Goal: Task Accomplishment & Management: Manage account settings

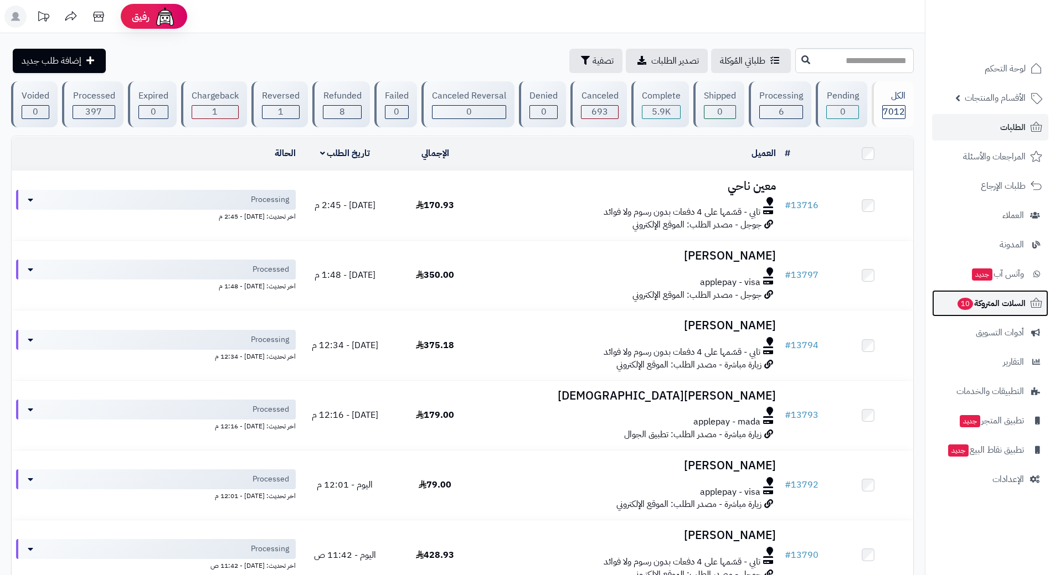
click at [961, 302] on span "10" at bounding box center [965, 304] width 16 height 12
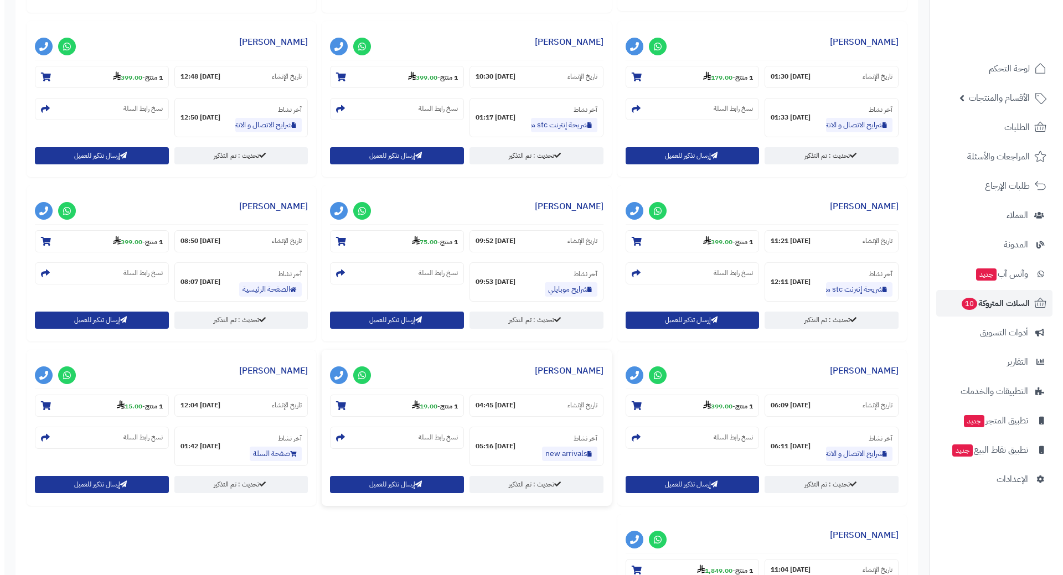
scroll to position [826, 0]
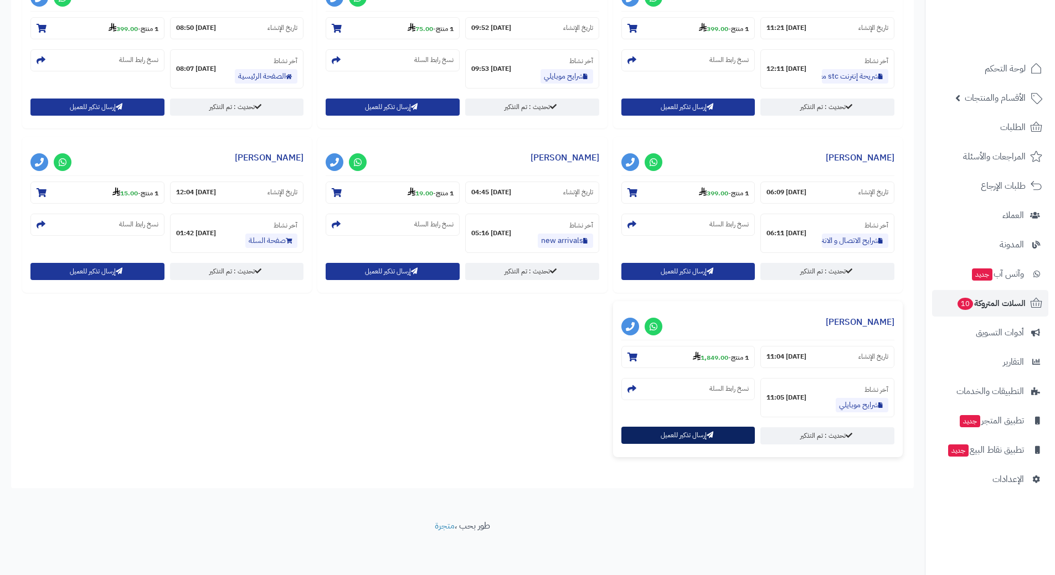
click at [638, 436] on button "إرسال تذكير للعميل" at bounding box center [688, 435] width 134 height 17
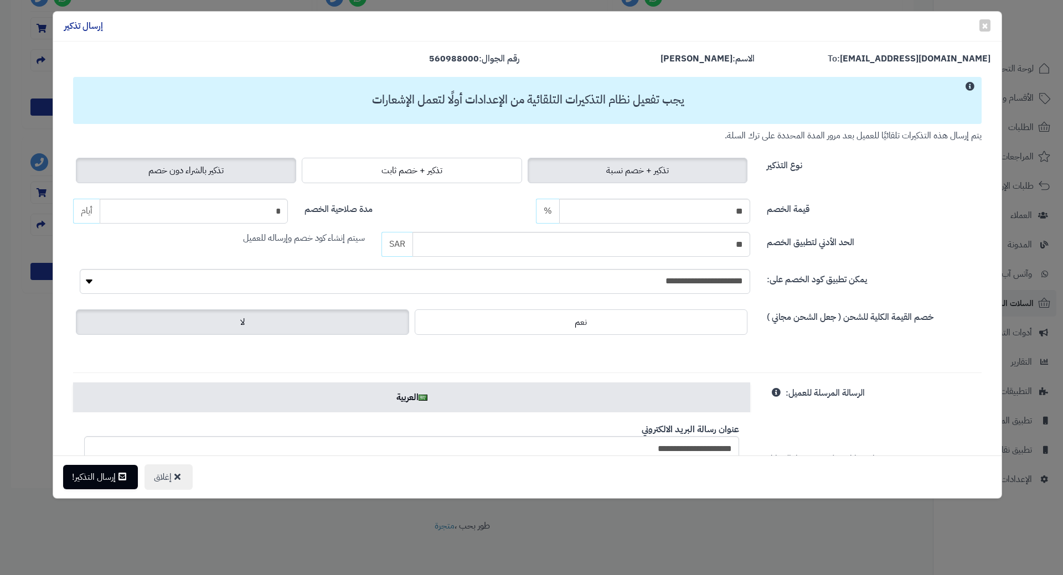
click at [209, 169] on span "تذكير بالشراء دون خصم" at bounding box center [185, 170] width 75 height 13
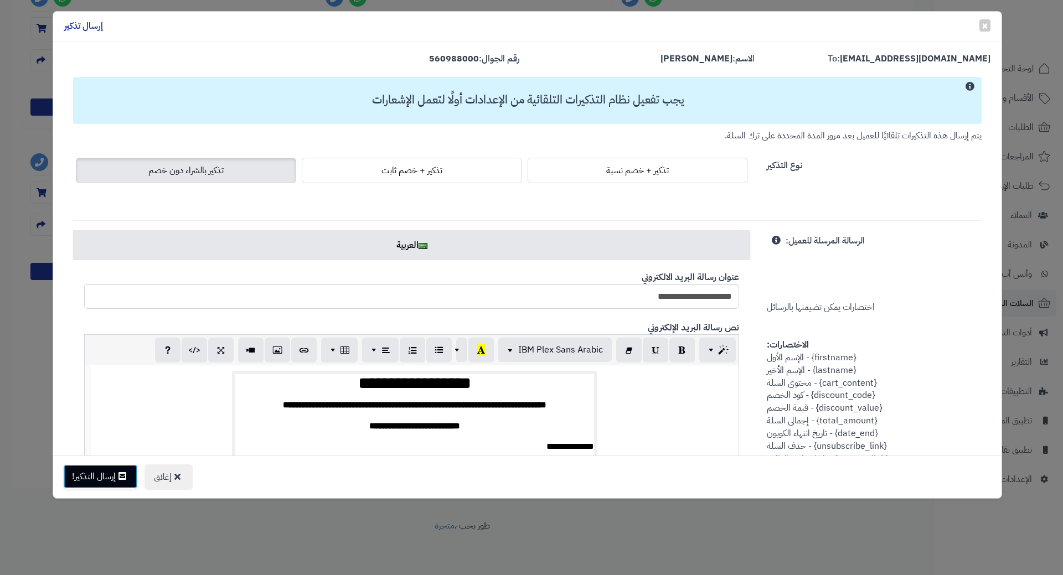
click at [118, 480] on button "إرسال التذكير!" at bounding box center [100, 477] width 75 height 24
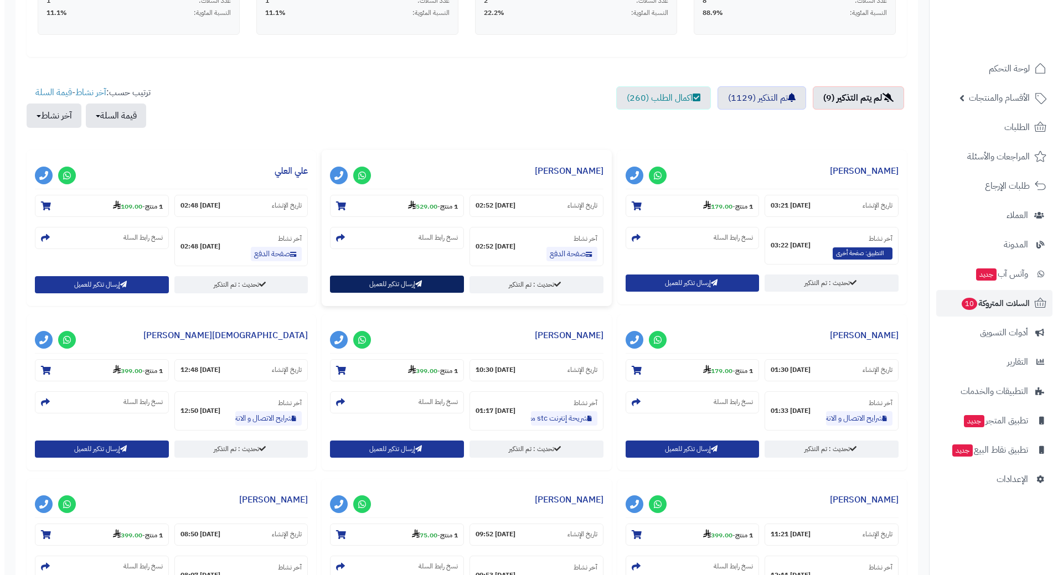
scroll to position [332, 0]
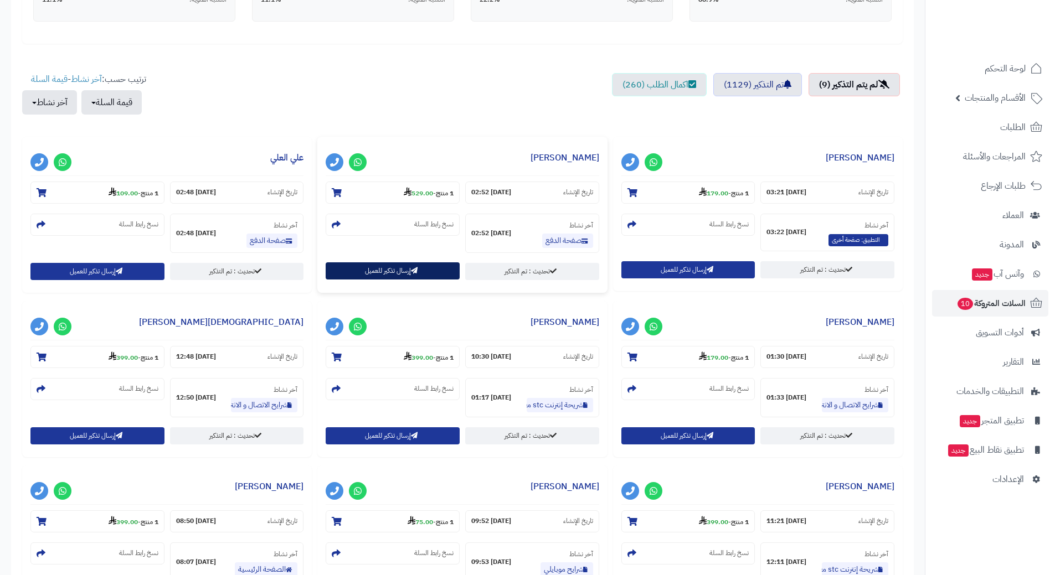
click at [406, 274] on button "إرسال تذكير للعميل" at bounding box center [393, 270] width 134 height 17
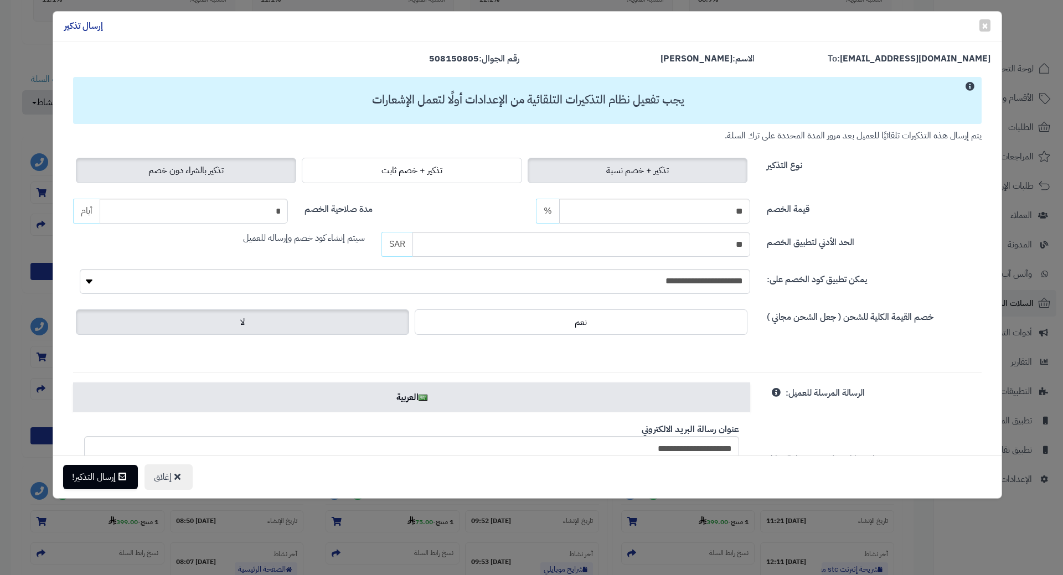
click at [205, 172] on span "تذكير بالشراء دون خصم" at bounding box center [185, 170] width 75 height 13
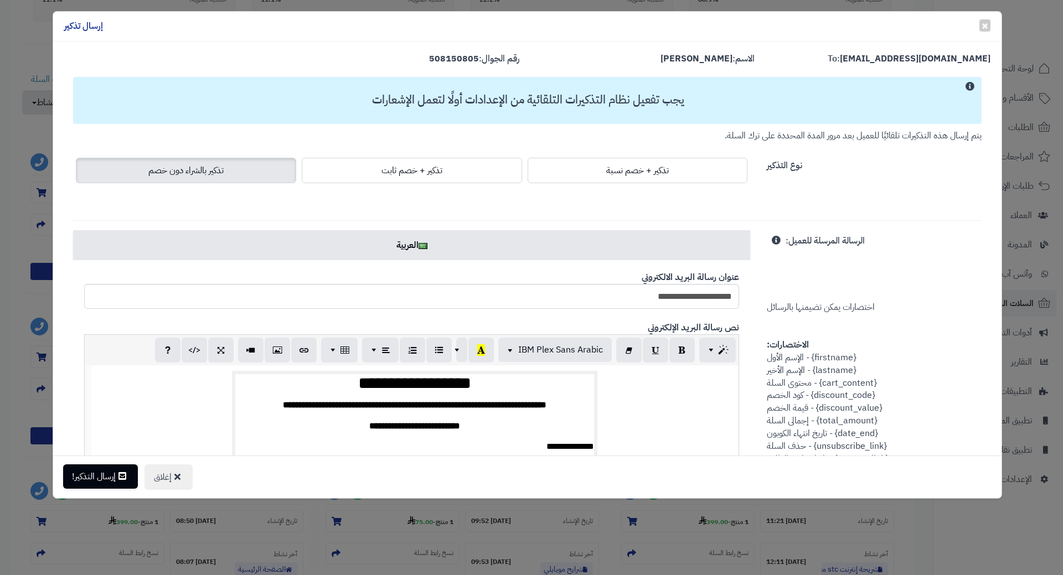
click at [96, 490] on div "إغلاق إرسال التذكير!" at bounding box center [527, 477] width 949 height 43
click at [96, 483] on button "إرسال التذكير!" at bounding box center [100, 477] width 75 height 24
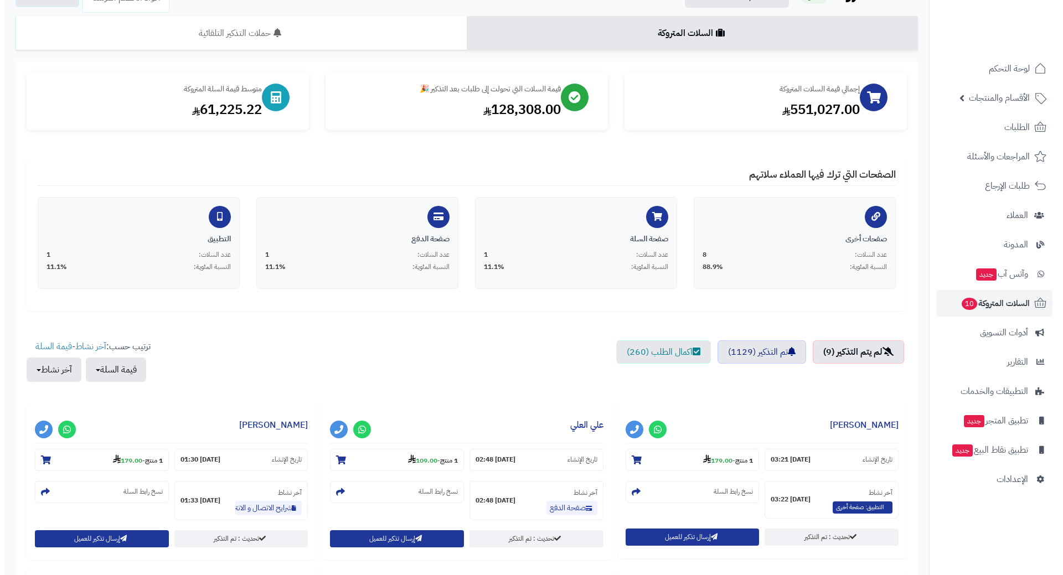
scroll to position [332, 0]
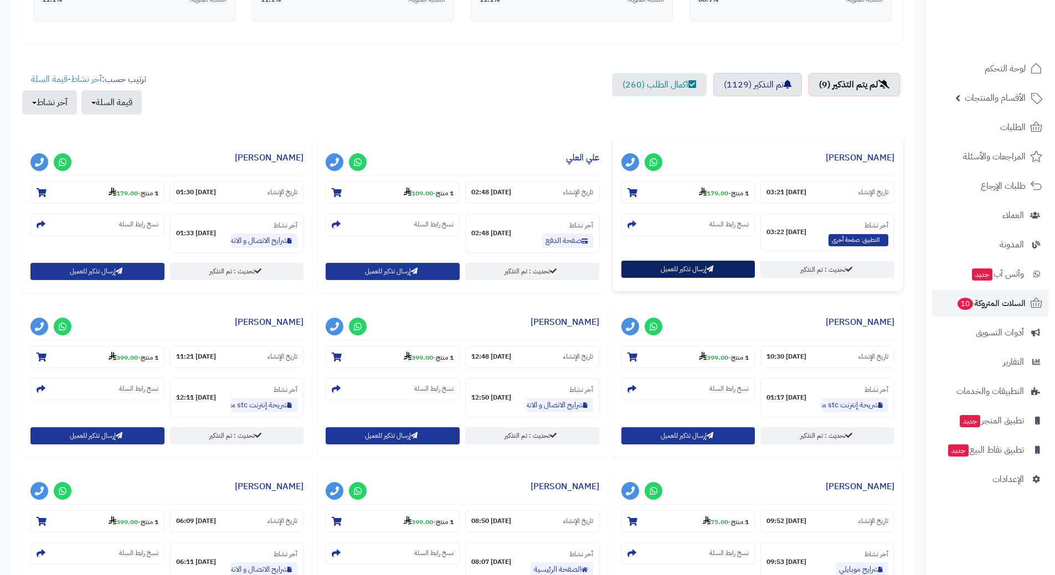
click at [647, 270] on button "إرسال تذكير للعميل" at bounding box center [688, 269] width 134 height 17
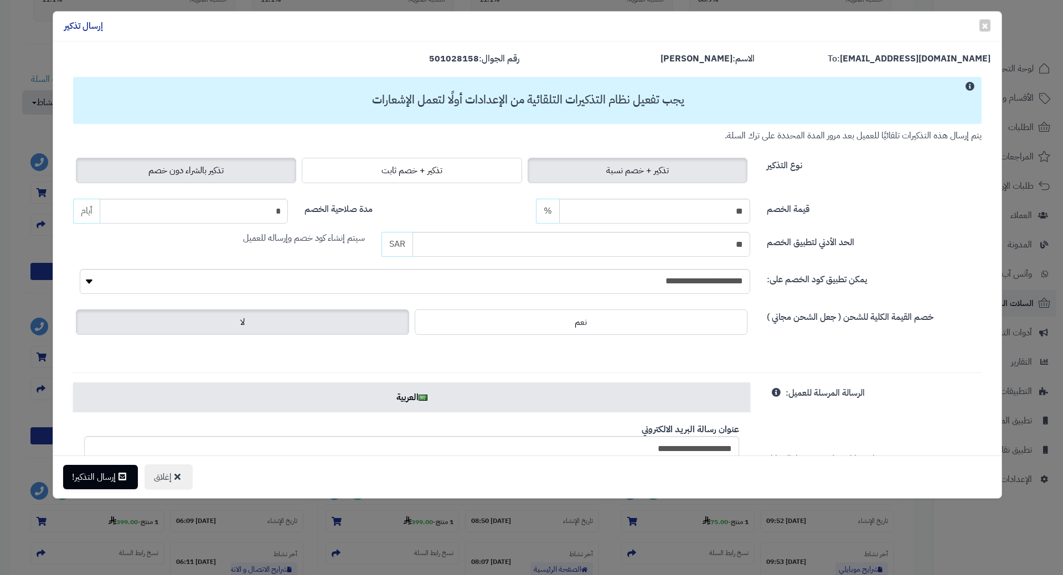
click at [189, 169] on span "تذكير بالشراء دون خصم" at bounding box center [185, 170] width 75 height 13
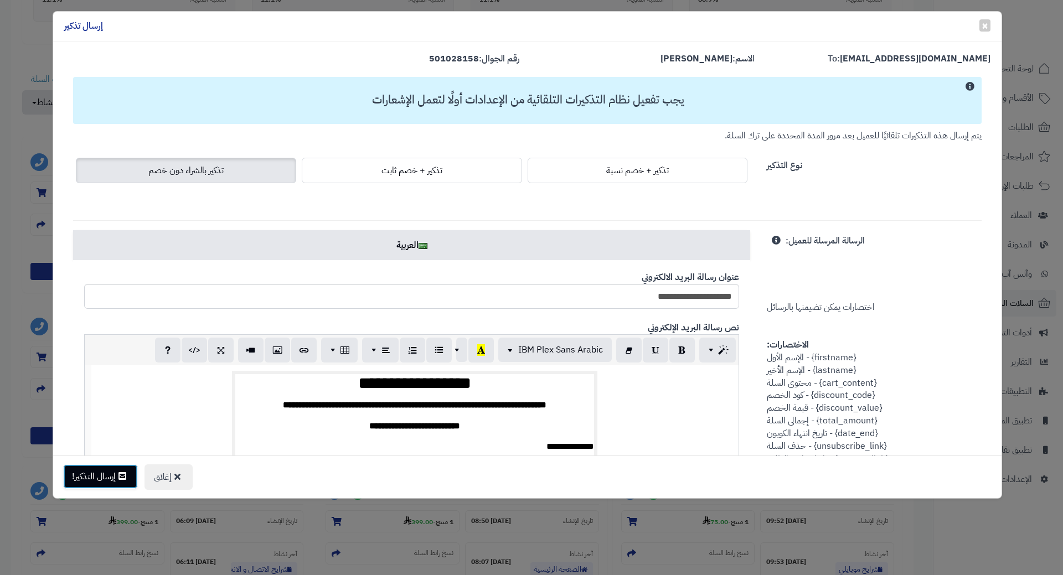
click at [94, 482] on button "إرسال التذكير!" at bounding box center [100, 477] width 75 height 24
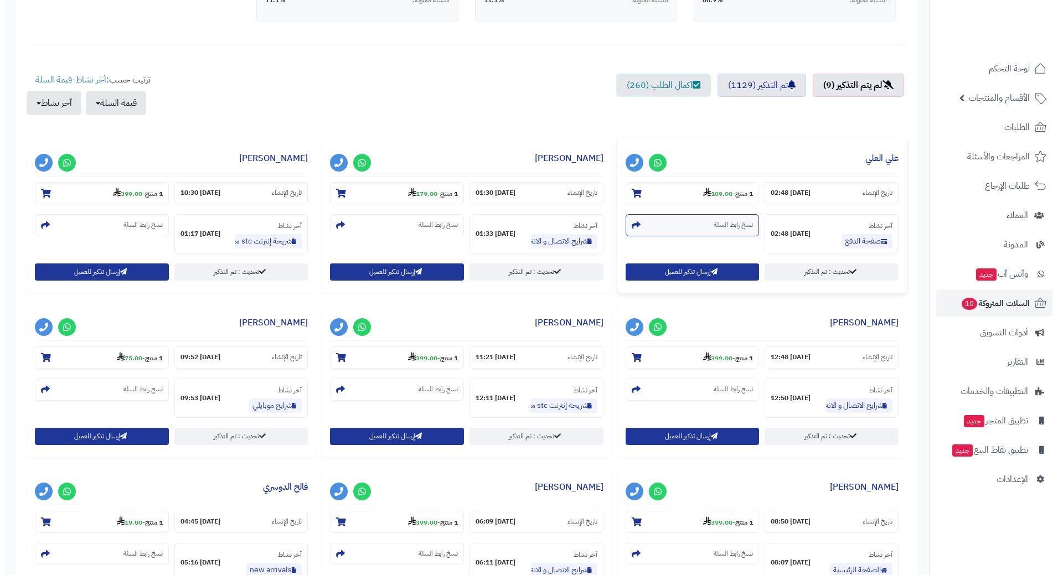
scroll to position [332, 0]
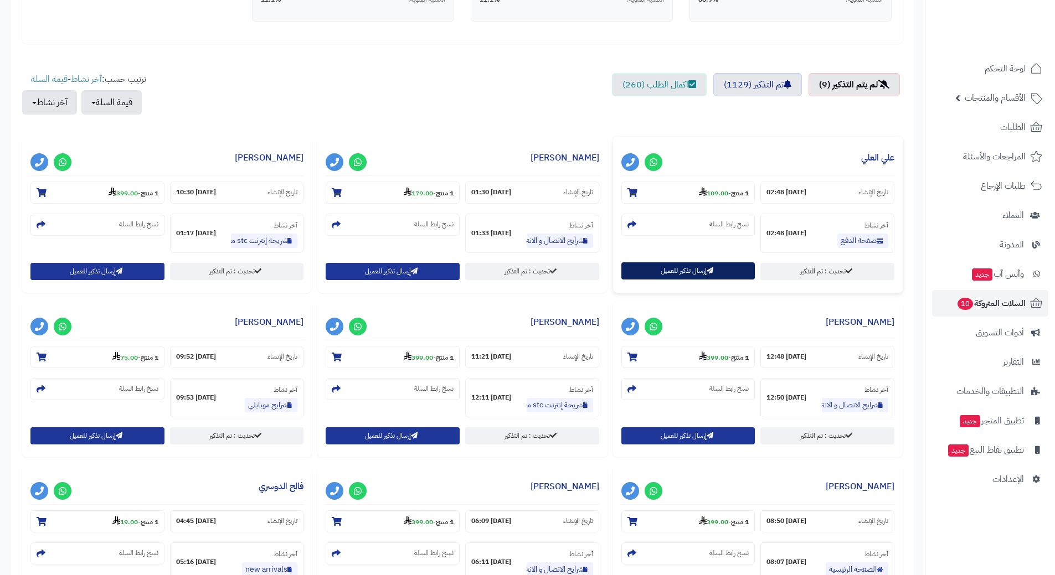
click at [687, 272] on button "إرسال تذكير للعميل" at bounding box center [688, 270] width 134 height 17
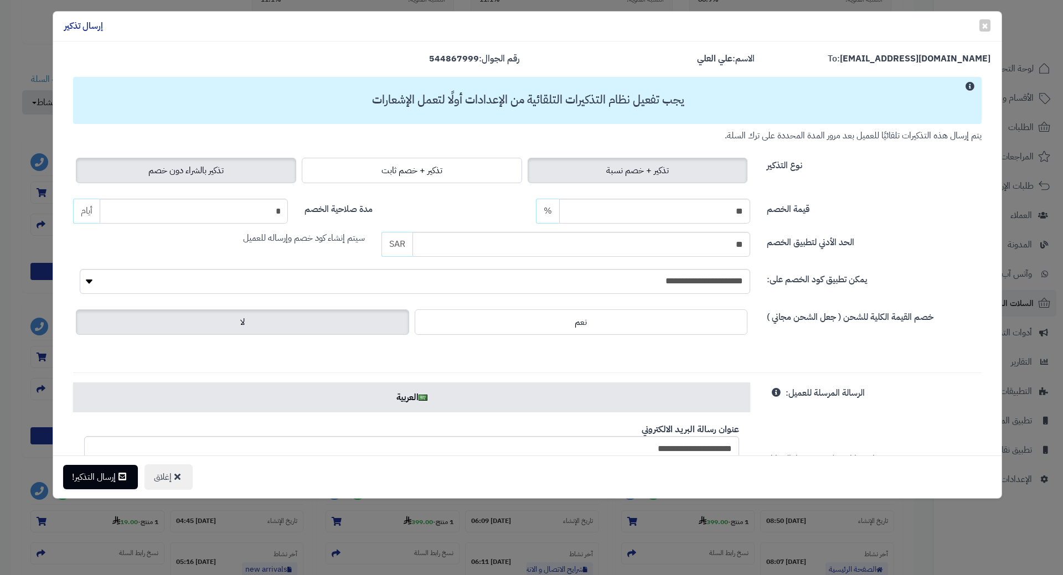
click at [224, 166] on span "تذكير بالشراء دون خصم" at bounding box center [185, 170] width 75 height 13
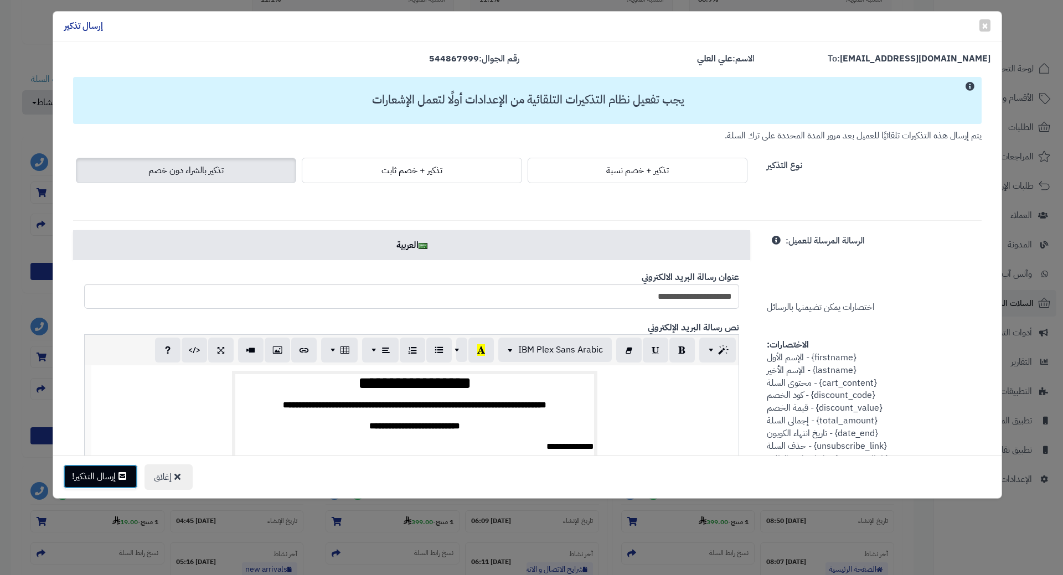
drag, startPoint x: 112, startPoint y: 481, endPoint x: 113, endPoint y: 475, distance: 6.7
click at [112, 478] on button "إرسال التذكير!" at bounding box center [100, 477] width 75 height 24
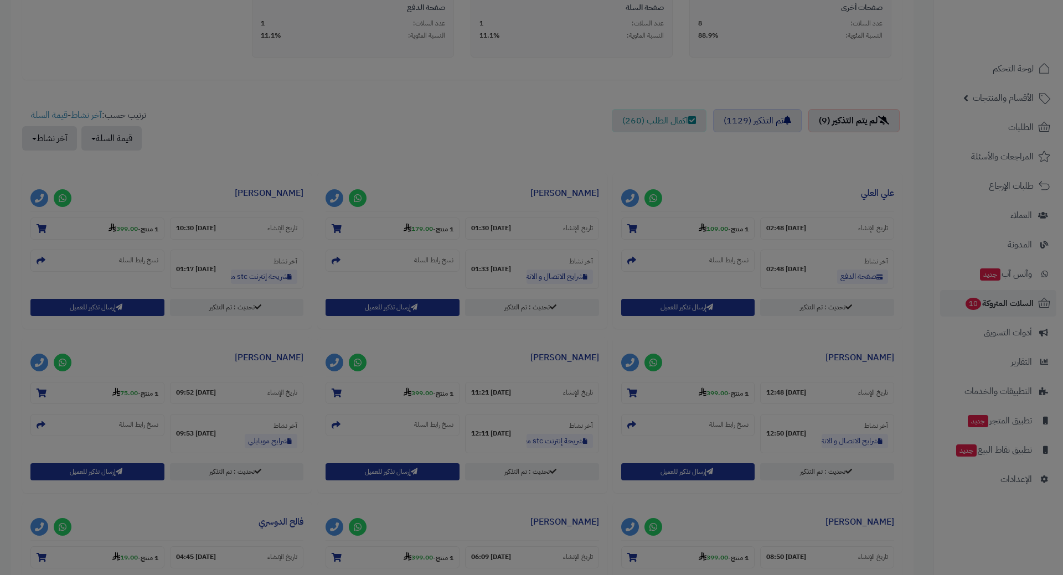
scroll to position [368, 0]
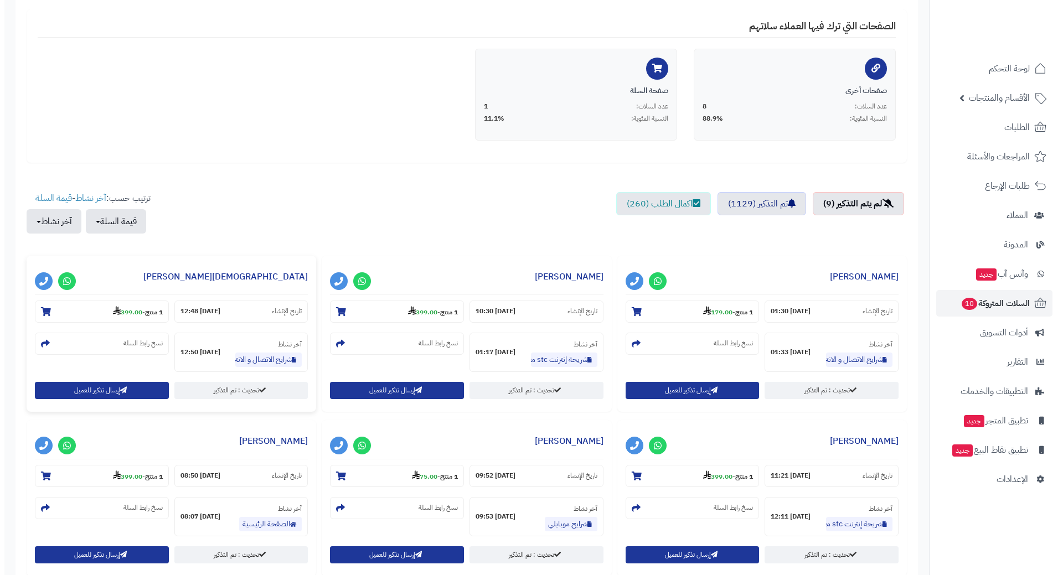
scroll to position [277, 0]
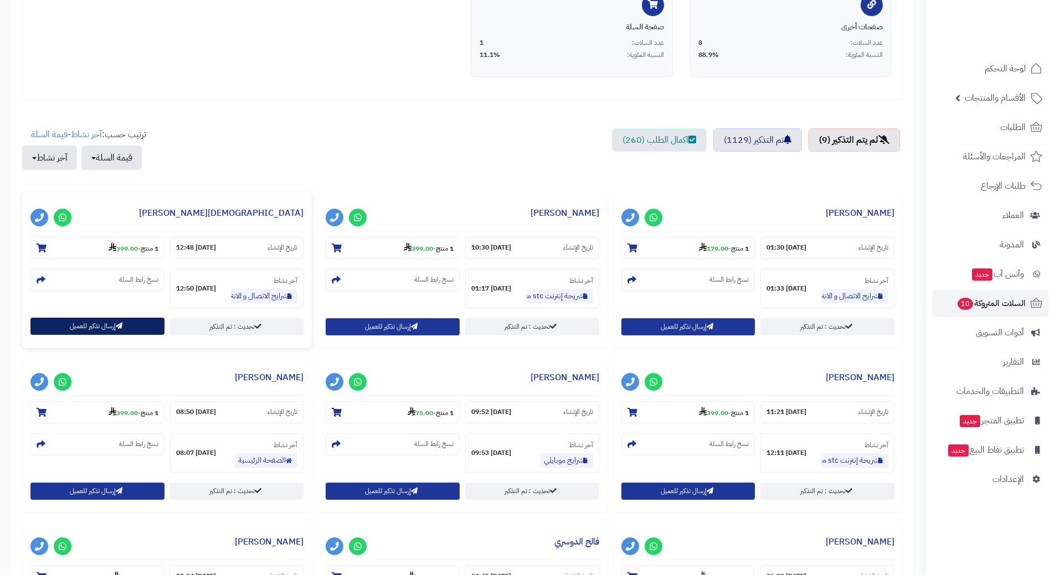
click at [116, 327] on icon "button" at bounding box center [119, 326] width 7 height 7
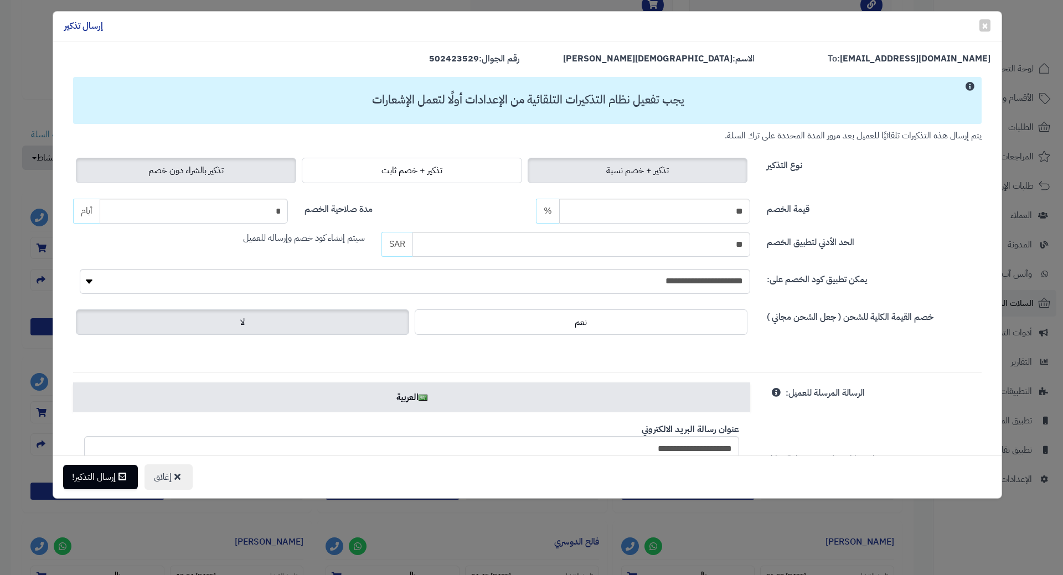
click at [174, 180] on label "تذكير بالشراء دون خصم" at bounding box center [186, 170] width 220 height 25
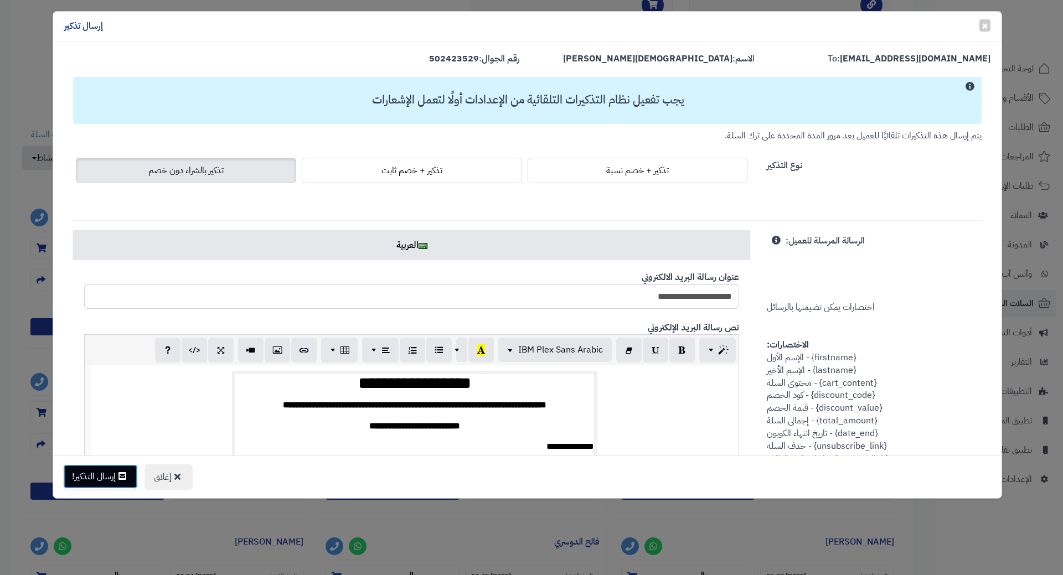
click at [100, 470] on button "إرسال التذكير!" at bounding box center [100, 477] width 75 height 24
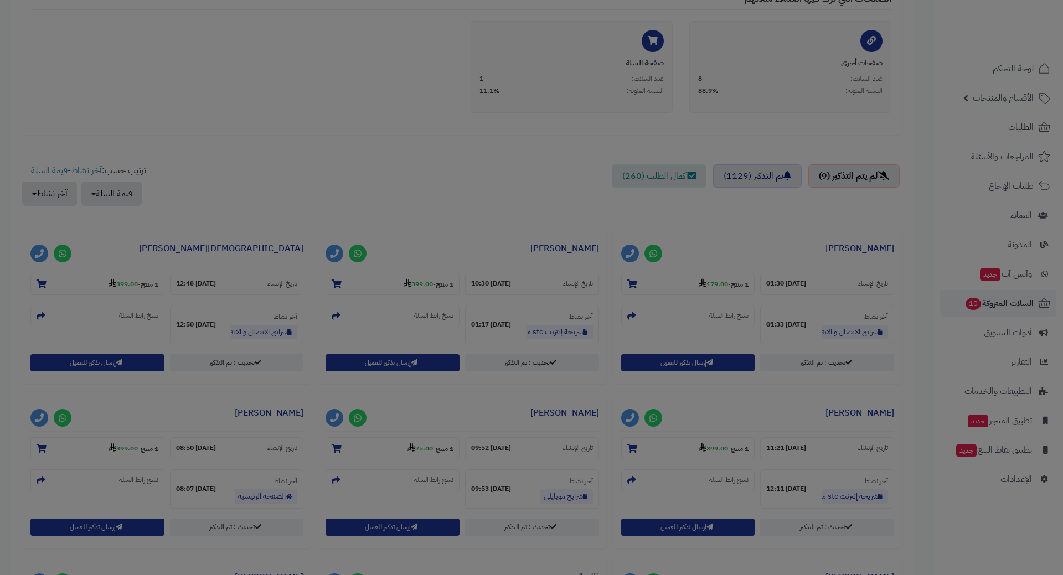
scroll to position [313, 0]
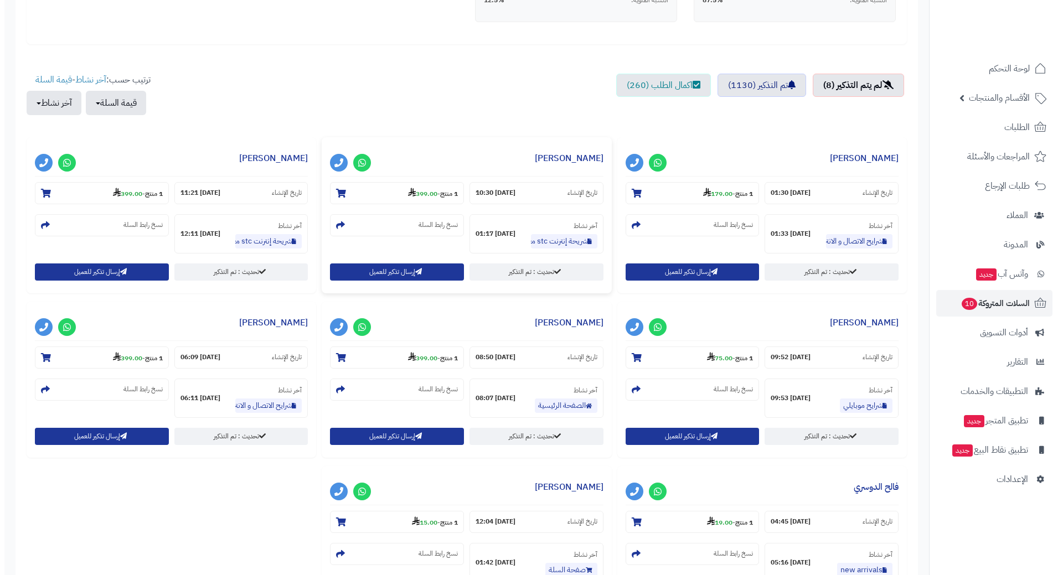
scroll to position [331, 0]
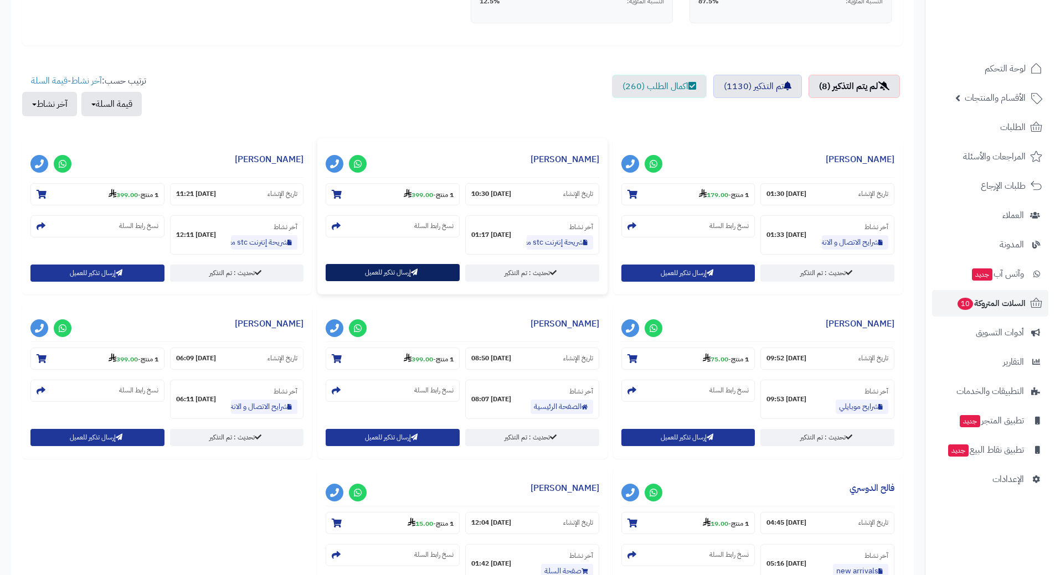
click at [388, 270] on button "إرسال تذكير للعميل" at bounding box center [393, 272] width 134 height 17
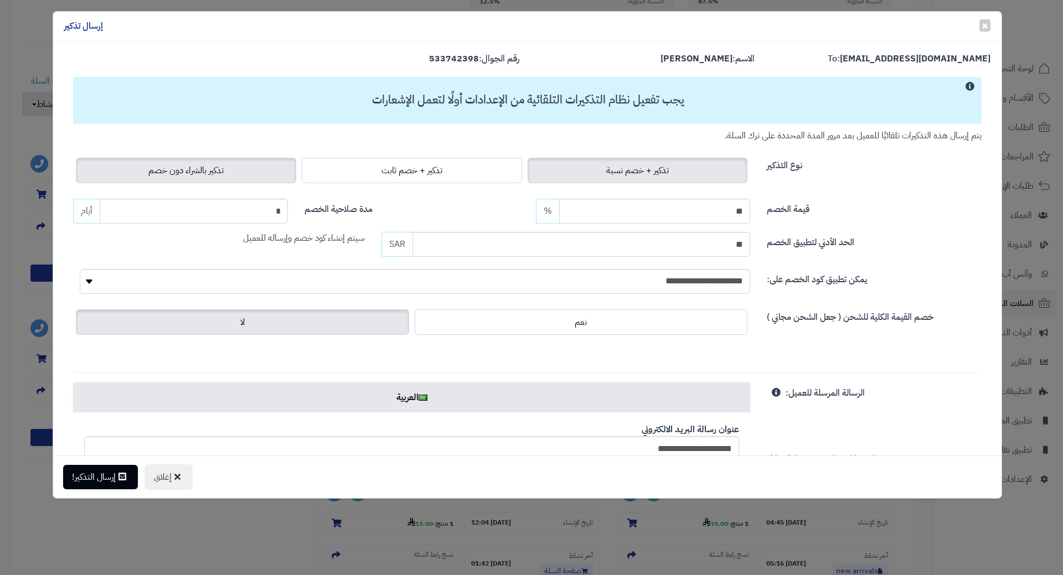
click at [188, 168] on span "تذكير بالشراء دون خصم" at bounding box center [185, 170] width 75 height 13
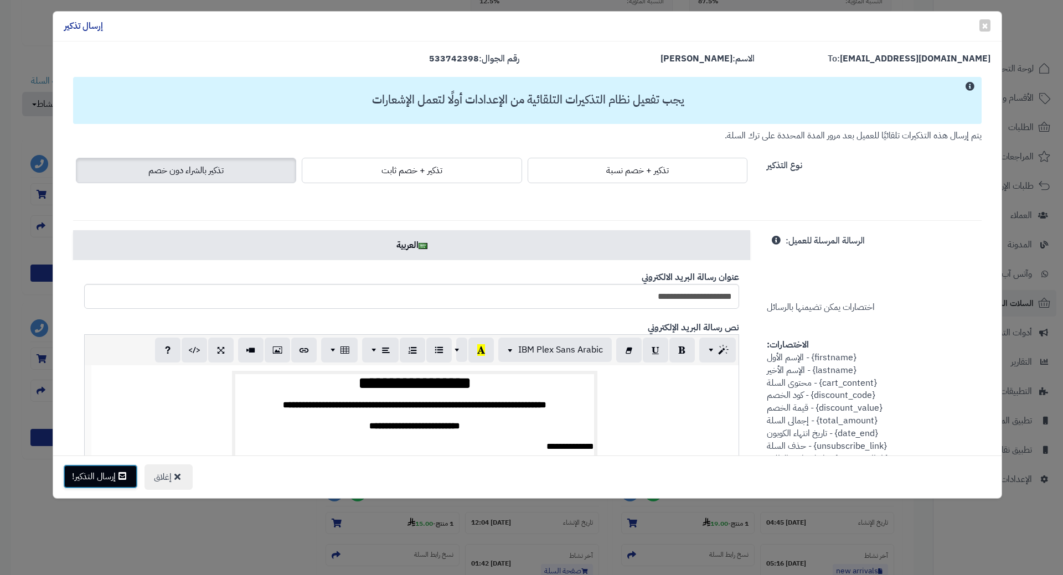
click at [112, 482] on button "إرسال التذكير!" at bounding box center [100, 477] width 75 height 24
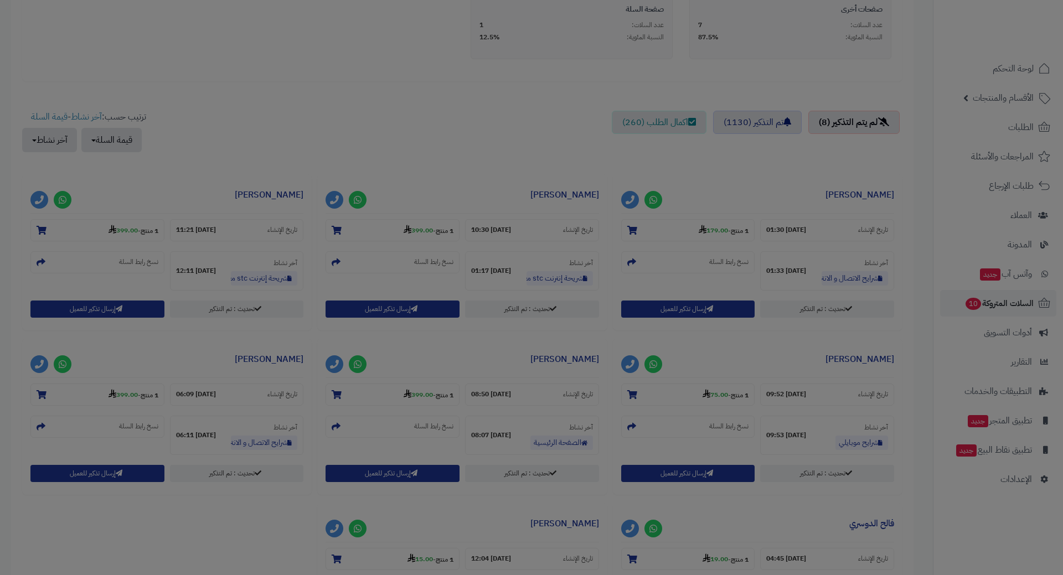
scroll to position [367, 0]
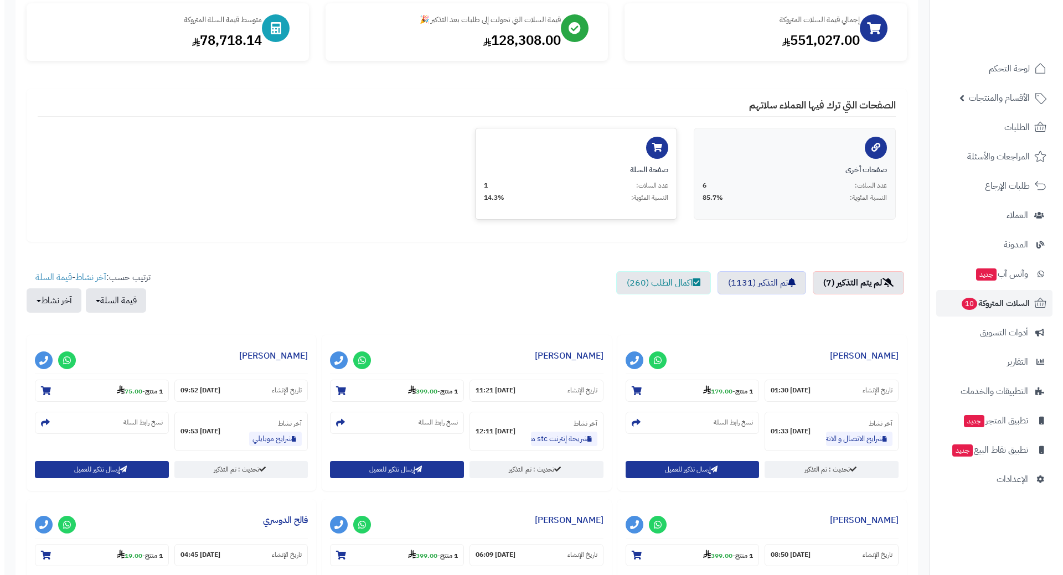
scroll to position [332, 0]
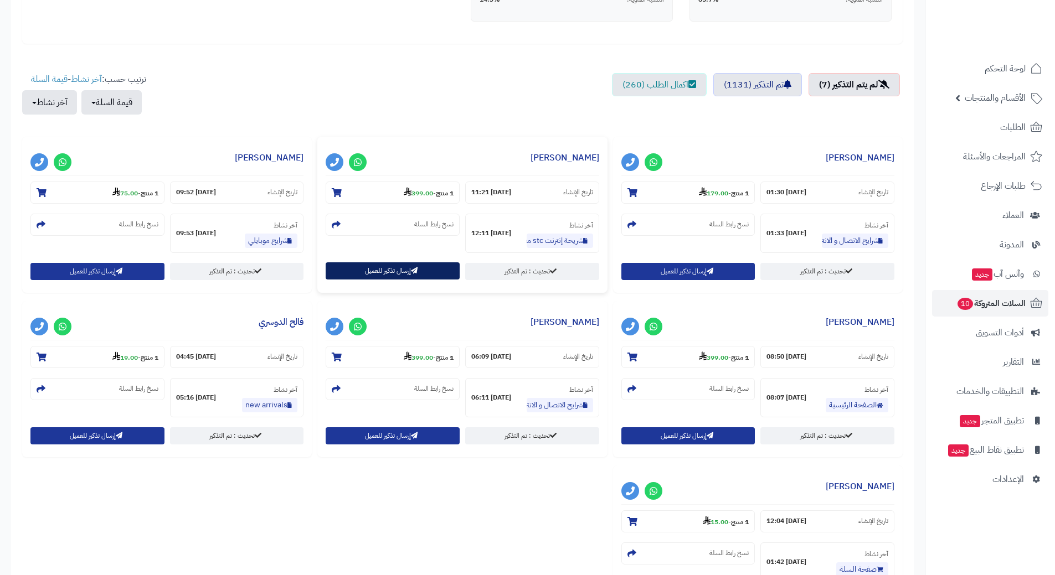
click at [412, 272] on icon "button" at bounding box center [414, 270] width 7 height 7
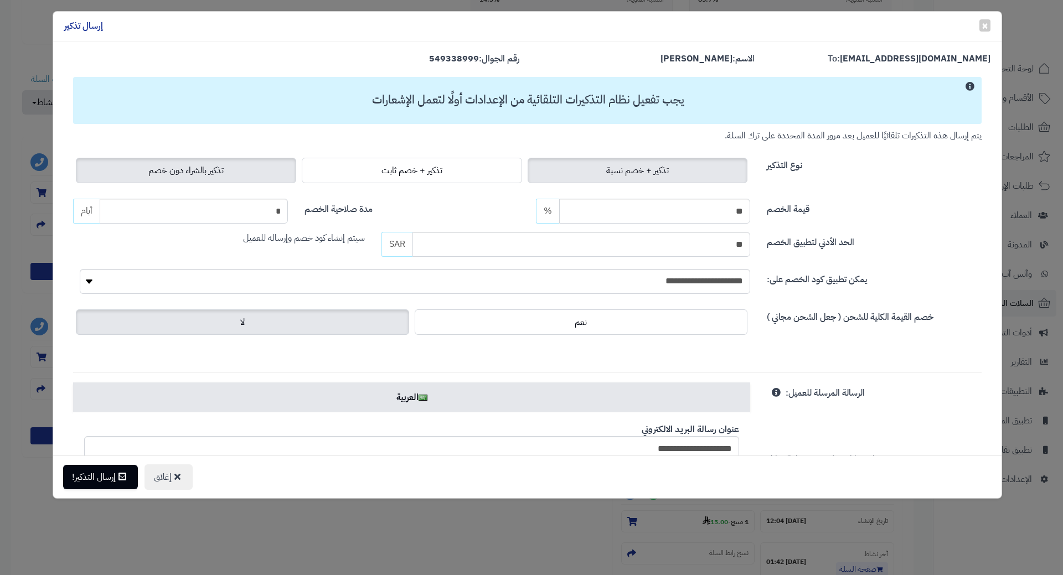
drag, startPoint x: 171, startPoint y: 167, endPoint x: 158, endPoint y: 190, distance: 27.3
click at [171, 167] on span "تذكير بالشراء دون خصم" at bounding box center [185, 170] width 75 height 13
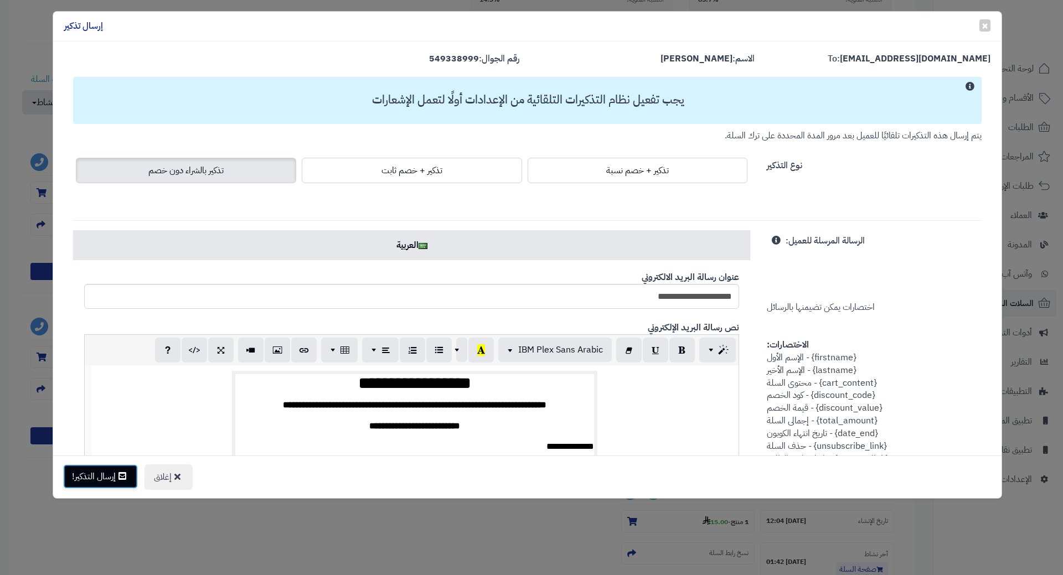
click at [103, 477] on button "إرسال التذكير!" at bounding box center [100, 477] width 75 height 24
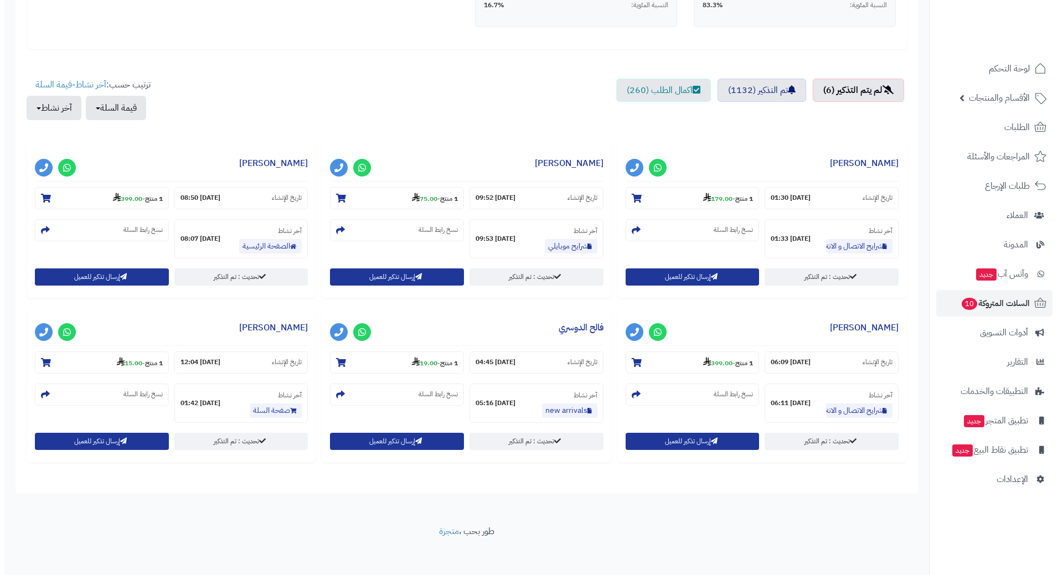
scroll to position [332, 0]
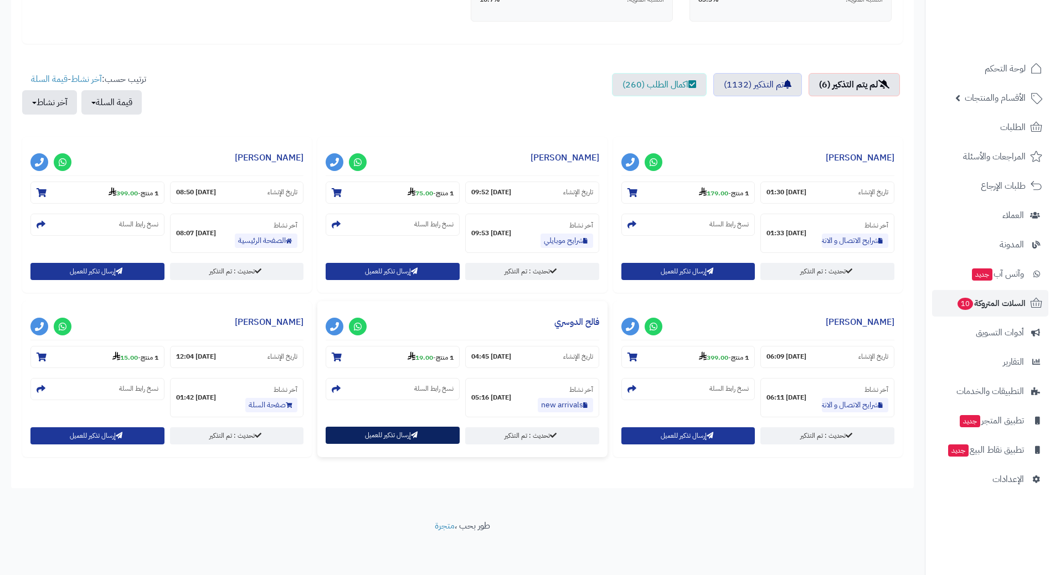
click at [394, 440] on button "إرسال تذكير للعميل" at bounding box center [393, 435] width 134 height 17
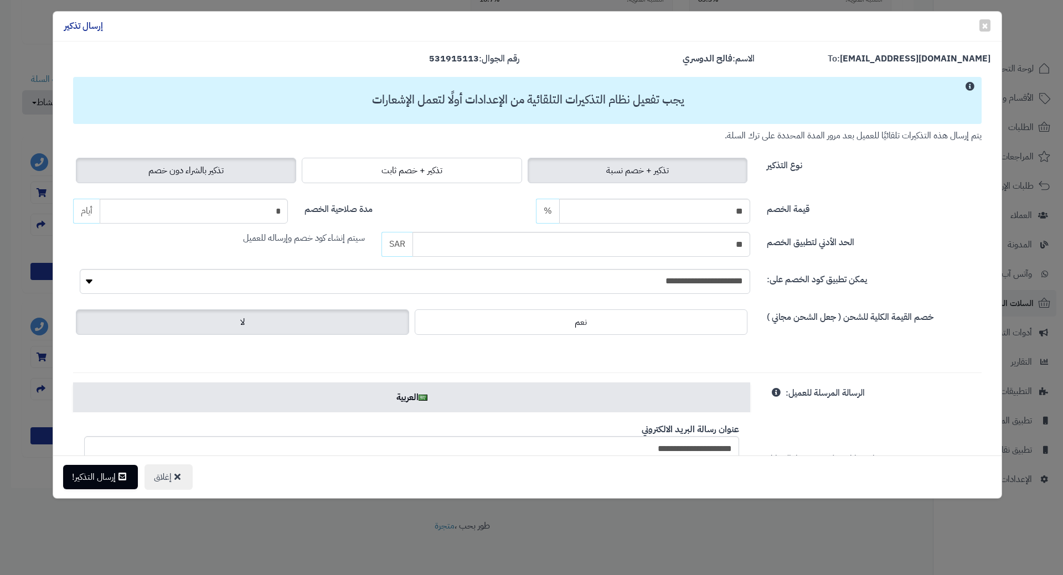
click at [200, 168] on span "تذكير بالشراء دون خصم" at bounding box center [185, 170] width 75 height 13
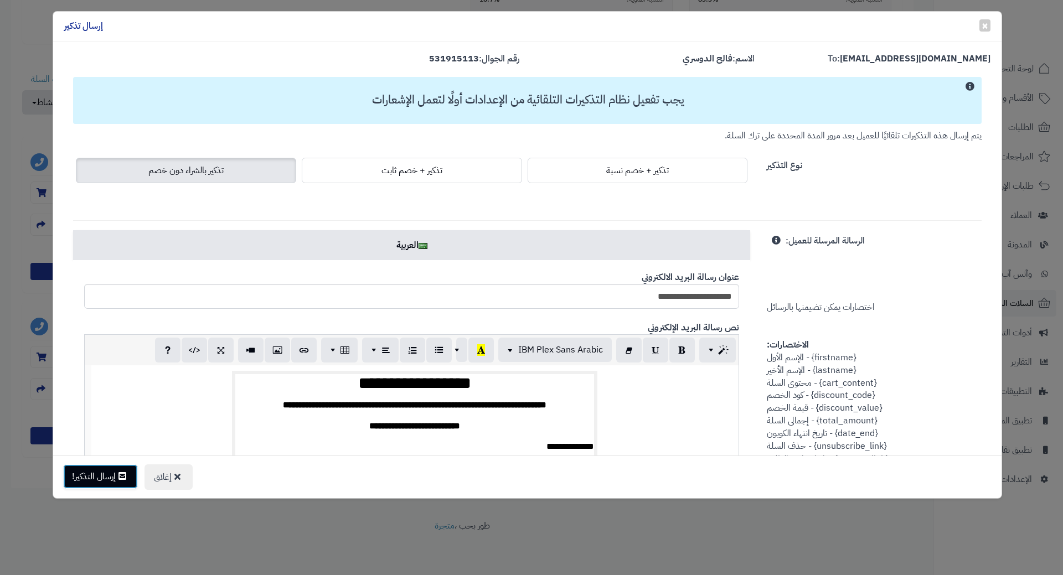
click at [119, 477] on button "إرسال التذكير!" at bounding box center [100, 477] width 75 height 24
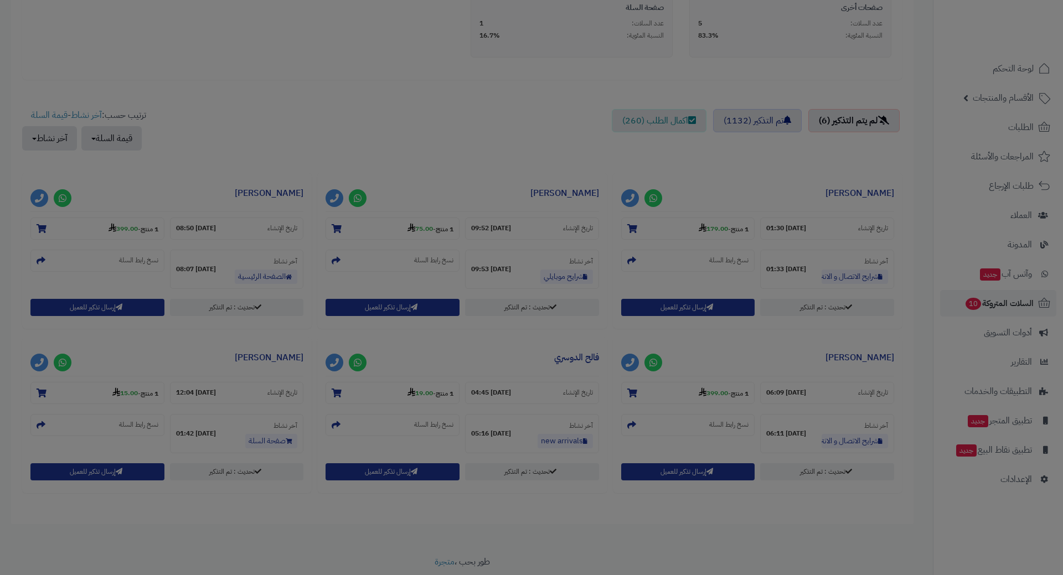
scroll to position [368, 0]
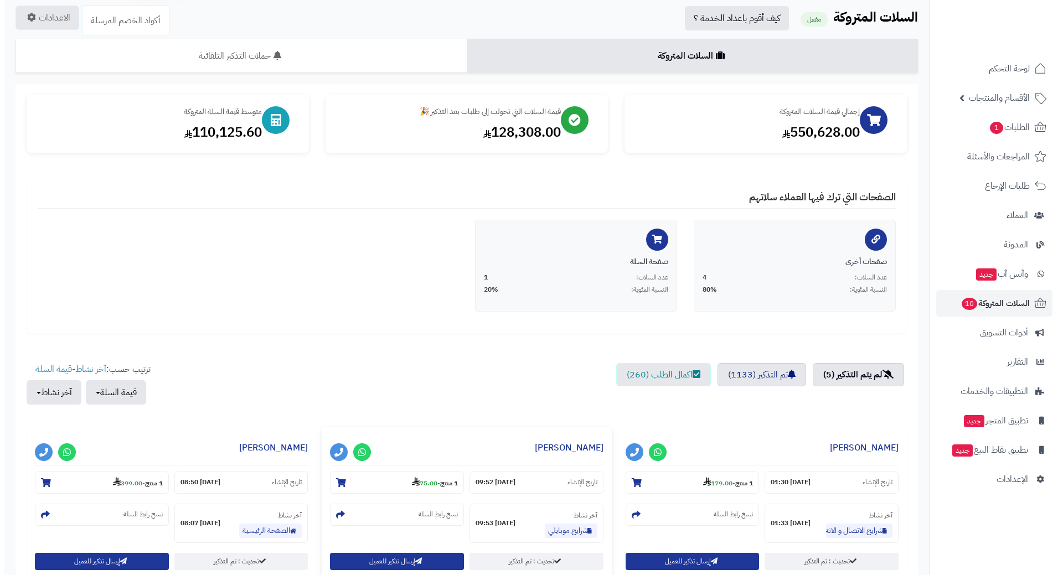
scroll to position [277, 0]
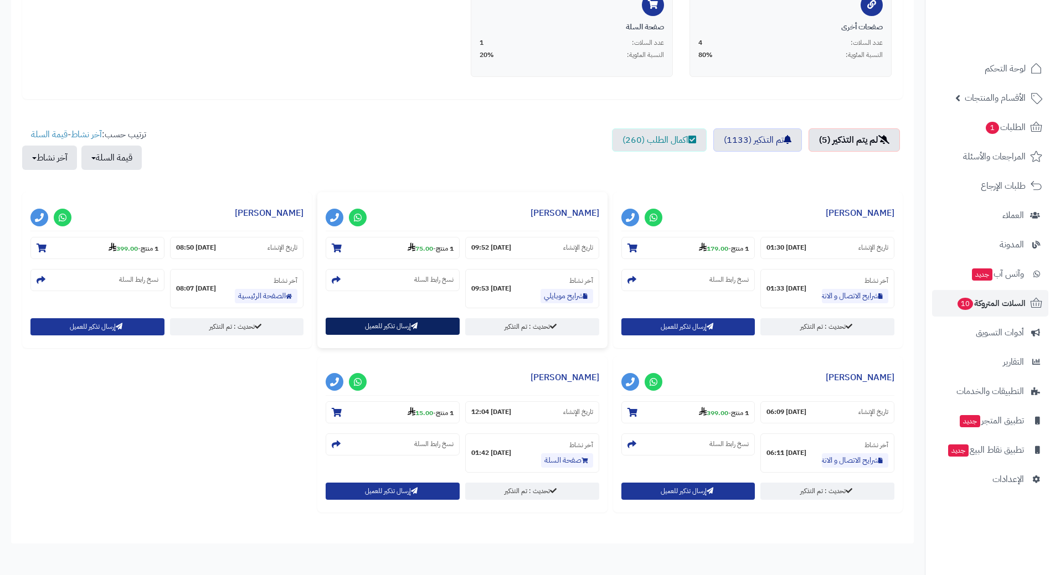
click at [369, 328] on button "إرسال تذكير للعميل" at bounding box center [393, 326] width 134 height 17
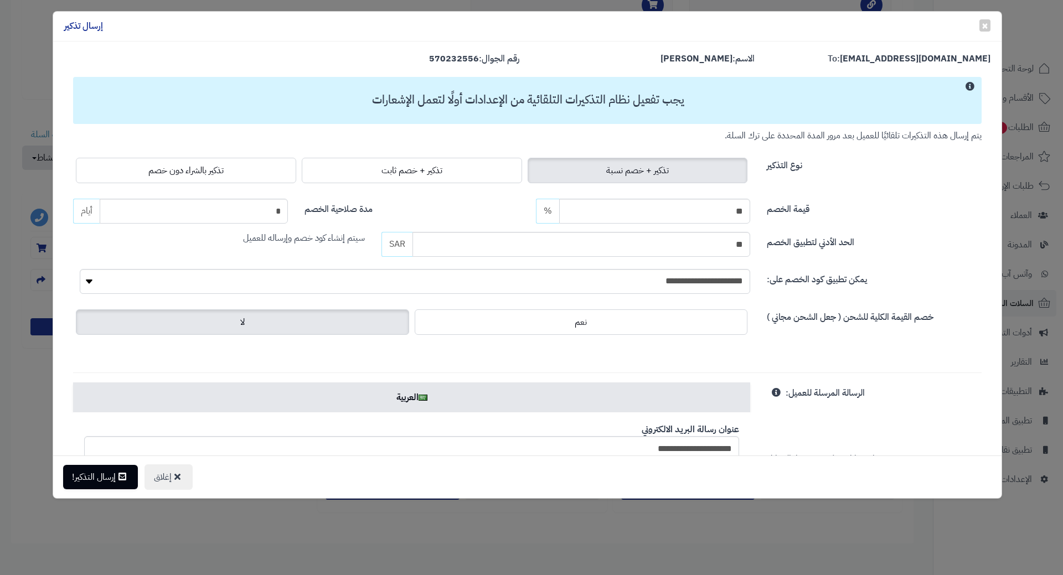
drag, startPoint x: 213, startPoint y: 174, endPoint x: 203, endPoint y: 183, distance: 13.7
click at [213, 174] on span "تذكير بالشراء دون خصم" at bounding box center [185, 170] width 75 height 13
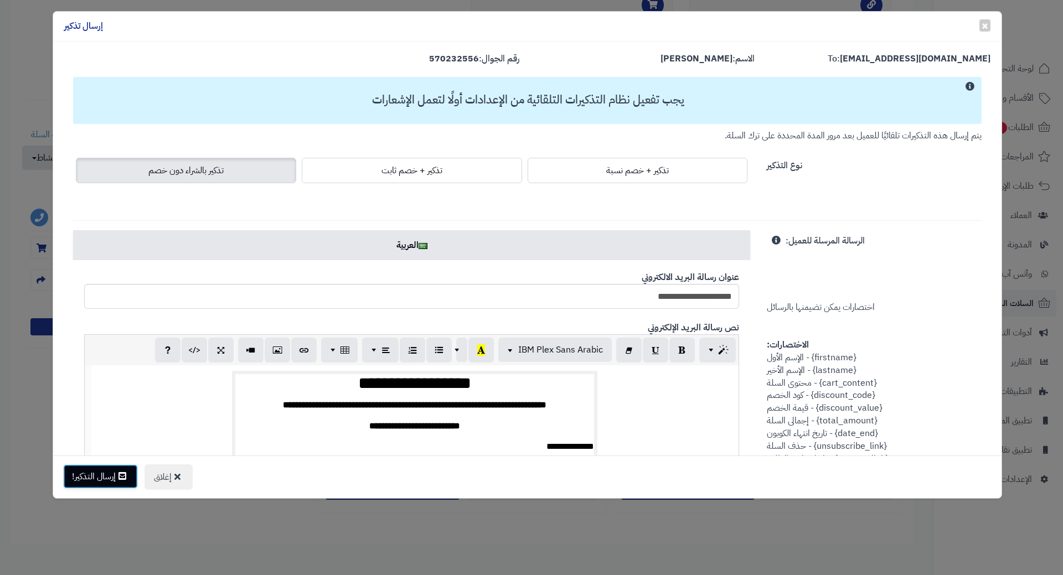
click at [83, 478] on button "إرسال التذكير!" at bounding box center [100, 477] width 75 height 24
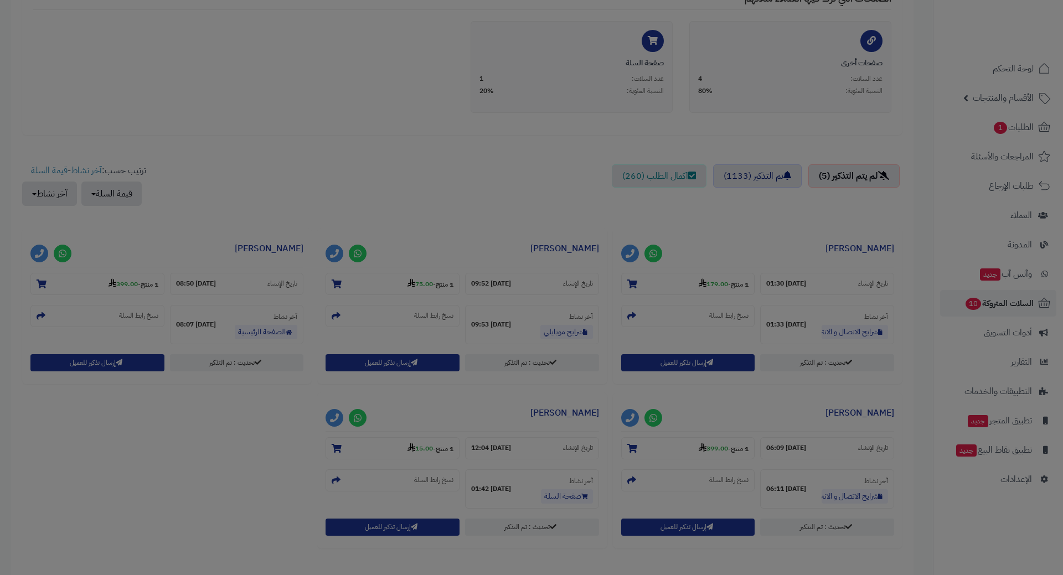
scroll to position [313, 0]
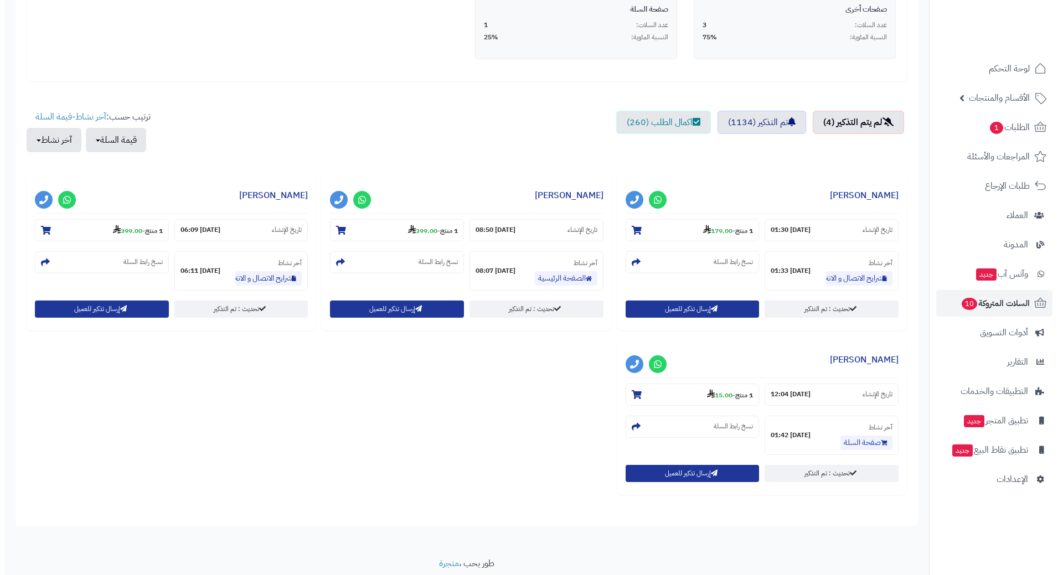
scroll to position [332, 0]
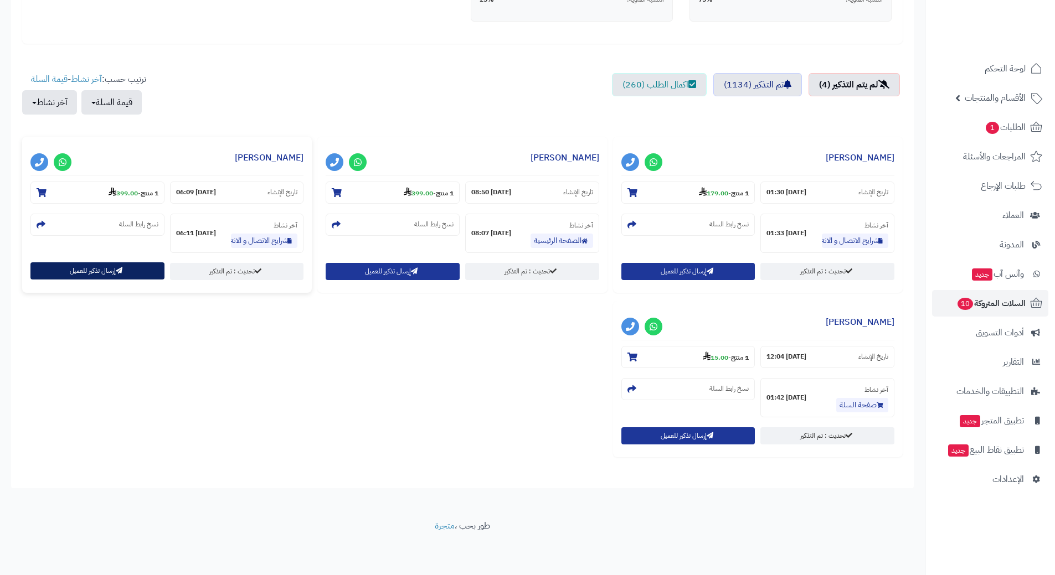
click at [66, 264] on button "إرسال تذكير للعميل" at bounding box center [97, 270] width 134 height 17
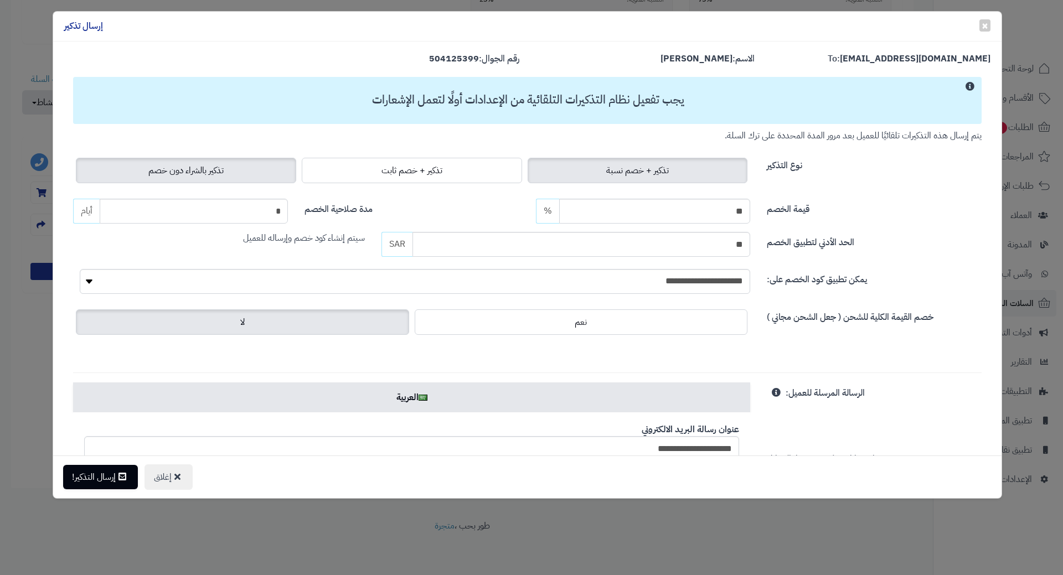
click at [210, 173] on span "تذكير بالشراء دون خصم" at bounding box center [185, 170] width 75 height 13
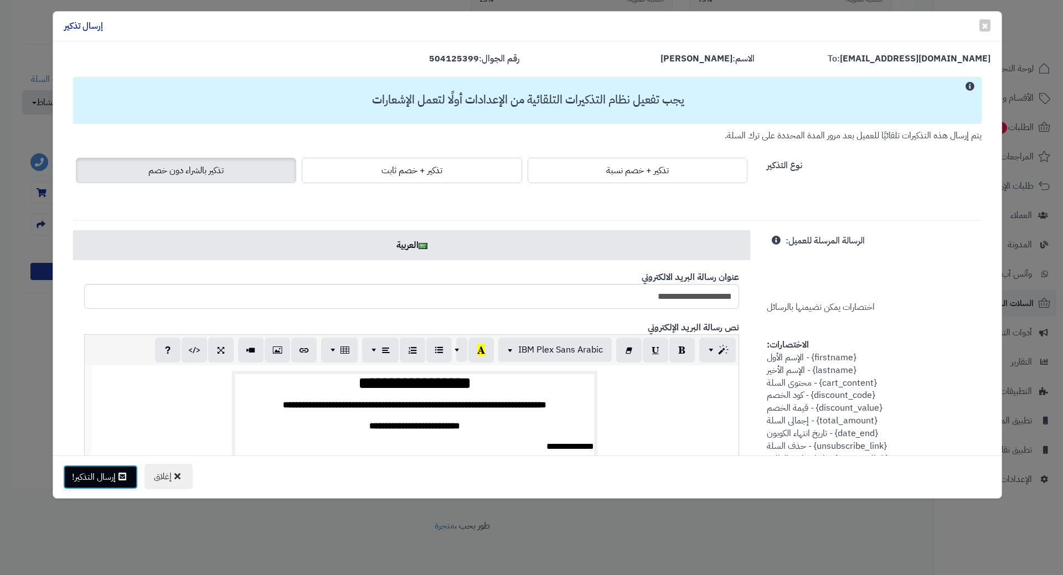
click at [126, 480] on icon at bounding box center [122, 476] width 8 height 9
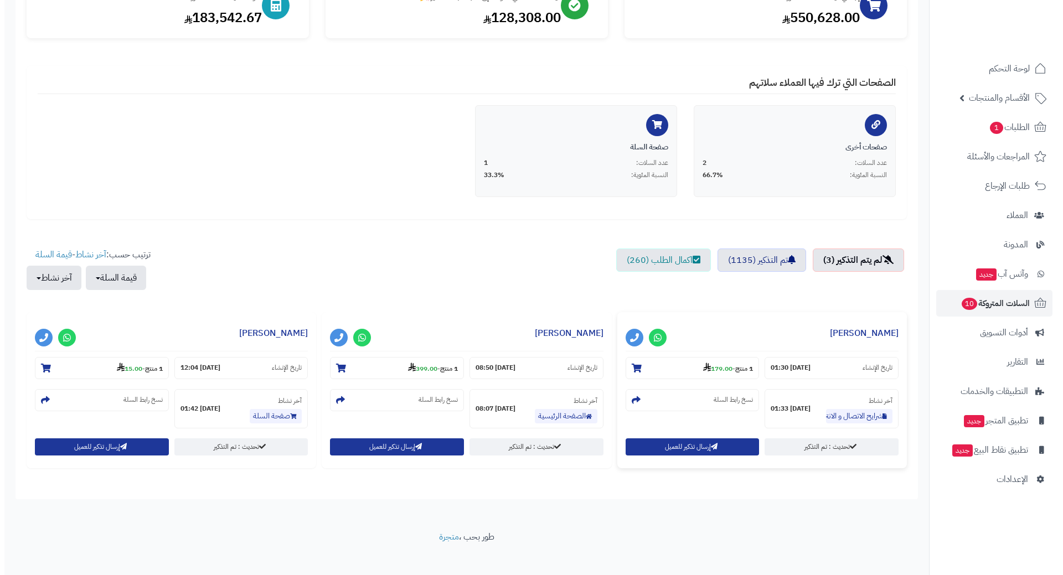
scroll to position [168, 0]
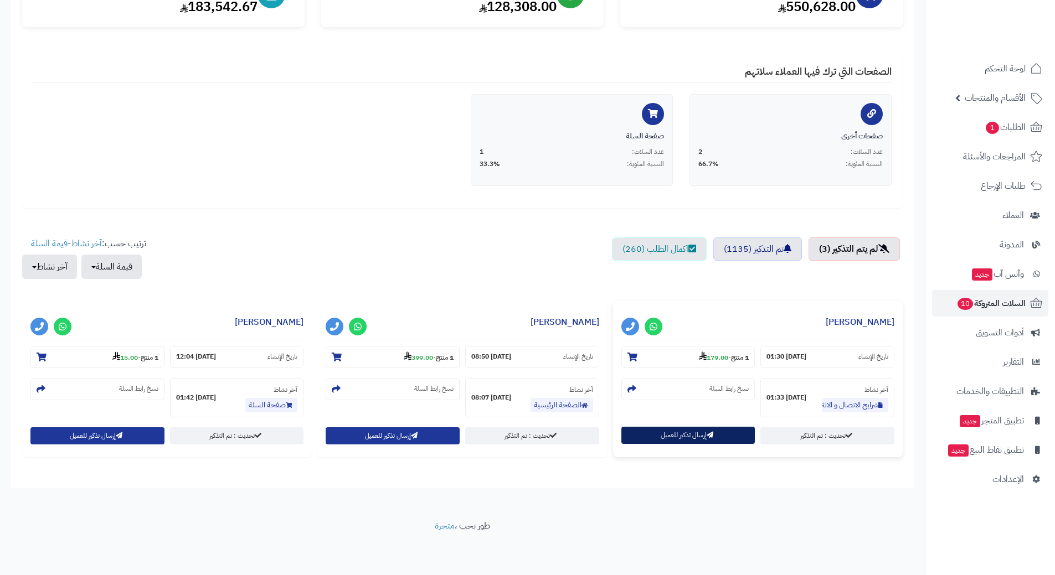
click at [653, 432] on button "إرسال تذكير للعميل" at bounding box center [688, 435] width 134 height 17
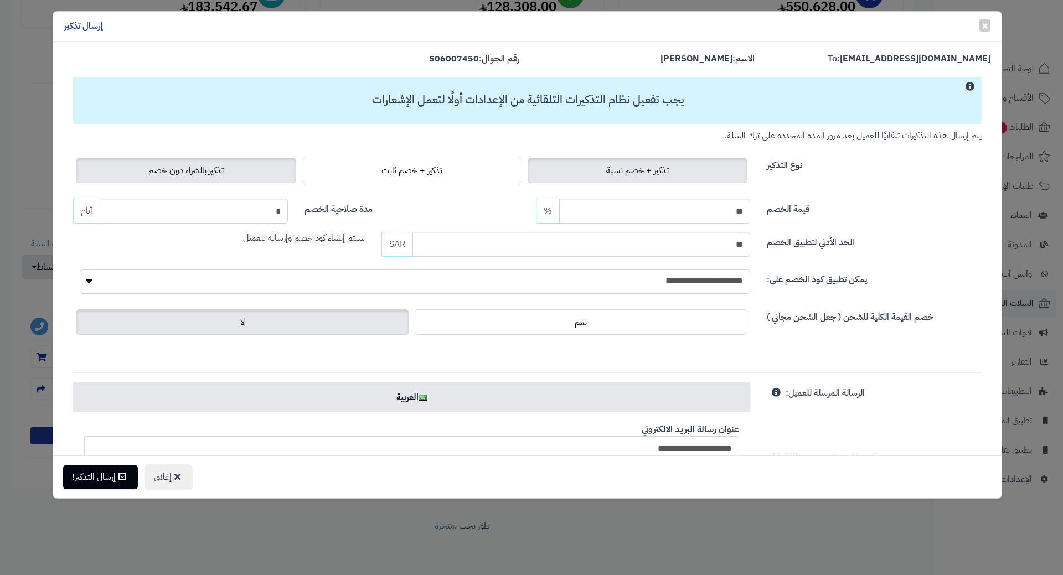
click at [164, 164] on span "تذكير بالشراء دون خصم" at bounding box center [185, 170] width 75 height 13
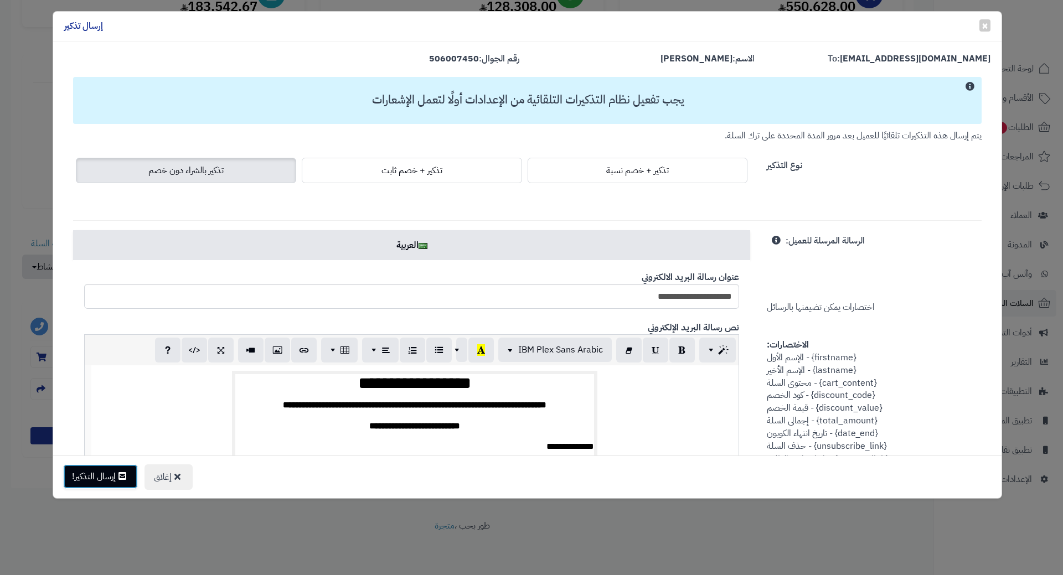
click at [99, 478] on button "إرسال التذكير!" at bounding box center [100, 477] width 75 height 24
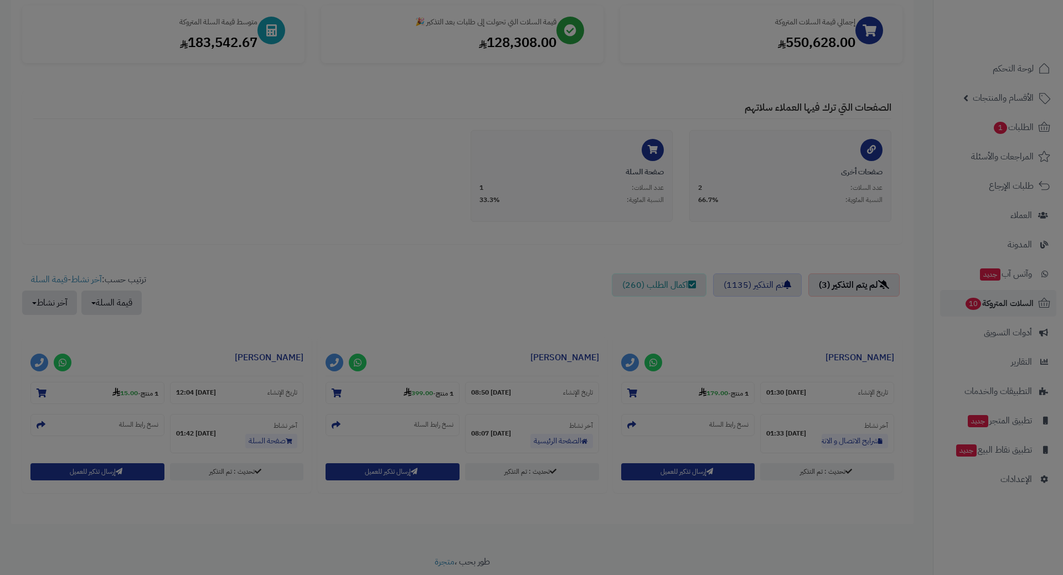
scroll to position [204, 0]
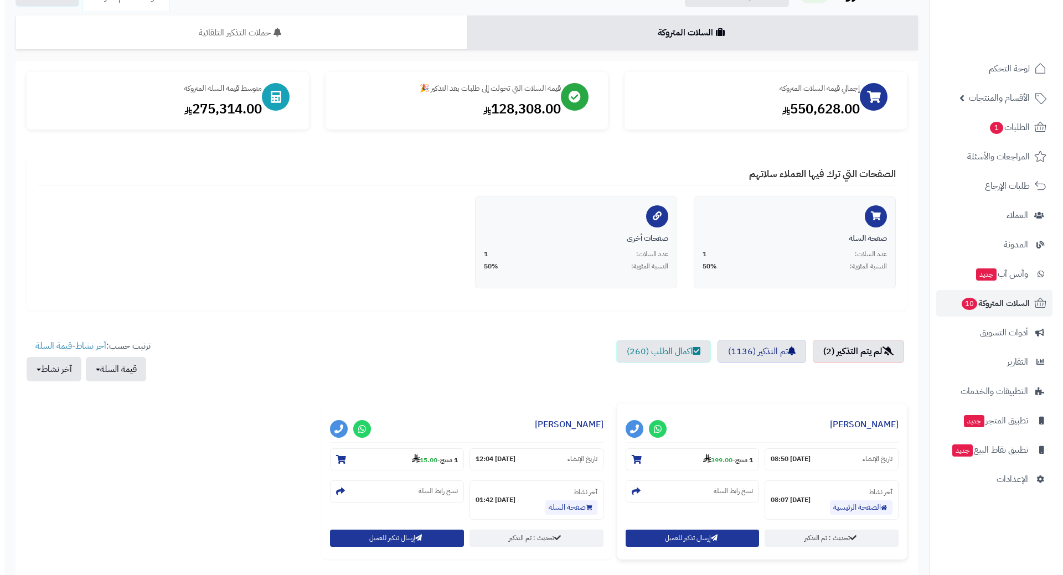
scroll to position [168, 0]
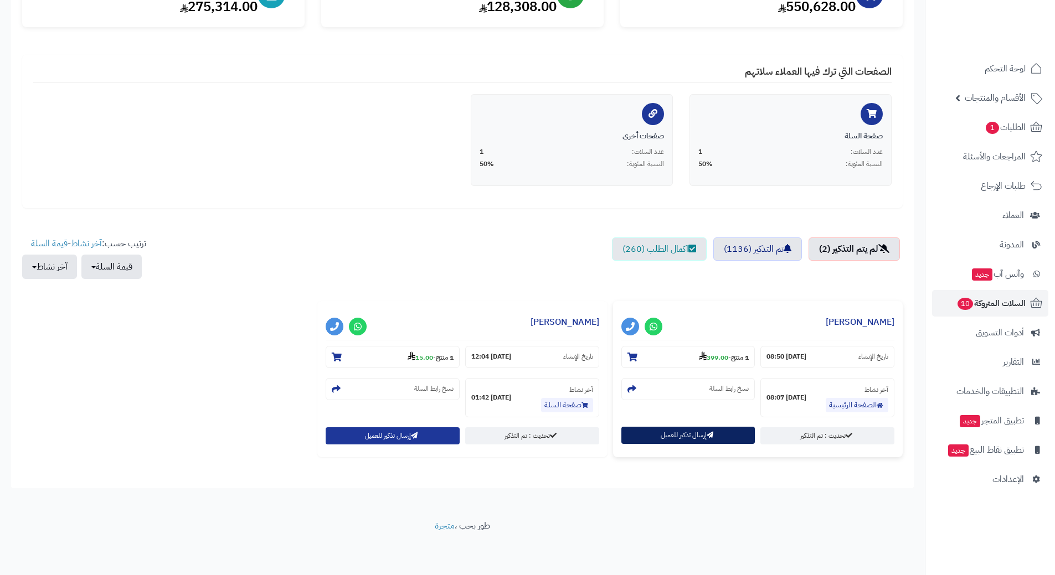
click at [687, 440] on button "إرسال تذكير للعميل" at bounding box center [688, 435] width 134 height 17
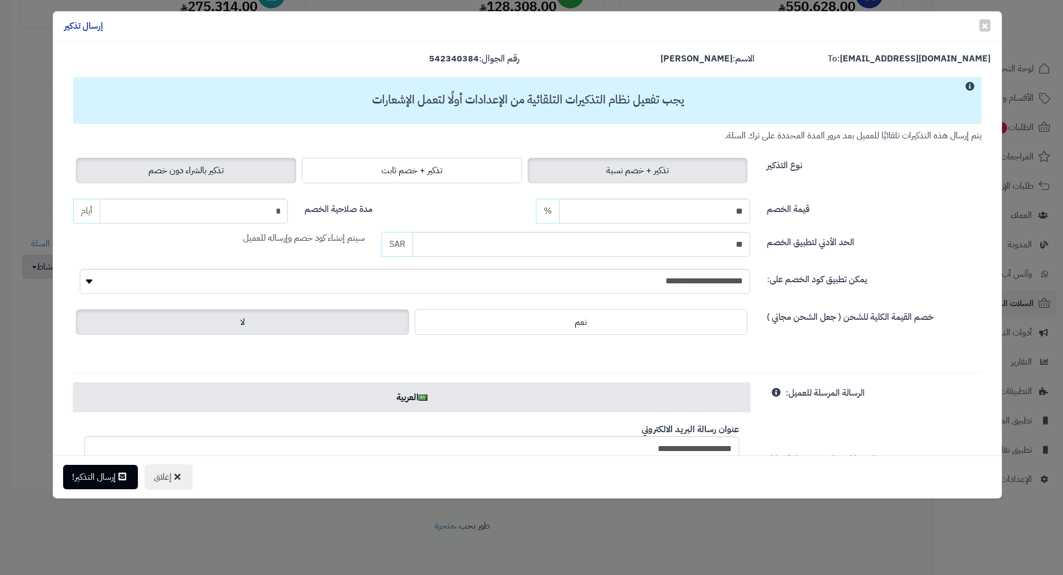
drag, startPoint x: 230, startPoint y: 172, endPoint x: 195, endPoint y: 286, distance: 119.4
click at [224, 172] on span "تذكير بالشراء دون خصم" at bounding box center [185, 170] width 75 height 13
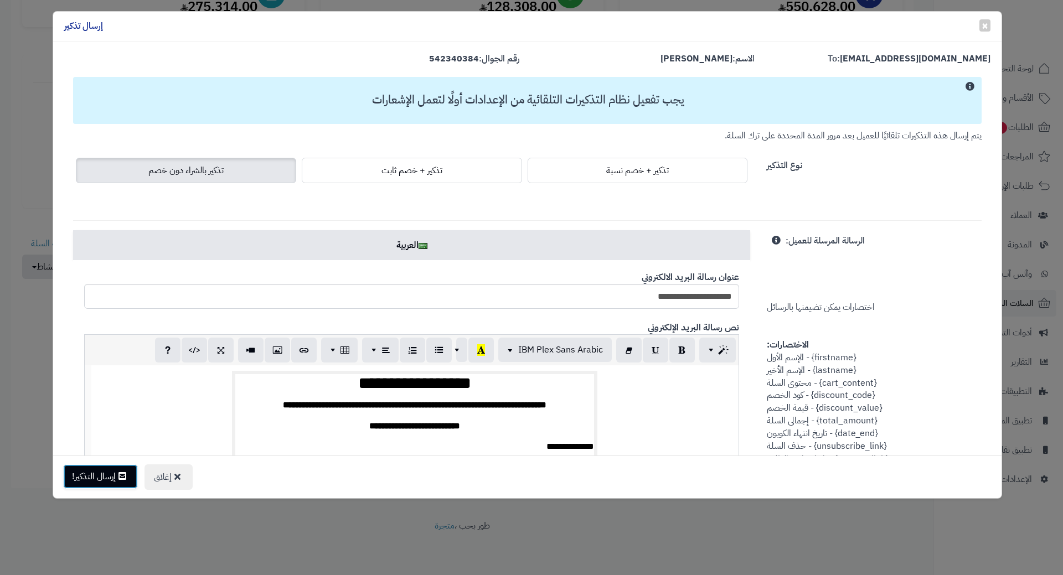
click at [119, 477] on button "إرسال التذكير!" at bounding box center [100, 477] width 75 height 24
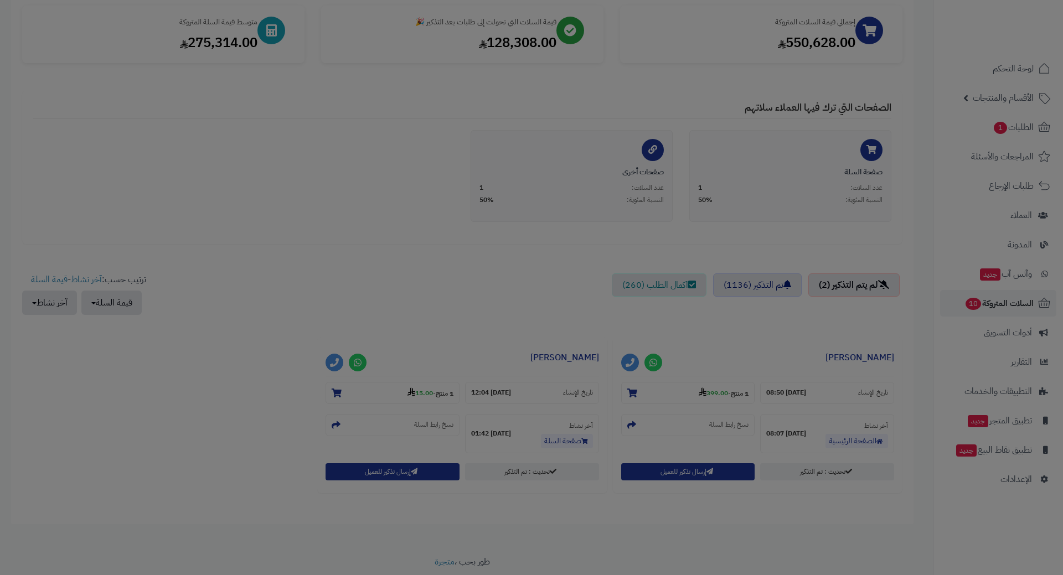
scroll to position [204, 0]
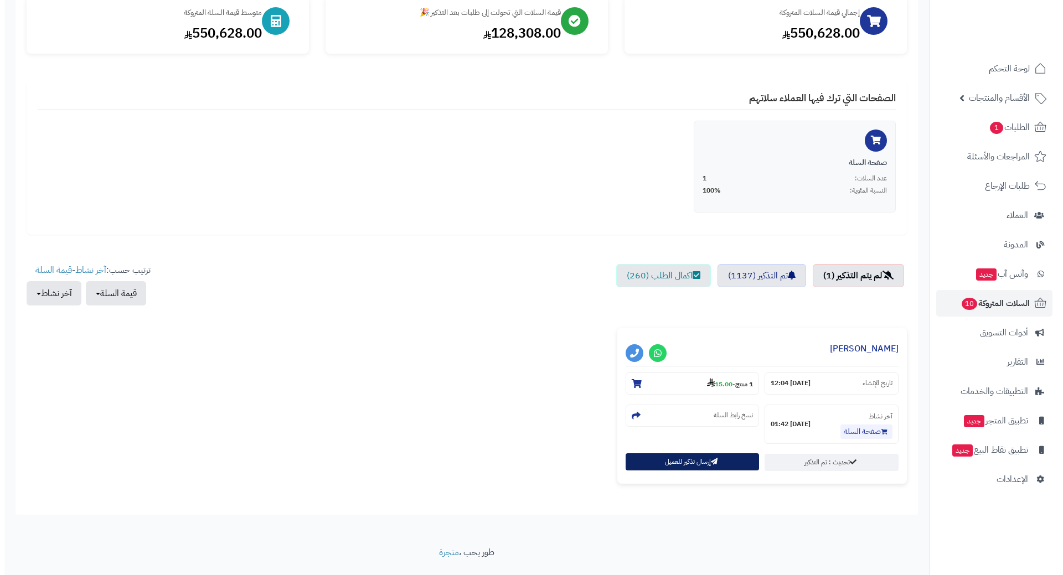
scroll to position [168, 0]
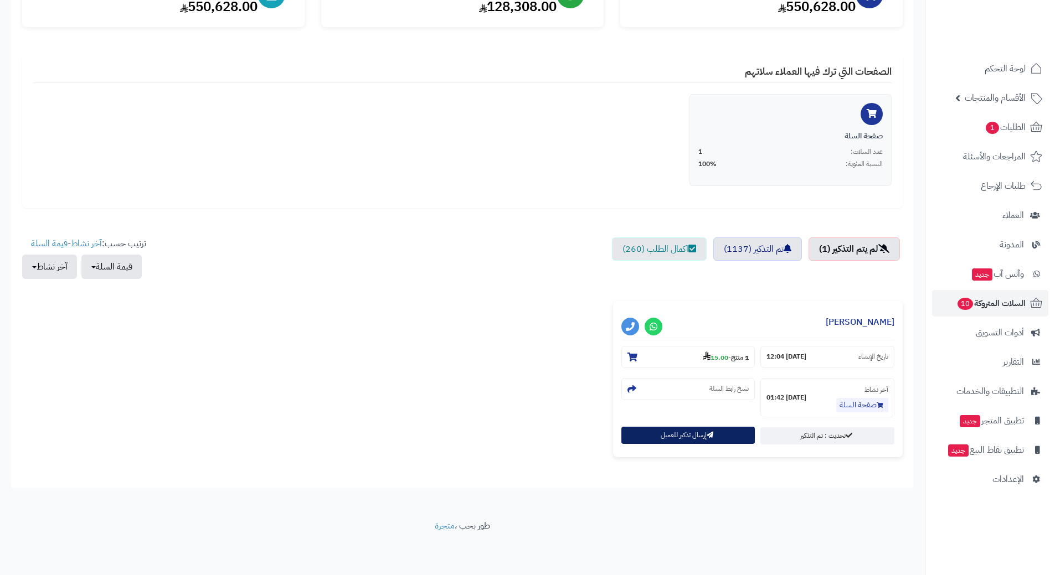
click at [679, 440] on button "إرسال تذكير للعميل" at bounding box center [688, 435] width 134 height 17
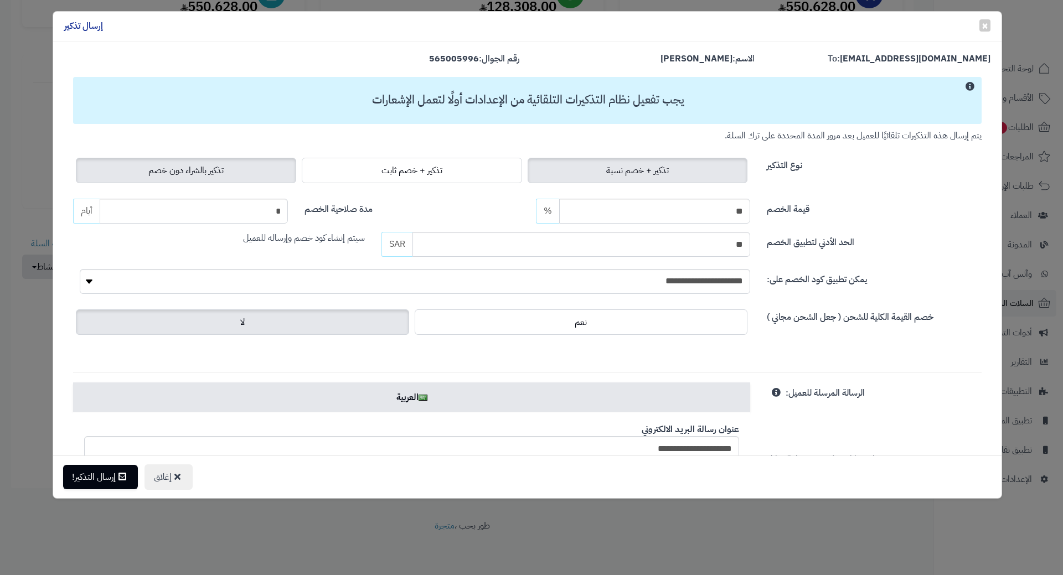
click at [239, 181] on label "تذكير بالشراء دون خصم" at bounding box center [186, 170] width 220 height 25
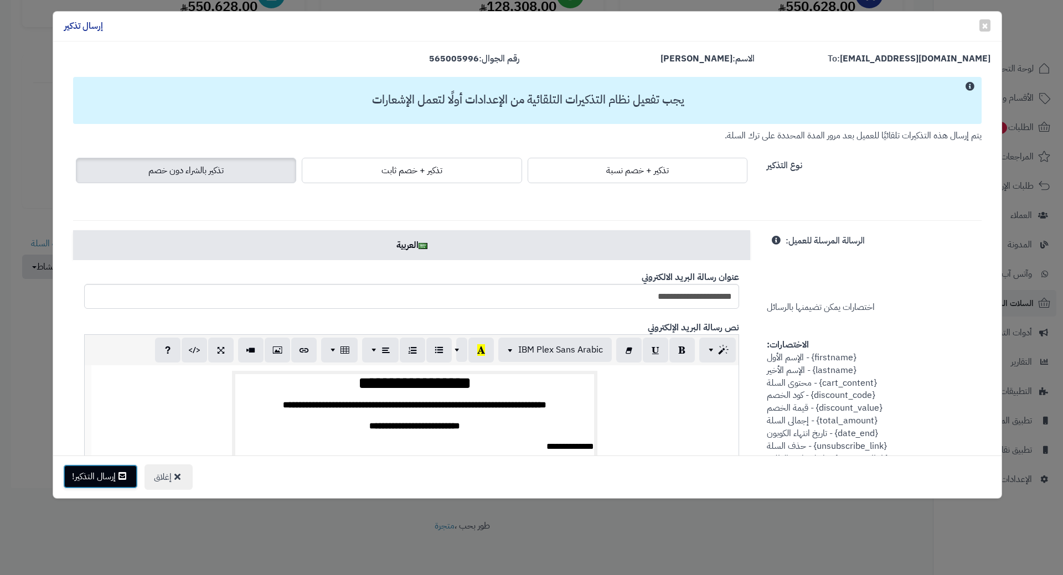
click at [96, 481] on button "إرسال التذكير!" at bounding box center [100, 477] width 75 height 24
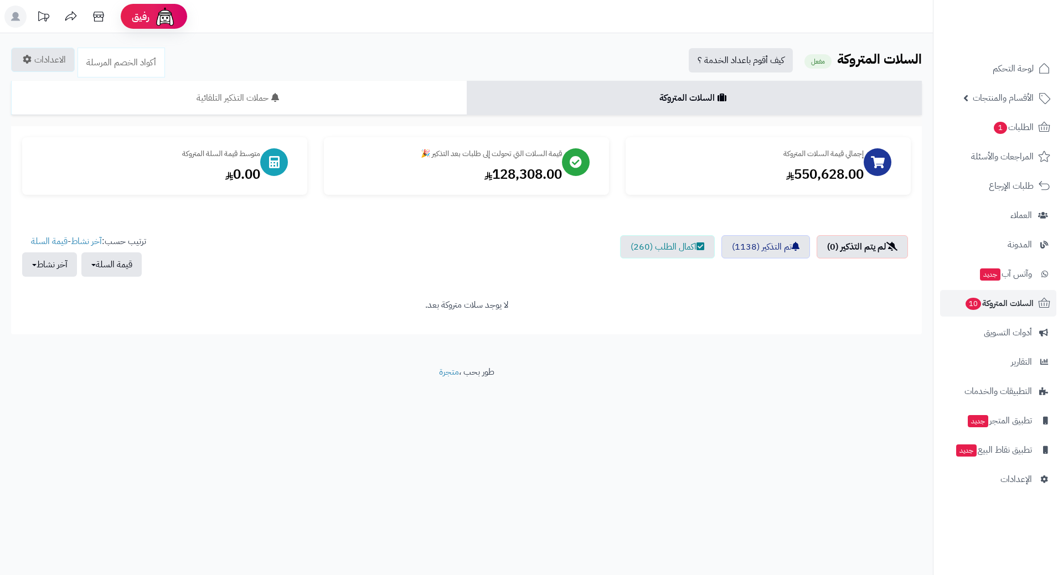
drag, startPoint x: 0, startPoint y: 0, endPoint x: 636, endPoint y: 544, distance: 837.3
click at [638, 545] on div "رفيق ! 0 الطلبات معالجة مكتمل إرجاع المنتجات العملاء المتواجدون الان 9326 عملاء…" at bounding box center [531, 287] width 1063 height 575
click at [981, 118] on link "الطلبات 1" at bounding box center [998, 127] width 116 height 27
click at [988, 121] on link "الطلبات 1" at bounding box center [998, 127] width 116 height 27
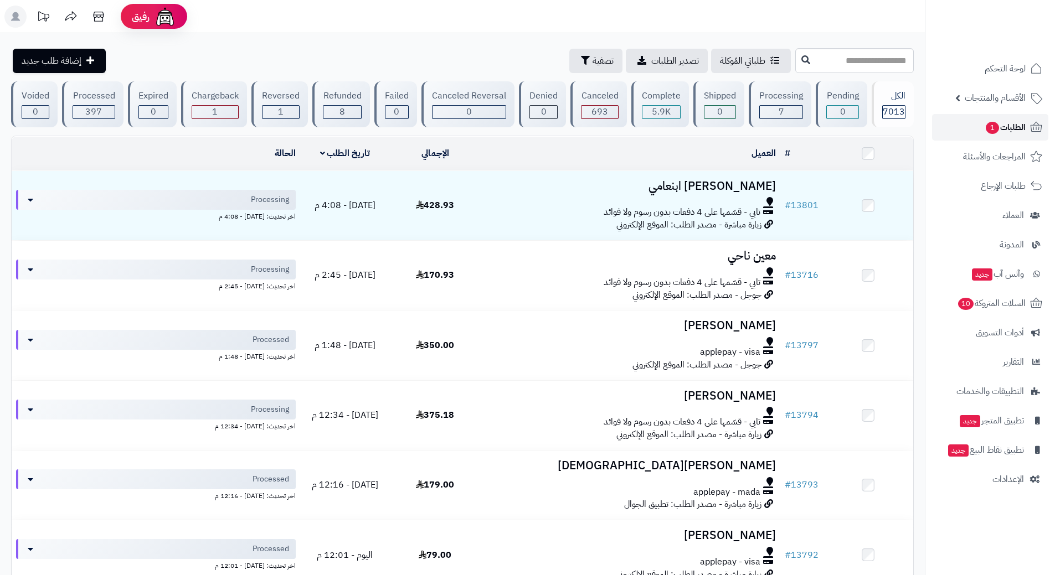
click at [998, 124] on span "الطلبات 1" at bounding box center [1005, 128] width 41 height 16
click at [986, 129] on span "1" at bounding box center [992, 128] width 13 height 12
click at [960, 301] on span "10" at bounding box center [965, 304] width 16 height 12
click at [971, 123] on link "الطلبات 1" at bounding box center [990, 127] width 116 height 27
click at [990, 121] on span "1" at bounding box center [992, 127] width 14 height 13
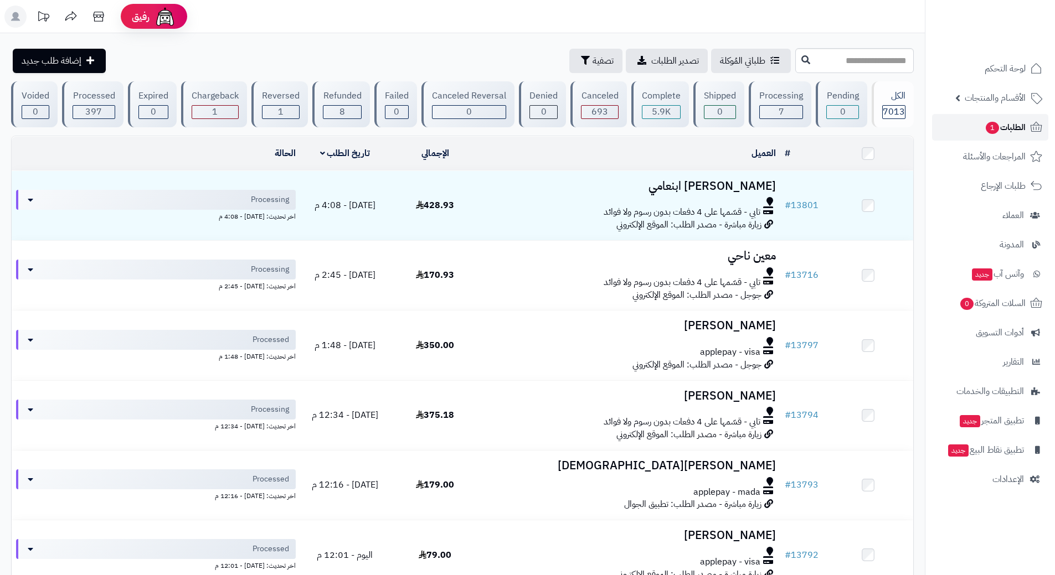
click at [986, 127] on span "1" at bounding box center [992, 128] width 13 height 12
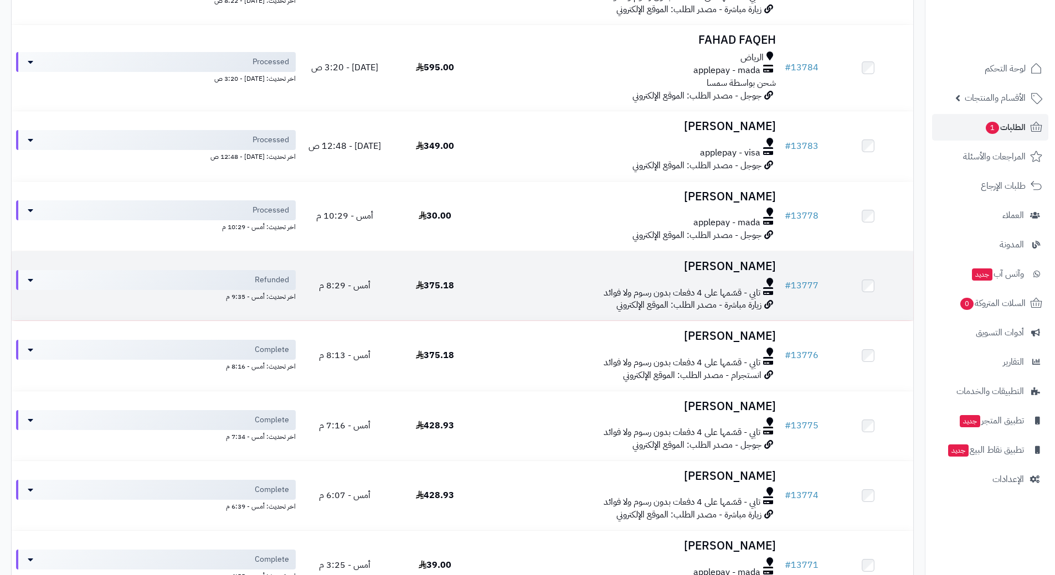
scroll to position [720, 0]
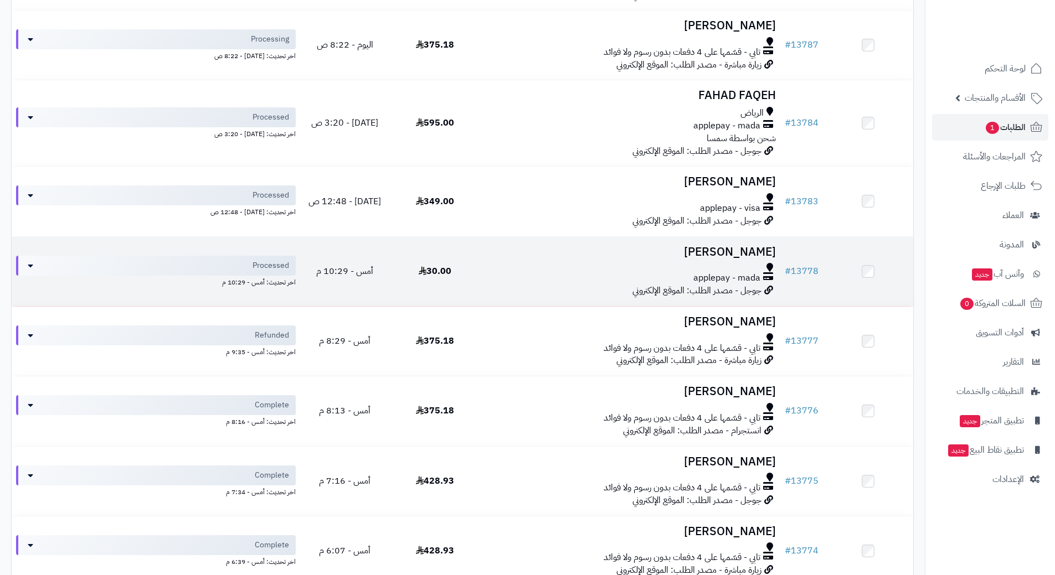
click at [486, 263] on div at bounding box center [630, 267] width 291 height 9
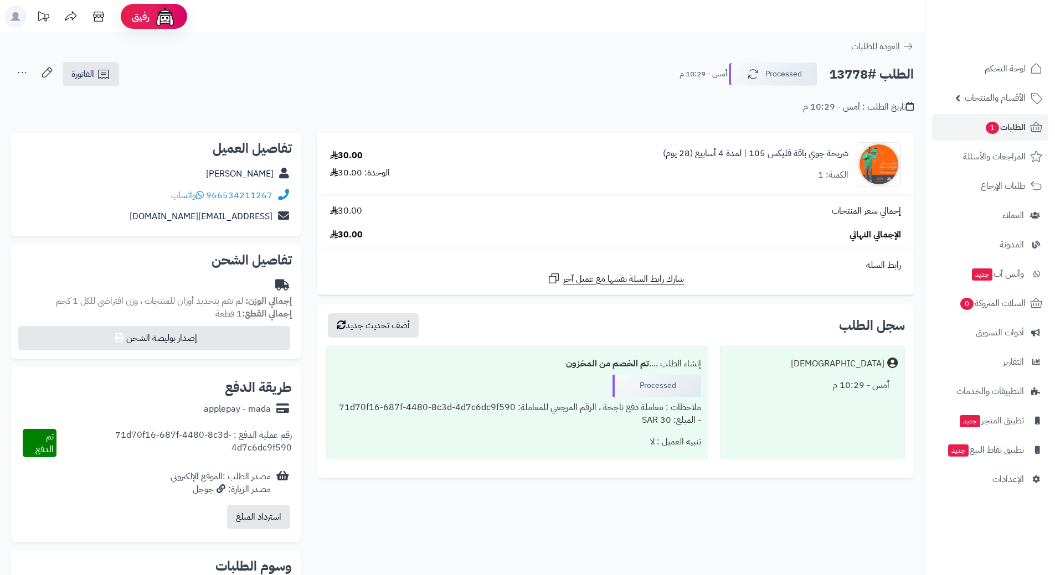
click at [863, 73] on h2 "الطلب #13778" at bounding box center [871, 74] width 85 height 23
copy div "الطلب #13778 Processed"
click at [203, 193] on icon at bounding box center [200, 194] width 8 height 9
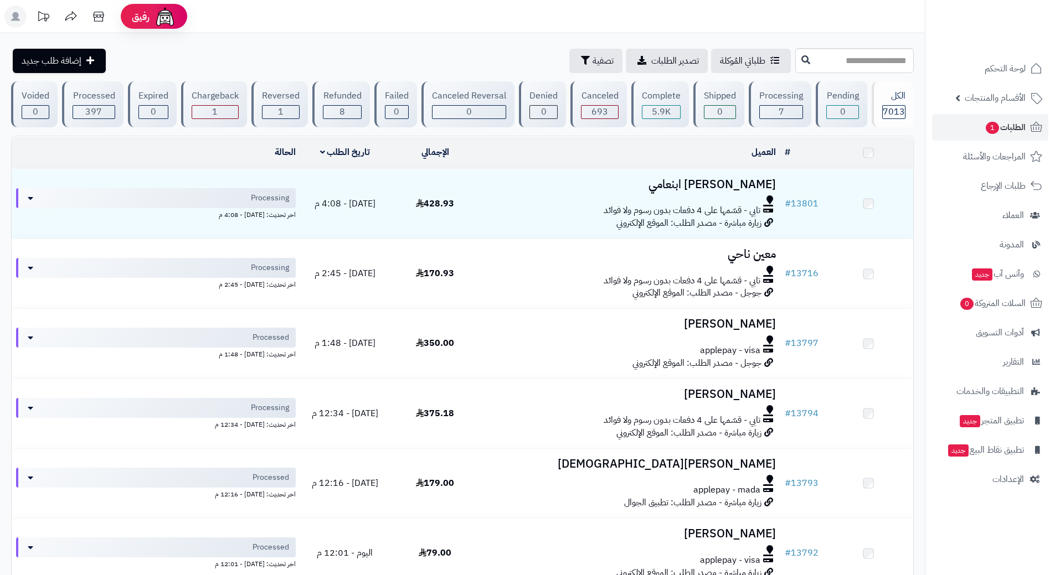
scroll to position [720, 0]
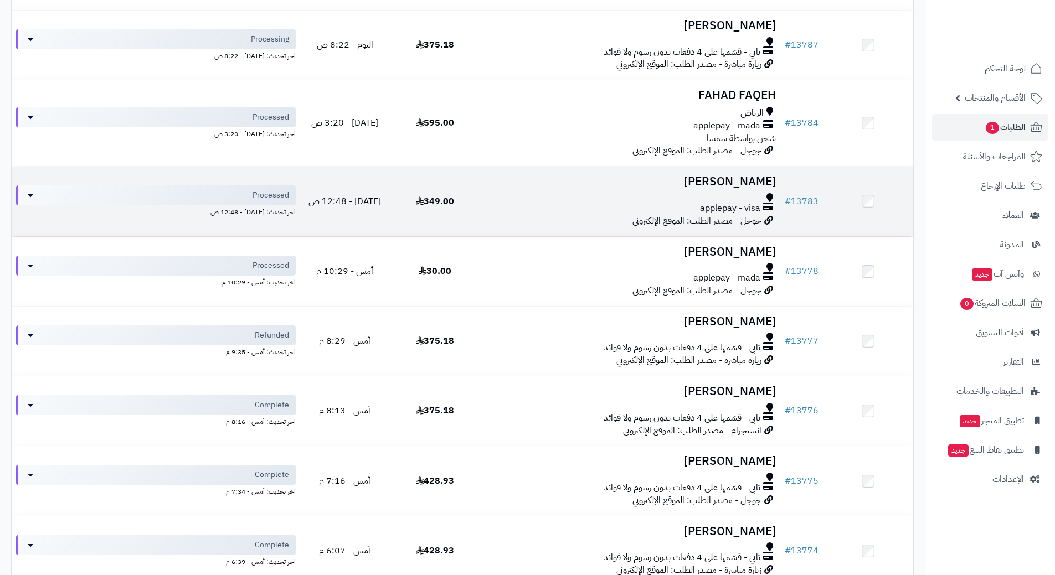
click at [506, 202] on div "applepay - visa" at bounding box center [630, 208] width 291 height 13
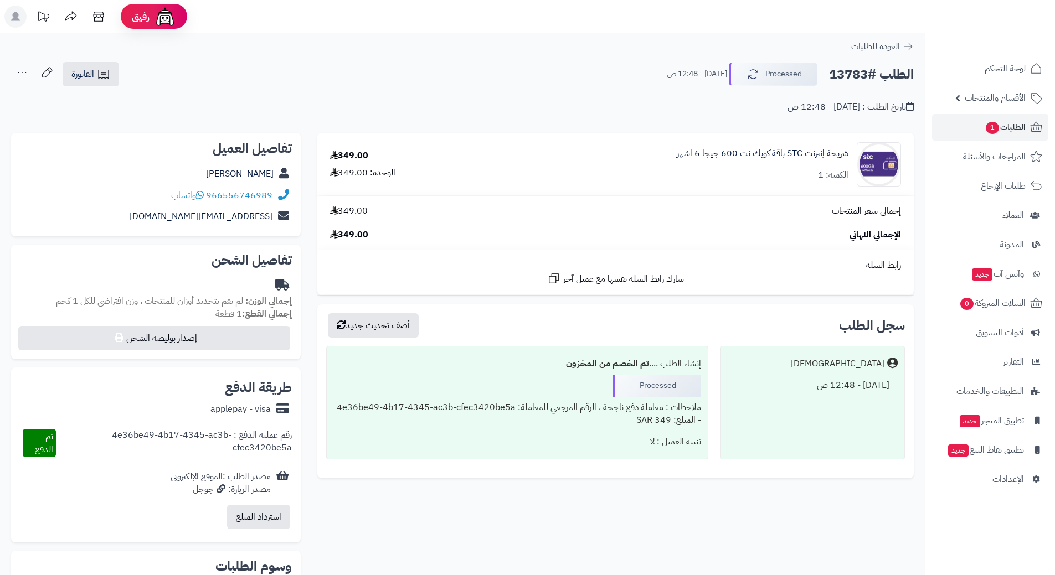
click at [868, 71] on h2 "الطلب #13783" at bounding box center [871, 74] width 85 height 23
copy div "الطلب #13783 Processed"
click at [203, 195] on icon at bounding box center [200, 194] width 8 height 9
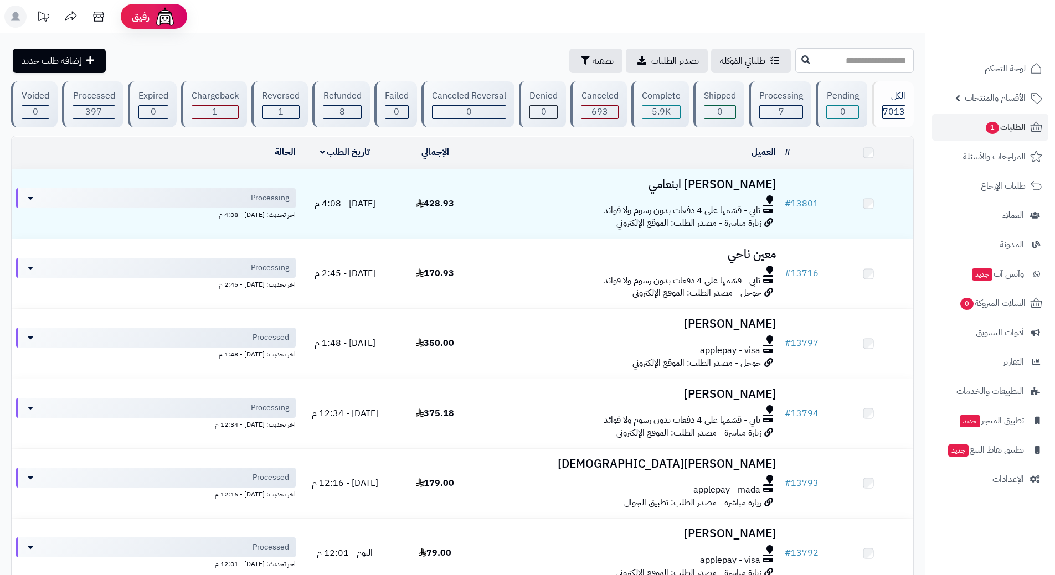
scroll to position [720, 0]
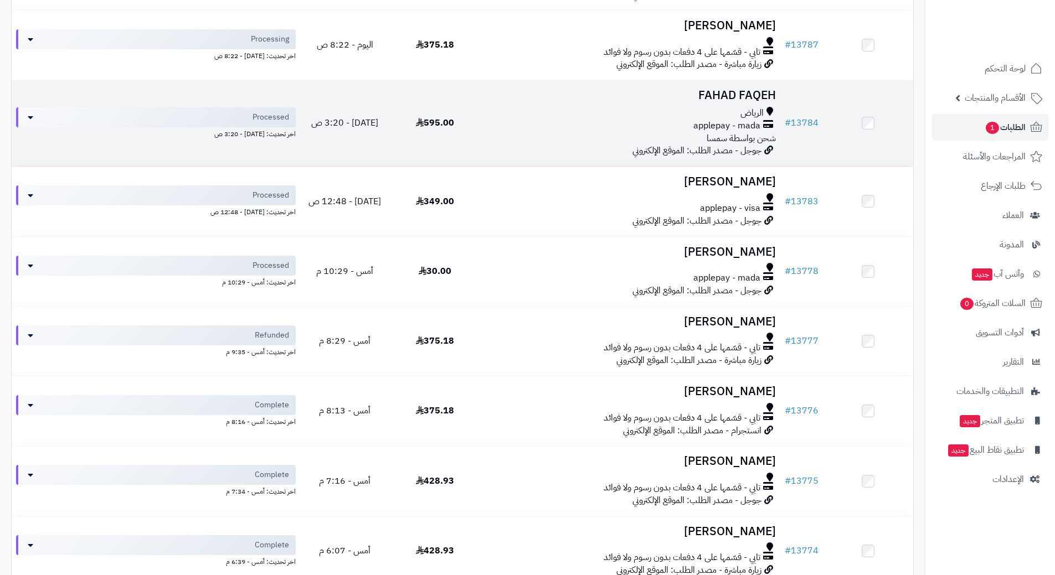
click at [515, 115] on div "الرياض" at bounding box center [630, 113] width 291 height 13
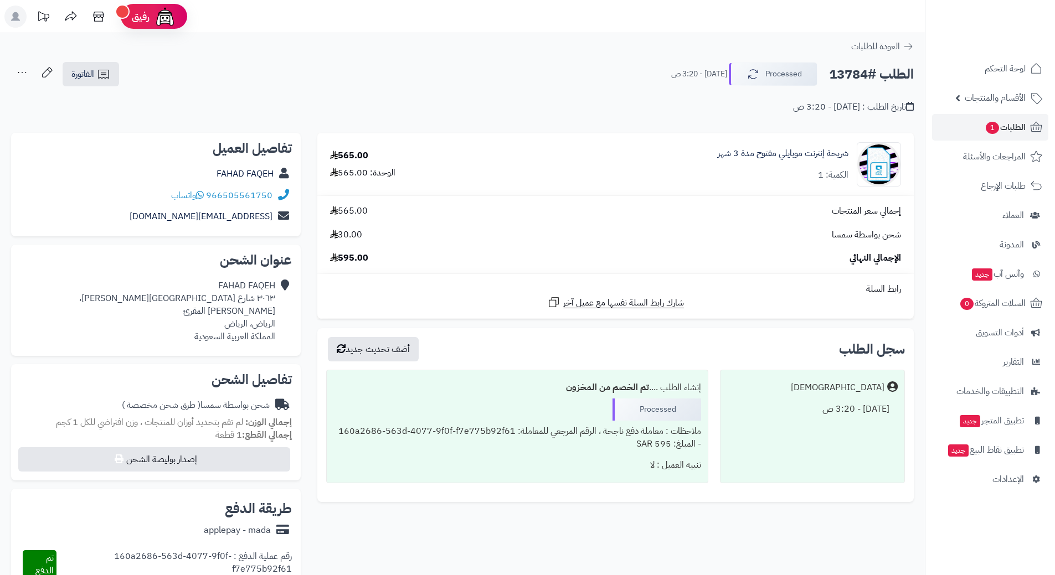
click at [859, 71] on h2 "الطلب #13784" at bounding box center [871, 74] width 85 height 23
copy div "الطلب #13784 Processed"
click at [202, 194] on icon at bounding box center [200, 194] width 8 height 9
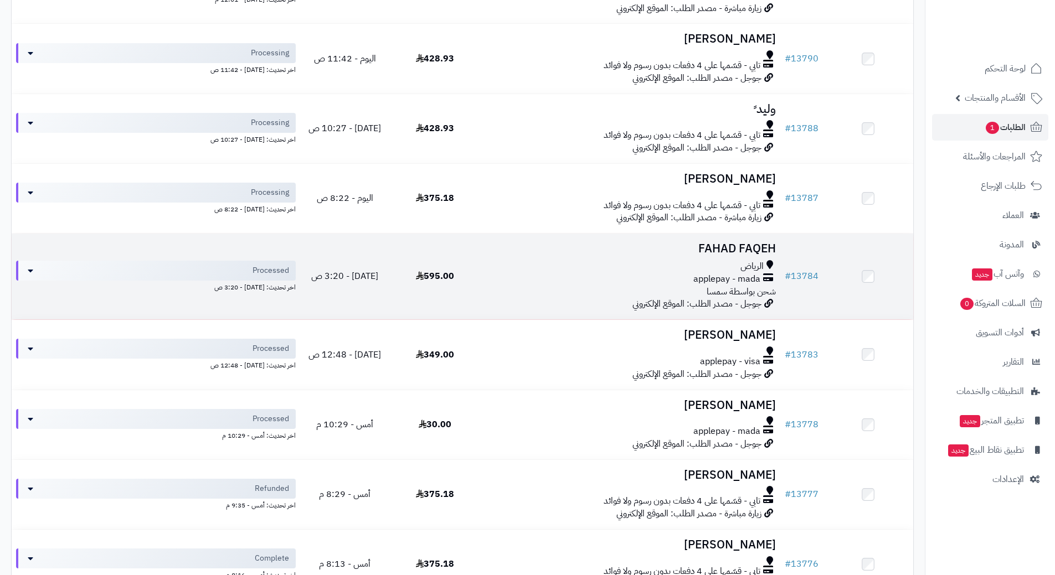
scroll to position [554, 0]
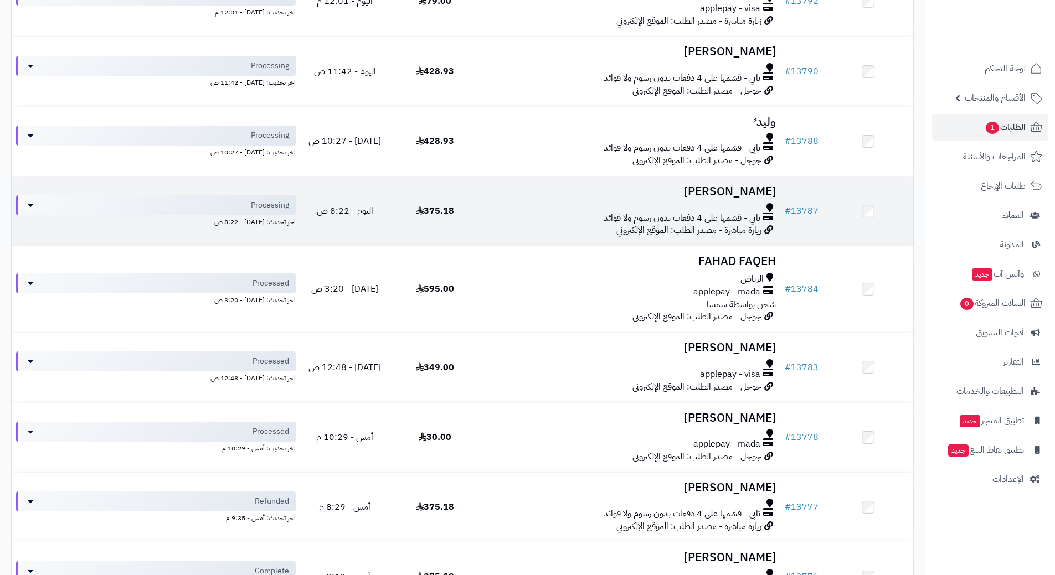
click at [508, 215] on div "تابي - قسّمها على 4 دفعات بدون رسوم ولا فوائد" at bounding box center [630, 218] width 291 height 13
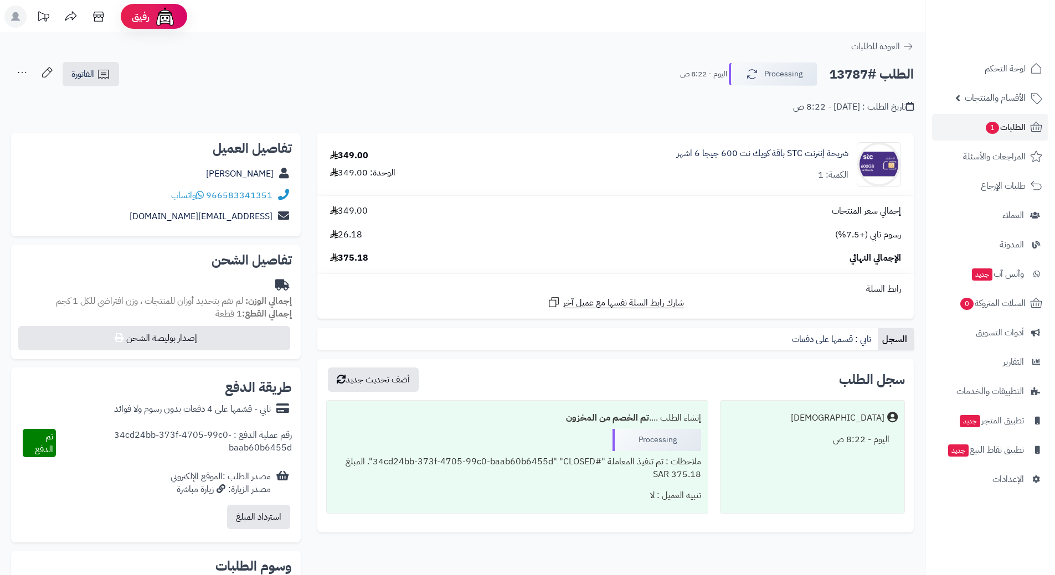
click at [870, 74] on h2 "الطلب #13787" at bounding box center [871, 74] width 85 height 23
copy div "الطلب #13787 Processing"
click at [204, 194] on icon at bounding box center [200, 194] width 8 height 9
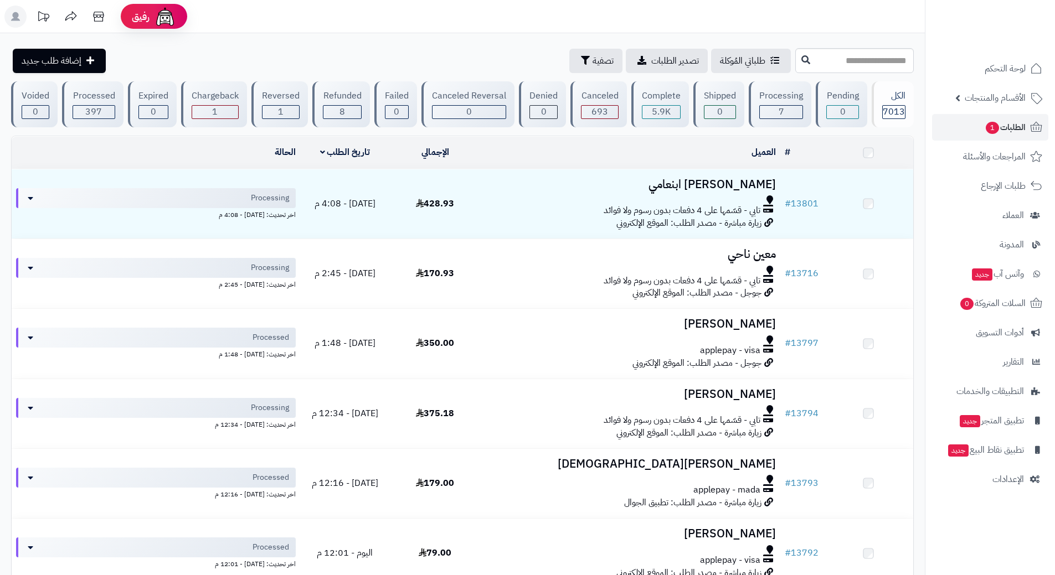
scroll to position [554, 0]
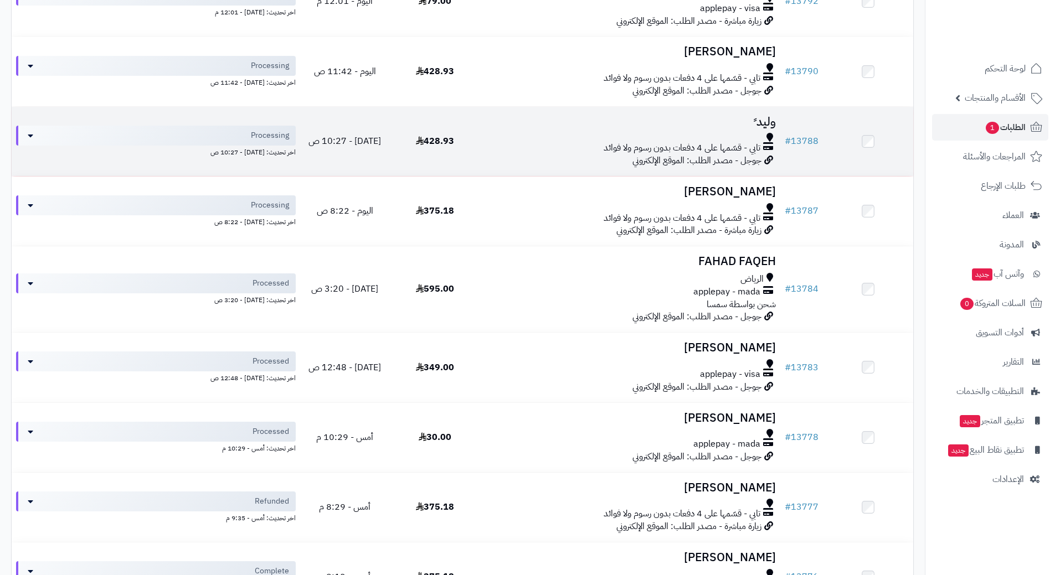
click at [506, 138] on div at bounding box center [630, 137] width 291 height 9
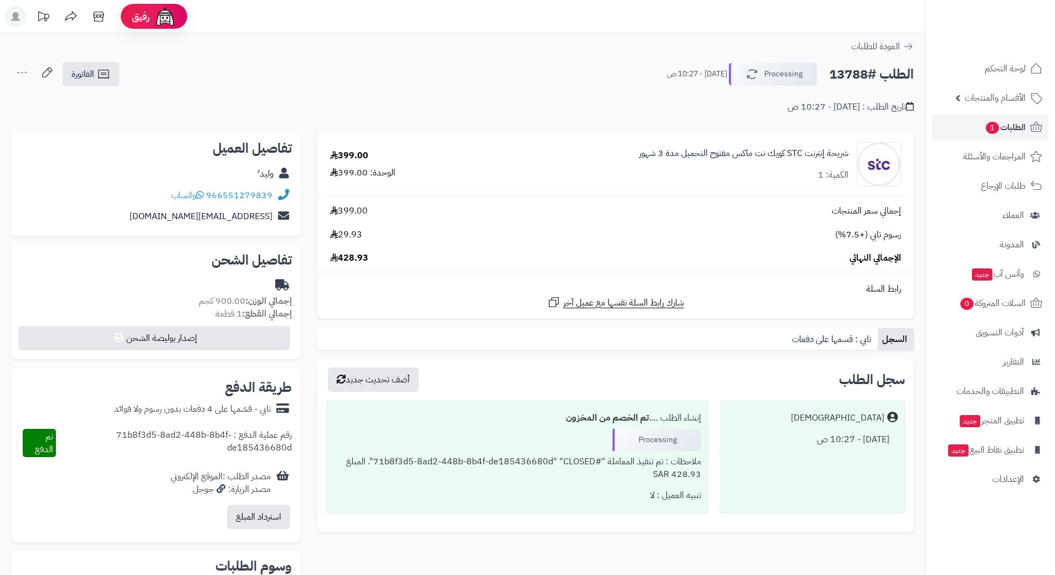
click at [868, 69] on h2 "الطلب #13788" at bounding box center [871, 74] width 85 height 23
click at [867, 69] on h2 "الطلب #13788" at bounding box center [871, 74] width 85 height 23
click at [865, 72] on h2 "الطلب #13788" at bounding box center [871, 74] width 85 height 23
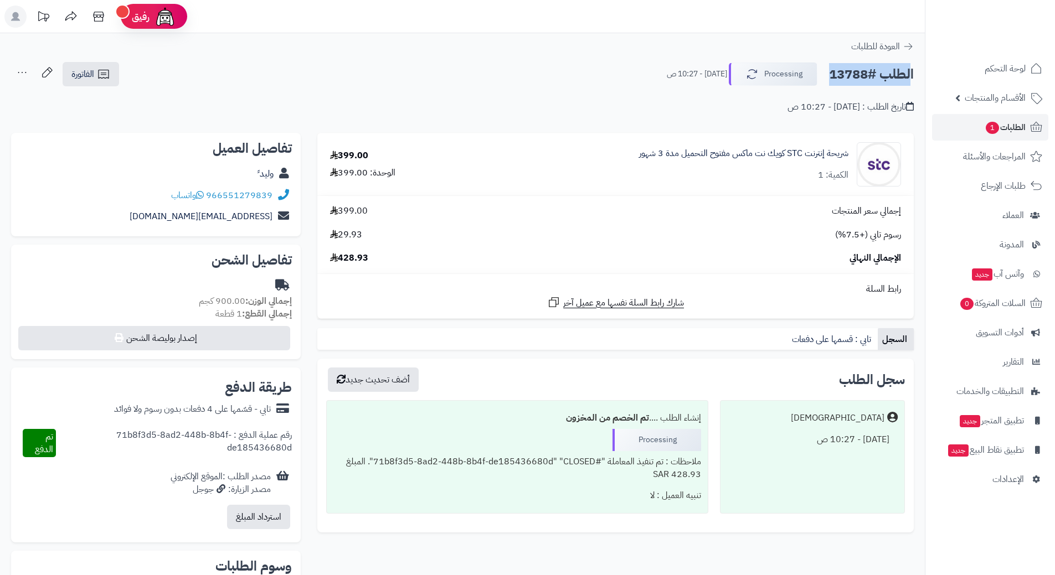
copy div "الطلب #13788 Processing"
click at [199, 195] on icon at bounding box center [200, 194] width 8 height 9
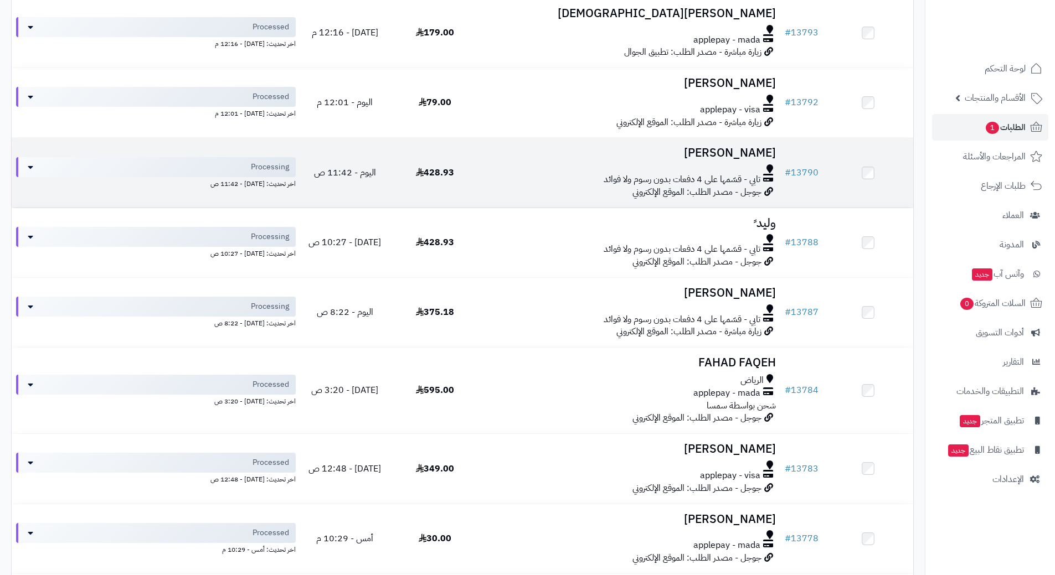
scroll to position [443, 0]
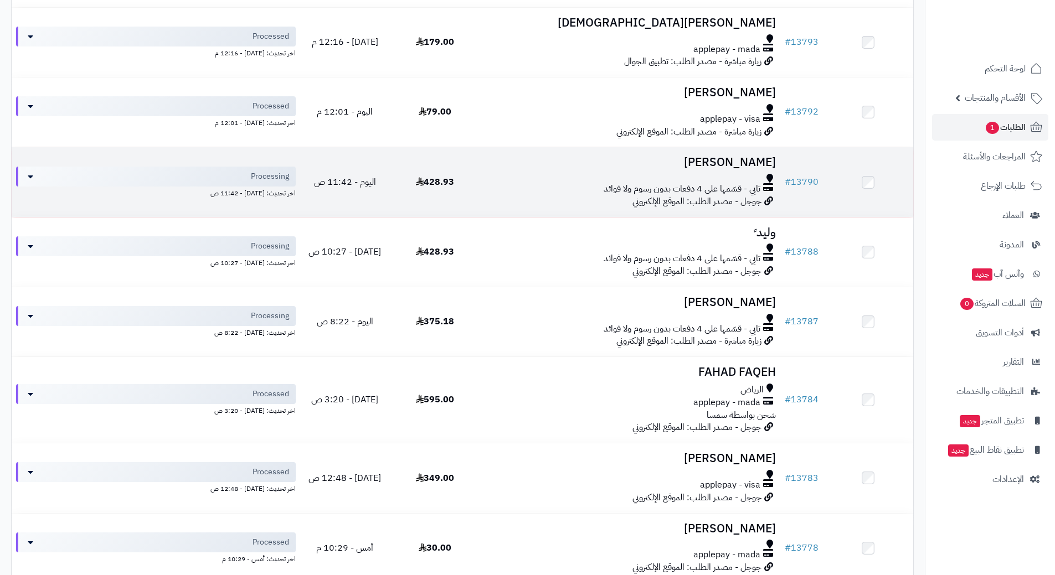
click at [507, 183] on div "تابي - قسّمها على 4 دفعات بدون رسوم ولا فوائد" at bounding box center [630, 189] width 291 height 13
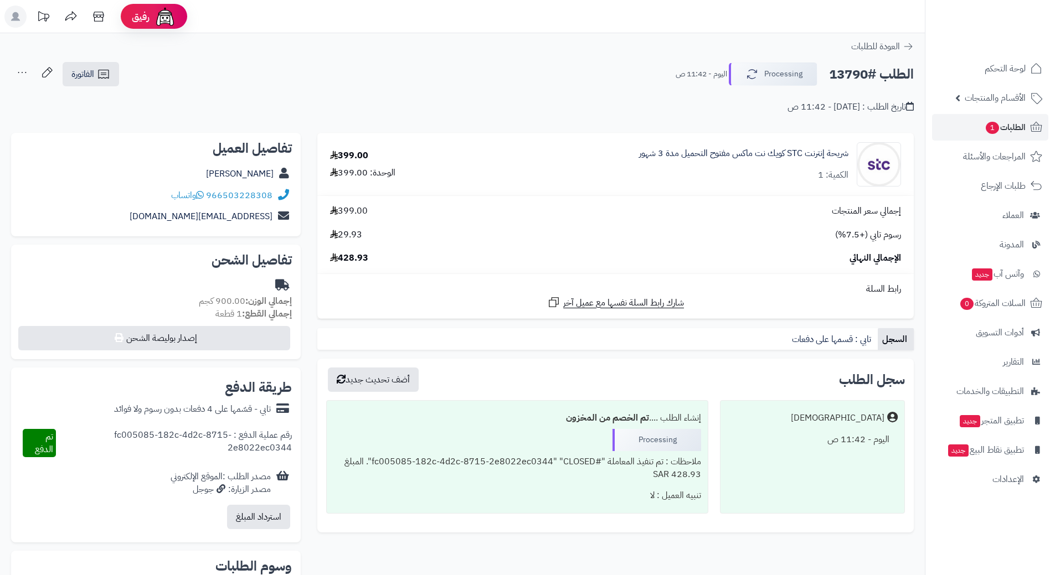
click at [870, 71] on h2 "الطلب #13790" at bounding box center [871, 74] width 85 height 23
copy div "الطلب #13790 Processing"
click at [202, 193] on icon at bounding box center [200, 194] width 8 height 9
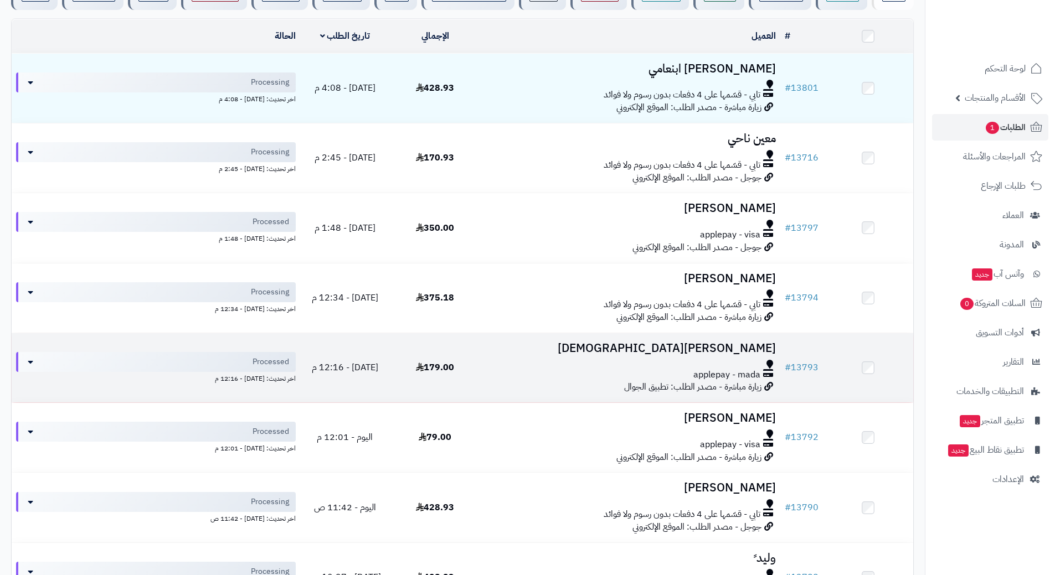
scroll to position [111, 0]
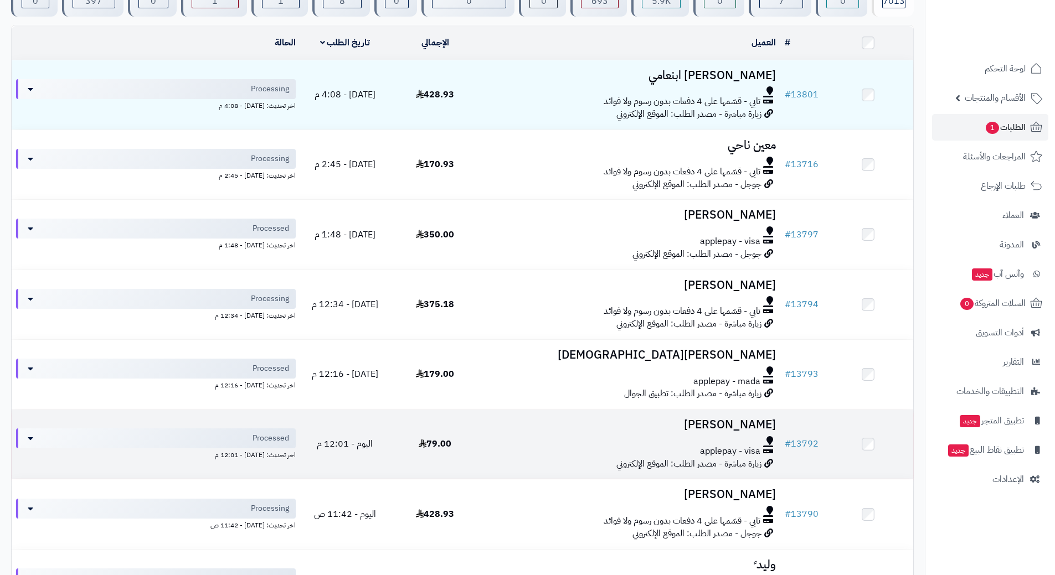
click at [502, 437] on div at bounding box center [630, 440] width 291 height 9
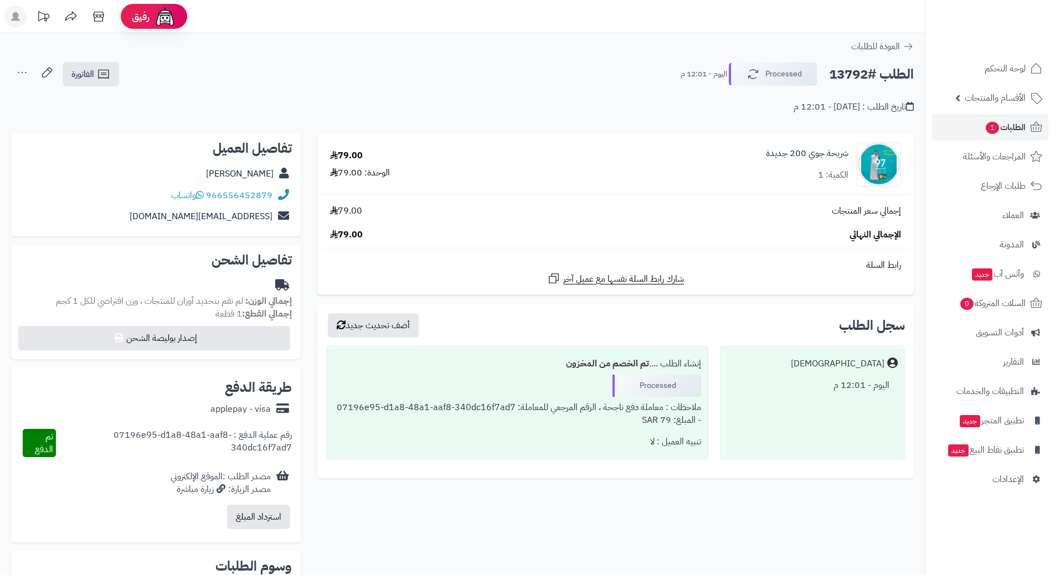
click at [858, 75] on h2 "الطلب #13792" at bounding box center [871, 74] width 85 height 23
copy div "الطلب #13792 Processed"
click at [204, 194] on icon at bounding box center [200, 194] width 8 height 9
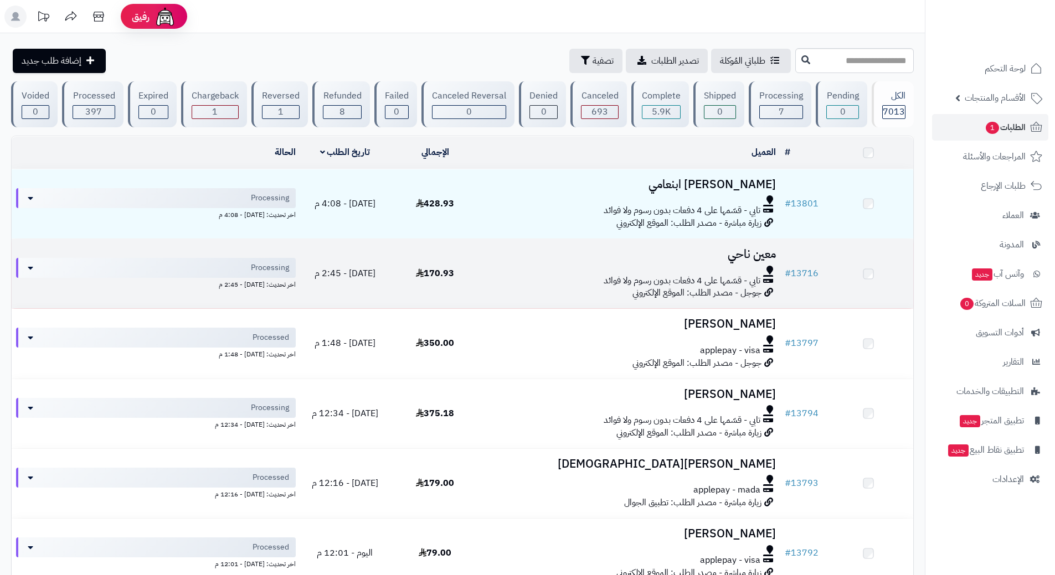
scroll to position [111, 0]
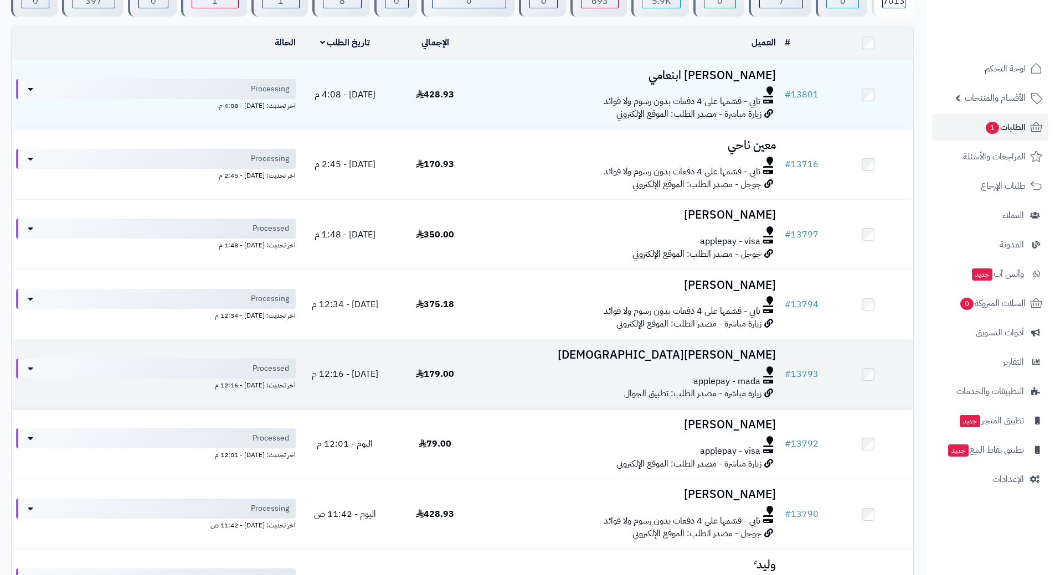
click at [506, 367] on div at bounding box center [630, 371] width 291 height 9
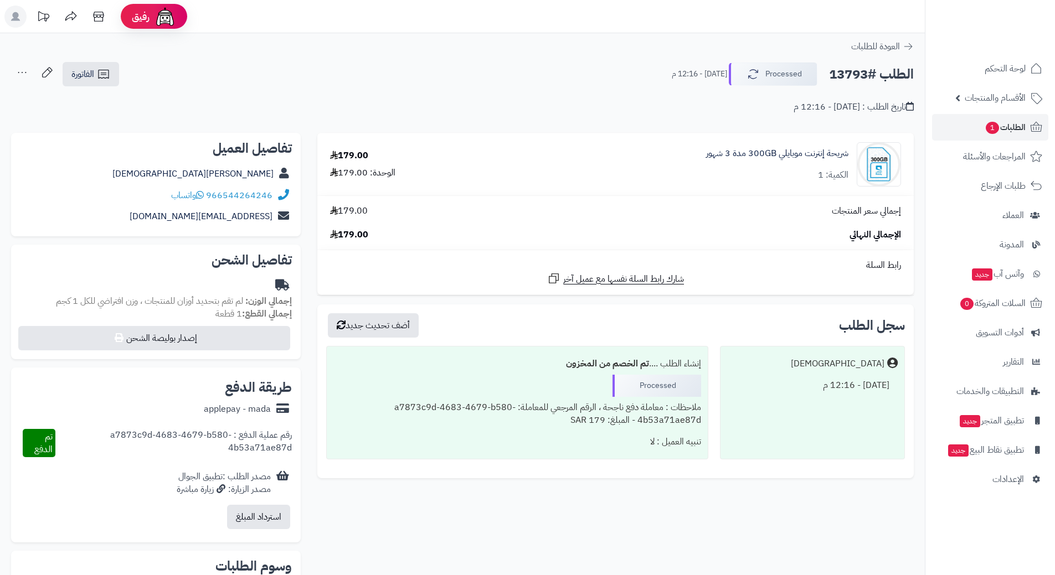
click at [863, 71] on h2 "الطلب #13793" at bounding box center [871, 74] width 85 height 23
click at [864, 73] on h2 "الطلب #13793" at bounding box center [871, 74] width 85 height 23
copy div "الطلب #13793 Processed"
click at [200, 195] on icon at bounding box center [200, 194] width 8 height 9
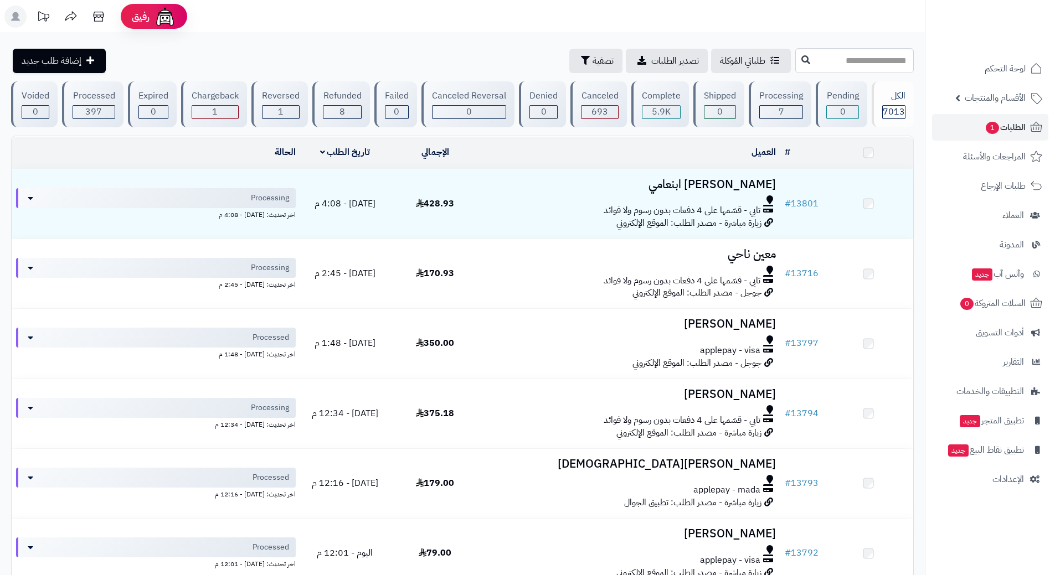
scroll to position [111, 0]
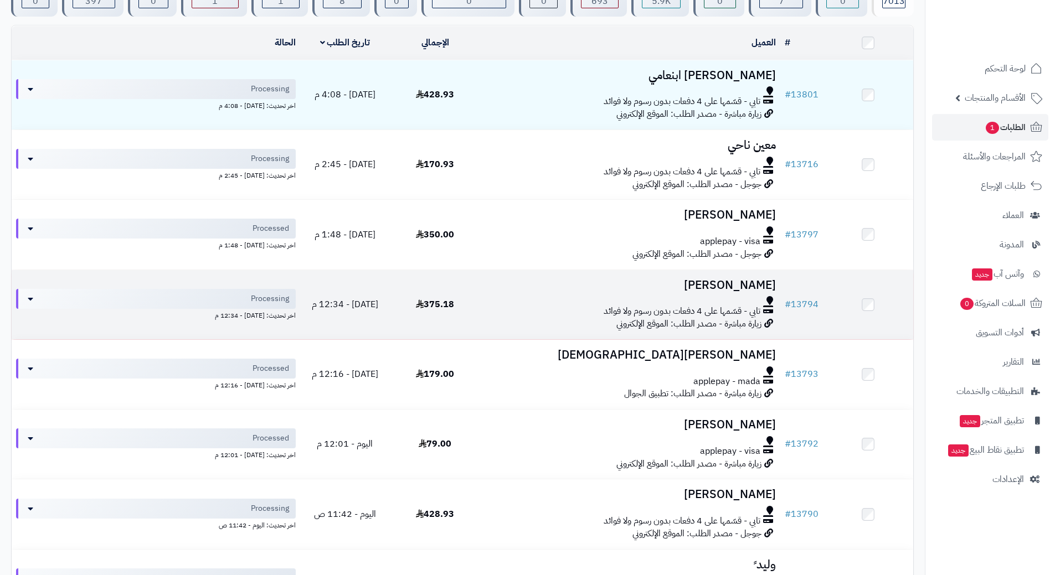
click at [487, 306] on div "تابي - قسّمها على 4 دفعات بدون رسوم ولا فوائد" at bounding box center [630, 311] width 291 height 13
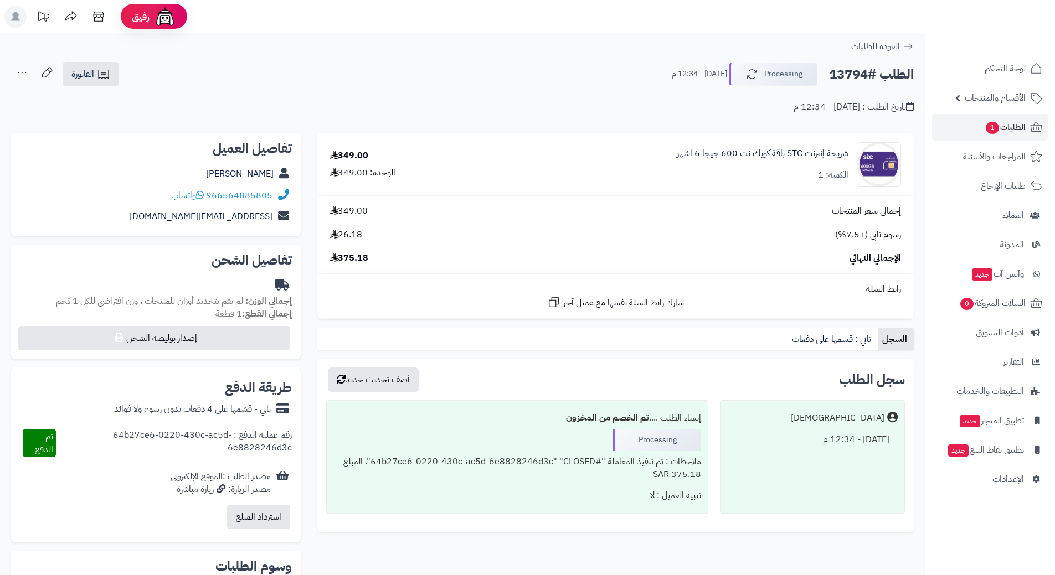
click at [872, 75] on h2 "الطلب #13794" at bounding box center [871, 74] width 85 height 23
copy div "الطلب #13794 Processing"
click at [204, 195] on icon at bounding box center [200, 194] width 8 height 9
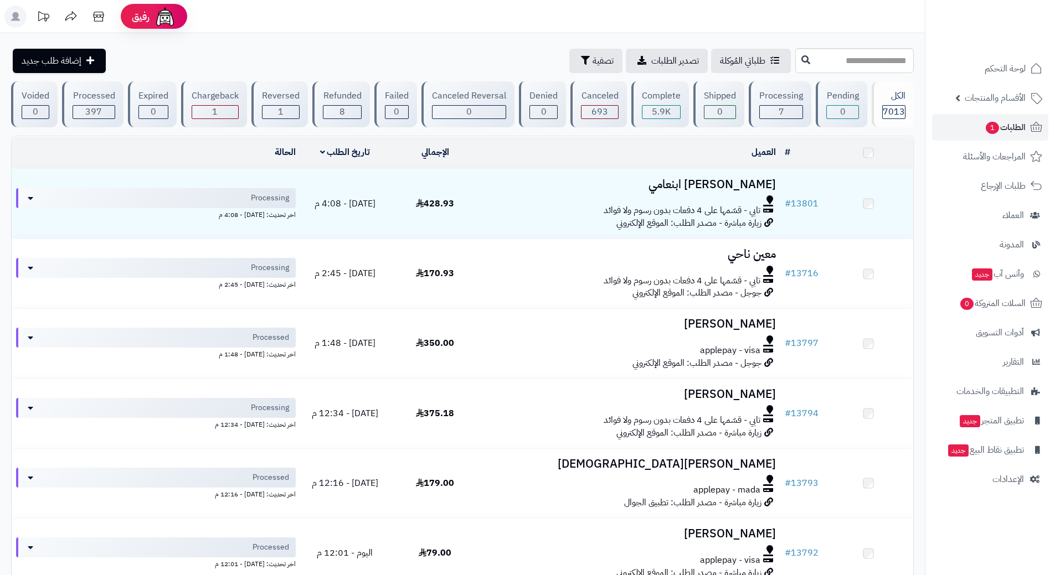
scroll to position [111, 0]
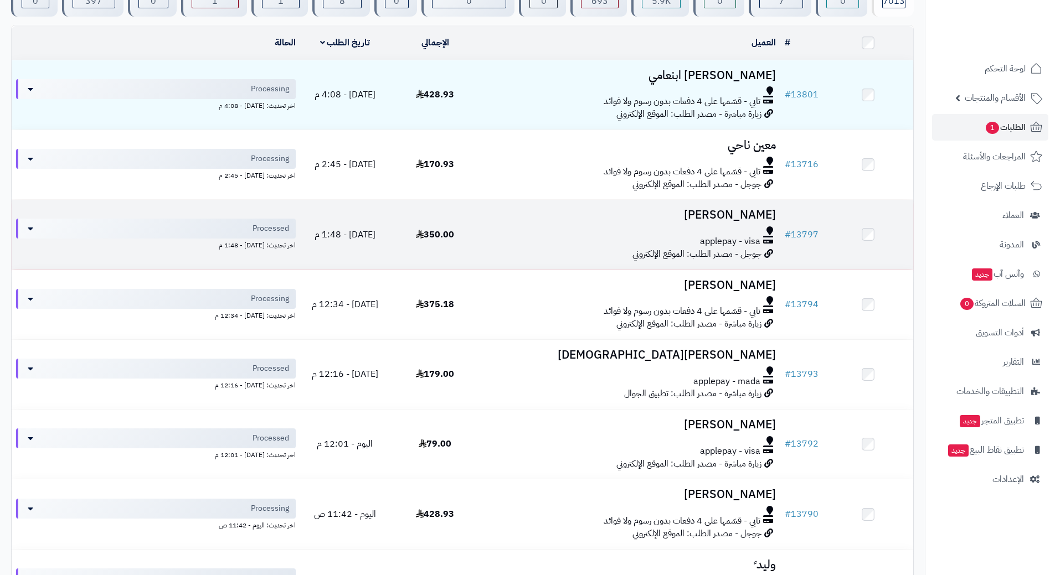
click at [507, 235] on div "applepay - visa" at bounding box center [630, 241] width 291 height 13
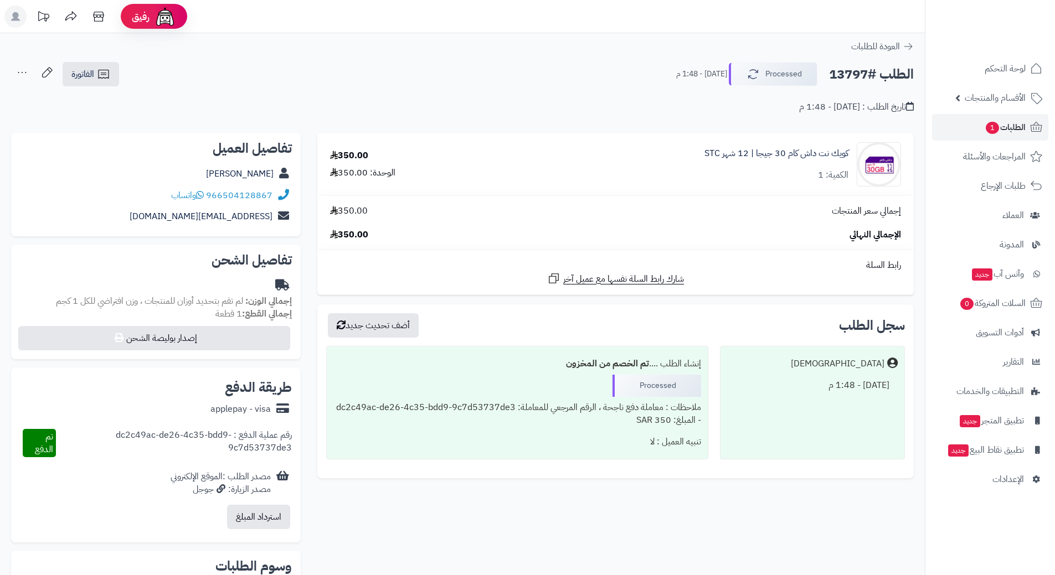
click at [853, 74] on h2 "الطلب #13797" at bounding box center [871, 74] width 85 height 23
copy div "الطلب #13797 Processed"
click at [202, 193] on icon at bounding box center [200, 194] width 8 height 9
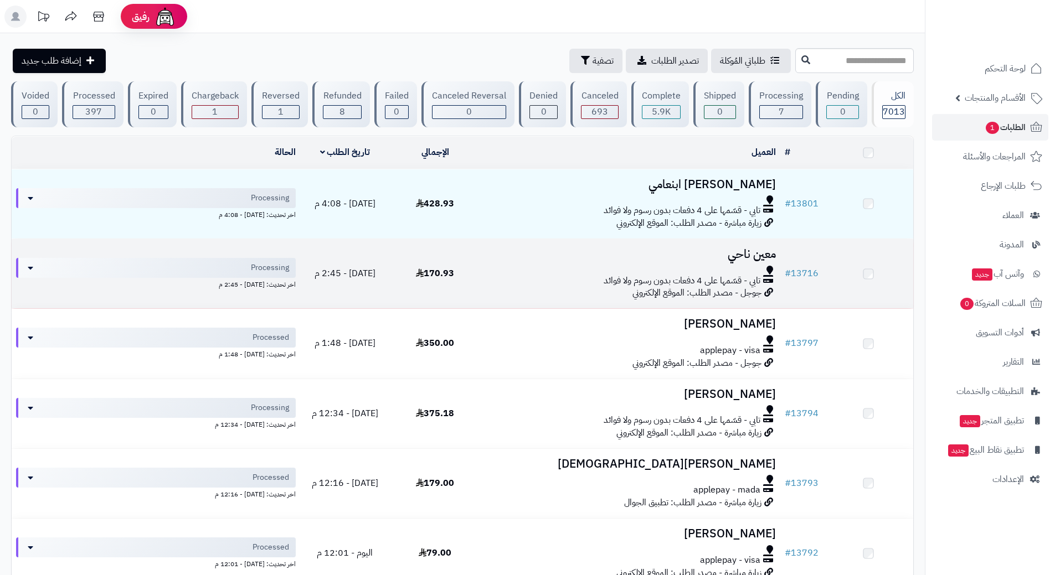
scroll to position [111, 0]
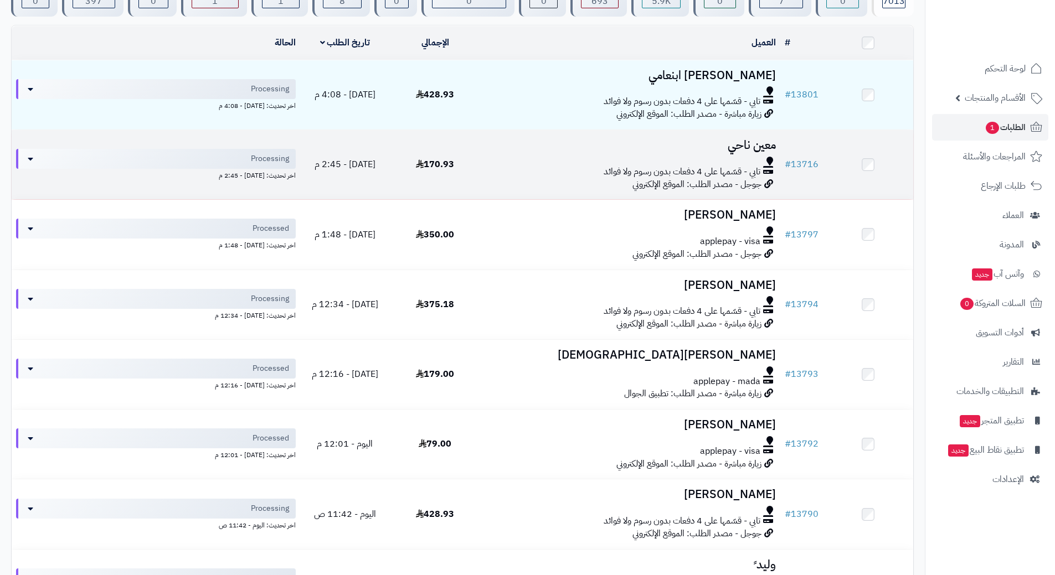
click at [513, 167] on div "تابي - قسّمها على 4 دفعات بدون رسوم ولا فوائد" at bounding box center [630, 172] width 291 height 13
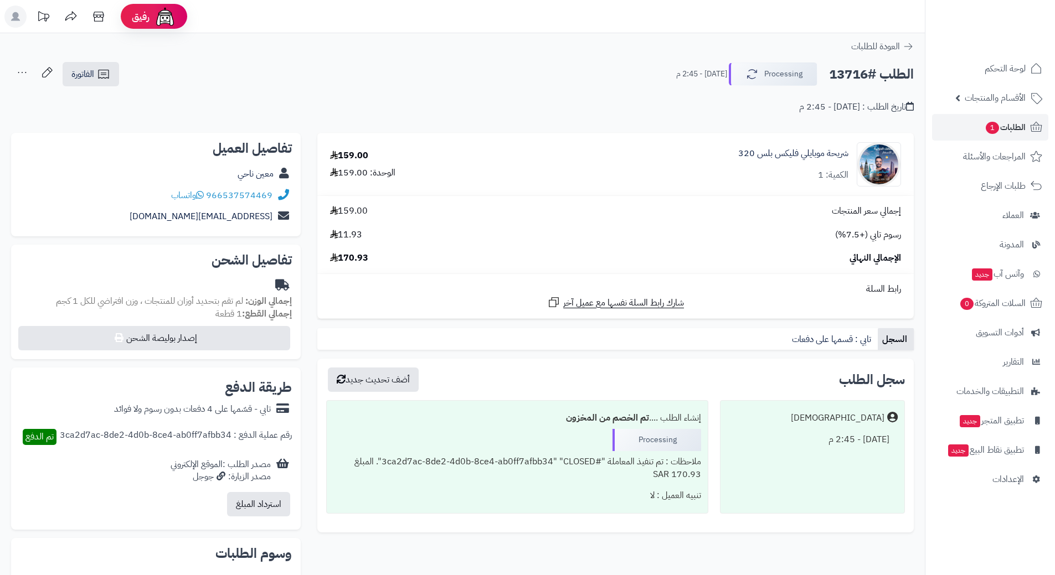
click at [864, 78] on h2 "الطلب #13716" at bounding box center [871, 74] width 85 height 23
copy div "الطلب #13716 Processing"
click at [203, 194] on icon at bounding box center [200, 194] width 8 height 9
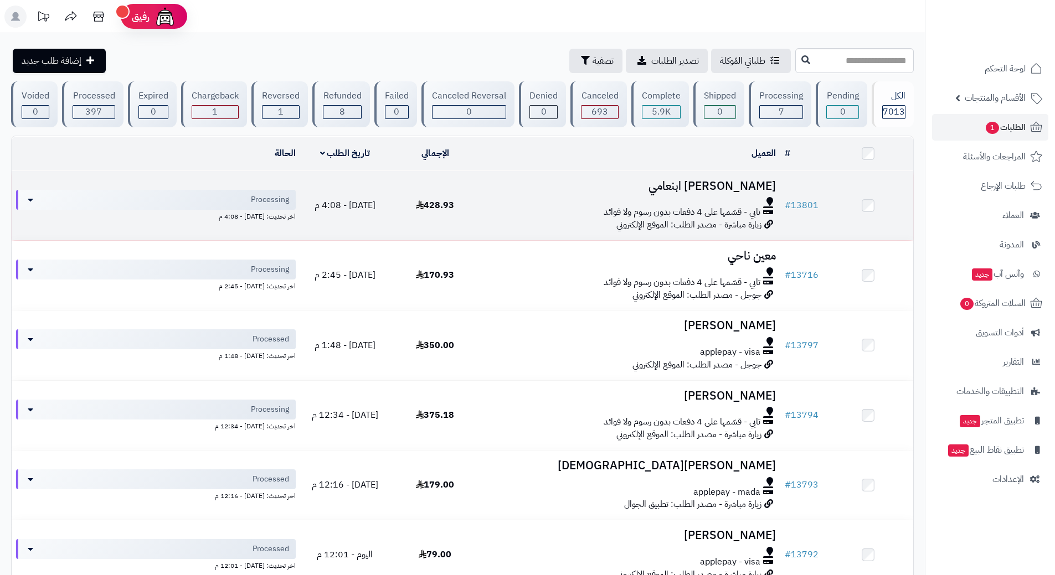
click at [509, 190] on h3 "نايف ابنعامي" at bounding box center [630, 186] width 291 height 13
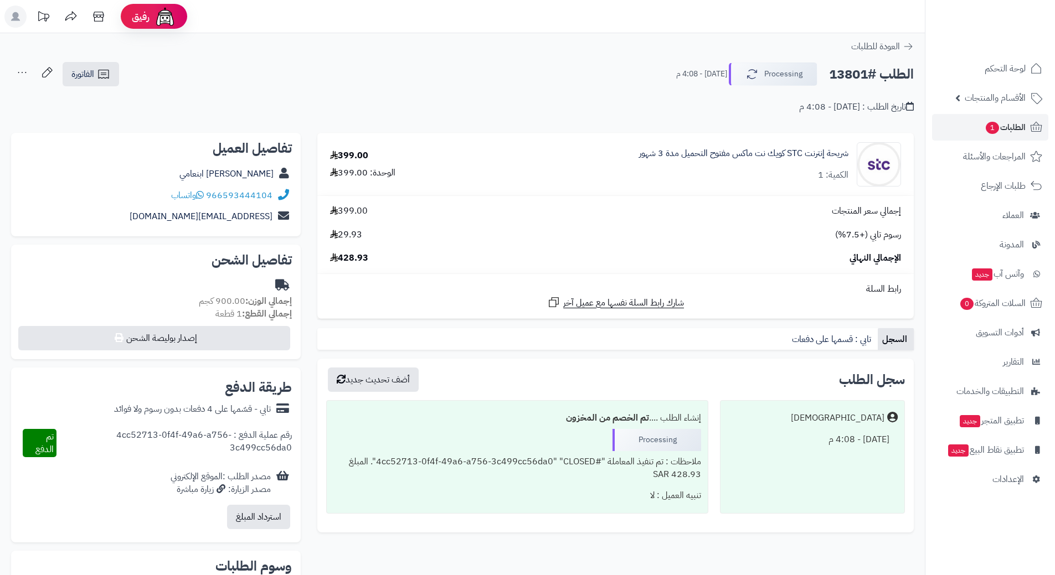
click at [880, 72] on h2 "الطلب #13801" at bounding box center [871, 74] width 85 height 23
click at [879, 73] on h2 "الطلب #13801" at bounding box center [871, 74] width 85 height 23
copy div "الطلب #13801 Processing"
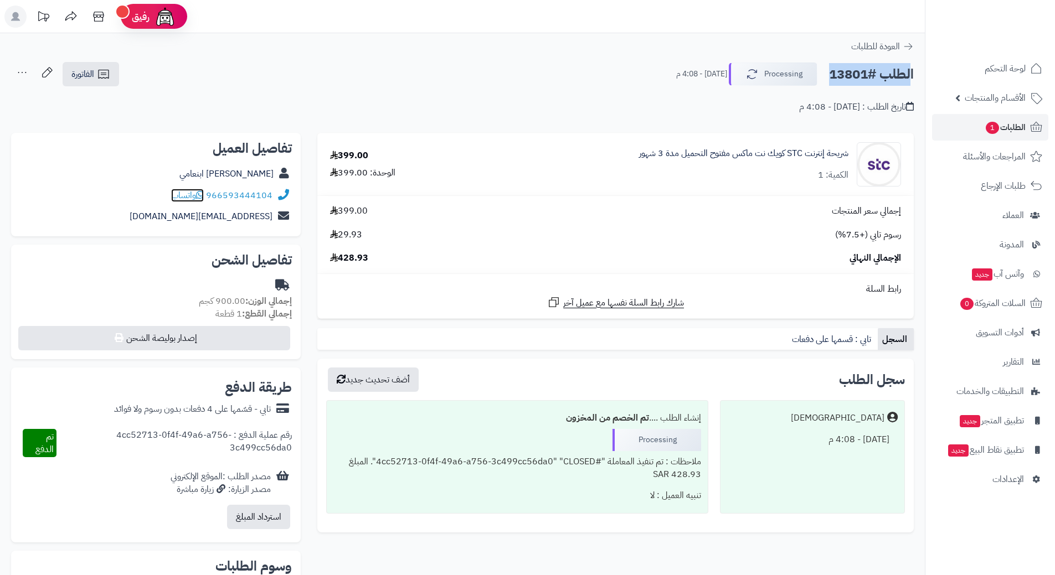
click at [202, 193] on icon at bounding box center [200, 194] width 8 height 9
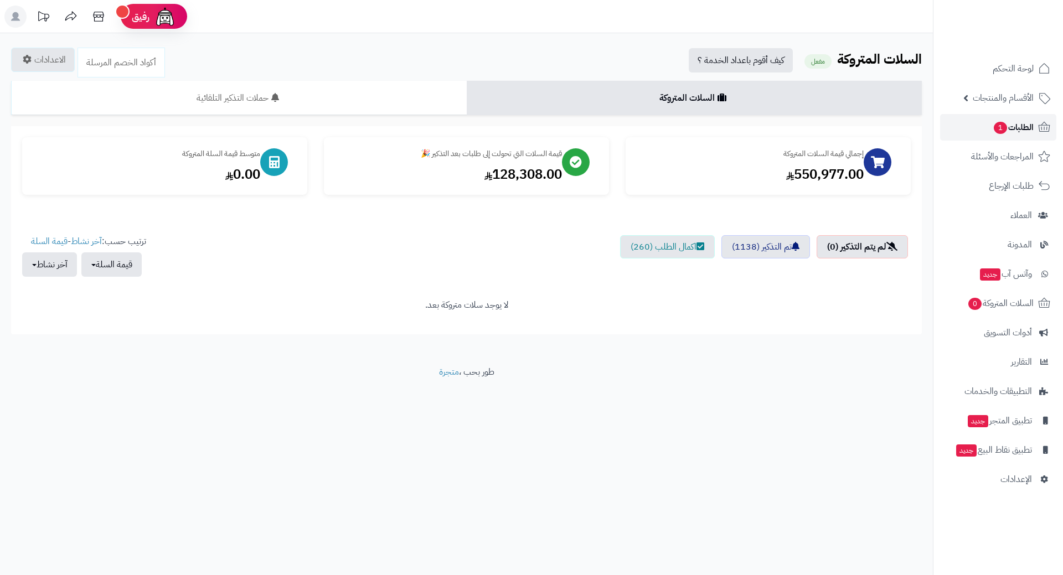
click at [984, 131] on link "الطلبات 1" at bounding box center [998, 127] width 116 height 27
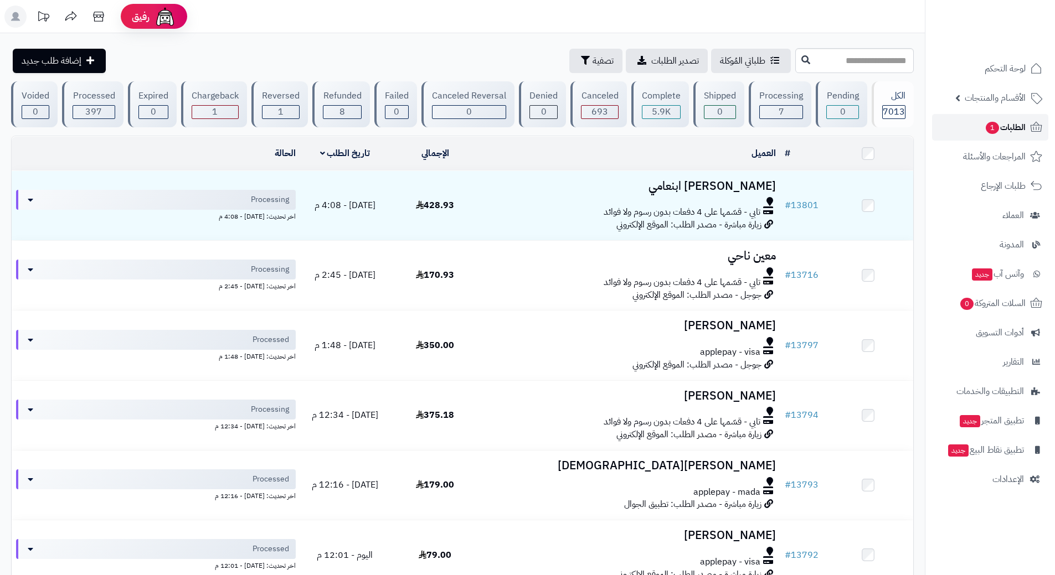
click at [985, 123] on span "الطلبات 1" at bounding box center [1005, 128] width 41 height 16
click at [821, 58] on input "text" at bounding box center [854, 60] width 118 height 25
type input "*****"
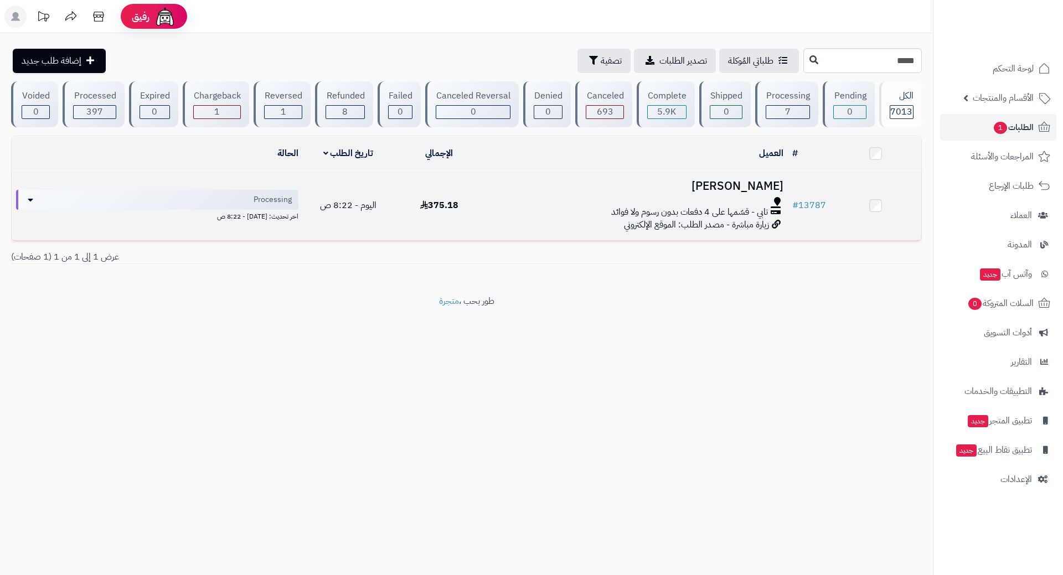
click at [492, 206] on div "تابي - قسّمها على 4 دفعات بدون رسوم ولا فوائد" at bounding box center [637, 212] width 294 height 13
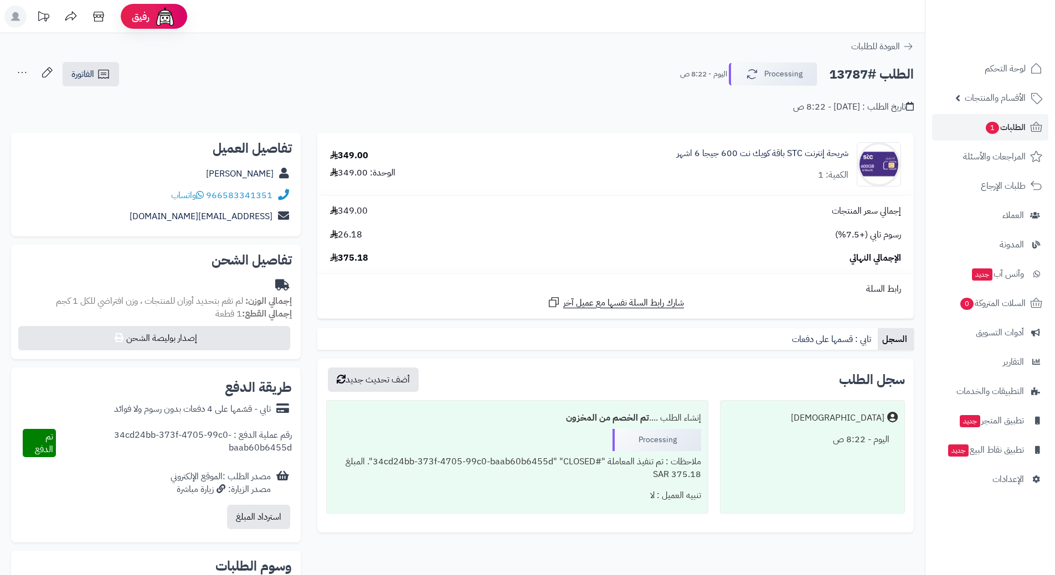
click at [861, 74] on h2 "الطلب #13787" at bounding box center [871, 74] width 85 height 23
click at [859, 74] on h2 "الطلب #13787" at bounding box center [871, 74] width 85 height 23
click at [860, 74] on h2 "الطلب #13787" at bounding box center [871, 74] width 85 height 23
copy div "الطلب #13787 Processing"
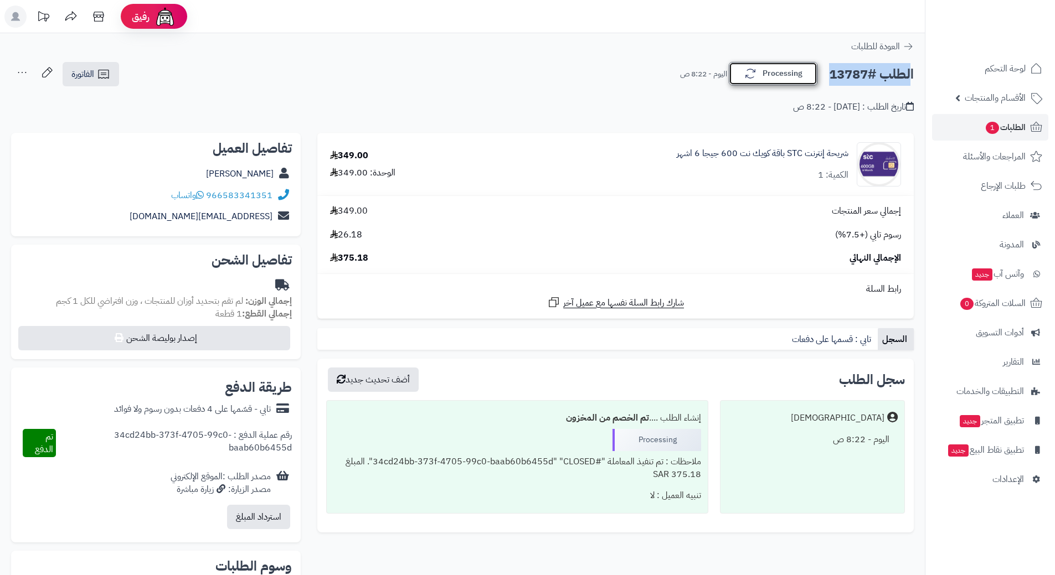
click at [787, 77] on button "Processing" at bounding box center [773, 73] width 89 height 23
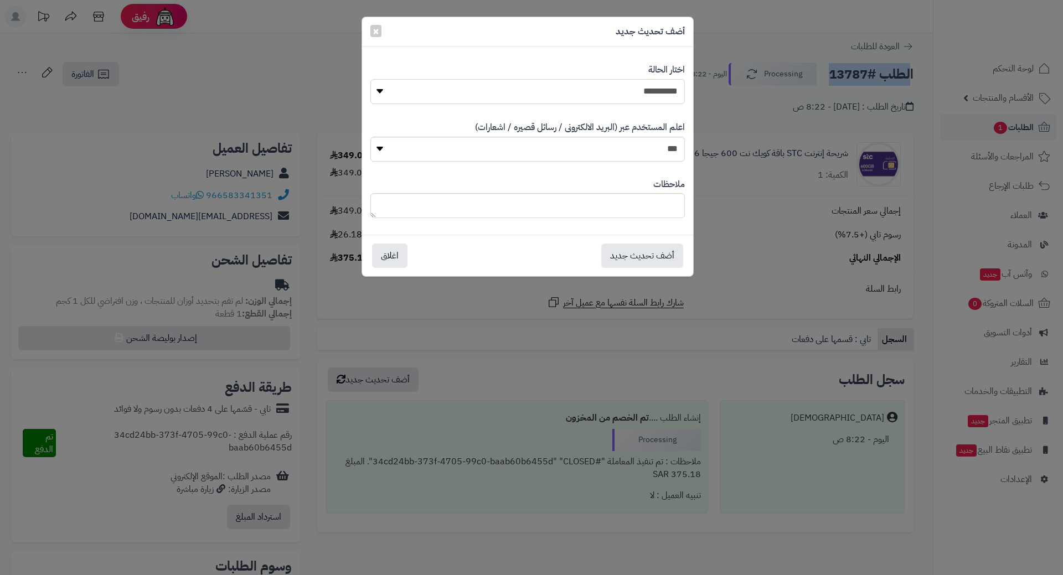
click at [662, 92] on select "**********" at bounding box center [527, 91] width 315 height 25
select select "*"
click at [370, 79] on select "**********" at bounding box center [527, 91] width 315 height 25
click at [646, 254] on button "أضف تحديث جديد" at bounding box center [642, 255] width 82 height 24
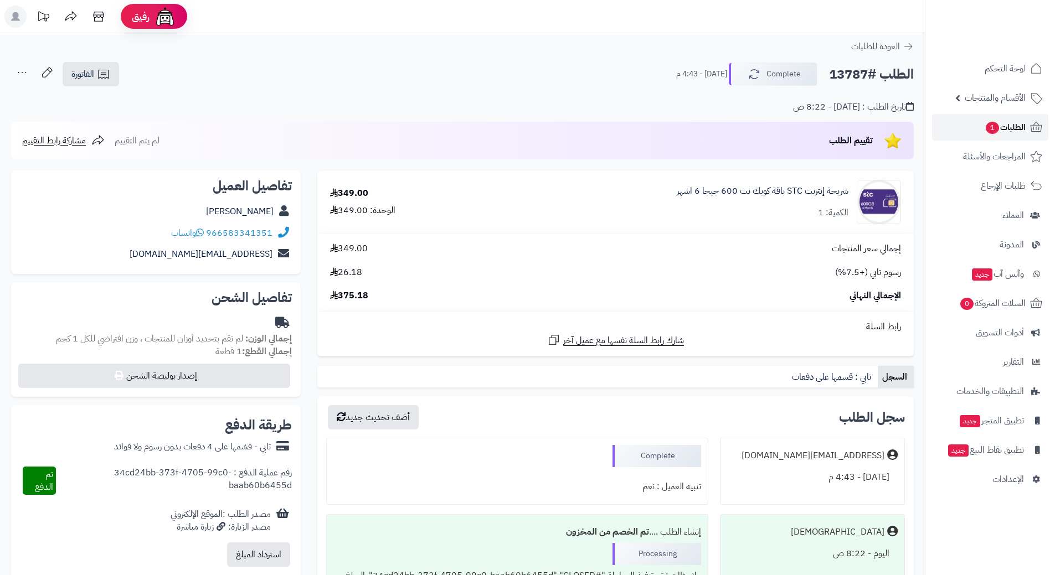
click at [985, 126] on span "الطلبات 1" at bounding box center [1005, 128] width 41 height 16
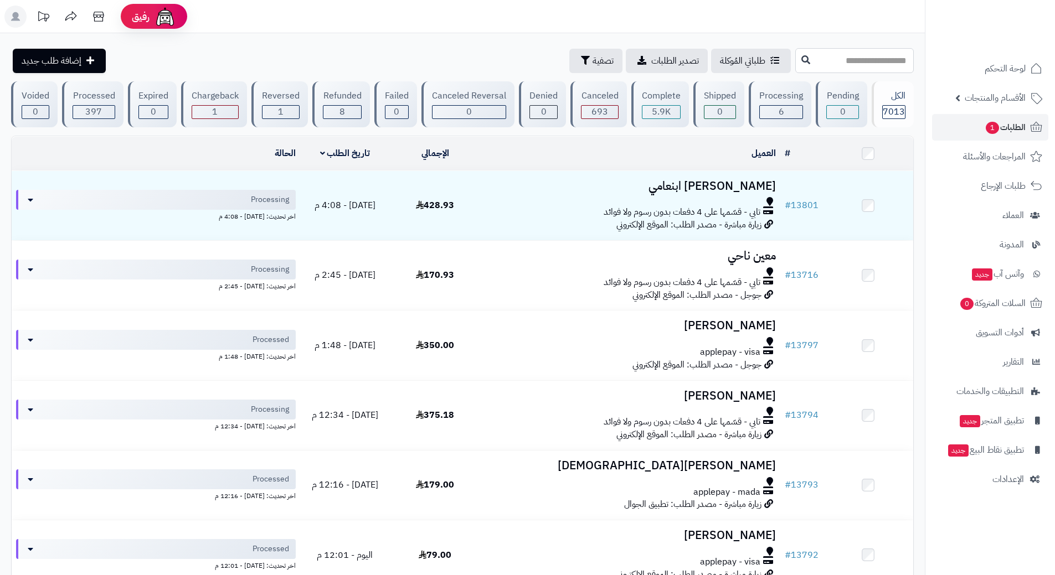
click at [809, 58] on input "text" at bounding box center [854, 60] width 118 height 25
type input "*****"
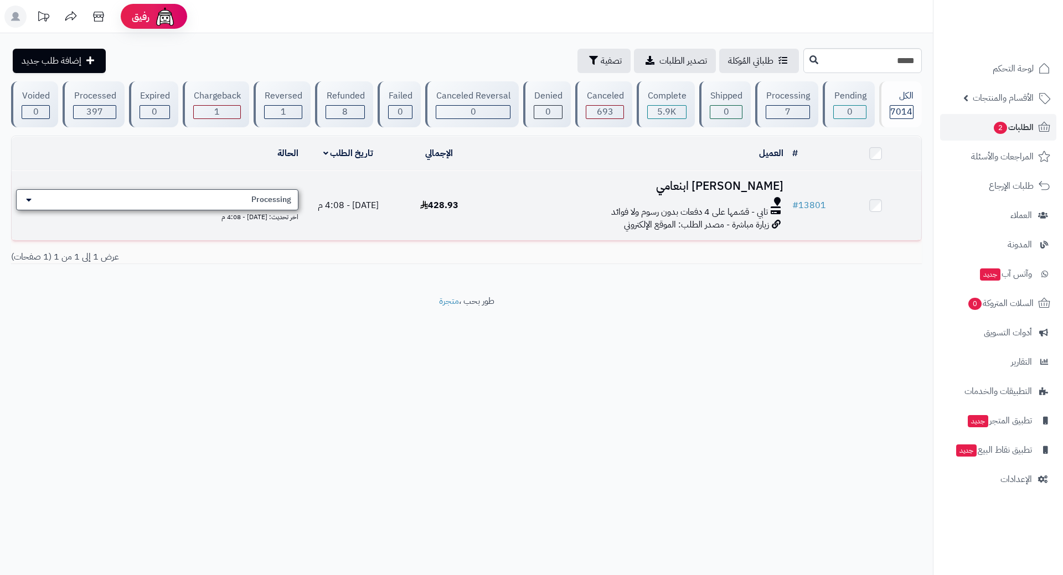
click at [176, 198] on div "Processing" at bounding box center [157, 199] width 282 height 21
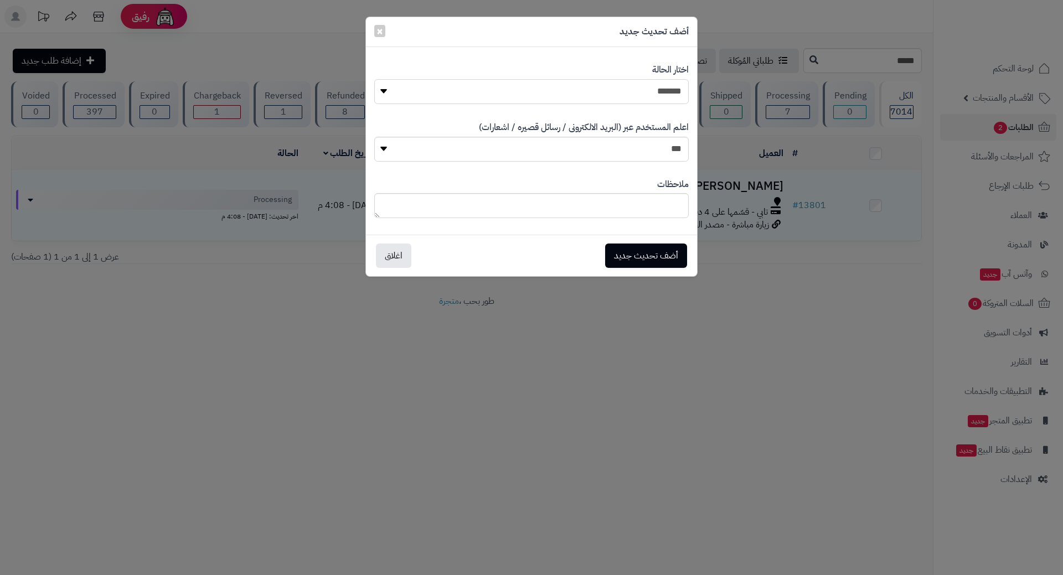
click at [511, 92] on select "**********" at bounding box center [531, 91] width 315 height 25
select select "*"
click at [374, 79] on select "**********" at bounding box center [531, 91] width 315 height 25
click at [628, 248] on button "أضف تحديث جديد" at bounding box center [646, 255] width 82 height 24
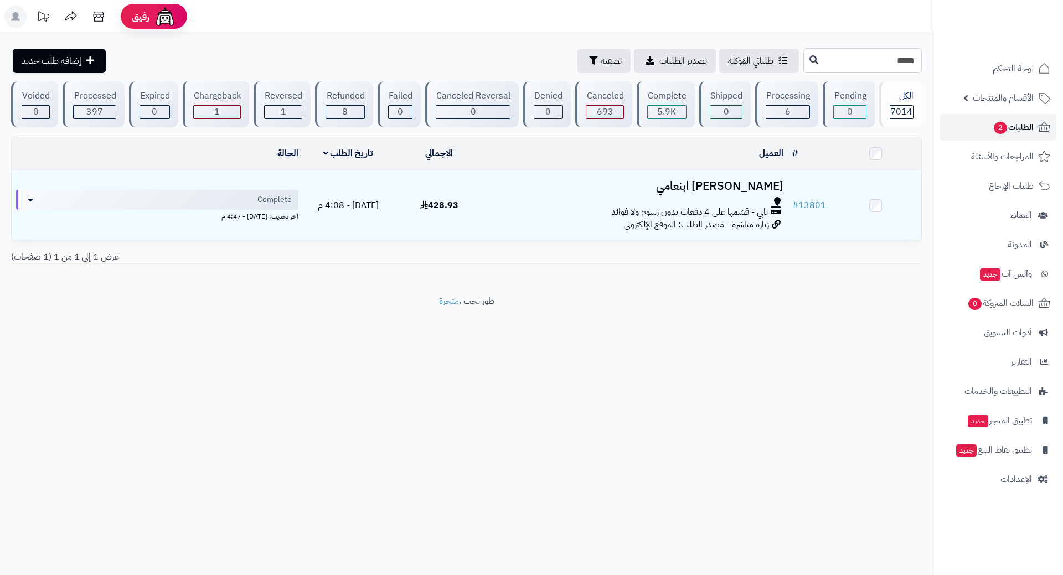
click at [975, 125] on link "الطلبات 2" at bounding box center [998, 127] width 116 height 27
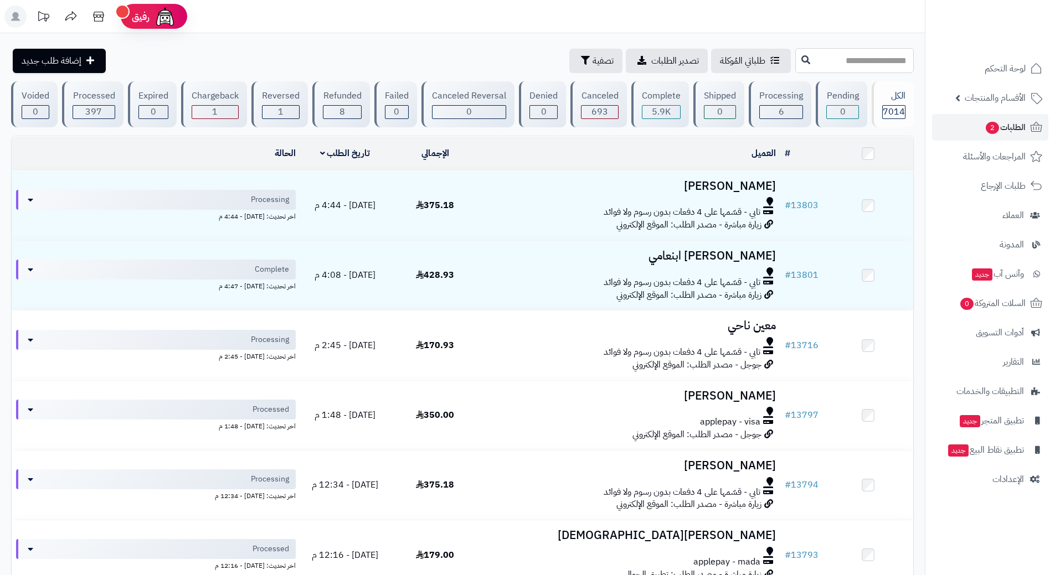
click at [795, 58] on input "text" at bounding box center [854, 60] width 118 height 25
type input "*****"
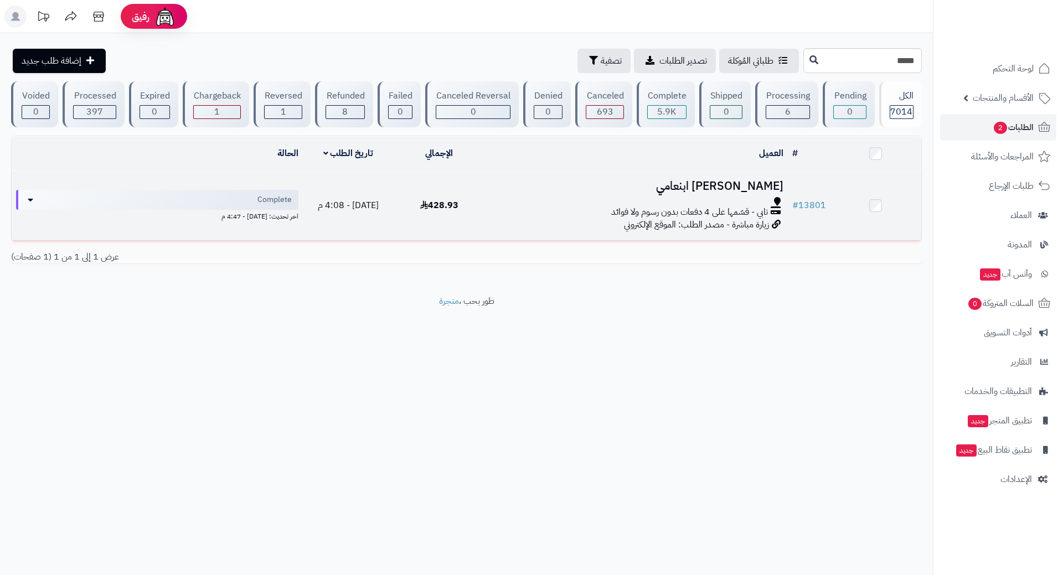
click at [501, 200] on div at bounding box center [637, 201] width 294 height 9
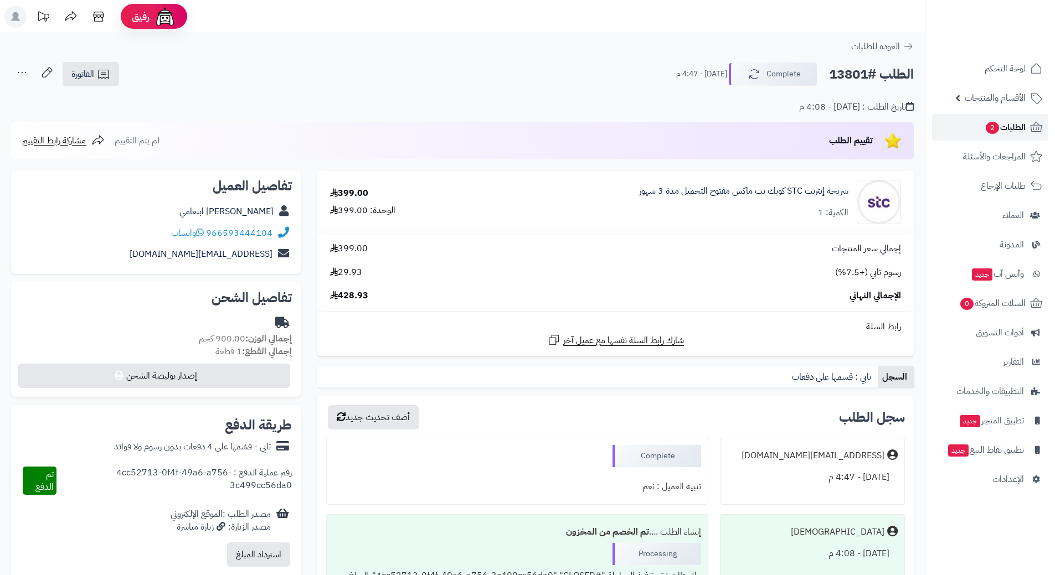
click at [977, 125] on link "الطلبات 2" at bounding box center [990, 127] width 116 height 27
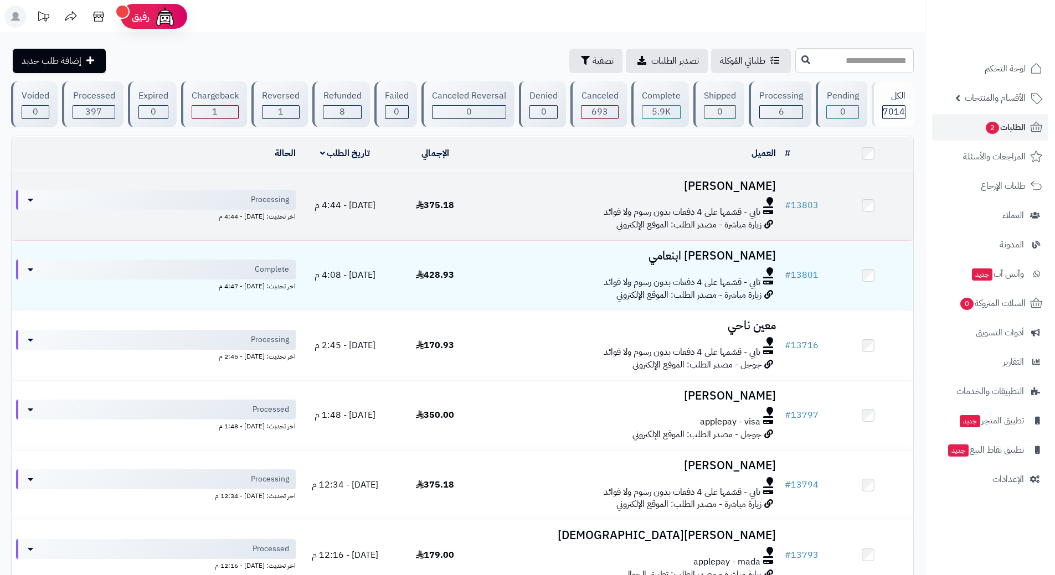
click at [528, 210] on div "تابي - قسّمها على 4 دفعات بدون رسوم ولا فوائد" at bounding box center [630, 212] width 291 height 13
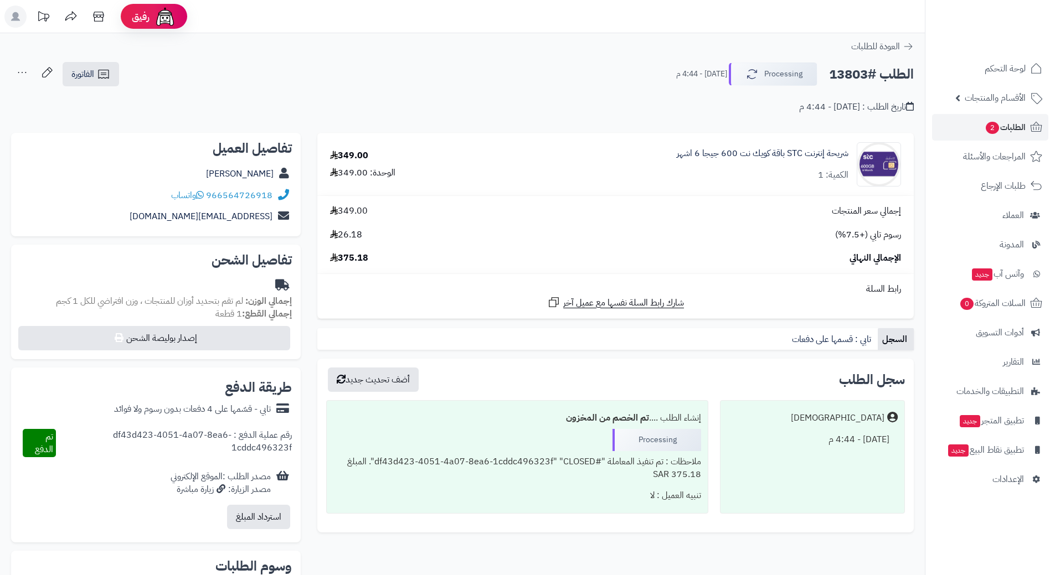
click at [857, 76] on h2 "الطلب #13803" at bounding box center [871, 74] width 85 height 23
click at [857, 74] on h2 "الطلب #13803" at bounding box center [871, 74] width 85 height 23
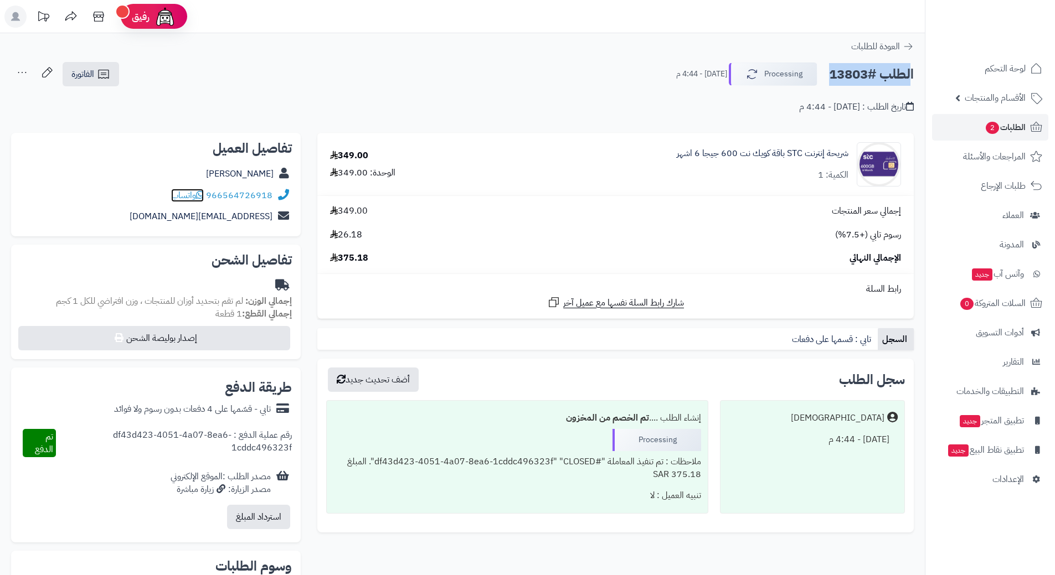
click at [204, 194] on icon at bounding box center [200, 194] width 8 height 9
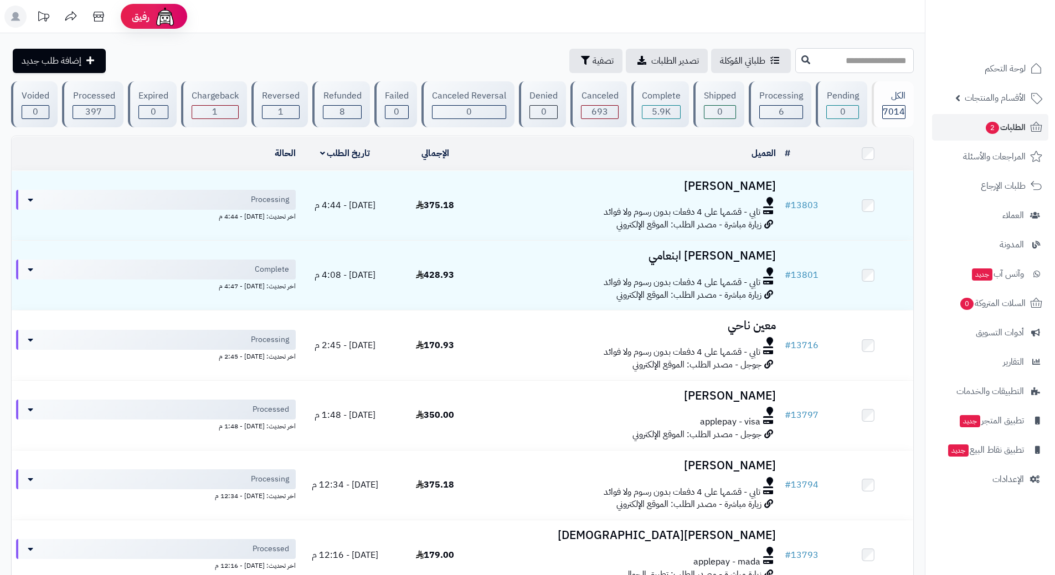
drag, startPoint x: 767, startPoint y: 65, endPoint x: 772, endPoint y: 59, distance: 7.9
click at [795, 65] on input "text" at bounding box center [854, 60] width 118 height 25
type input "**********"
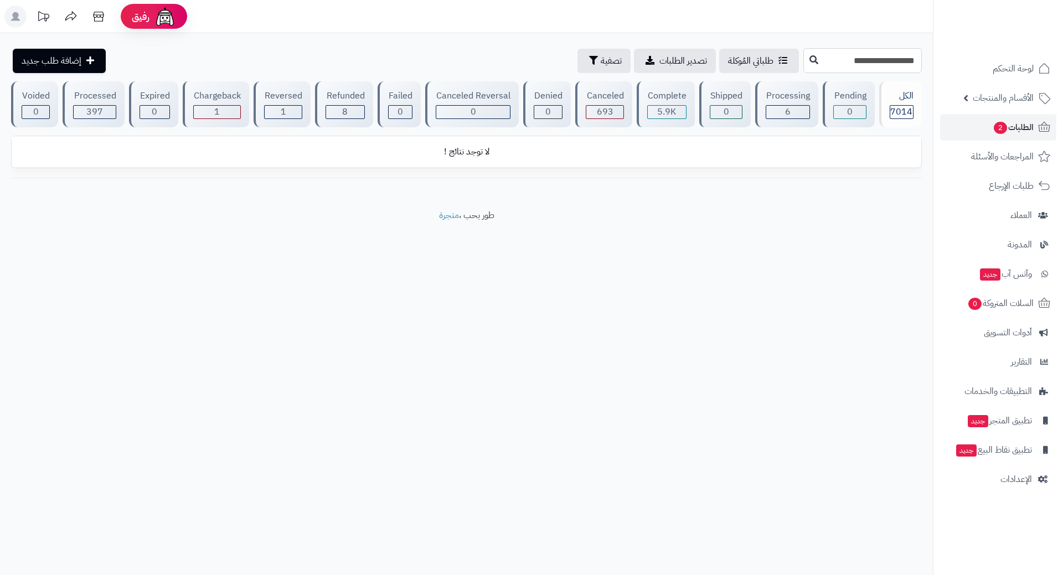
click at [851, 59] on input "**********" at bounding box center [862, 60] width 118 height 25
type input "*****"
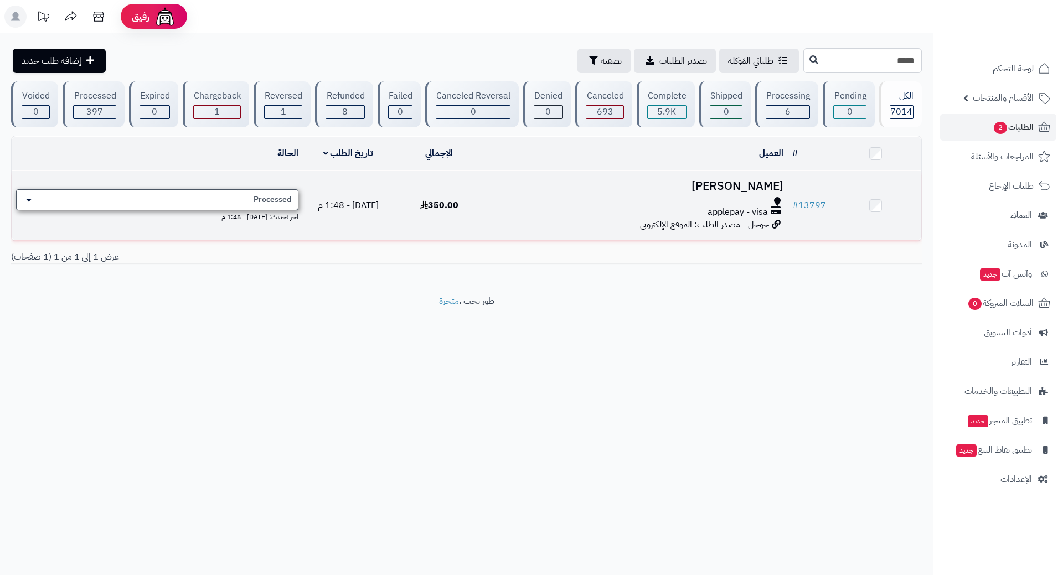
click at [254, 197] on div "Processed" at bounding box center [157, 199] width 282 height 21
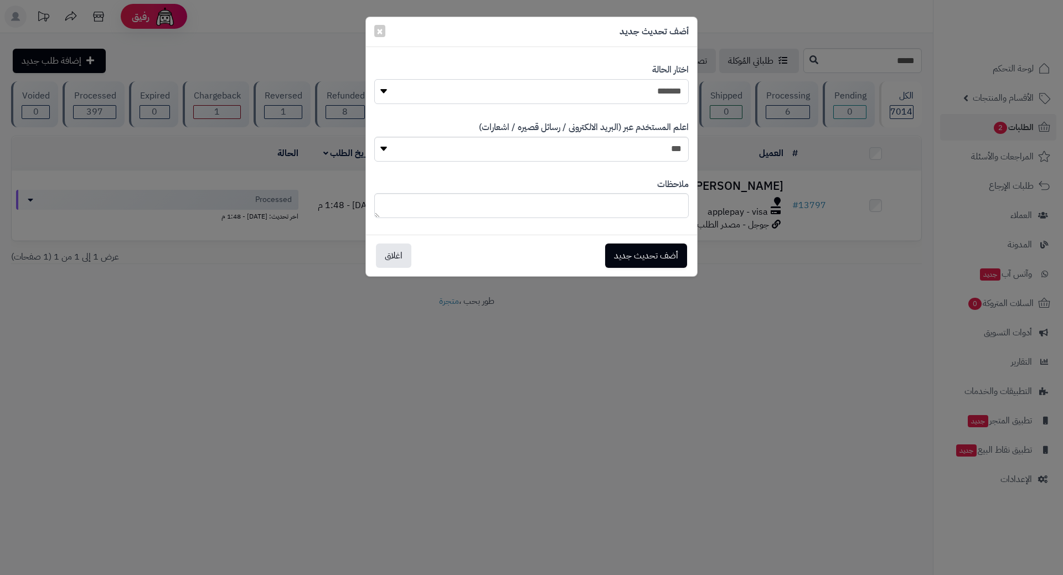
click at [519, 90] on select "**********" at bounding box center [531, 91] width 315 height 25
select select "*"
click at [374, 79] on select "**********" at bounding box center [531, 91] width 315 height 25
click at [643, 253] on button "أضف تحديث جديد" at bounding box center [646, 255] width 82 height 24
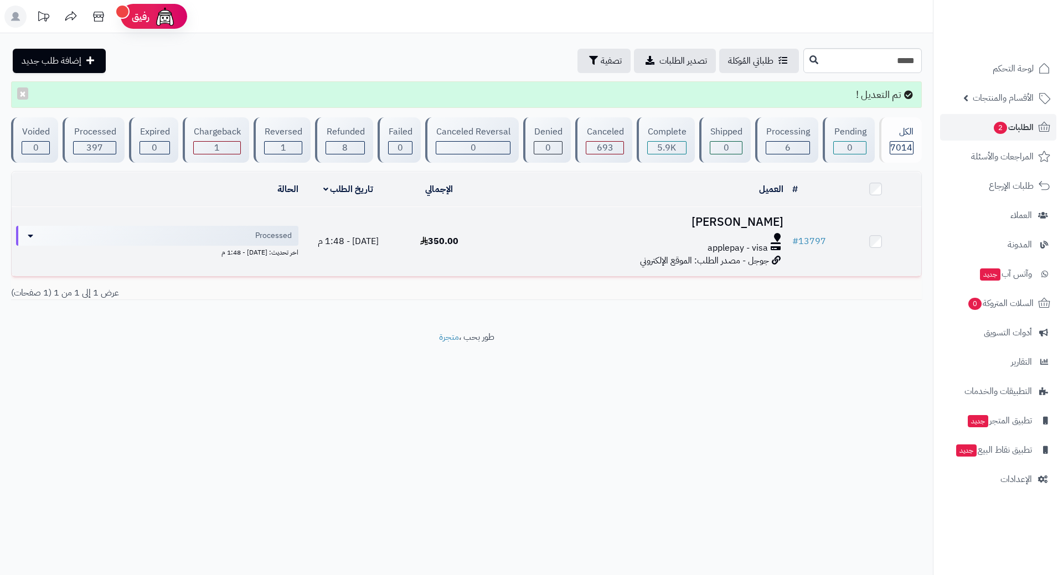
click at [542, 236] on div at bounding box center [637, 237] width 294 height 9
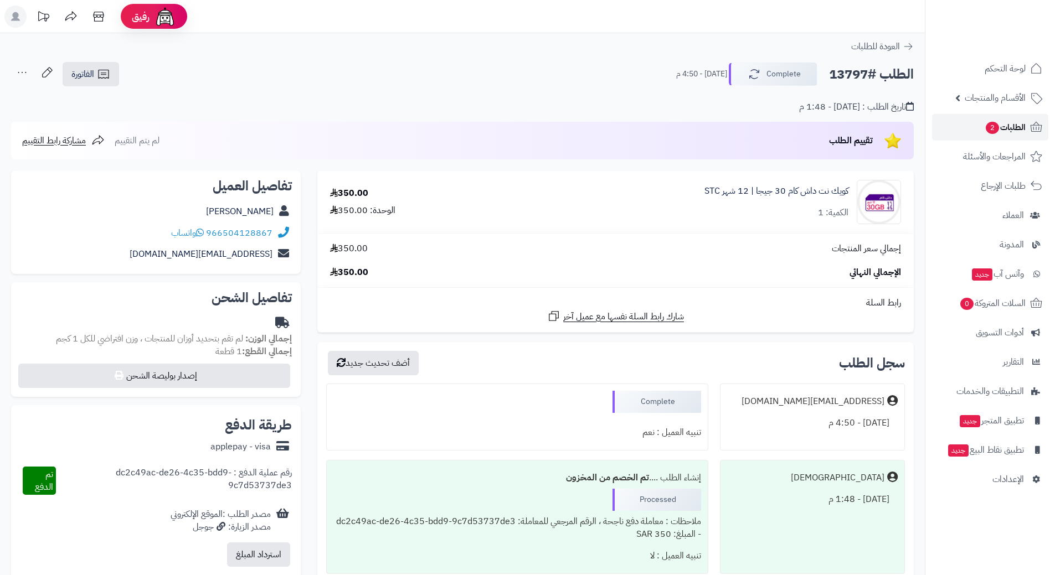
click at [968, 122] on link "الطلبات 2" at bounding box center [990, 127] width 116 height 27
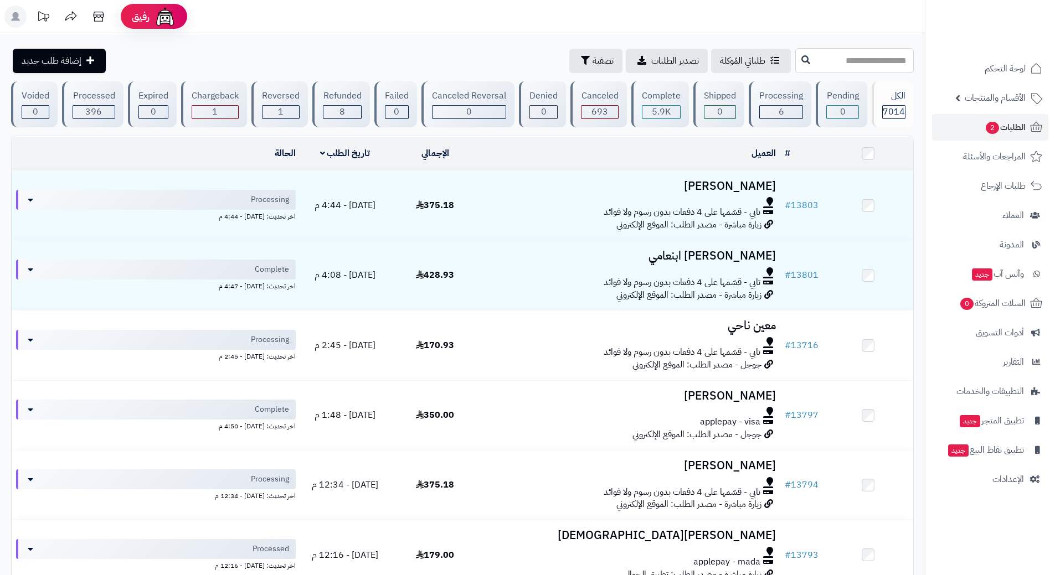
click at [841, 59] on input "text" at bounding box center [854, 60] width 118 height 25
type input "*****"
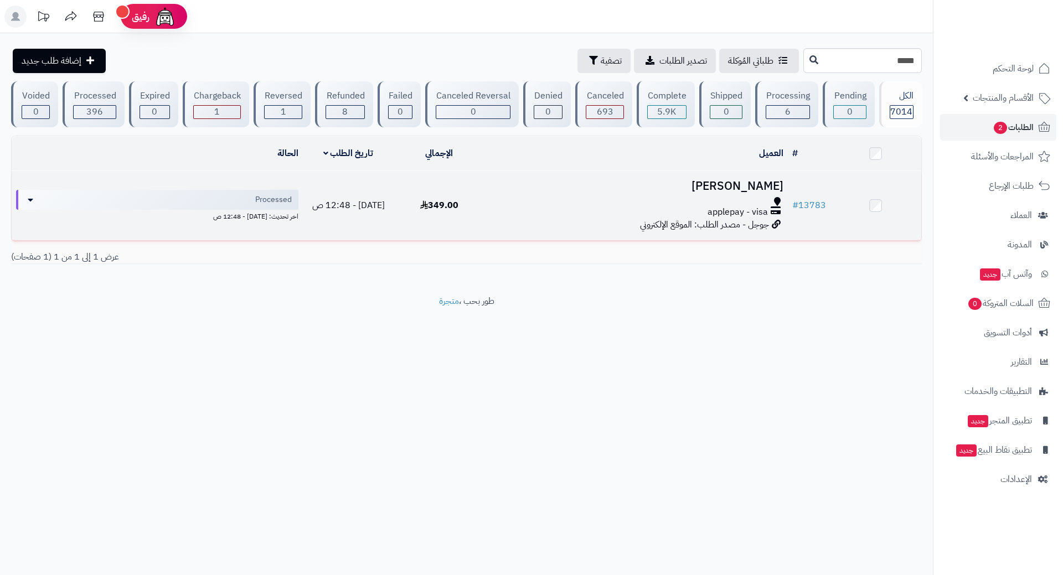
click at [555, 208] on div "applepay - visa" at bounding box center [637, 212] width 294 height 13
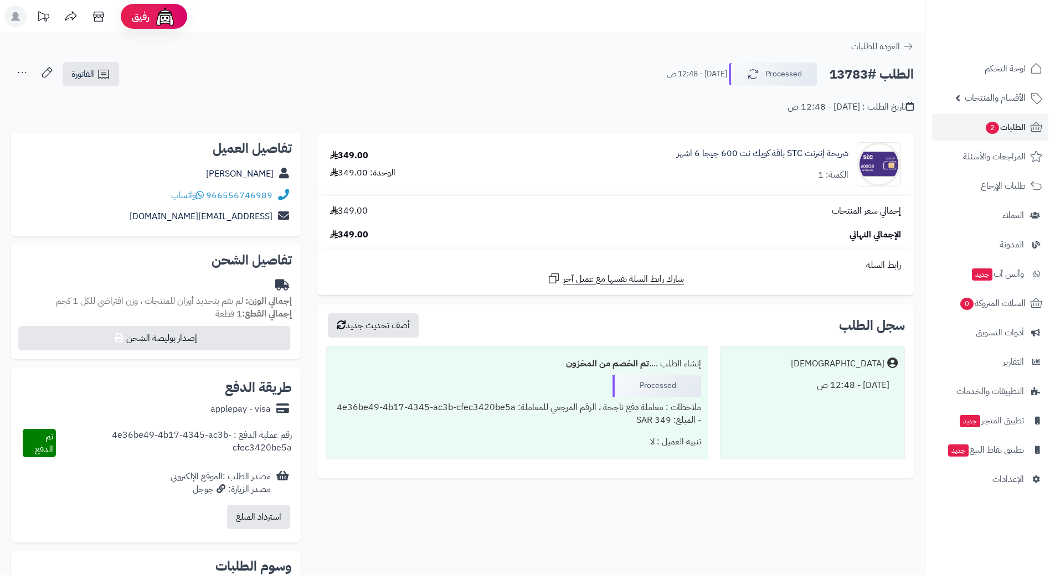
click at [860, 74] on h2 "الطلب #13783" at bounding box center [871, 74] width 85 height 23
copy div "الطلب #13783 Processed"
click at [794, 76] on button "Processed" at bounding box center [773, 73] width 89 height 23
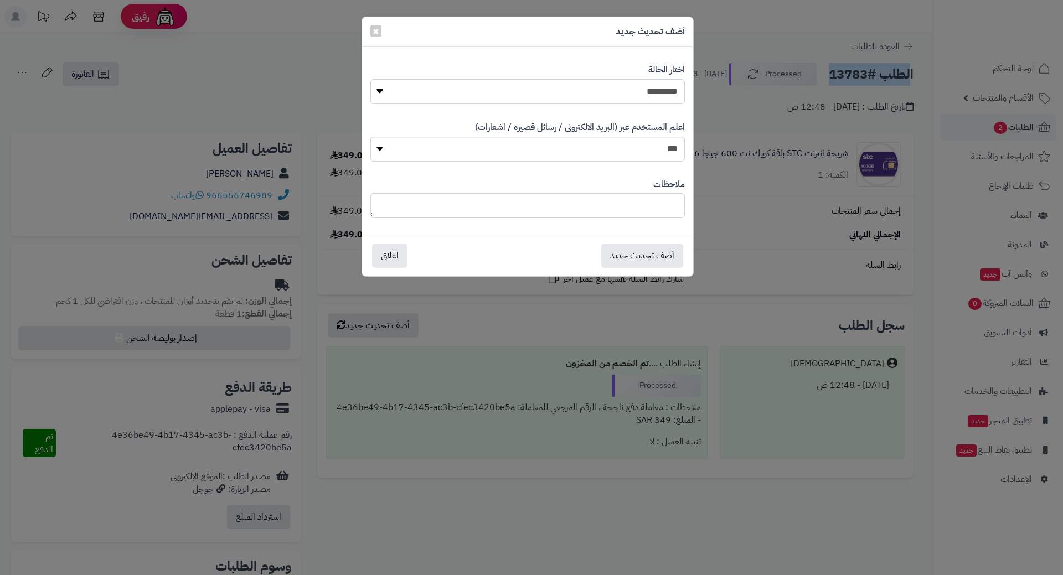
click at [626, 89] on select "**********" at bounding box center [527, 91] width 315 height 25
select select "*"
click at [370, 79] on select "**********" at bounding box center [527, 91] width 315 height 25
click at [635, 253] on button "أضف تحديث جديد" at bounding box center [642, 255] width 82 height 24
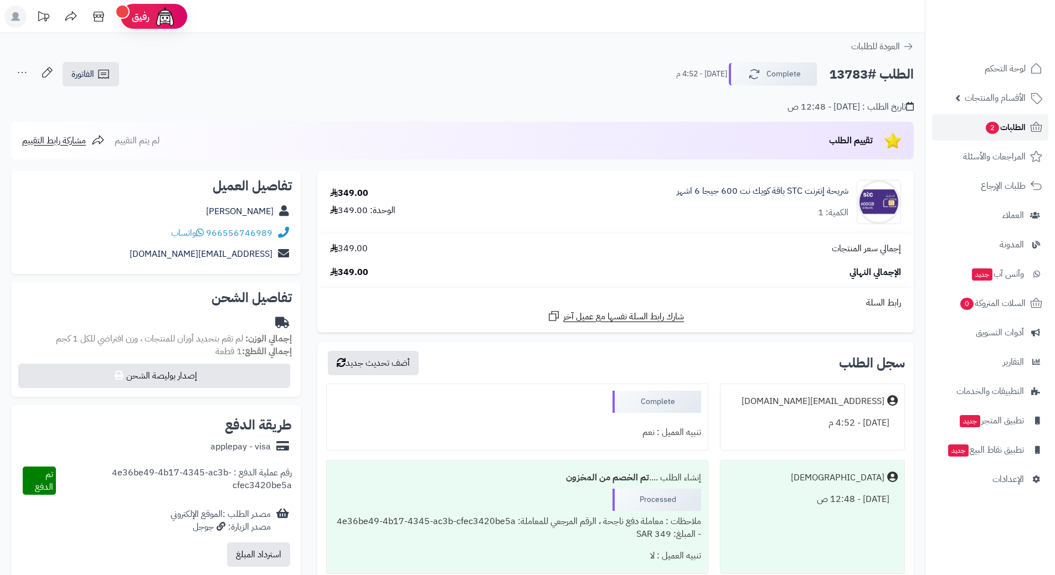
click at [965, 126] on link "الطلبات 2" at bounding box center [990, 127] width 116 height 27
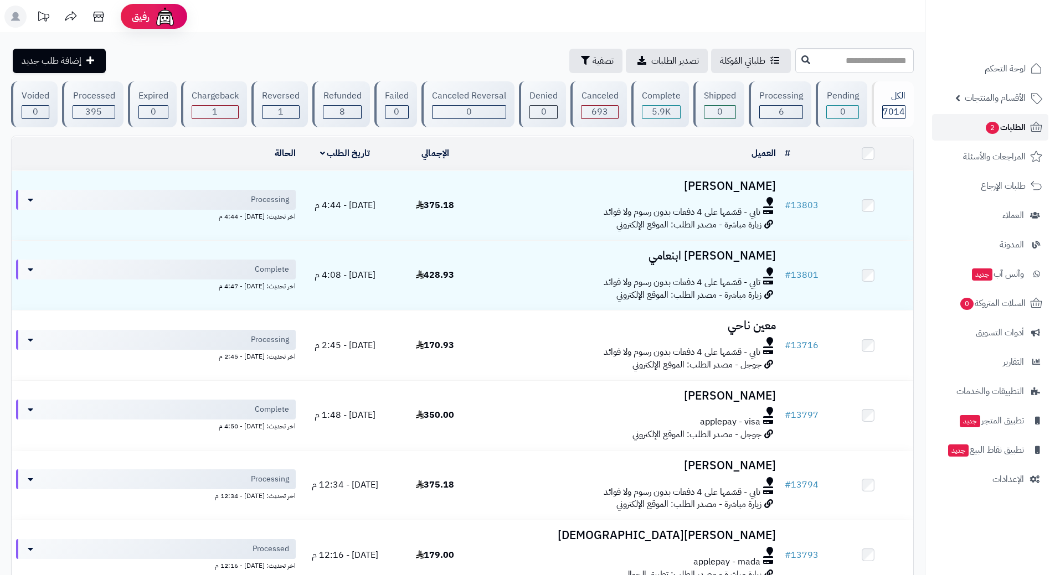
click at [982, 122] on link "الطلبات 2" at bounding box center [990, 127] width 116 height 27
click at [839, 60] on input "text" at bounding box center [854, 60] width 118 height 25
type input "*****"
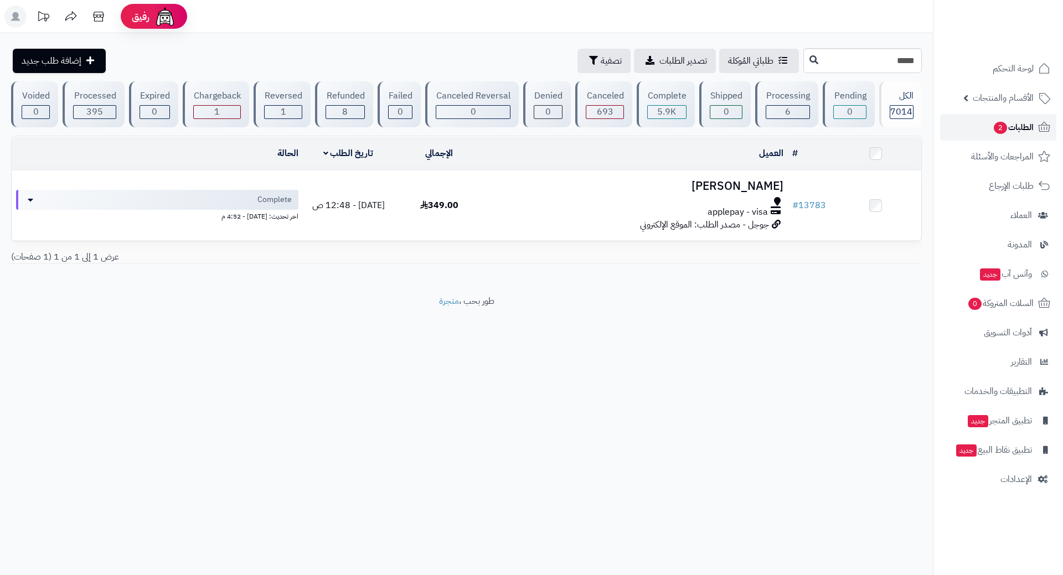
click at [960, 122] on link "الطلبات 2" at bounding box center [998, 127] width 116 height 27
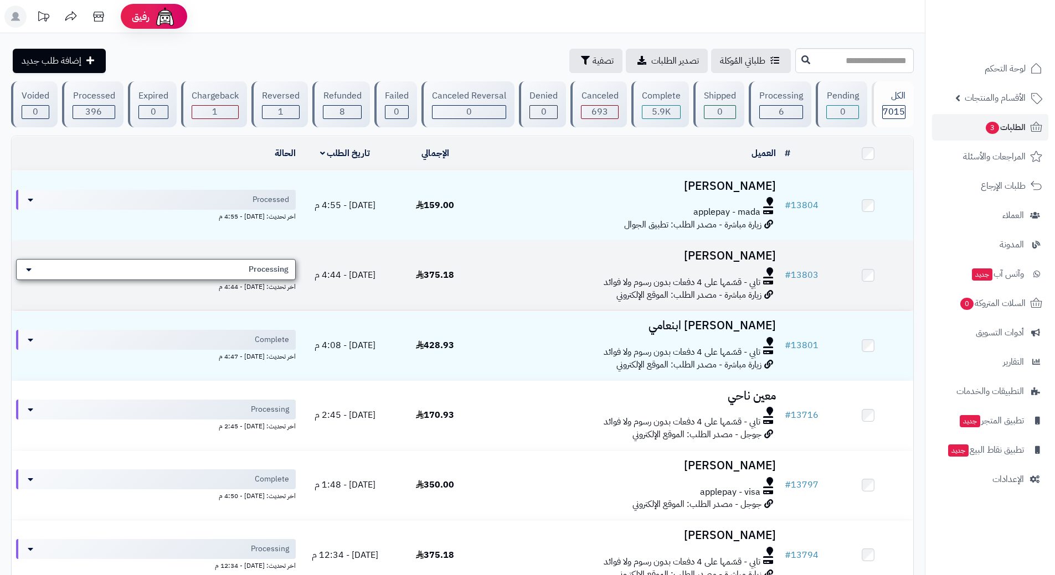
click at [272, 267] on span "Processing" at bounding box center [269, 269] width 40 height 11
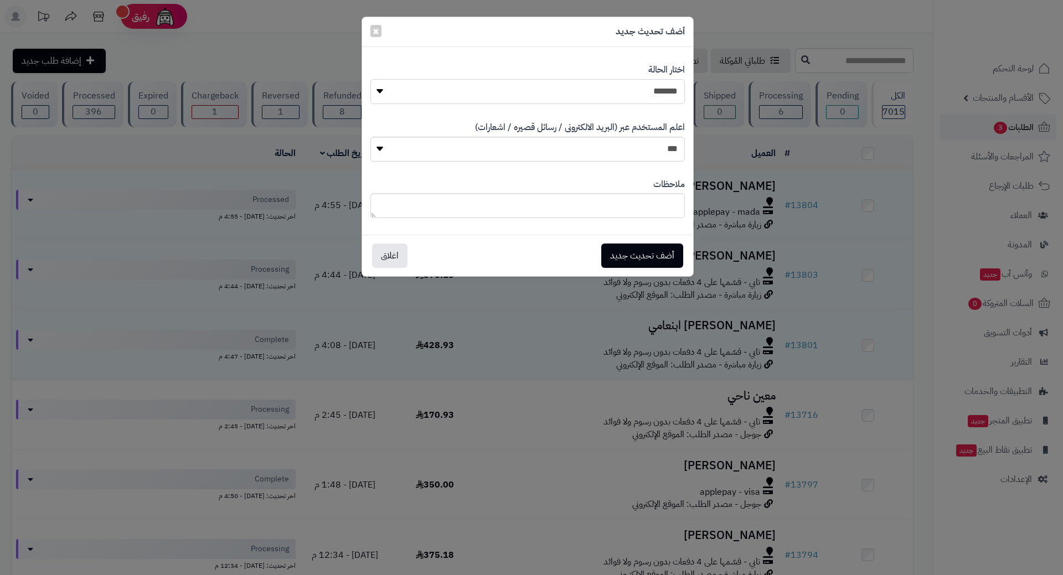
click at [651, 87] on select "**********" at bounding box center [527, 91] width 315 height 25
select select "*"
click at [370, 79] on select "**********" at bounding box center [527, 91] width 315 height 25
click at [630, 254] on button "أضف تحديث جديد" at bounding box center [642, 255] width 82 height 24
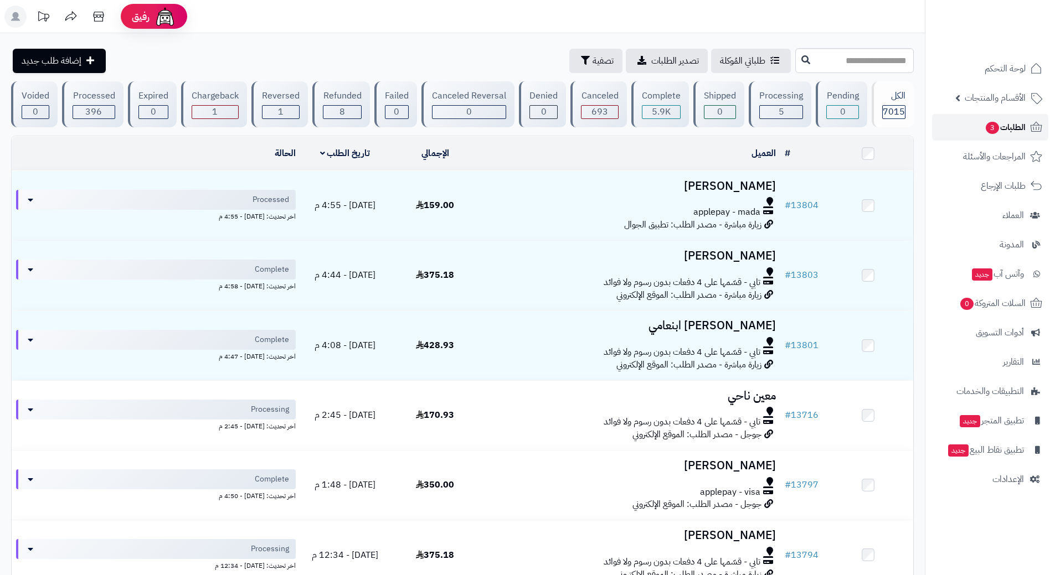
click at [961, 125] on link "الطلبات 3" at bounding box center [990, 127] width 116 height 27
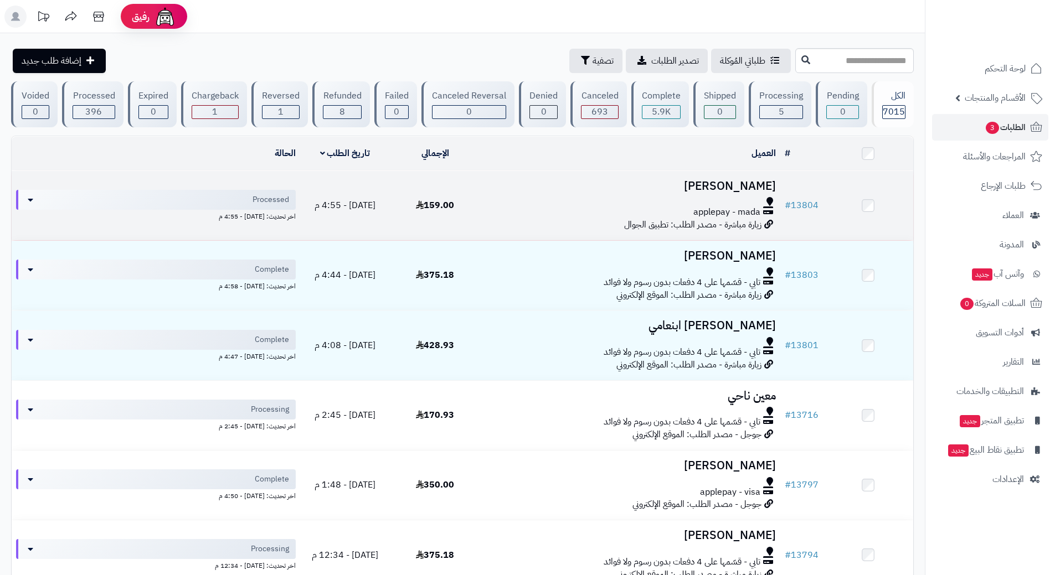
click at [534, 194] on td "[PERSON_NAME] applepay - mada زيارة مباشرة - مصدر الطلب: تطبيق الجوال" at bounding box center [630, 205] width 300 height 69
click at [533, 196] on td "[PERSON_NAME] applepay - mada زيارة مباشرة - مصدر الطلب: تطبيق الجوال" at bounding box center [630, 205] width 300 height 69
click at [548, 201] on div at bounding box center [630, 201] width 291 height 9
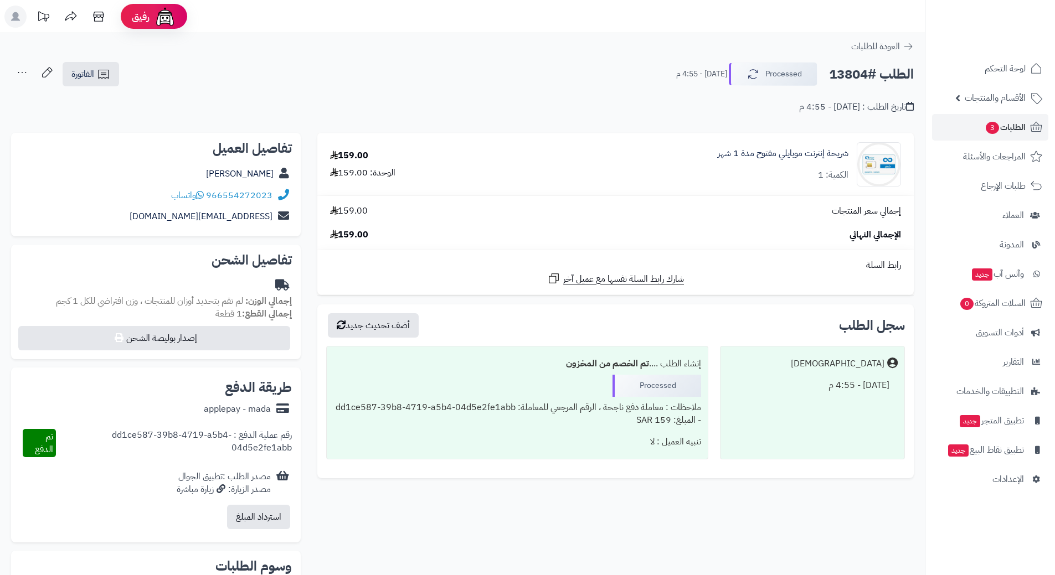
click at [854, 74] on h2 "الطلب #13804" at bounding box center [871, 74] width 85 height 23
copy div "الطلب #13804 Processed"
click at [198, 194] on span "واتساب" at bounding box center [187, 195] width 33 height 13
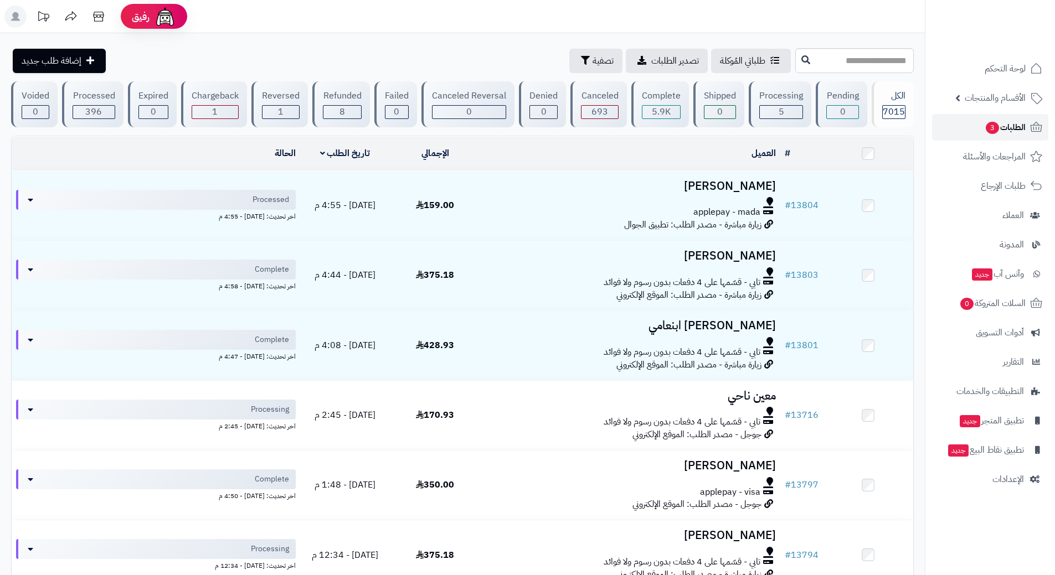
click at [985, 121] on span "الطلبات 3" at bounding box center [1005, 128] width 41 height 16
click at [989, 122] on span "3" at bounding box center [992, 128] width 13 height 12
click at [829, 59] on input "text" at bounding box center [854, 60] width 118 height 25
type input "*****"
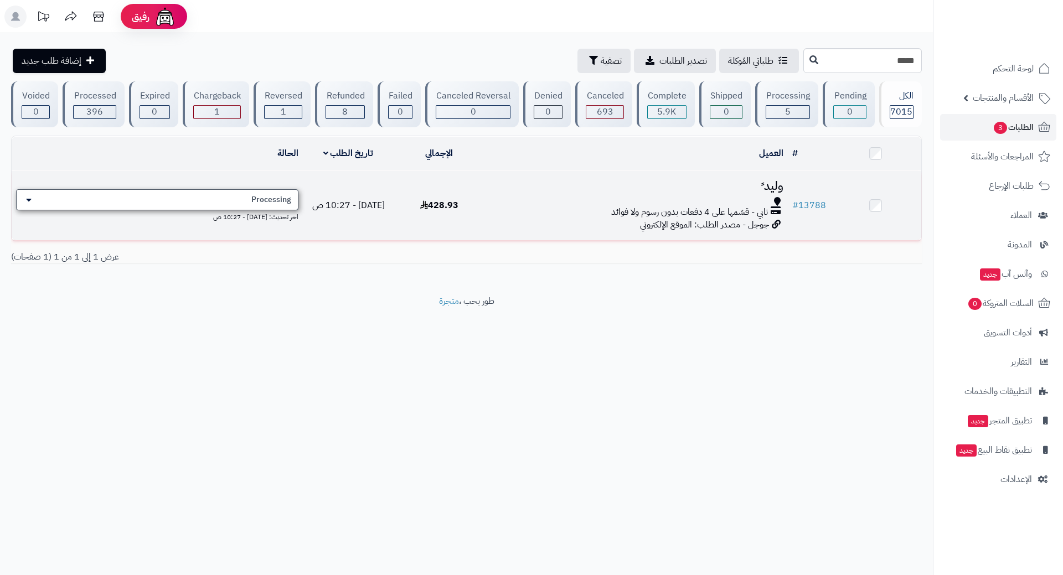
click at [243, 193] on div "Processing" at bounding box center [157, 199] width 282 height 21
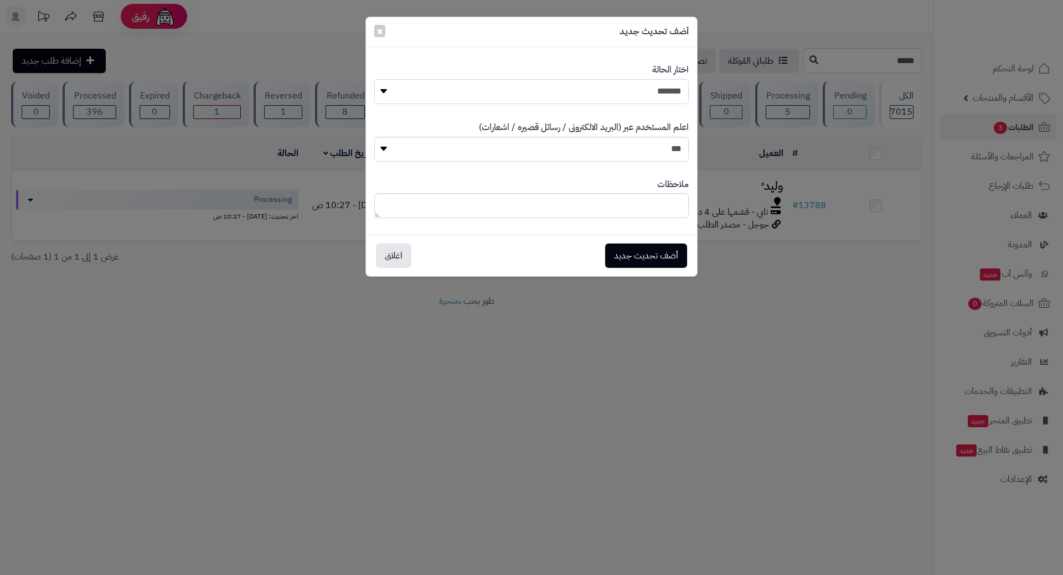
drag, startPoint x: 633, startPoint y: 88, endPoint x: 636, endPoint y: 94, distance: 6.2
click at [633, 88] on select "**********" at bounding box center [531, 91] width 315 height 25
select select "*"
click at [374, 79] on select "**********" at bounding box center [531, 91] width 315 height 25
click at [659, 248] on button "أضف تحديث جديد" at bounding box center [646, 255] width 82 height 24
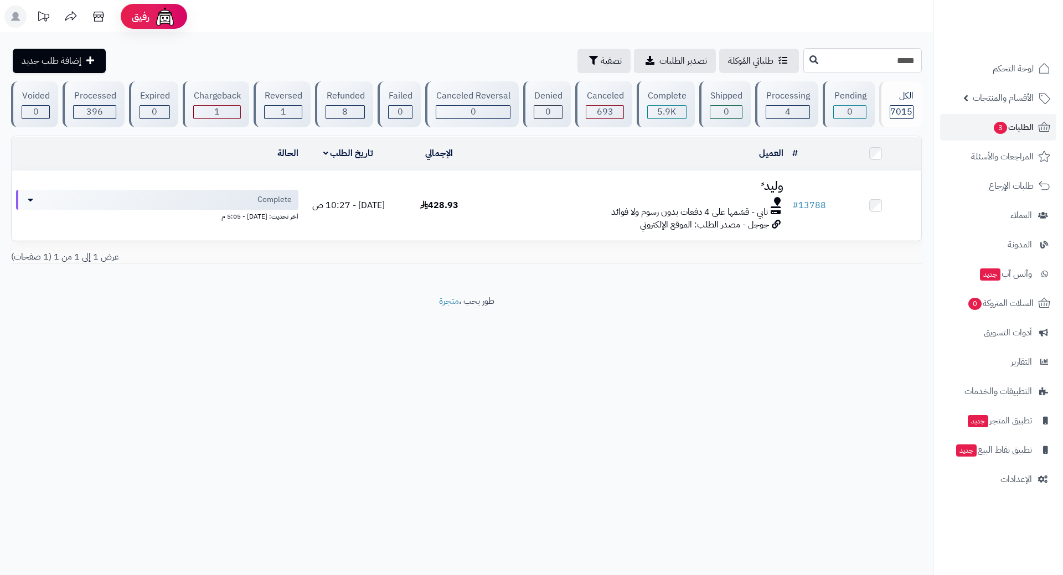
click at [890, 60] on input "*****" at bounding box center [862, 60] width 118 height 25
paste input "text"
type input "*****"
click at [810, 60] on icon at bounding box center [814, 59] width 9 height 9
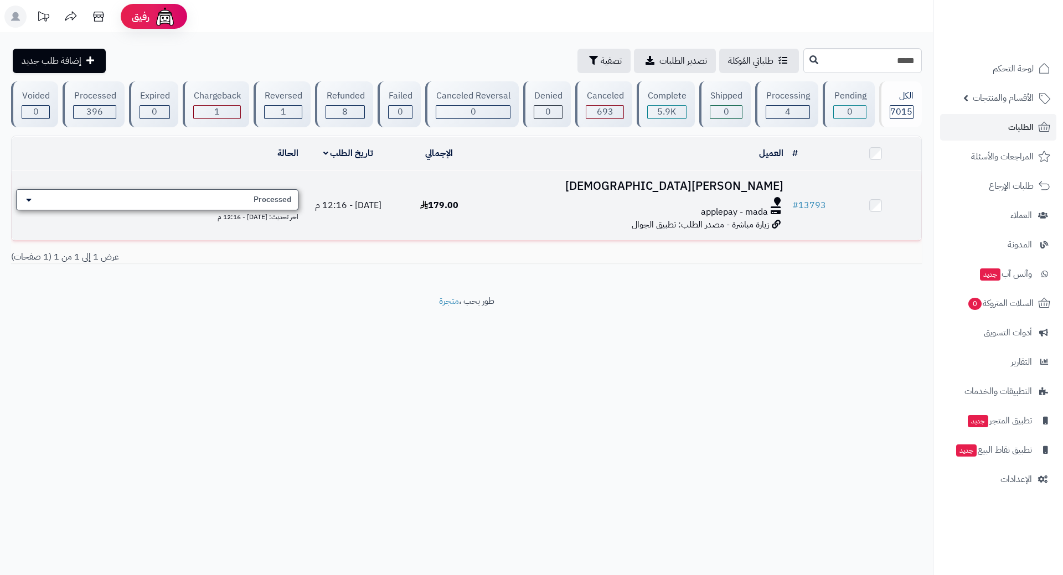
click at [184, 190] on div "Processed" at bounding box center [157, 199] width 282 height 21
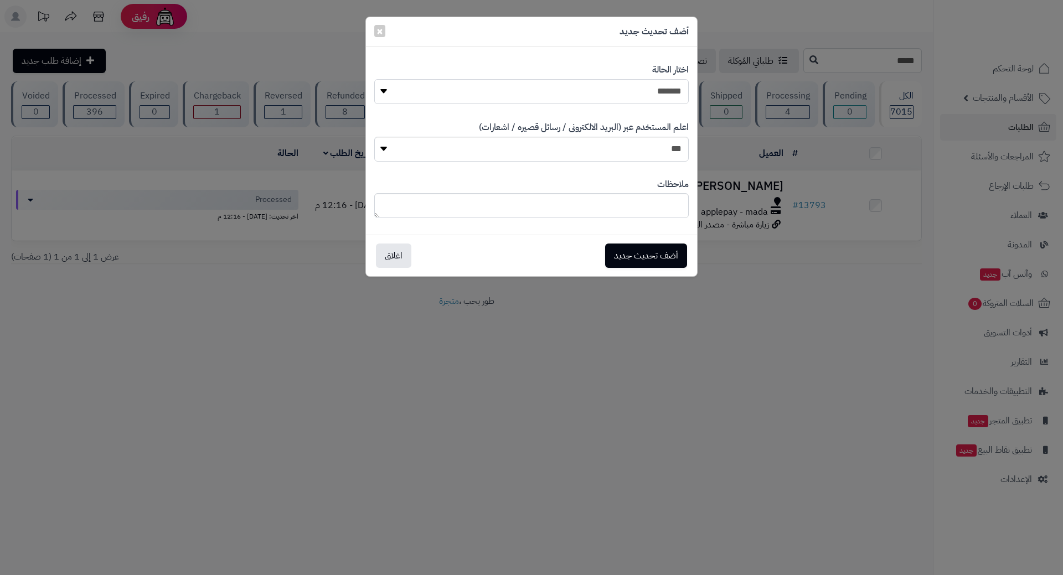
drag, startPoint x: 543, startPoint y: 93, endPoint x: 547, endPoint y: 102, distance: 9.7
click at [543, 93] on select "**********" at bounding box center [531, 91] width 315 height 25
select select "*"
click at [374, 79] on select "**********" at bounding box center [531, 91] width 315 height 25
click at [655, 248] on button "أضف تحديث جديد" at bounding box center [646, 255] width 82 height 24
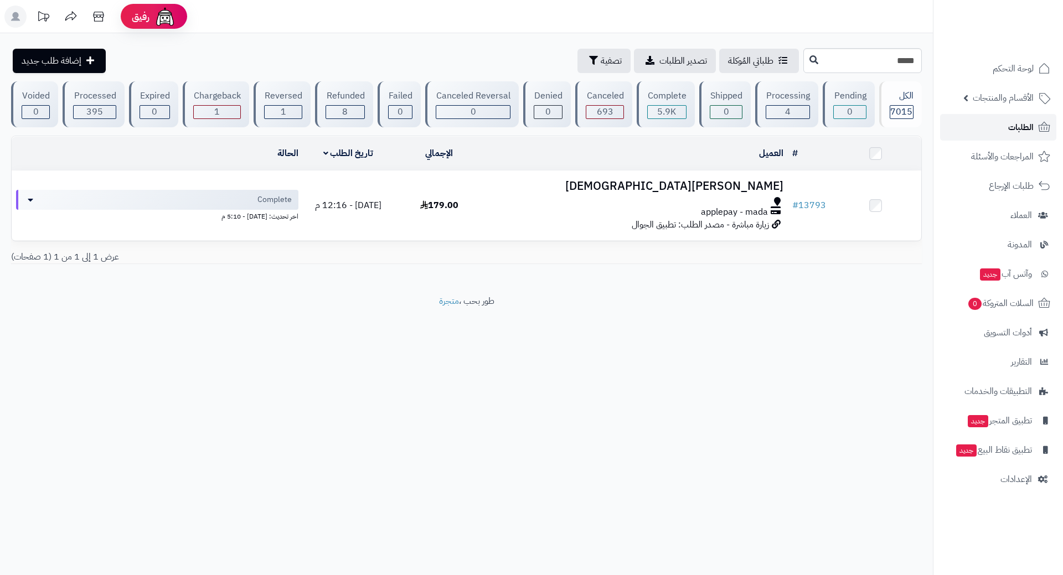
click at [994, 128] on link "الطلبات" at bounding box center [998, 127] width 116 height 27
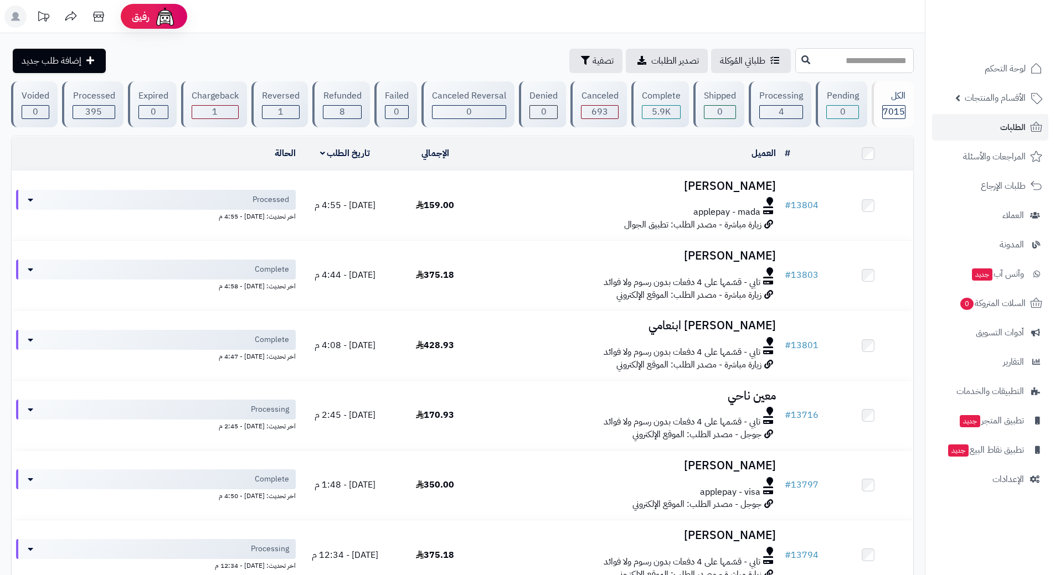
click at [827, 57] on input "text" at bounding box center [854, 60] width 118 height 25
paste input "*****"
type input "*****"
click at [797, 69] on button at bounding box center [805, 59] width 17 height 21
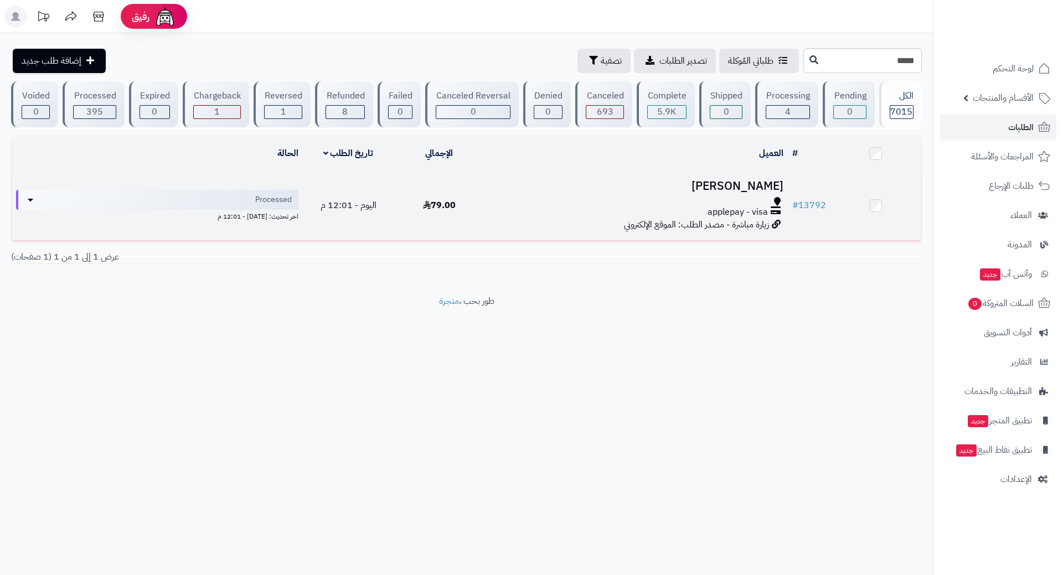
click at [530, 218] on td "[PERSON_NAME] applepay - visa زيارة مباشرة - مصدر الطلب: الموقع الإلكتروني" at bounding box center [636, 205] width 303 height 69
click at [529, 216] on div "applepay - visa" at bounding box center [637, 212] width 294 height 13
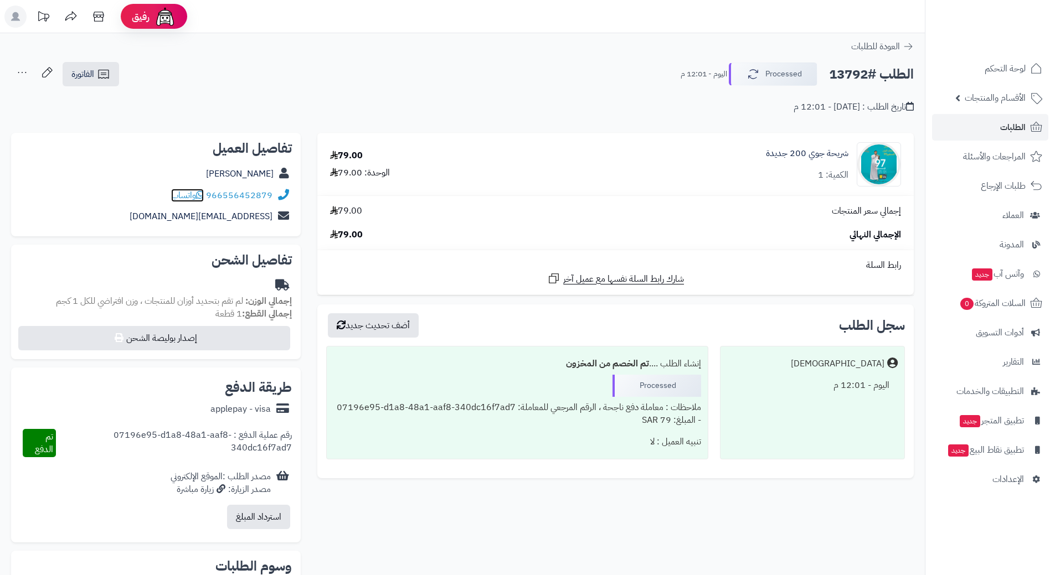
click at [203, 193] on icon at bounding box center [200, 194] width 8 height 9
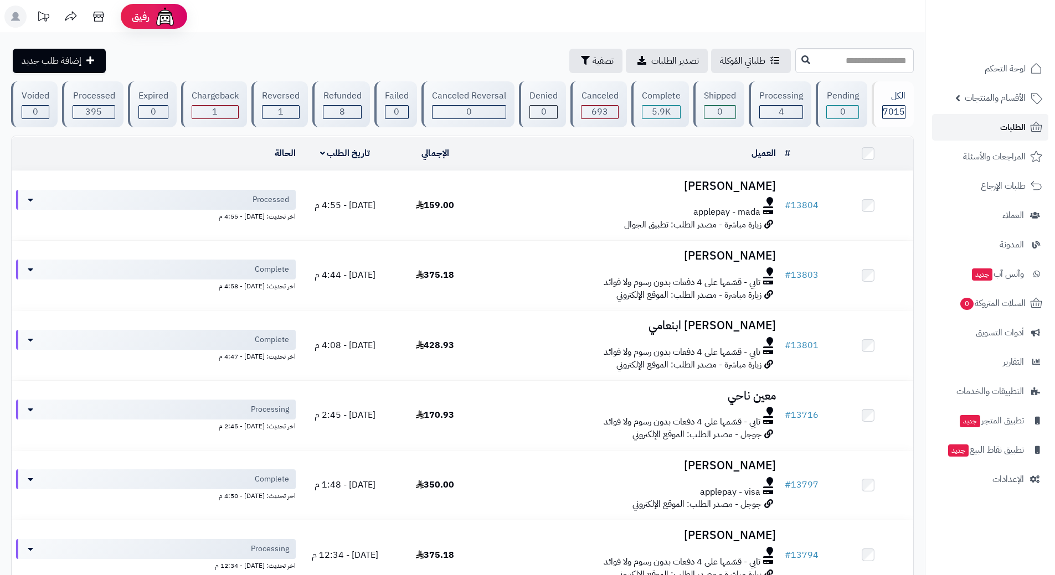
click at [982, 118] on link "الطلبات" at bounding box center [990, 127] width 116 height 27
click at [848, 60] on input "text" at bounding box center [854, 60] width 118 height 25
type input "*****"
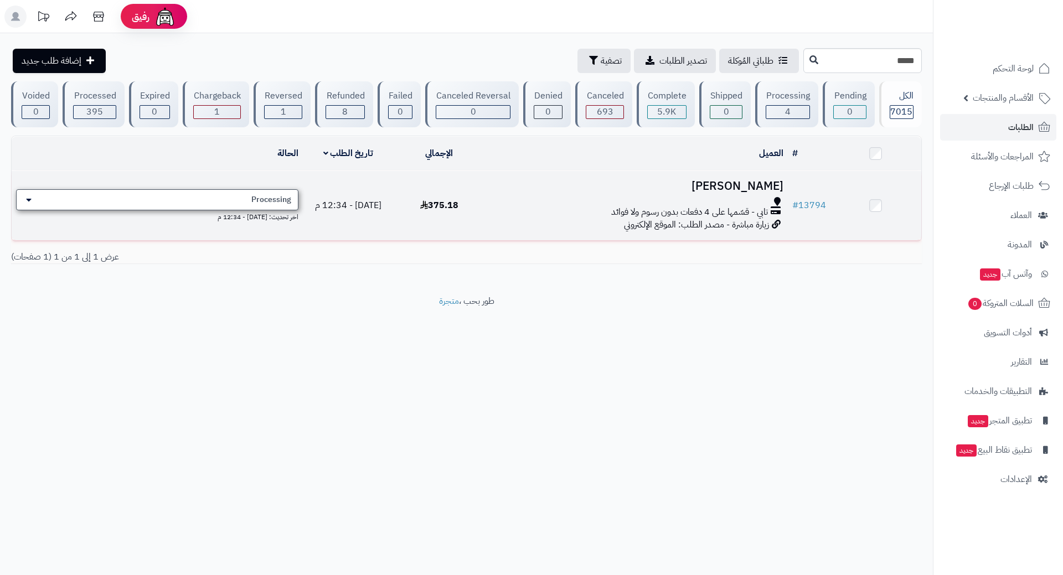
click at [266, 194] on span "Processing" at bounding box center [271, 199] width 40 height 11
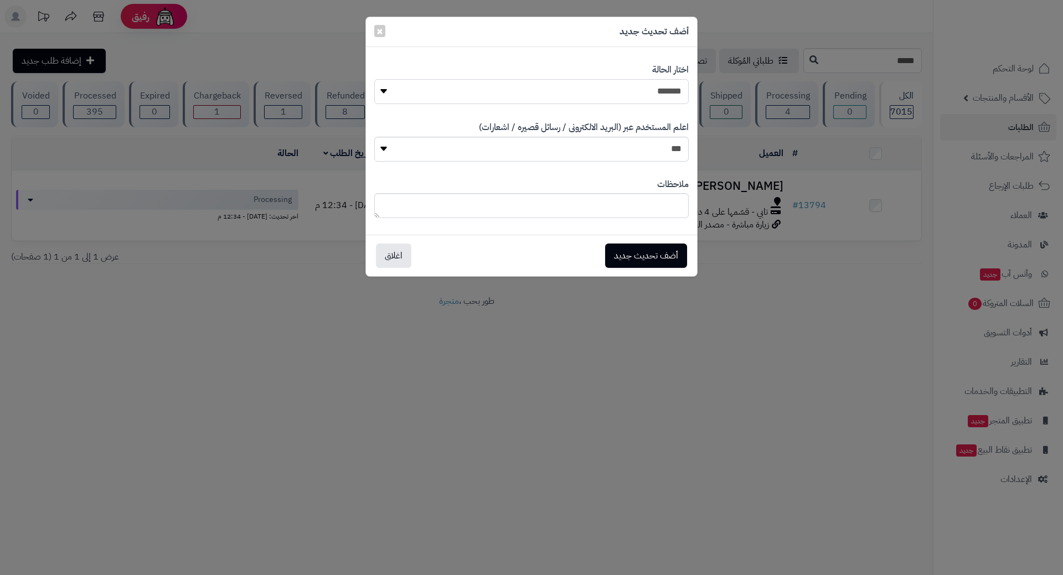
drag, startPoint x: 490, startPoint y: 100, endPoint x: 498, endPoint y: 99, distance: 8.4
click at [491, 100] on select "**********" at bounding box center [531, 91] width 315 height 25
select select "*"
click at [374, 79] on select "**********" at bounding box center [531, 91] width 315 height 25
click at [631, 250] on button "أضف تحديث جديد" at bounding box center [646, 255] width 82 height 24
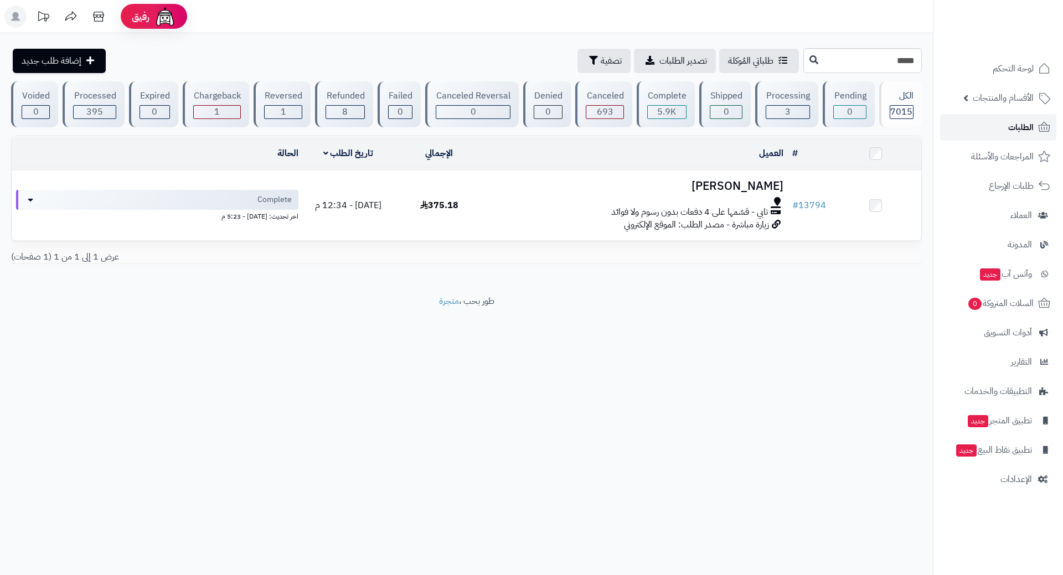
click at [1013, 127] on span "الطلبات" at bounding box center [1020, 128] width 25 height 16
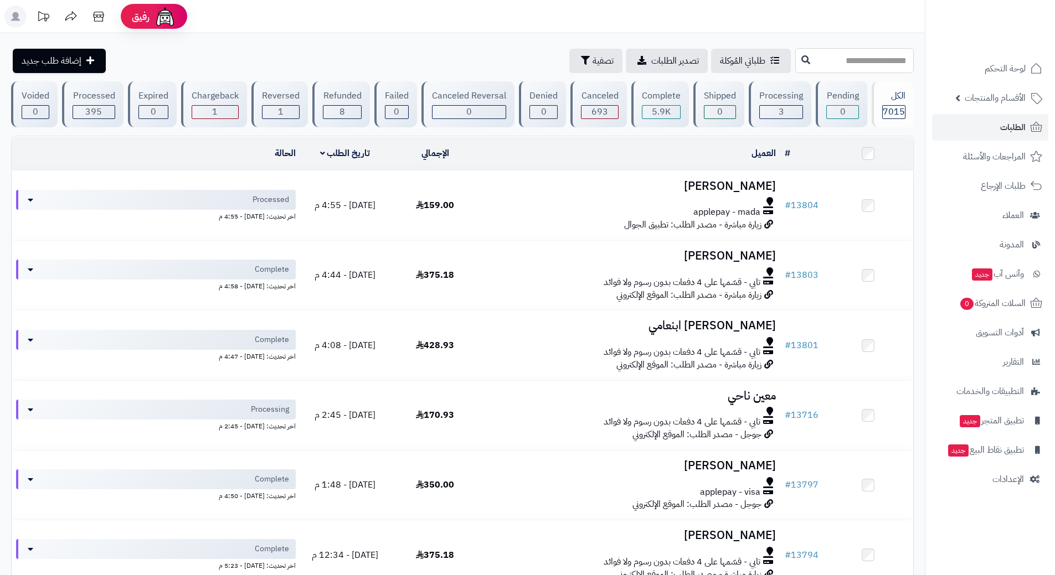
click at [858, 66] on input "text" at bounding box center [854, 60] width 118 height 25
type input "*****"
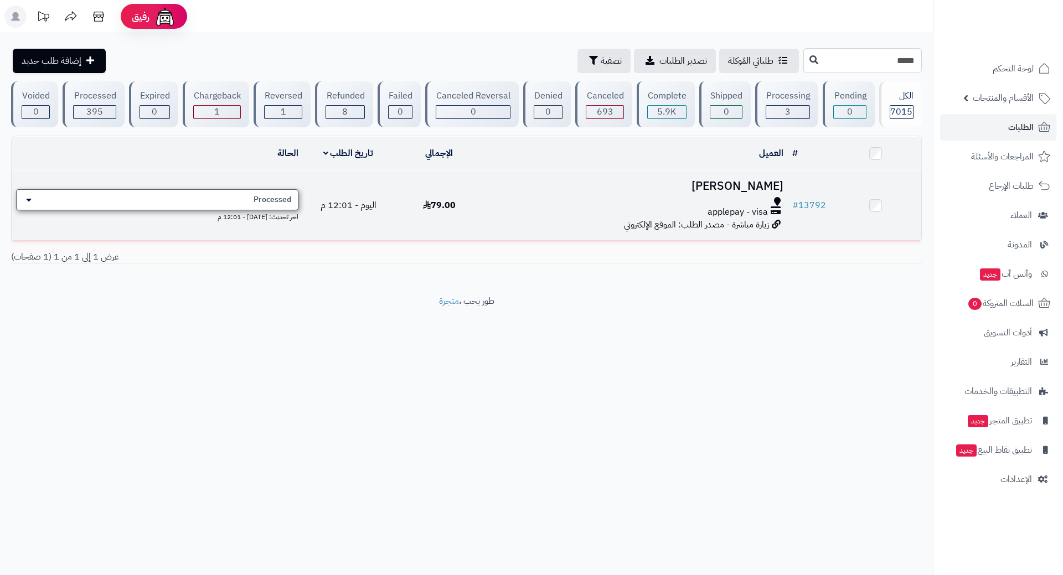
click at [209, 189] on div "Processed" at bounding box center [157, 199] width 282 height 21
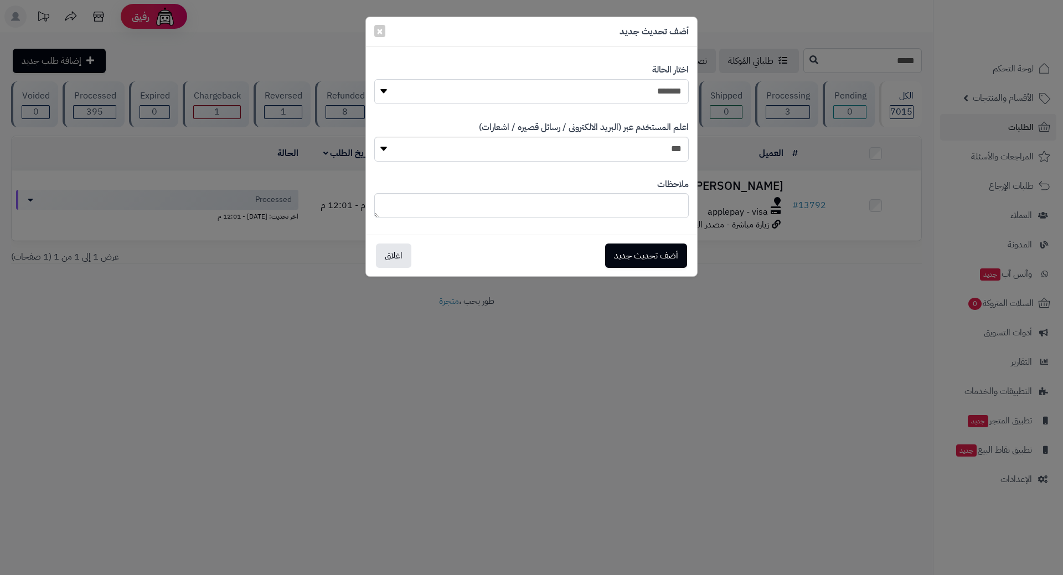
drag, startPoint x: 546, startPoint y: 96, endPoint x: 565, endPoint y: 102, distance: 19.8
click at [548, 95] on select "**********" at bounding box center [531, 91] width 315 height 25
select select "*"
click at [374, 79] on select "**********" at bounding box center [531, 91] width 315 height 25
click at [624, 253] on button "أضف تحديث جديد" at bounding box center [646, 256] width 82 height 24
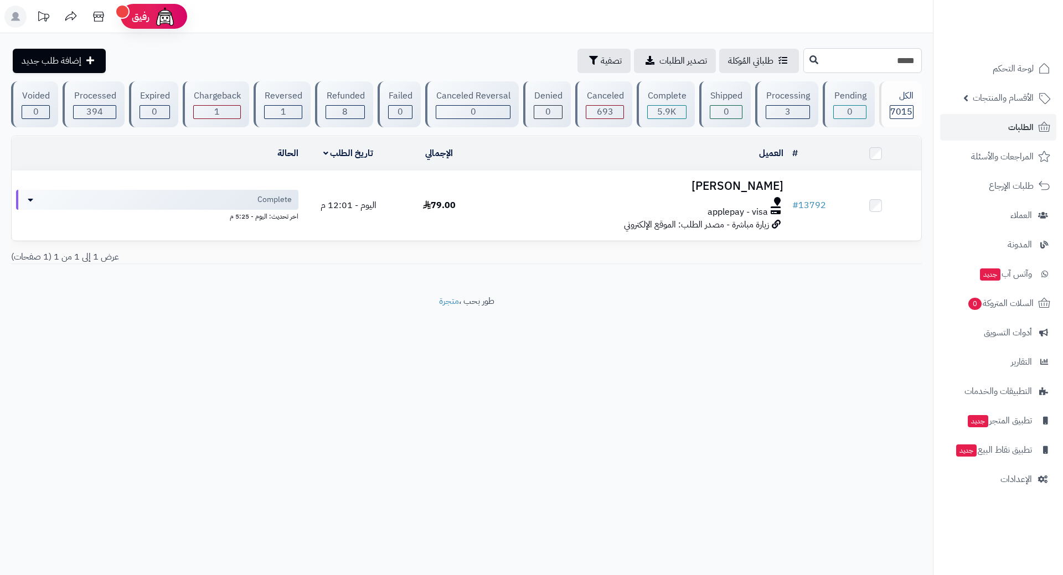
click at [910, 60] on input "*****" at bounding box center [862, 60] width 118 height 25
click at [910, 59] on input "*****" at bounding box center [862, 60] width 118 height 25
click at [972, 118] on link "الطلبات" at bounding box center [998, 127] width 116 height 27
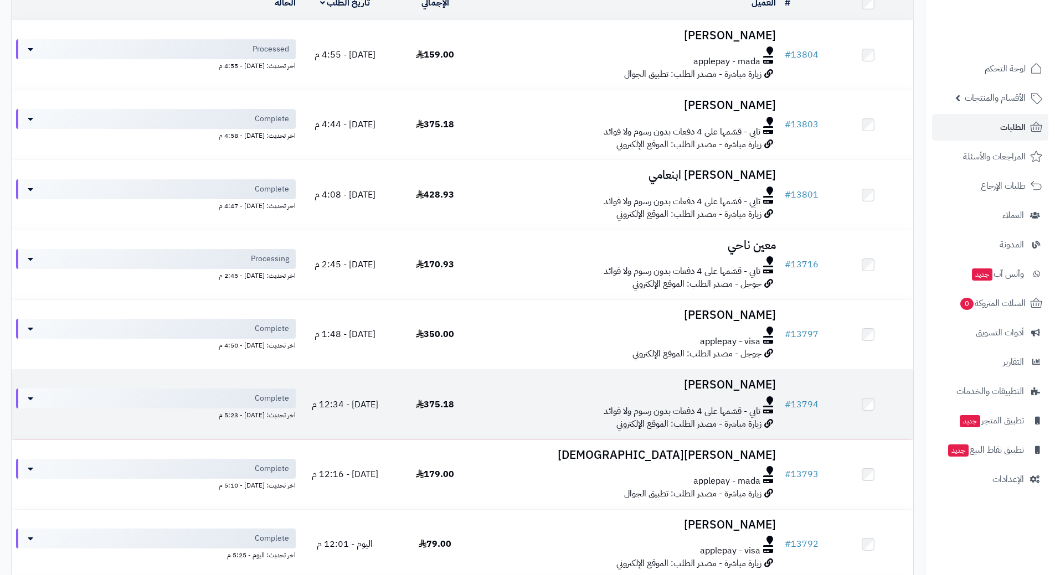
scroll to position [166, 0]
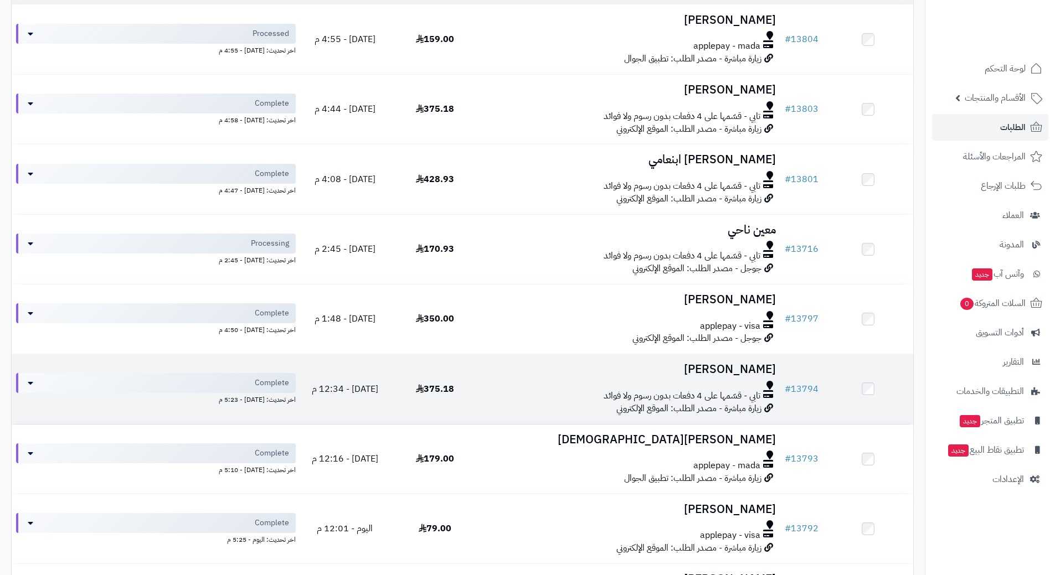
click at [521, 385] on div at bounding box center [630, 385] width 291 height 9
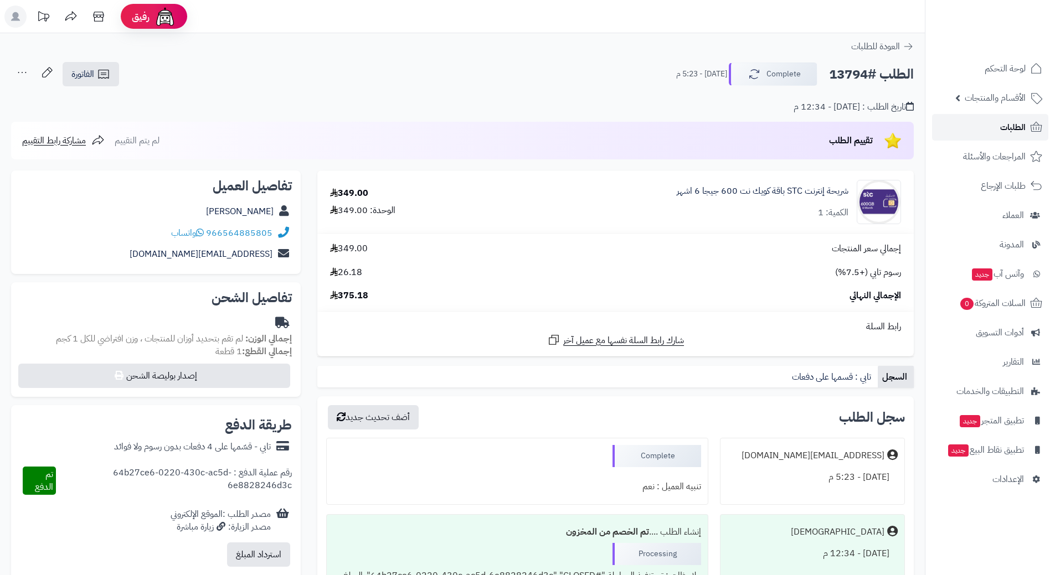
click at [970, 117] on link "الطلبات" at bounding box center [990, 127] width 116 height 27
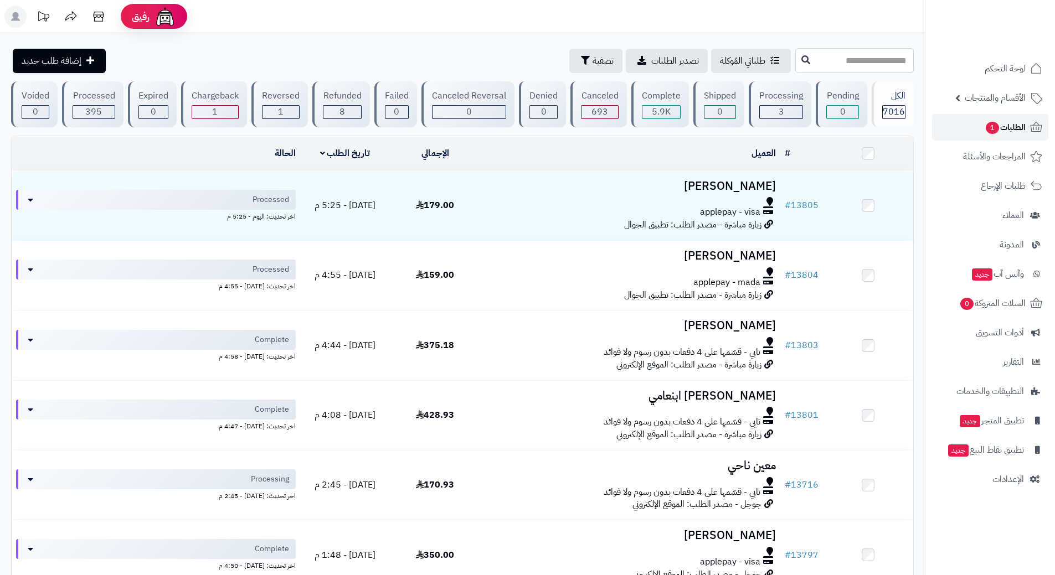
click at [972, 117] on link "الطلبات 1" at bounding box center [990, 127] width 116 height 27
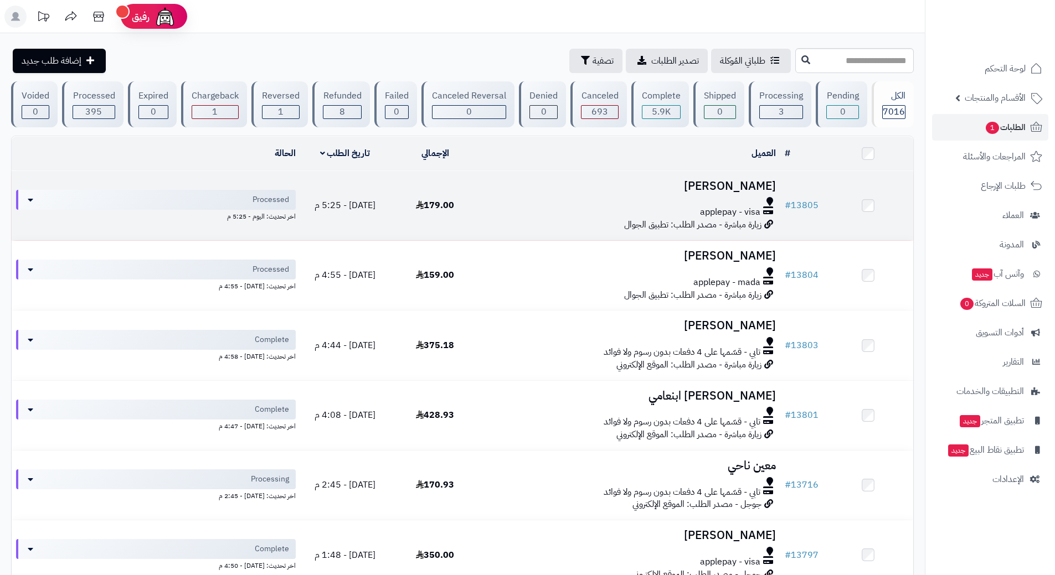
click at [518, 206] on div "applepay - visa" at bounding box center [630, 212] width 291 height 13
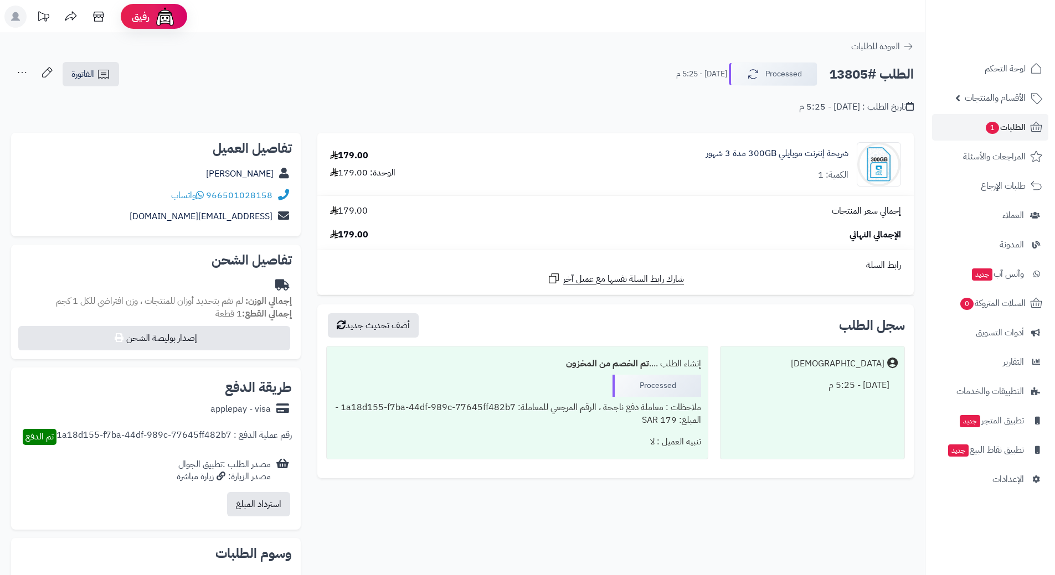
click at [864, 73] on h2 "الطلب #13805" at bounding box center [871, 74] width 85 height 23
copy div "الطلب #13805 Processed"
click at [199, 193] on icon at bounding box center [200, 194] width 8 height 9
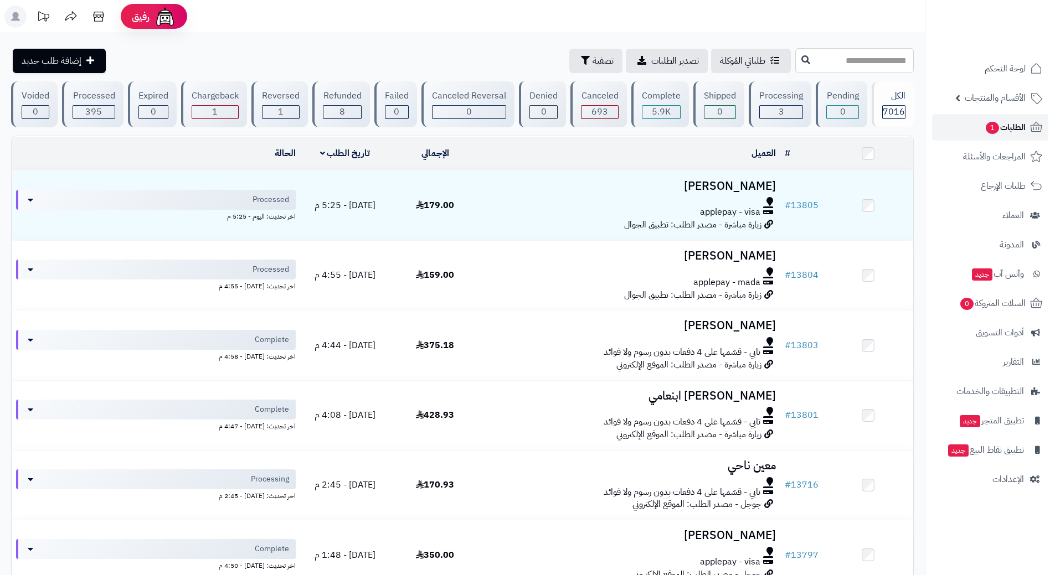
click at [954, 125] on link "الطلبات 1" at bounding box center [990, 127] width 116 height 27
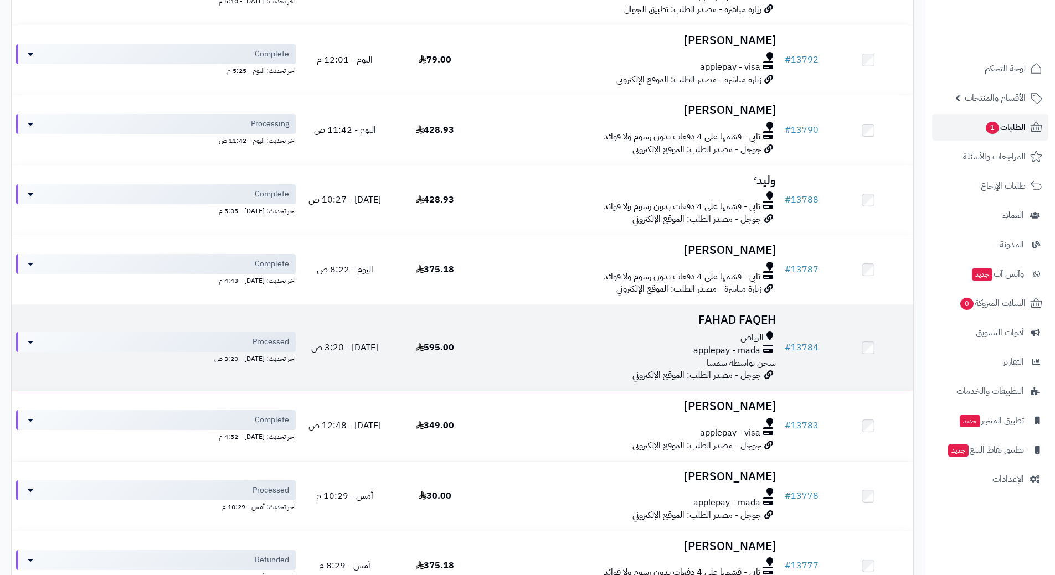
scroll to position [720, 0]
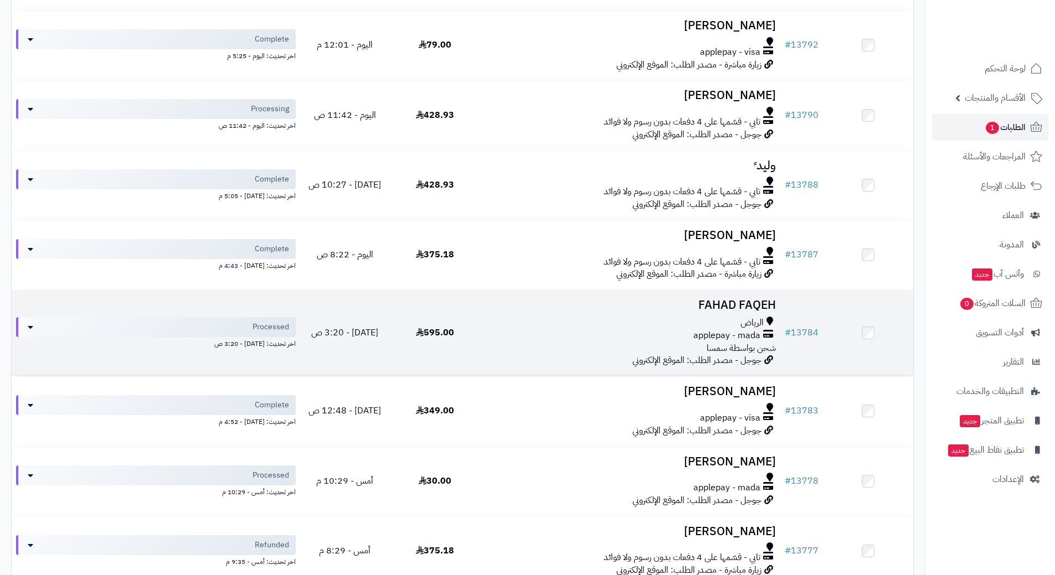
click at [512, 327] on div "الرياض" at bounding box center [630, 323] width 291 height 13
click at [537, 322] on div "الرياض" at bounding box center [630, 323] width 291 height 13
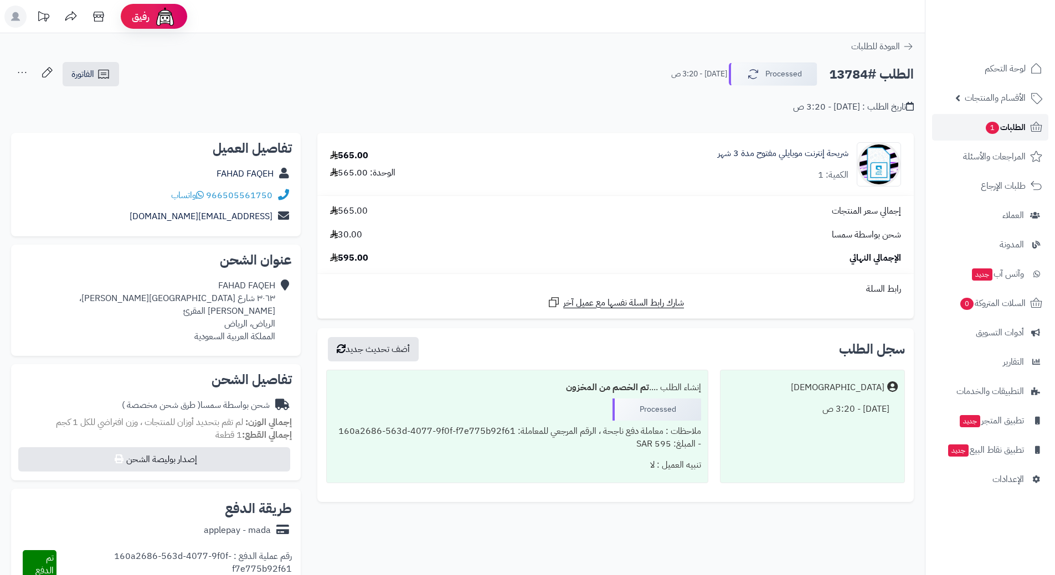
click at [972, 122] on link "الطلبات 1" at bounding box center [990, 127] width 116 height 27
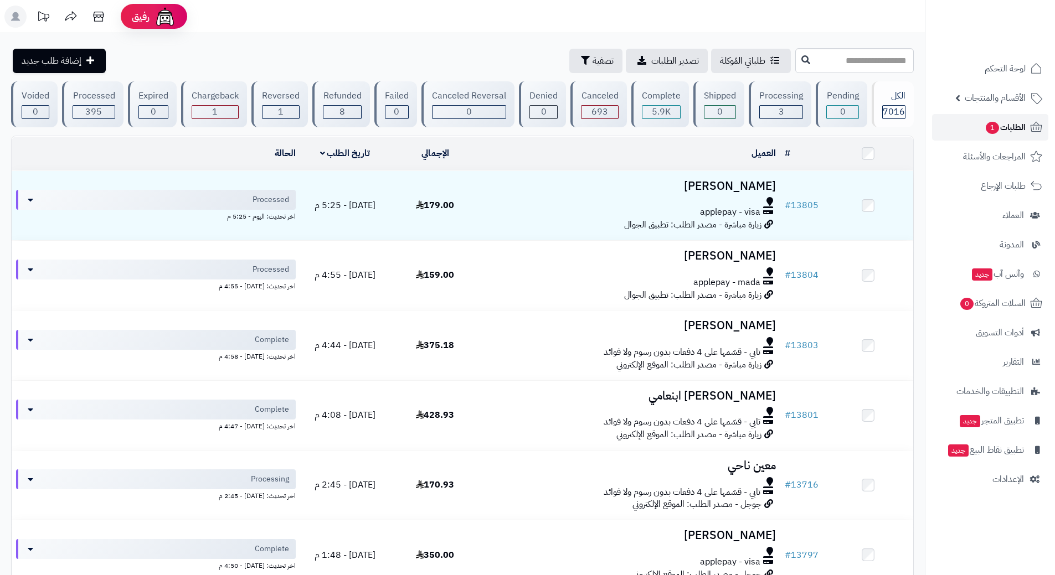
click at [962, 125] on link "الطلبات 1" at bounding box center [990, 127] width 116 height 27
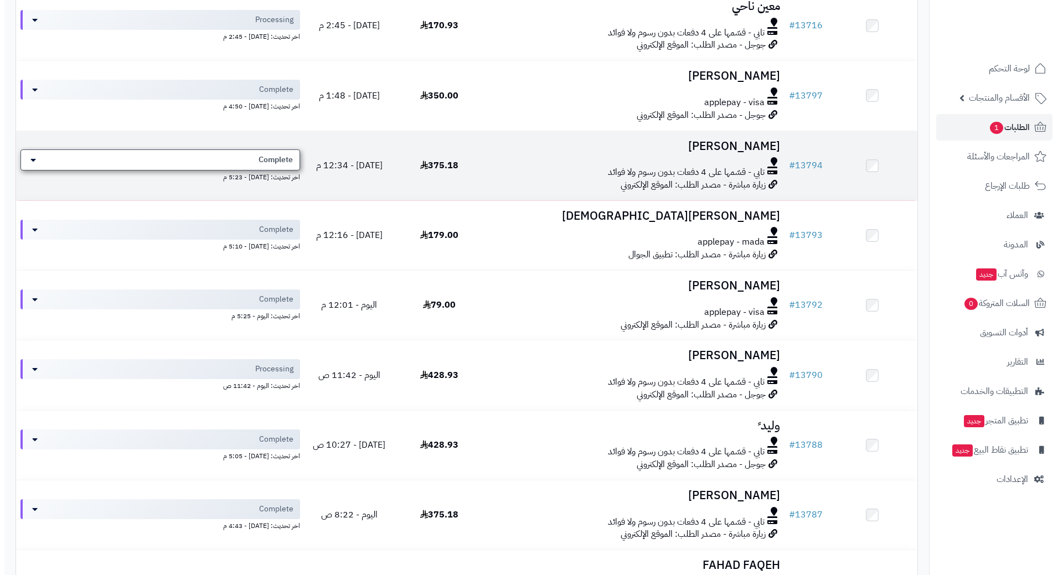
scroll to position [609, 0]
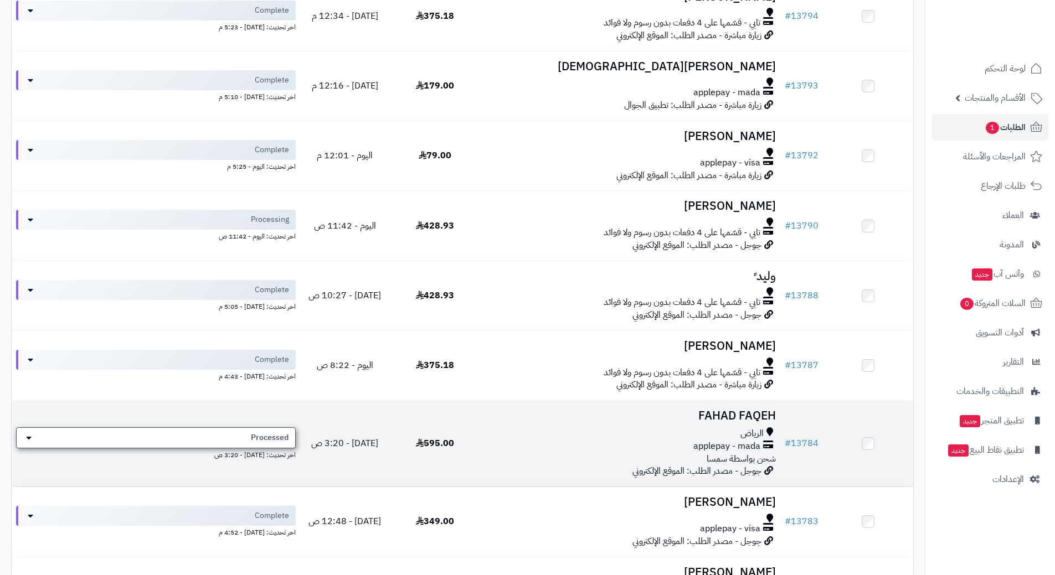
click at [252, 434] on span "Processed" at bounding box center [270, 437] width 38 height 11
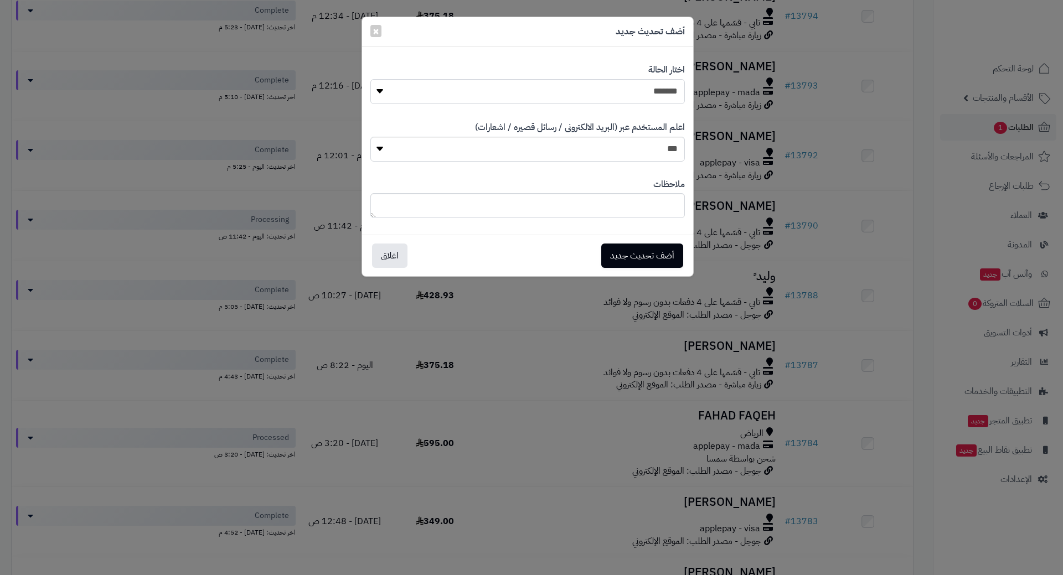
click at [636, 100] on select "**********" at bounding box center [527, 91] width 315 height 25
select select "*"
click at [370, 79] on select "**********" at bounding box center [527, 91] width 315 height 25
click at [628, 257] on button "أضف تحديث جديد" at bounding box center [642, 255] width 82 height 24
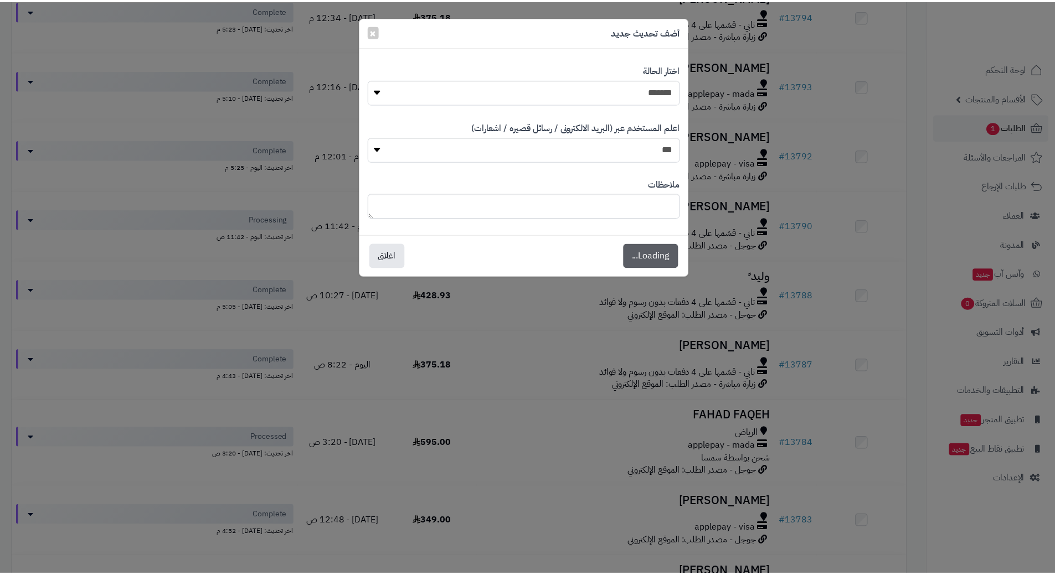
scroll to position [645, 0]
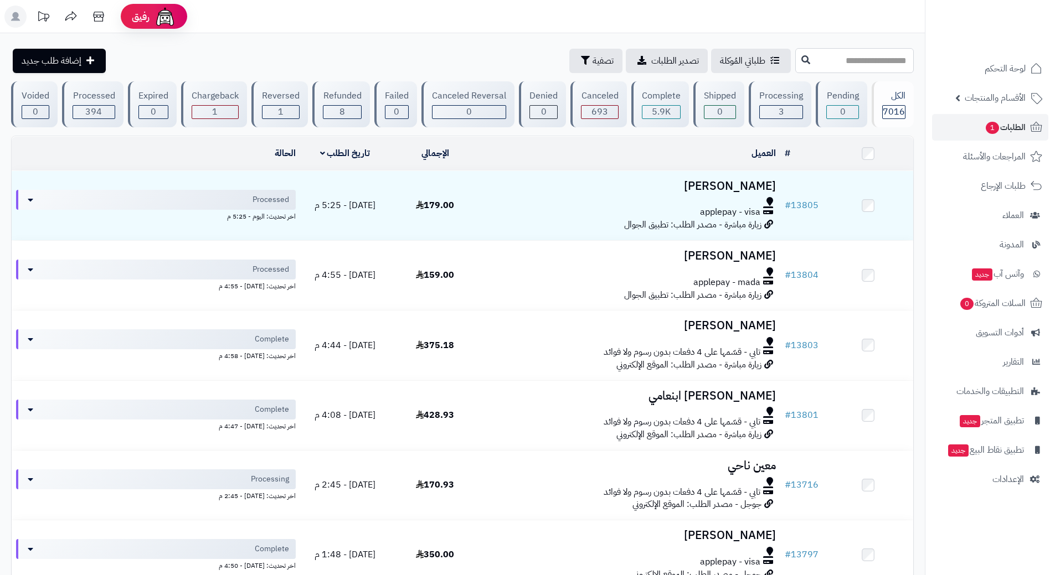
click at [805, 61] on input "text" at bounding box center [854, 60] width 118 height 25
type input "*****"
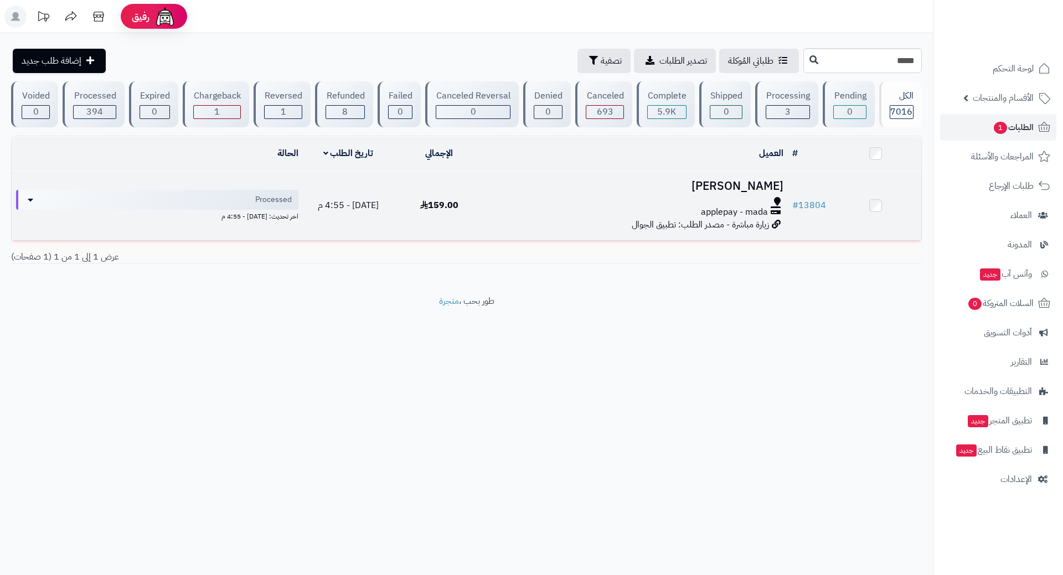
click at [523, 204] on div at bounding box center [637, 201] width 294 height 9
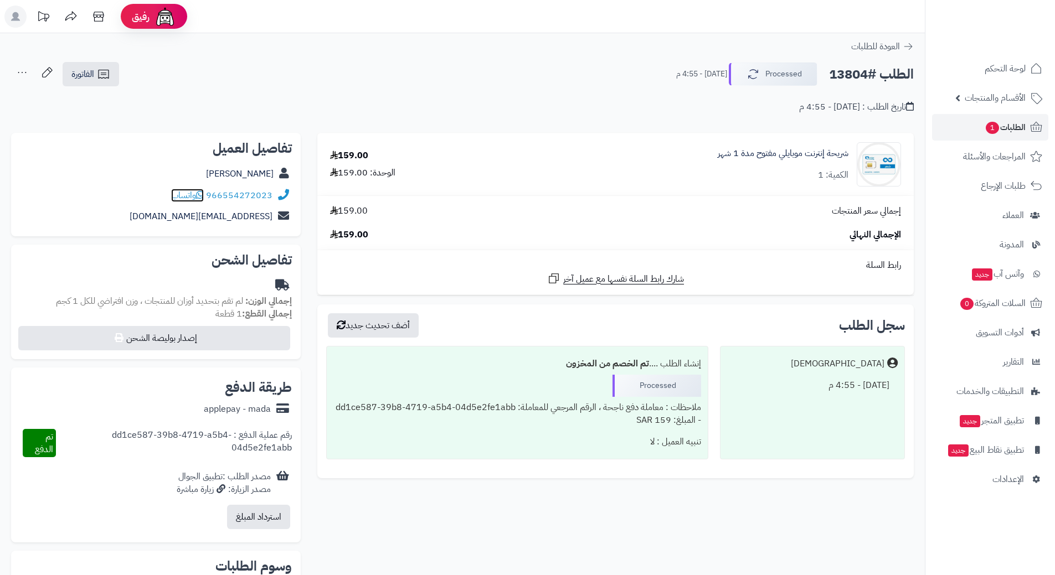
click at [204, 196] on icon at bounding box center [200, 194] width 8 height 9
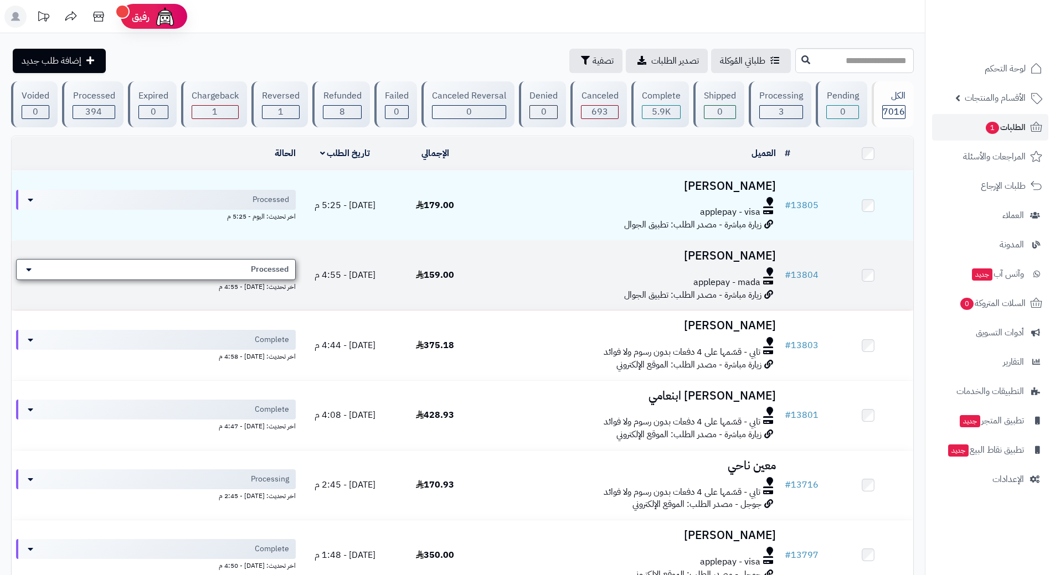
click at [234, 265] on div "Processed" at bounding box center [156, 269] width 280 height 21
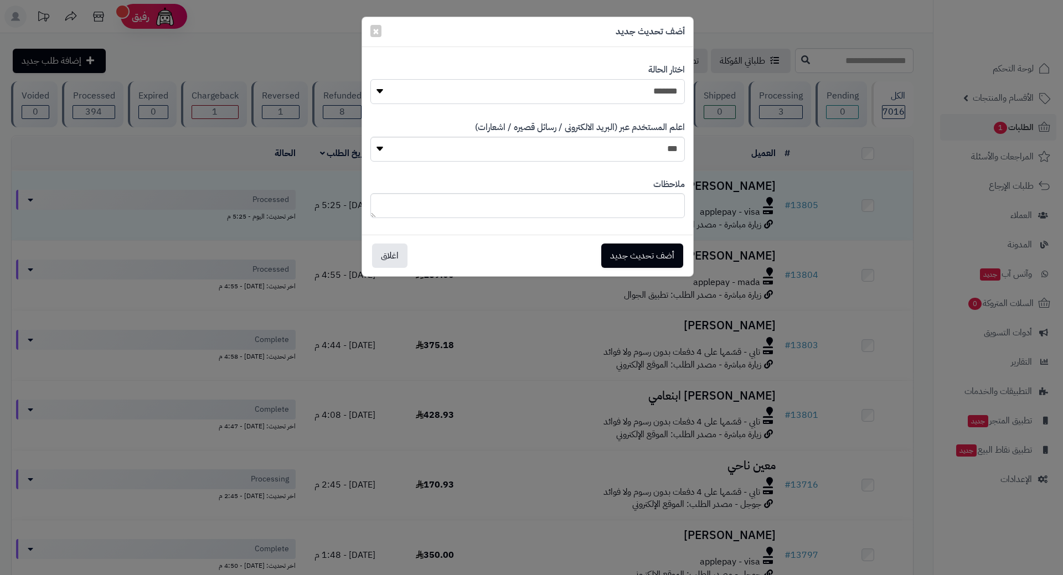
click at [595, 87] on select "**********" at bounding box center [527, 91] width 315 height 25
select select "*"
click at [370, 79] on select "**********" at bounding box center [527, 91] width 315 height 25
click at [630, 251] on button "أضف تحديث جديد" at bounding box center [642, 255] width 82 height 24
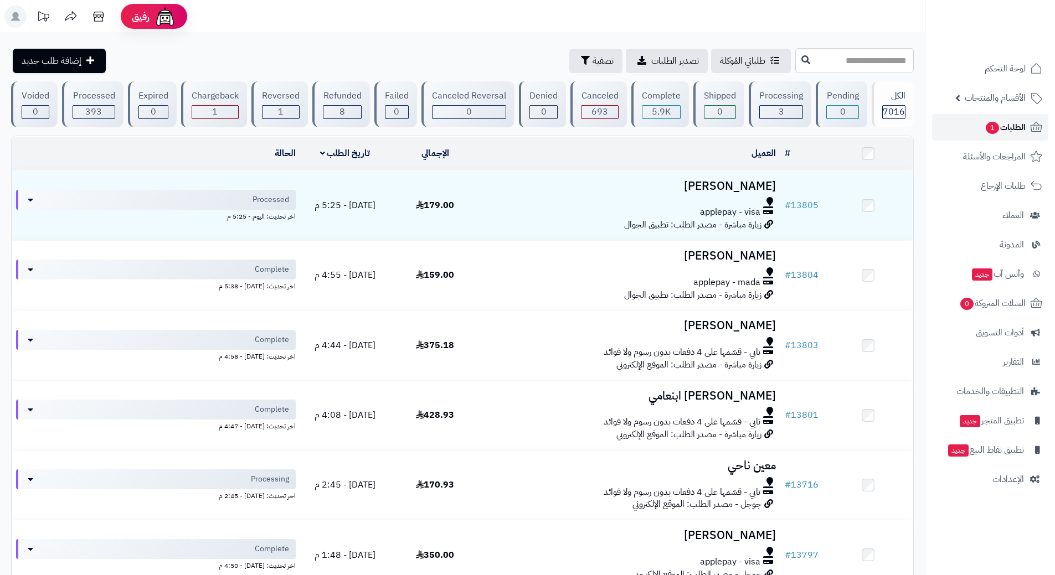
click at [986, 122] on span "الطلبات 1" at bounding box center [1005, 128] width 41 height 16
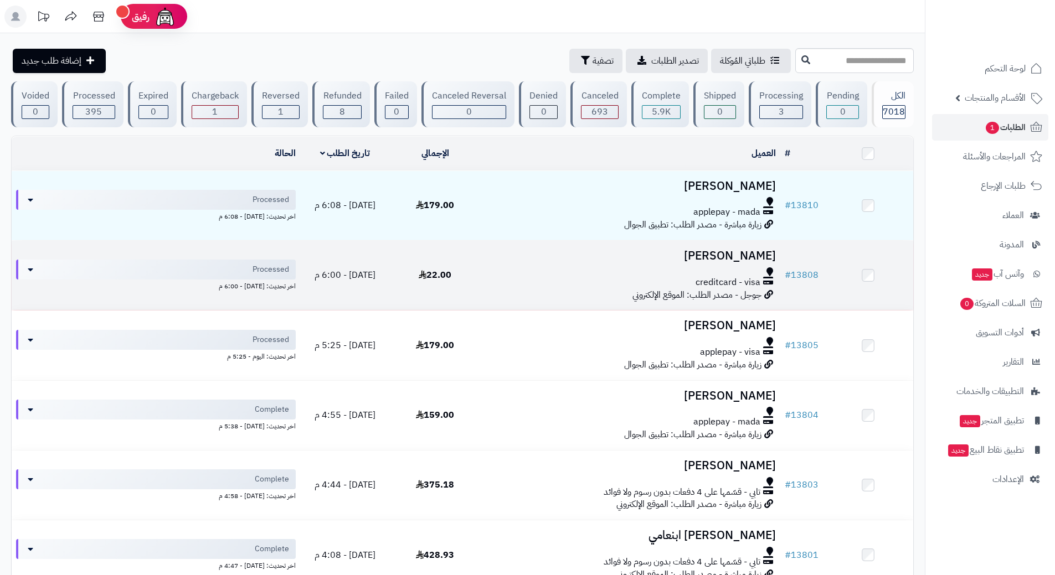
click at [539, 276] on div "creditcard - visa" at bounding box center [630, 282] width 291 height 13
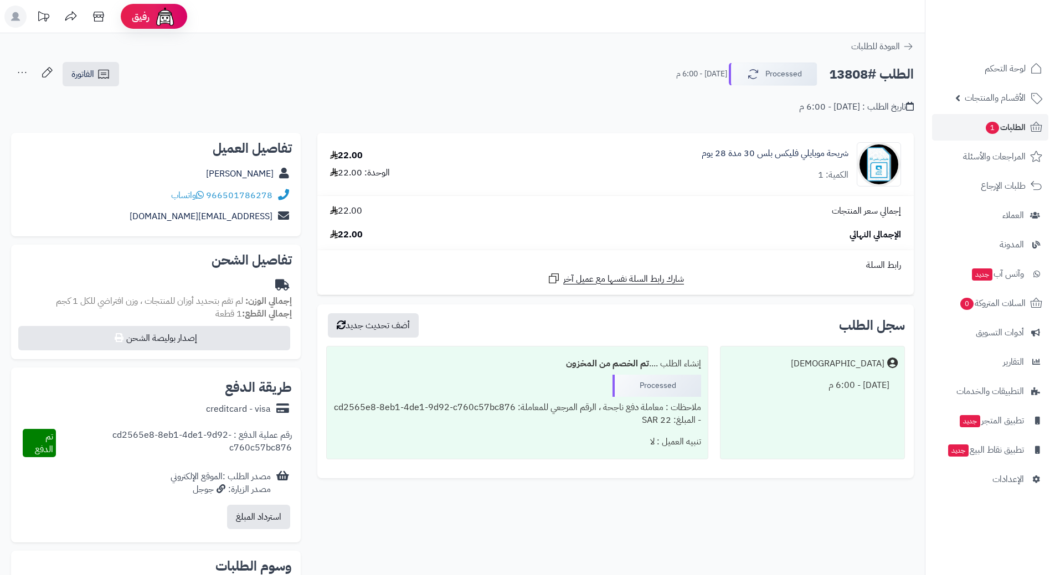
click at [865, 70] on h2 "الطلب #13808" at bounding box center [871, 74] width 85 height 23
copy div "الطلب #13808 Processed"
click at [195, 196] on span "واتساب" at bounding box center [187, 195] width 33 height 13
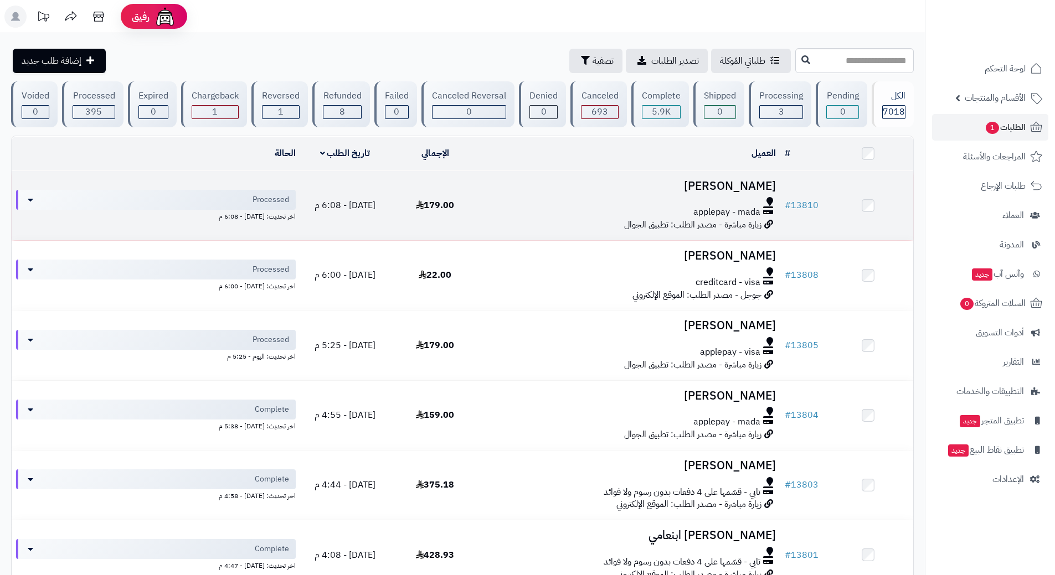
click at [497, 203] on div at bounding box center [630, 201] width 291 height 9
click at [498, 202] on div at bounding box center [630, 201] width 291 height 9
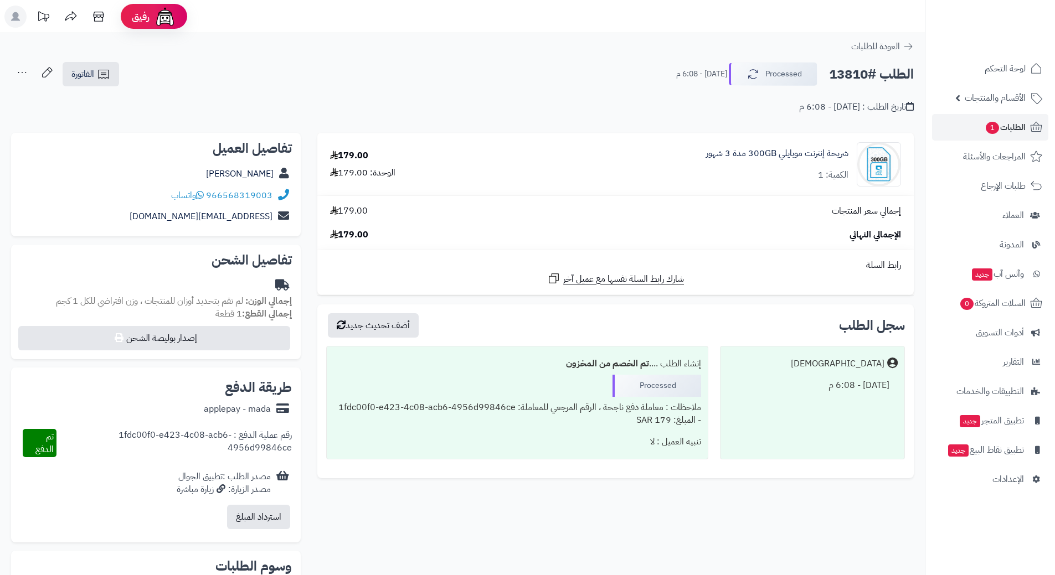
click at [852, 78] on h2 "الطلب #13810" at bounding box center [871, 74] width 85 height 23
copy div "الطلب #13810 Processed"
click at [202, 196] on icon at bounding box center [200, 194] width 8 height 9
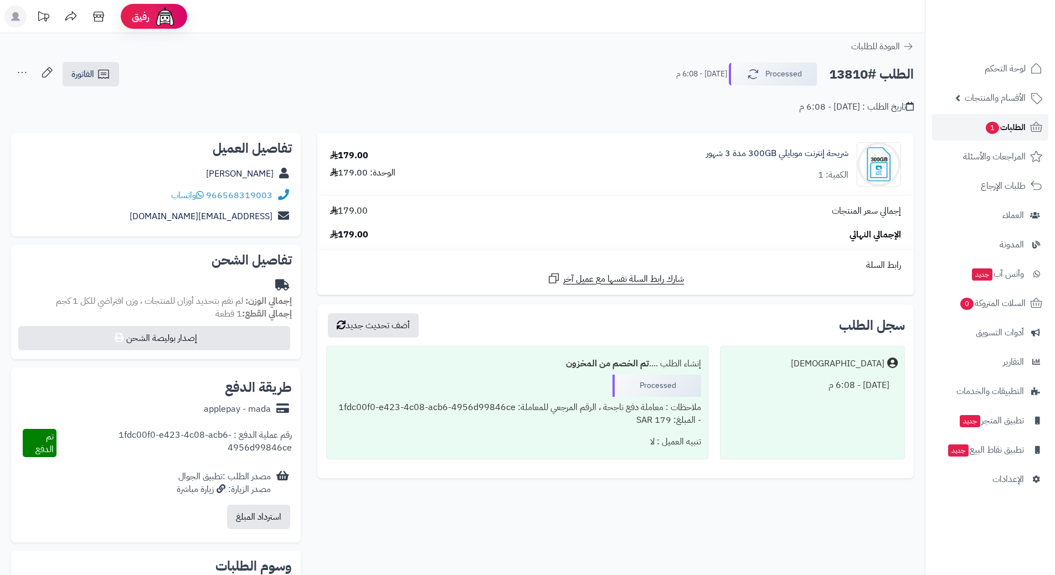
click at [991, 127] on span "1" at bounding box center [992, 128] width 13 height 12
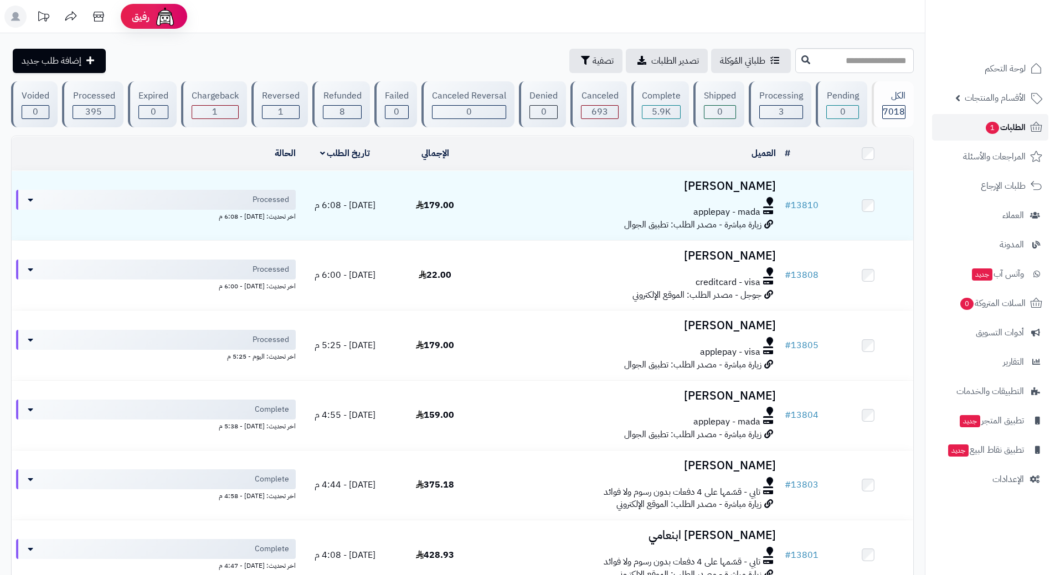
click at [985, 128] on span "الطلبات 1" at bounding box center [1005, 128] width 41 height 16
click at [963, 120] on link "الطلبات 1" at bounding box center [990, 127] width 116 height 27
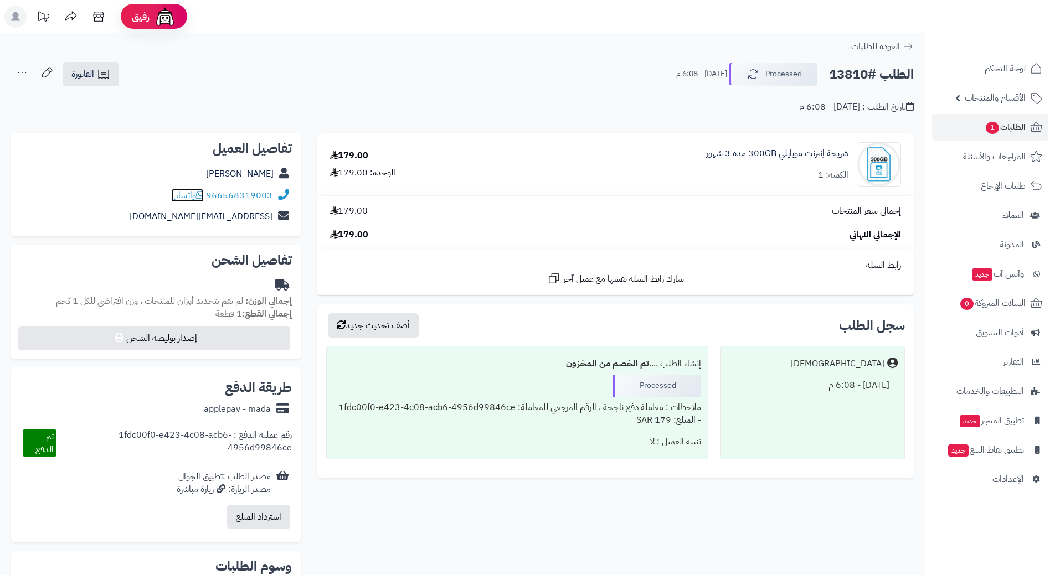
click at [198, 194] on span "واتساب" at bounding box center [187, 195] width 33 height 13
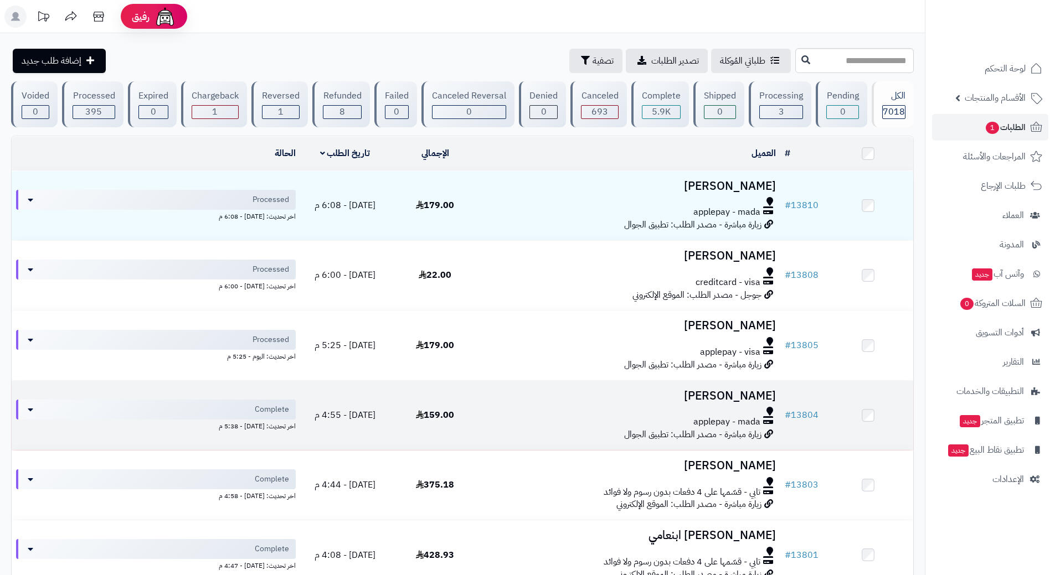
click at [508, 407] on div at bounding box center [630, 411] width 291 height 9
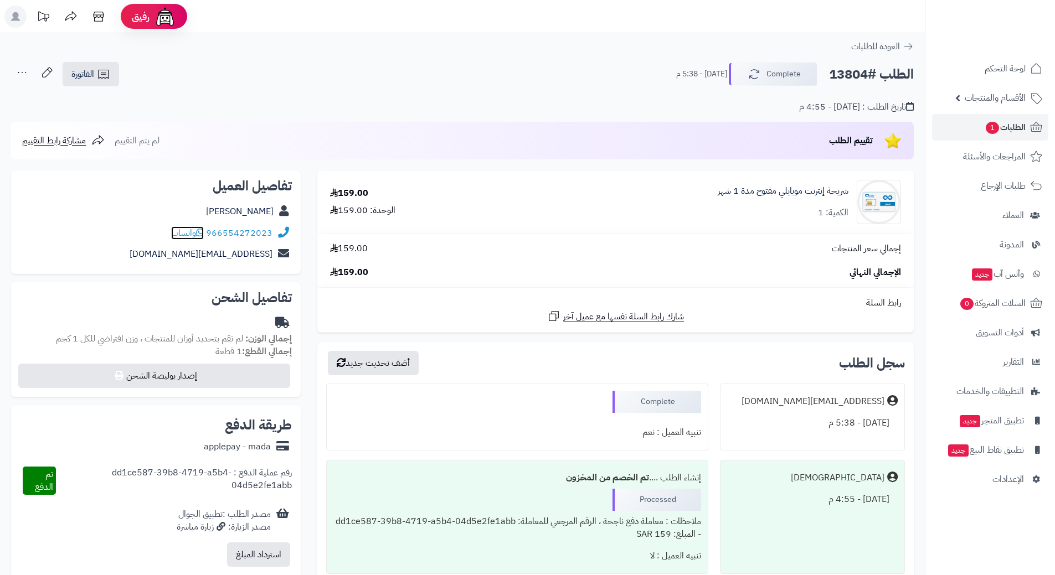
click at [201, 231] on icon at bounding box center [200, 232] width 8 height 9
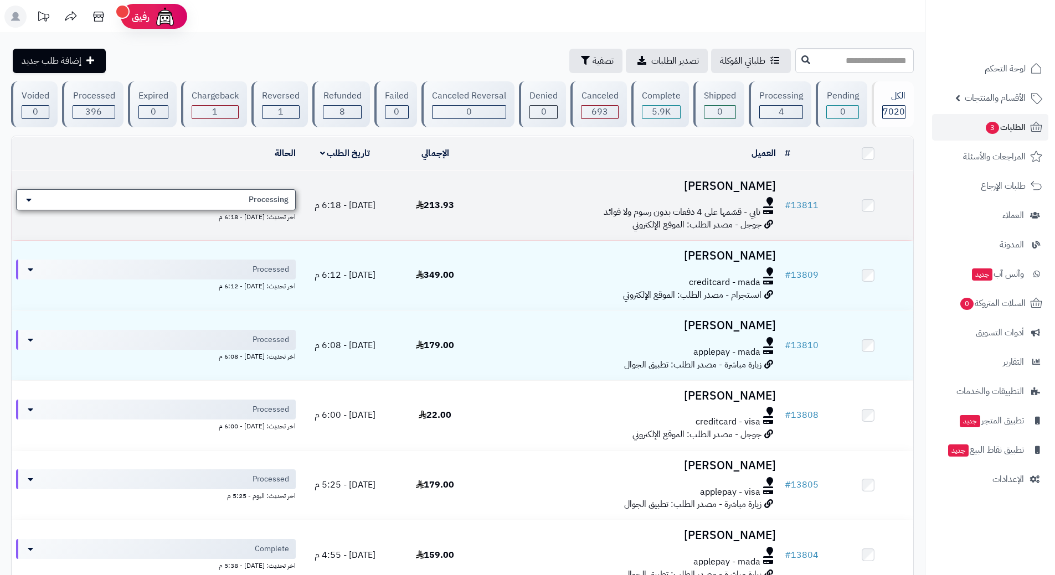
click at [261, 198] on span "Processing" at bounding box center [269, 199] width 40 height 11
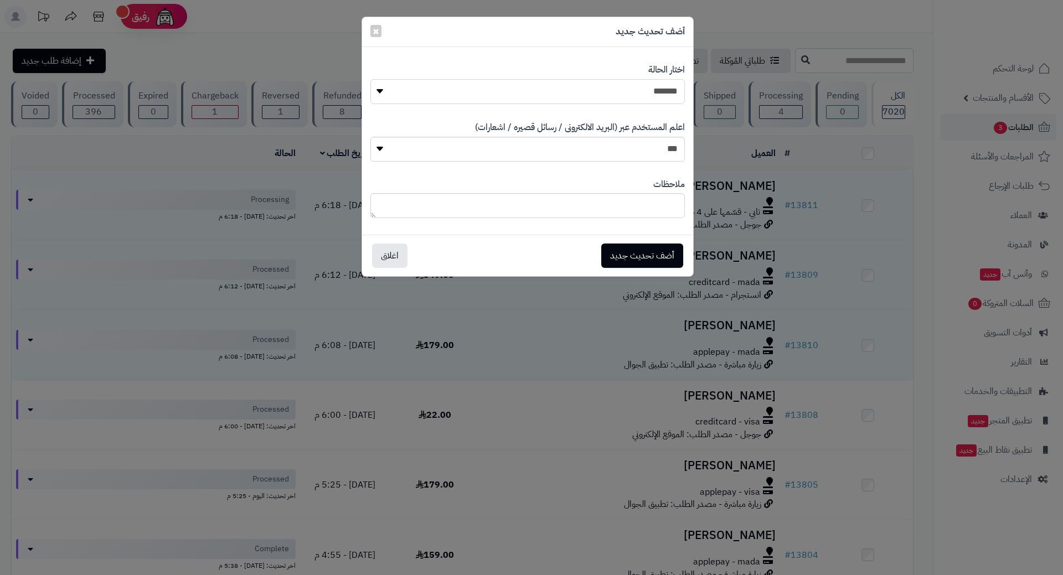
drag, startPoint x: 575, startPoint y: 93, endPoint x: 605, endPoint y: 91, distance: 29.9
click at [576, 92] on select "**********" at bounding box center [527, 91] width 315 height 25
select select "*"
click at [370, 79] on select "**********" at bounding box center [527, 91] width 315 height 25
click at [658, 253] on button "أضف تحديث جديد" at bounding box center [642, 255] width 82 height 24
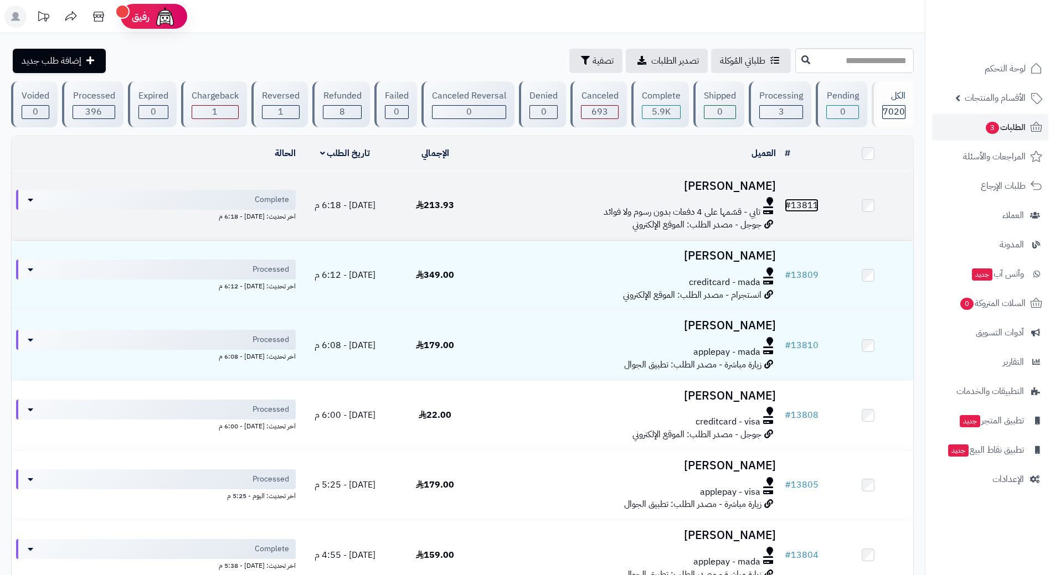
click at [791, 199] on span "#" at bounding box center [788, 205] width 6 height 13
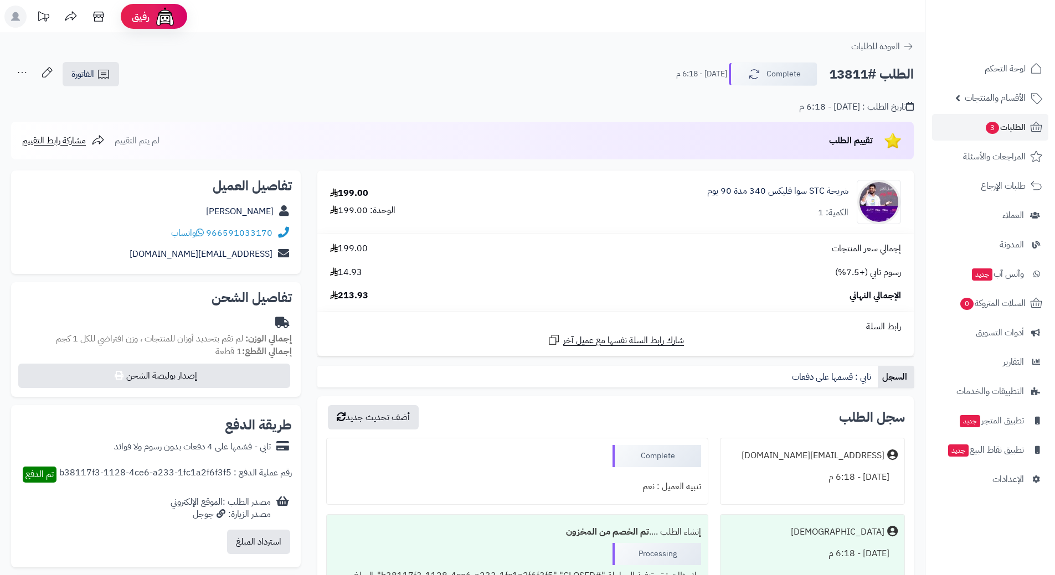
click at [861, 74] on h2 "الطلب #13811" at bounding box center [871, 74] width 85 height 23
copy h2 "13811"
click at [857, 75] on h2 "الطلب #13811" at bounding box center [871, 74] width 85 height 23
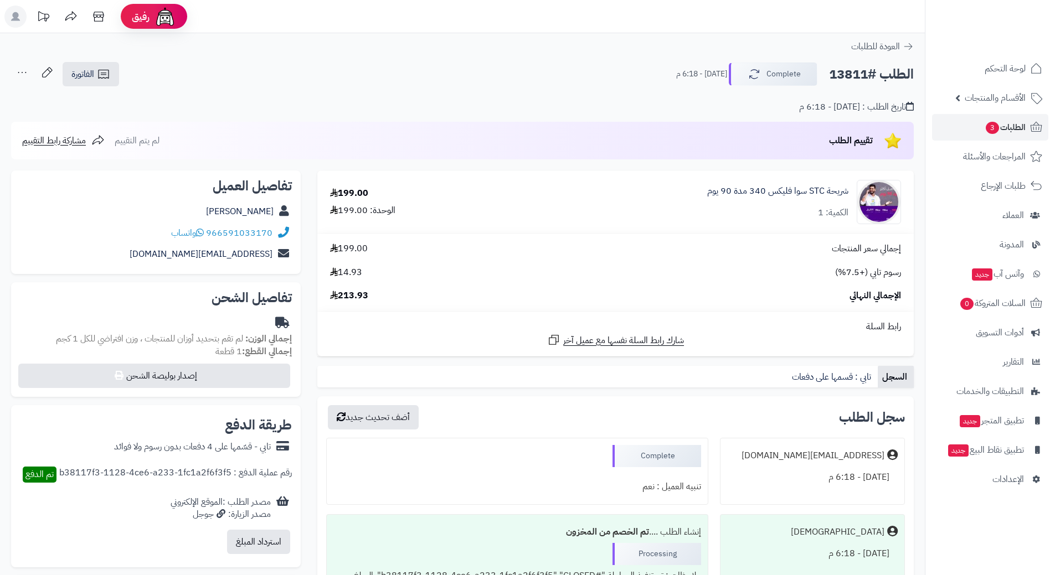
click at [857, 74] on h2 "الطلب #13811" at bounding box center [871, 74] width 85 height 23
click at [857, 72] on h2 "الطلب #13811" at bounding box center [871, 74] width 85 height 23
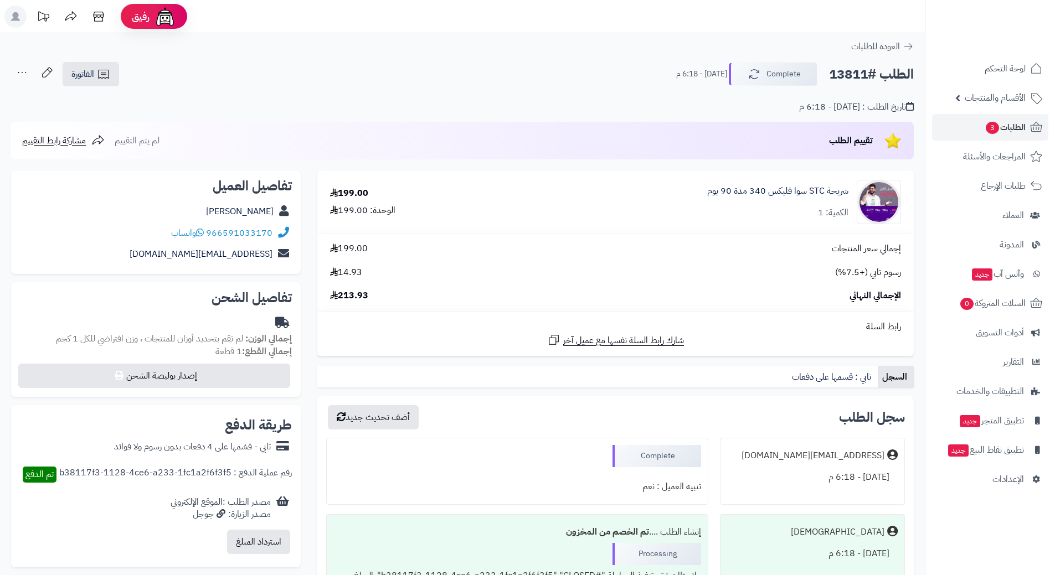
click at [857, 72] on h2 "الطلب #13811" at bounding box center [871, 74] width 85 height 23
copy div "الطلب #13811 Complete"
click at [960, 126] on link "الطلبات 3" at bounding box center [990, 127] width 116 height 27
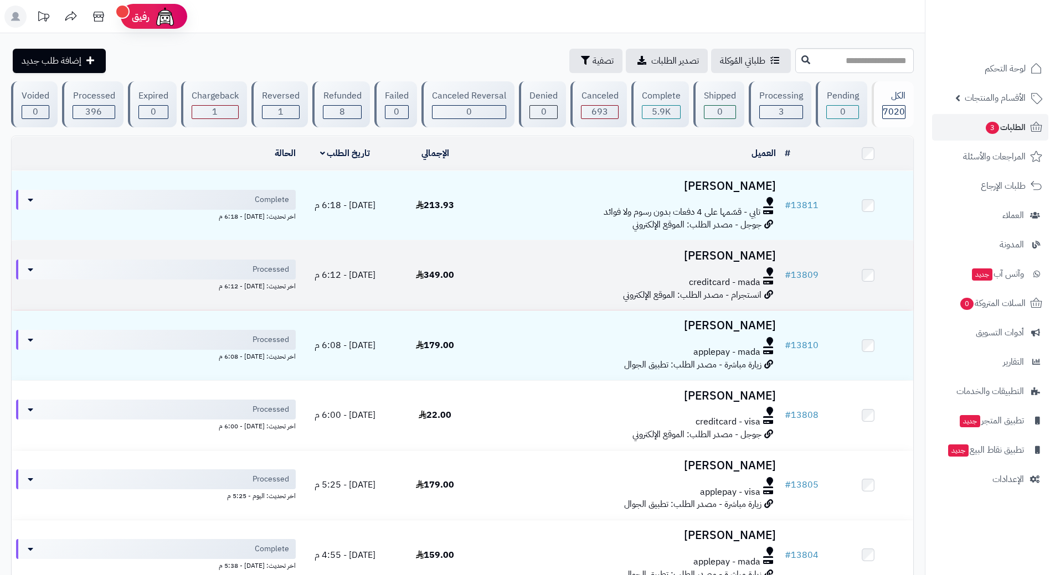
click at [513, 270] on div at bounding box center [630, 271] width 291 height 9
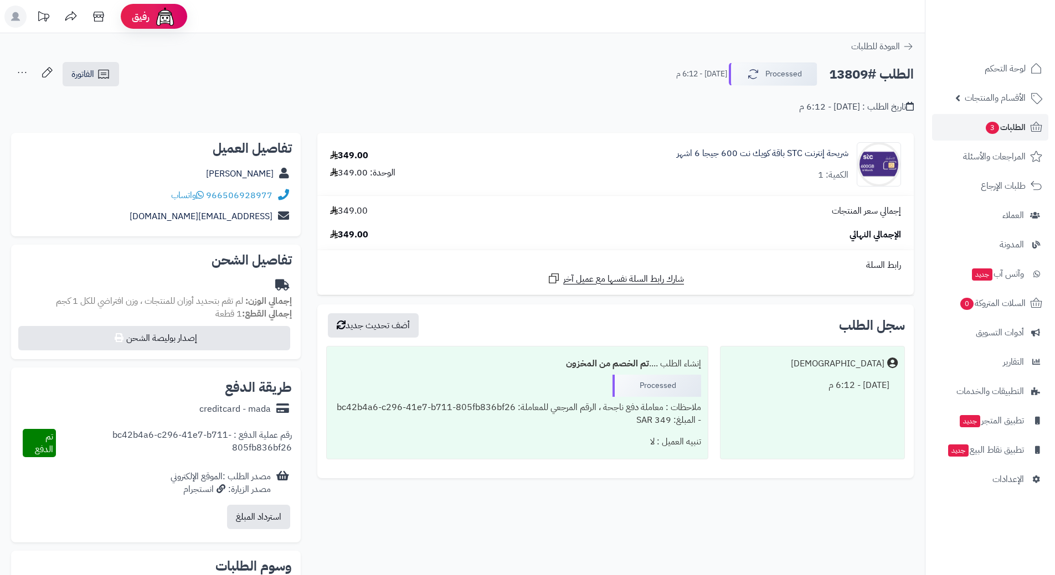
click at [864, 75] on h2 "الطلب #13809" at bounding box center [871, 74] width 85 height 23
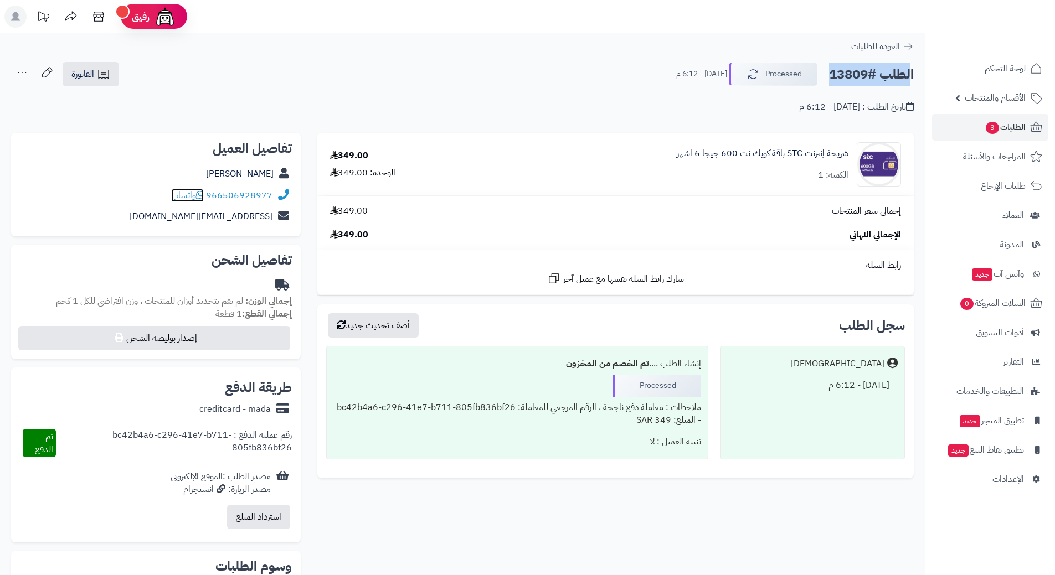
click at [202, 191] on icon at bounding box center [200, 194] width 8 height 9
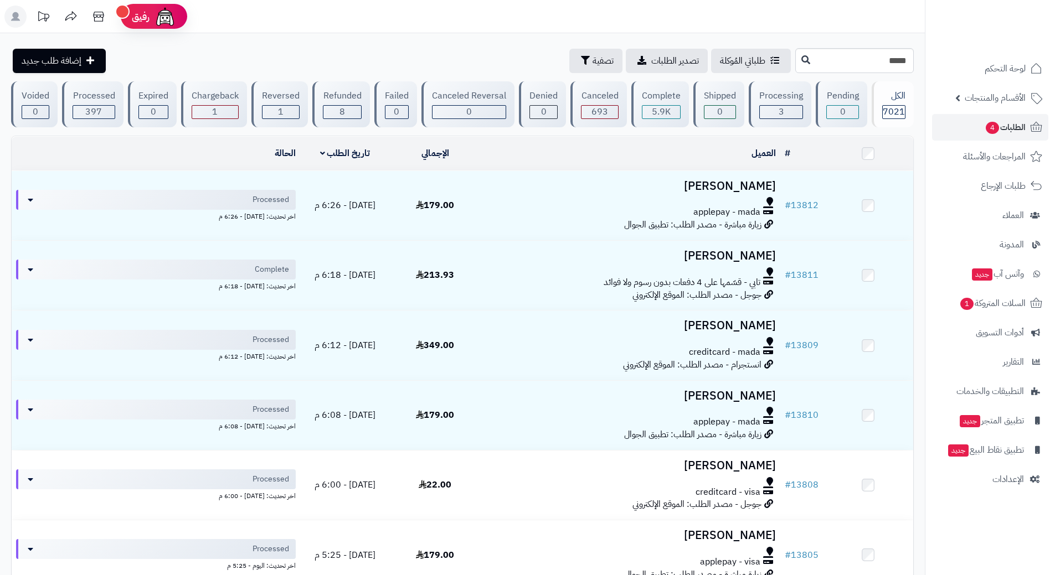
type input "*****"
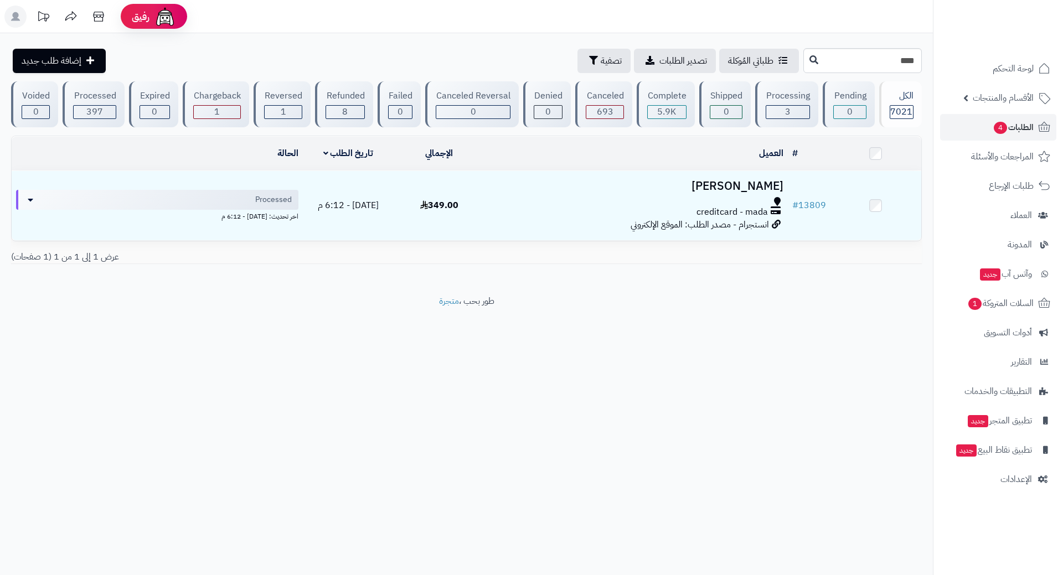
type input "*****"
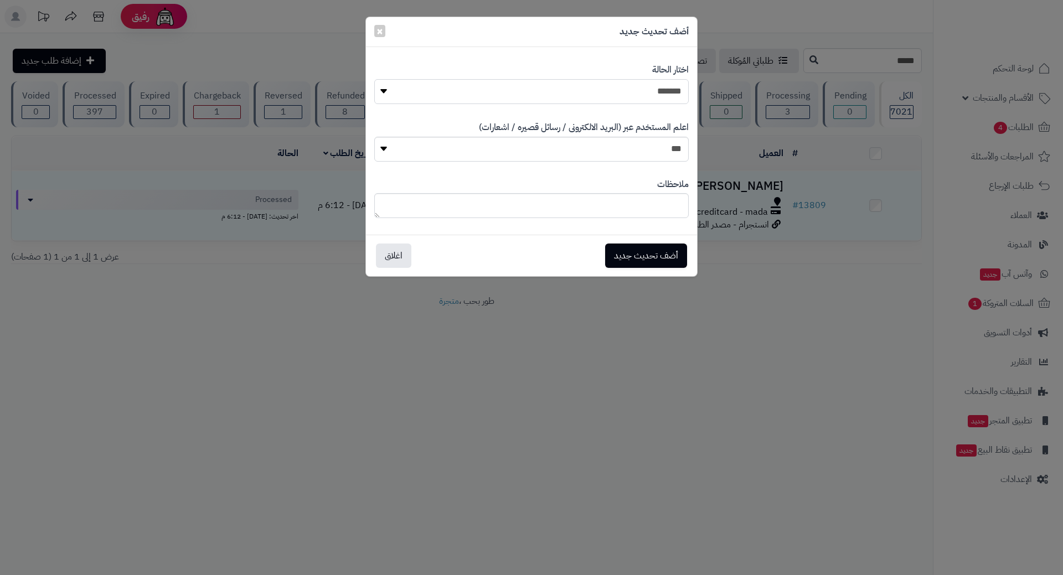
click at [510, 87] on select "**********" at bounding box center [531, 91] width 315 height 25
select select "*"
click at [374, 79] on select "**********" at bounding box center [531, 91] width 315 height 25
click at [659, 249] on button "أضف تحديث جديد" at bounding box center [646, 256] width 82 height 24
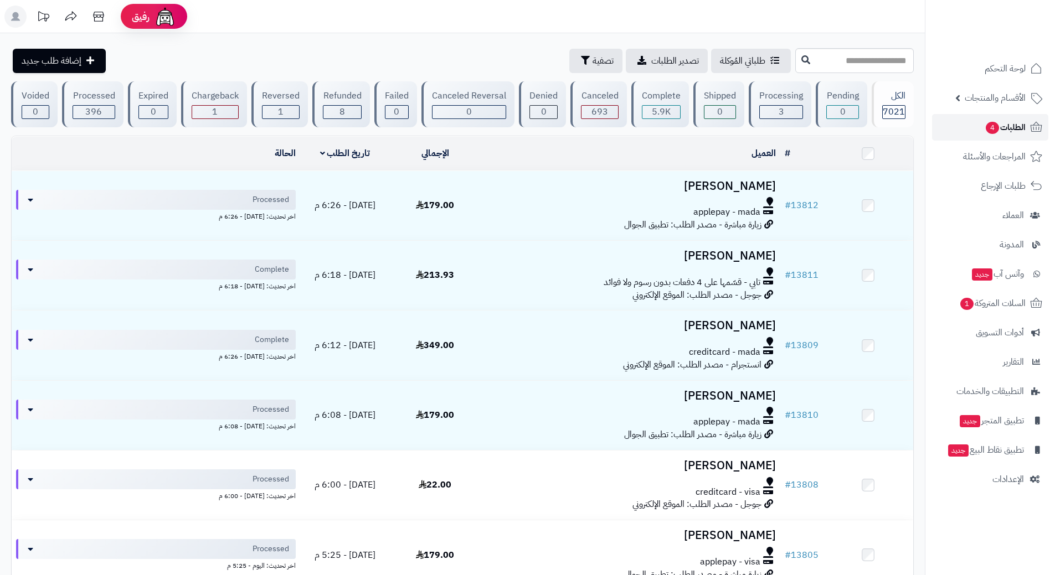
drag, startPoint x: 0, startPoint y: 0, endPoint x: 985, endPoint y: 125, distance: 992.4
click at [986, 125] on span "4" at bounding box center [992, 128] width 13 height 12
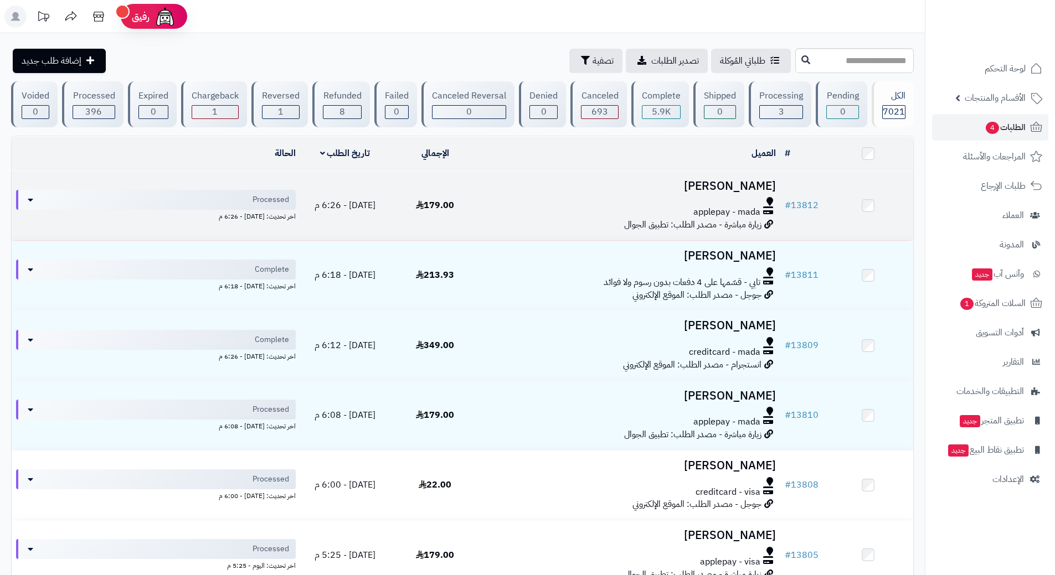
click at [523, 212] on div "applepay - mada" at bounding box center [630, 212] width 291 height 13
click at [527, 213] on div "applepay - mada" at bounding box center [630, 212] width 291 height 13
drag, startPoint x: 527, startPoint y: 213, endPoint x: 530, endPoint y: 207, distance: 6.7
click at [527, 213] on div "applepay - mada" at bounding box center [630, 212] width 291 height 13
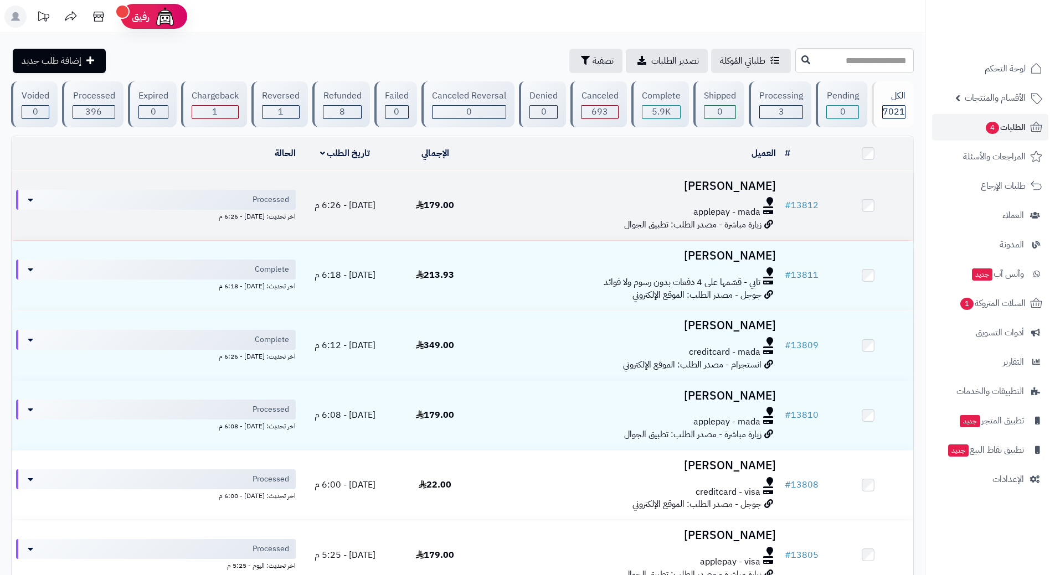
click at [488, 206] on div "applepay - mada" at bounding box center [630, 212] width 291 height 13
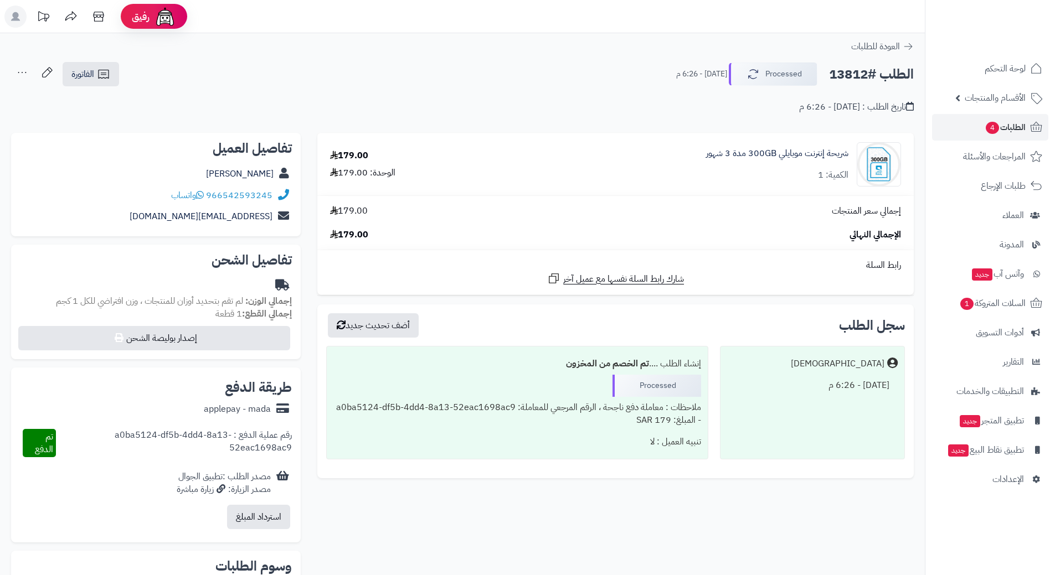
click at [857, 76] on h2 "الطلب #13812" at bounding box center [871, 74] width 85 height 23
click at [857, 75] on h2 "الطلب #13812" at bounding box center [871, 74] width 85 height 23
copy div "الطلب #13812 Processed"
click at [199, 192] on icon at bounding box center [200, 194] width 8 height 9
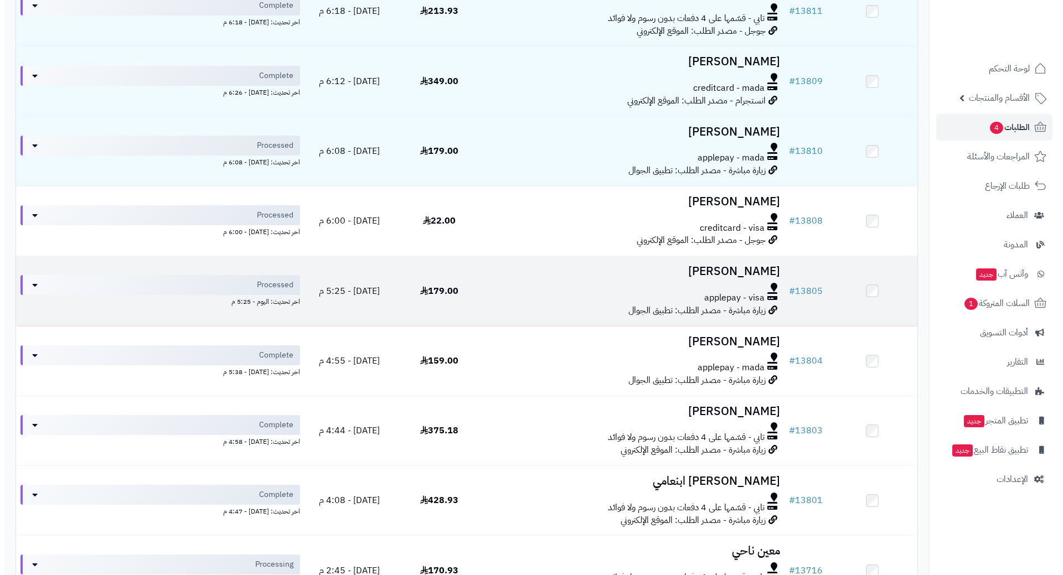
scroll to position [277, 0]
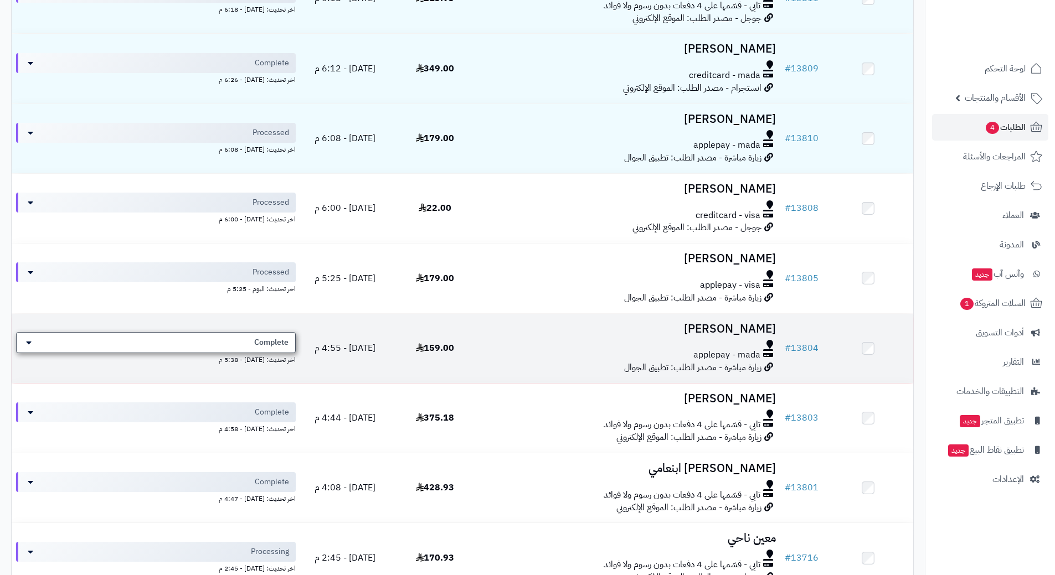
click at [269, 334] on div "Complete" at bounding box center [156, 342] width 280 height 21
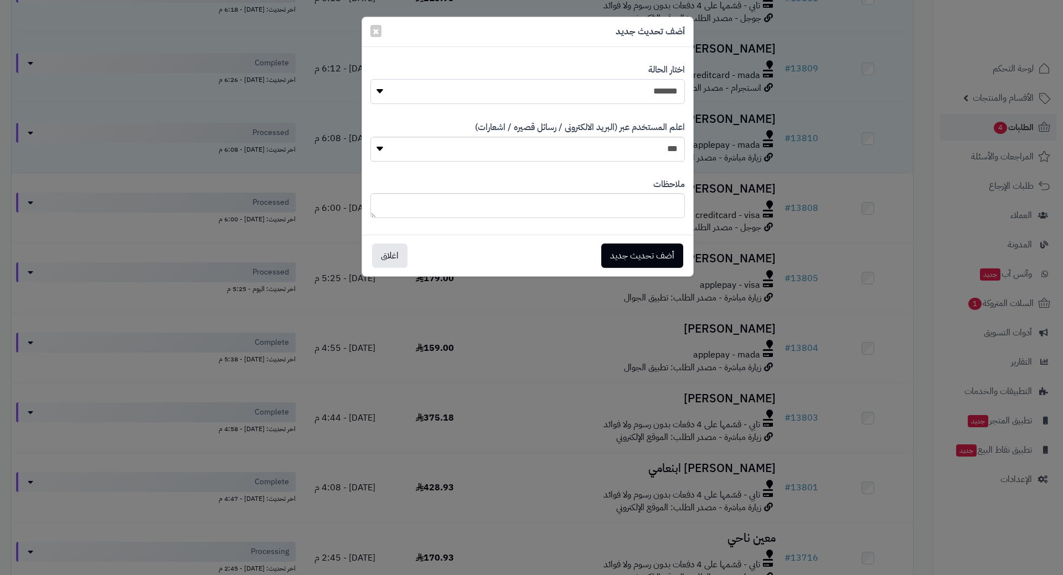
click at [586, 85] on select "**********" at bounding box center [527, 91] width 315 height 25
click at [370, 79] on select "**********" at bounding box center [527, 91] width 315 height 25
click at [635, 246] on button "أضف تحديث جديد" at bounding box center [642, 255] width 82 height 24
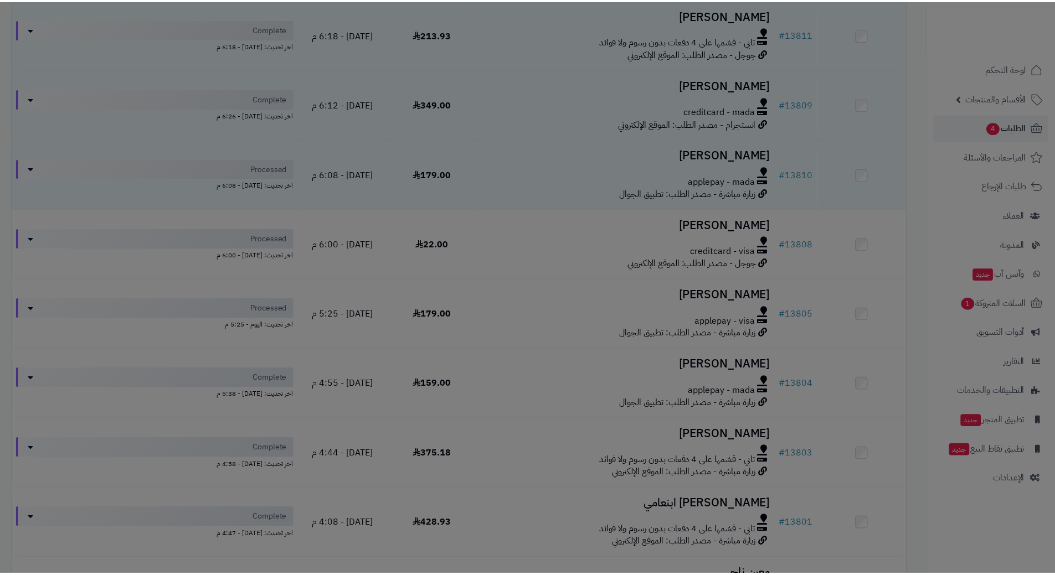
scroll to position [313, 0]
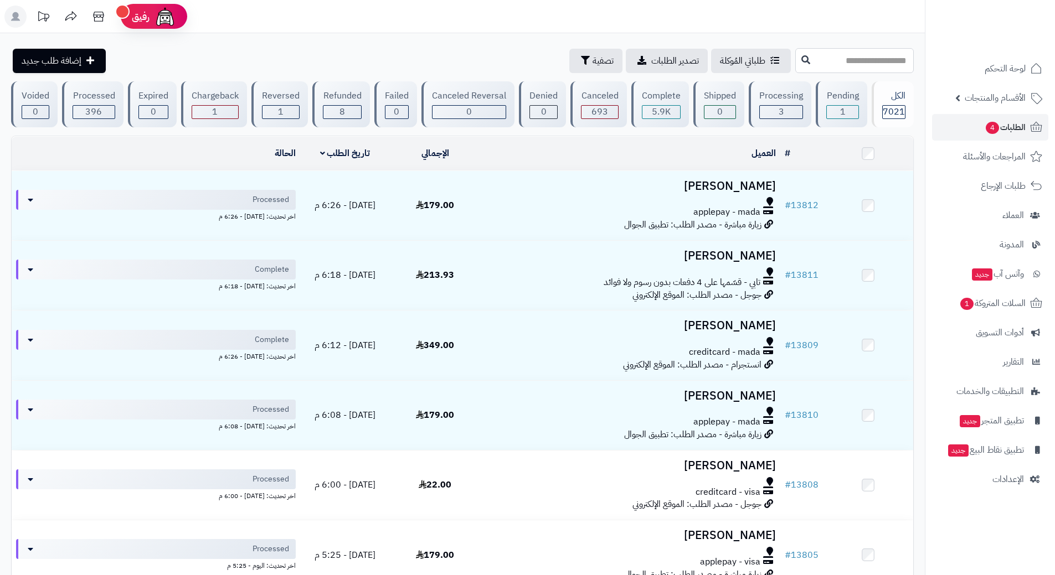
click at [795, 63] on input "text" at bounding box center [854, 60] width 118 height 25
type input "*****"
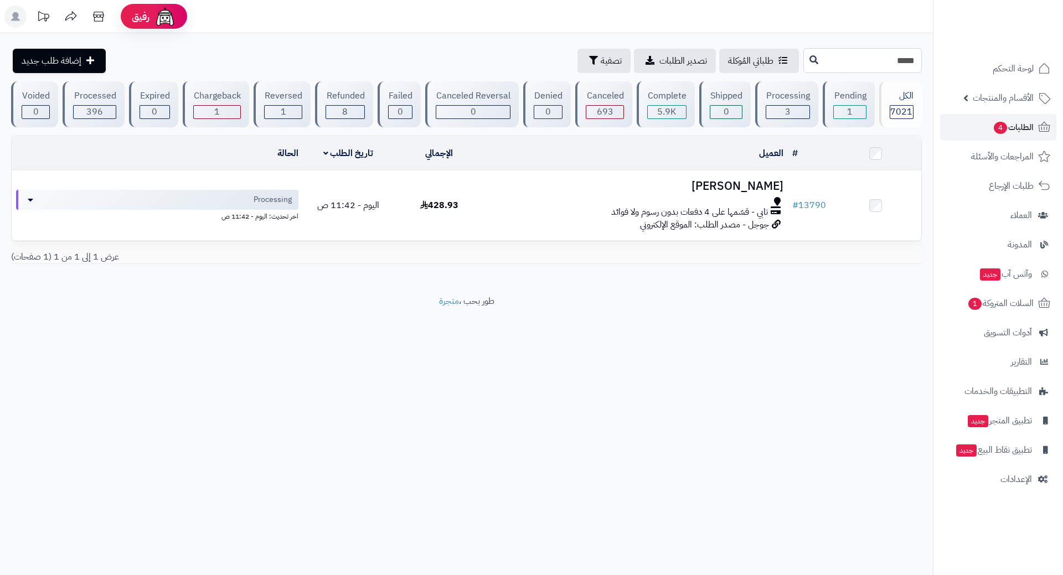
click at [896, 59] on input "*****" at bounding box center [862, 60] width 118 height 25
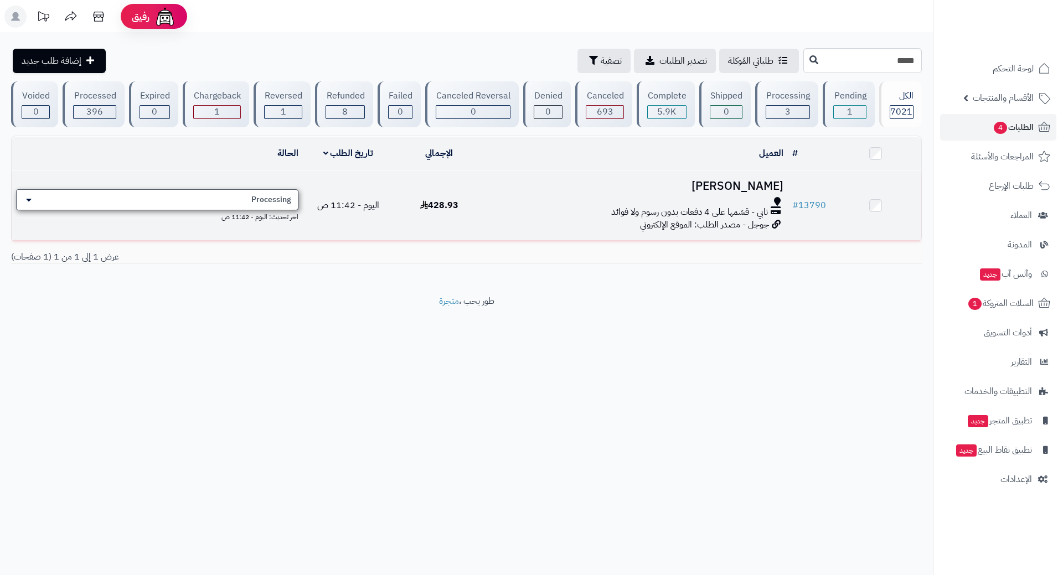
click at [236, 199] on div "Processing" at bounding box center [157, 199] width 282 height 21
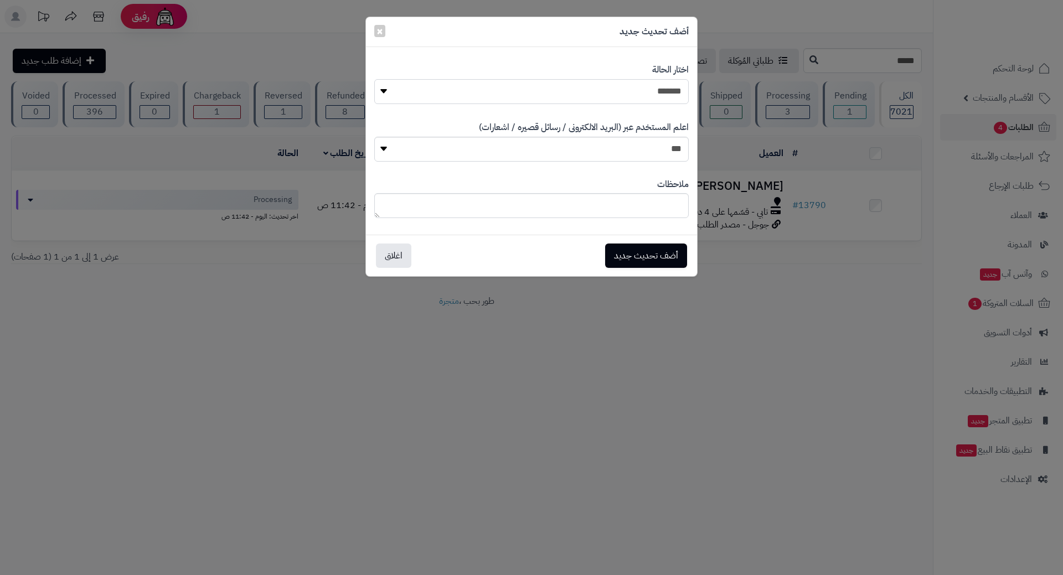
drag, startPoint x: 511, startPoint y: 92, endPoint x: 544, endPoint y: 104, distance: 35.2
click at [513, 91] on select "**********" at bounding box center [531, 91] width 315 height 25
select select "*"
click at [374, 79] on select "**********" at bounding box center [531, 91] width 315 height 25
click at [650, 248] on button "أضف تحديث جديد" at bounding box center [646, 255] width 82 height 24
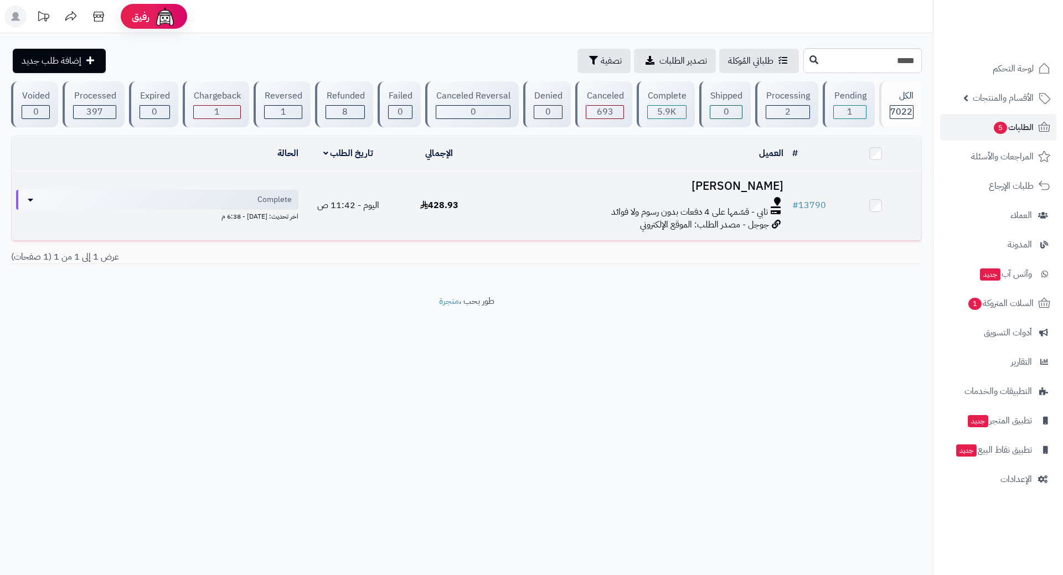
click at [517, 206] on div "تابي - قسّمها على 4 دفعات بدون رسوم ولا فوائد" at bounding box center [637, 212] width 294 height 13
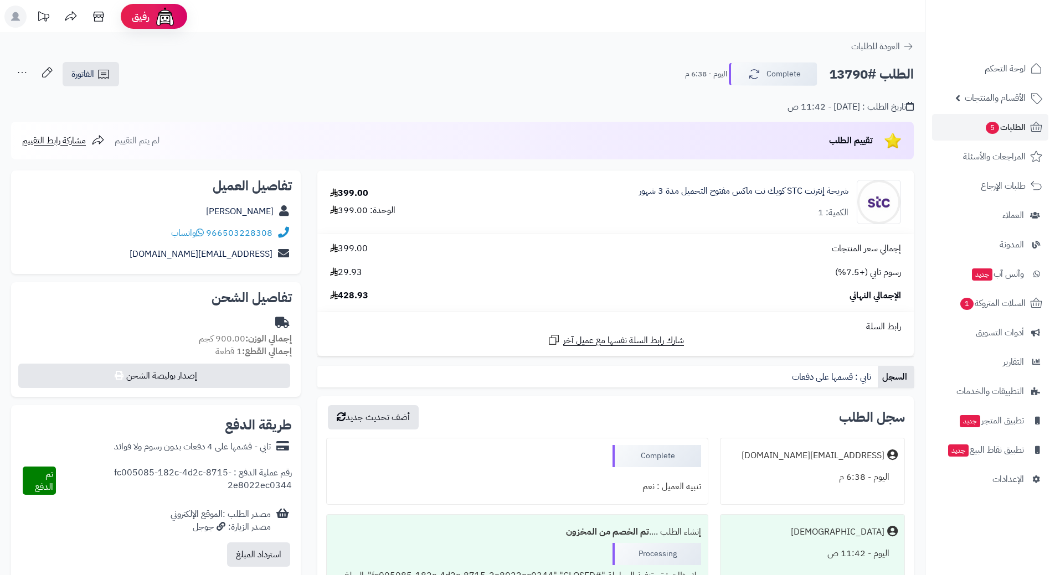
click at [854, 75] on h2 "الطلب #13790" at bounding box center [871, 74] width 85 height 23
copy div "الطلب #13790 Complete"
click at [949, 121] on link "الطلبات 5" at bounding box center [990, 127] width 116 height 27
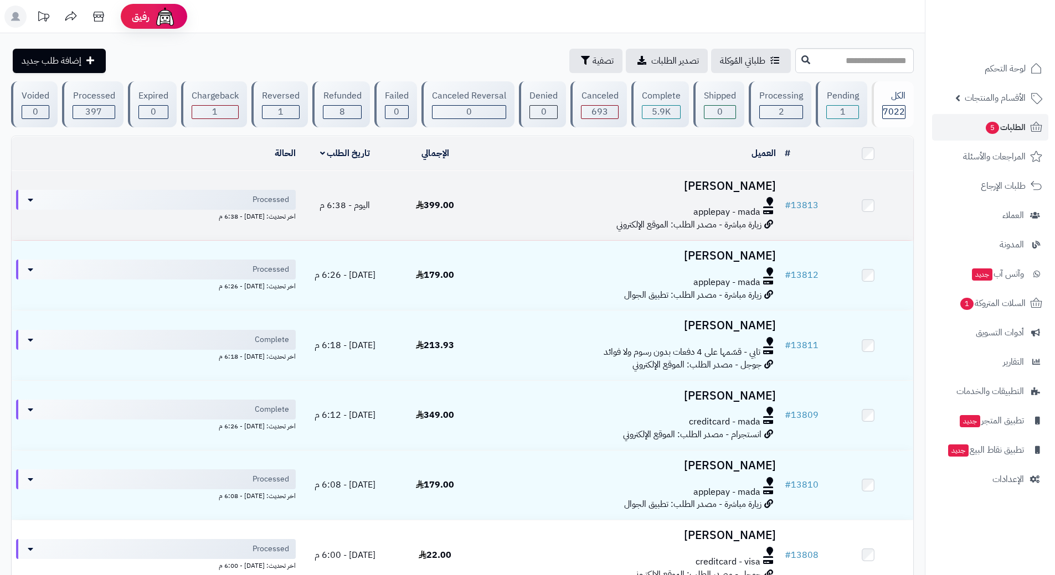
click at [507, 209] on div "applepay - mada" at bounding box center [630, 212] width 291 height 13
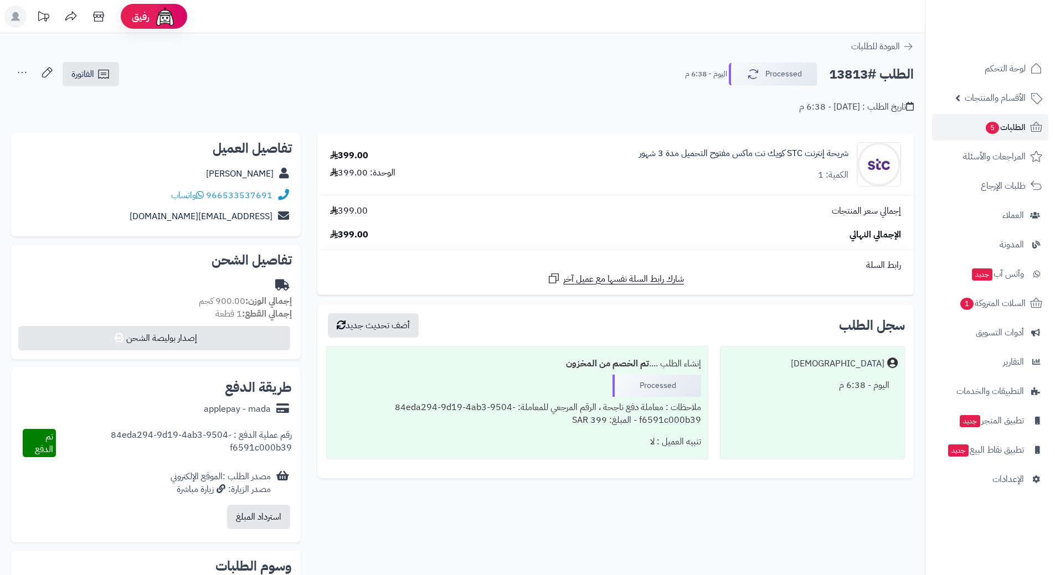
click at [862, 64] on div "الطلب #13813 Processed اليوم - 6:38 م" at bounding box center [794, 74] width 239 height 23
click at [859, 73] on h2 "الطلب #13813" at bounding box center [871, 74] width 85 height 23
click at [861, 73] on h2 "الطلب #13813" at bounding box center [871, 74] width 85 height 23
copy div "الطلب #13813 Processed"
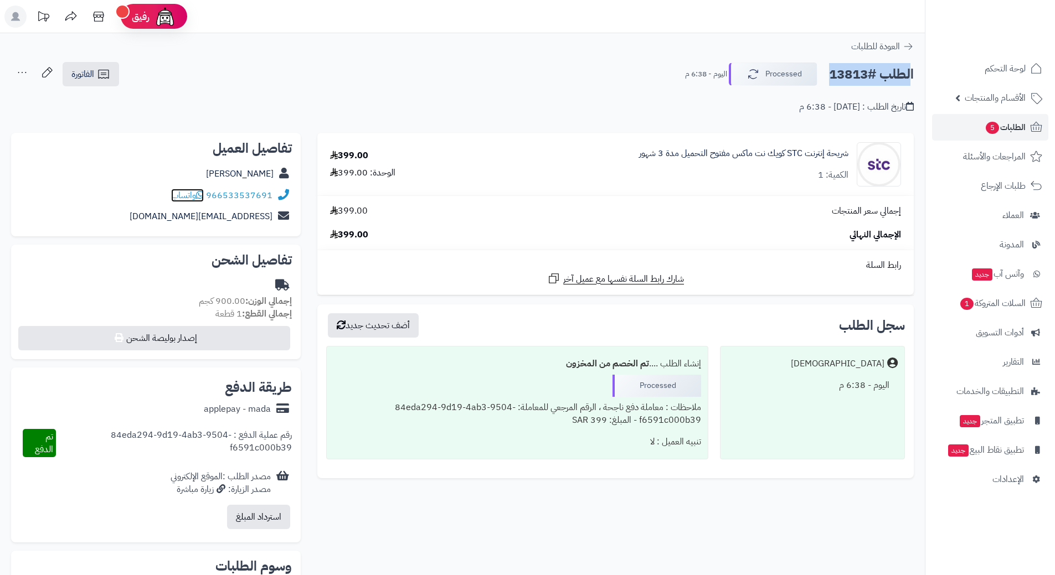
click at [199, 195] on icon at bounding box center [200, 194] width 8 height 9
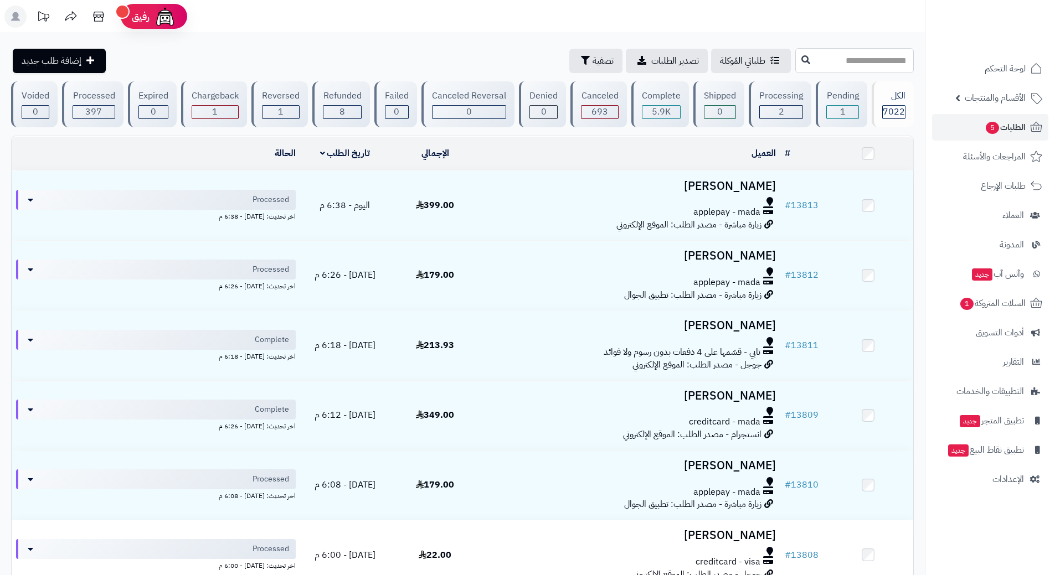
click at [795, 62] on input "text" at bounding box center [854, 60] width 118 height 25
type input "*****"
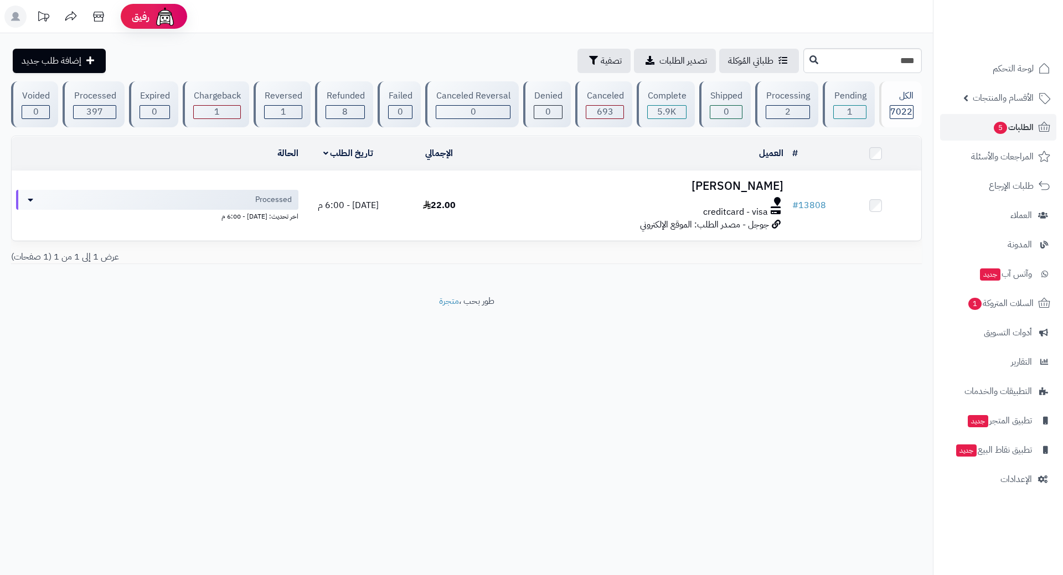
type input "*****"
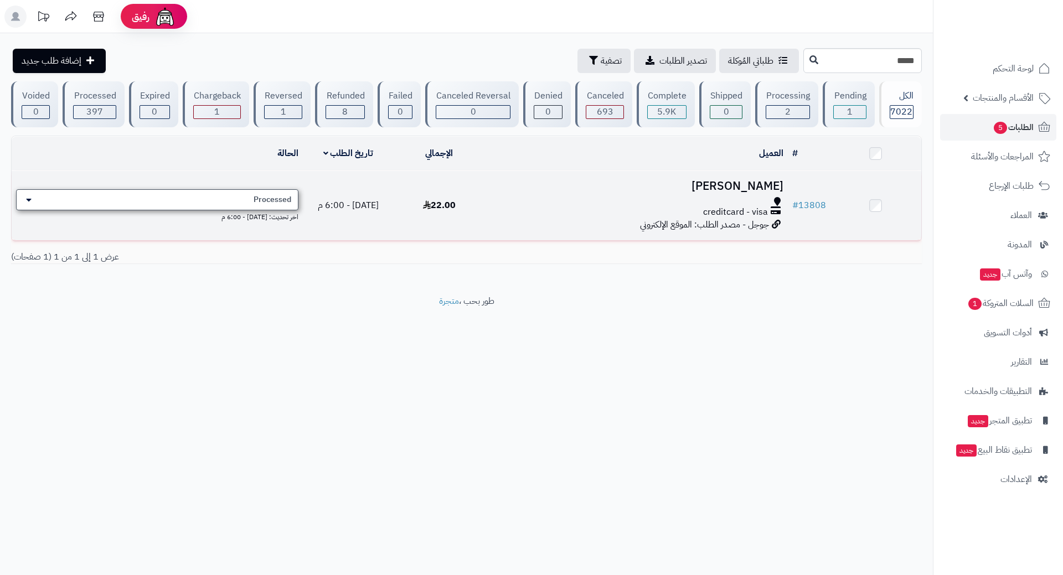
click at [266, 199] on span "Processed" at bounding box center [273, 199] width 38 height 11
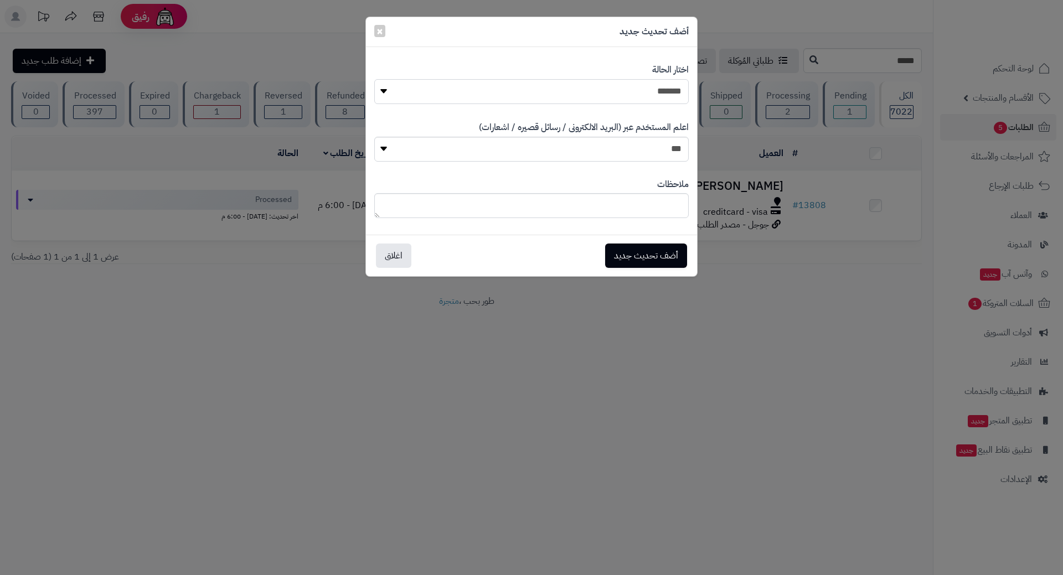
click at [594, 87] on select "**********" at bounding box center [531, 91] width 315 height 25
select select "*"
click at [374, 79] on select "**********" at bounding box center [531, 91] width 315 height 25
click at [644, 256] on button "أضف تحديث جديد" at bounding box center [646, 255] width 82 height 24
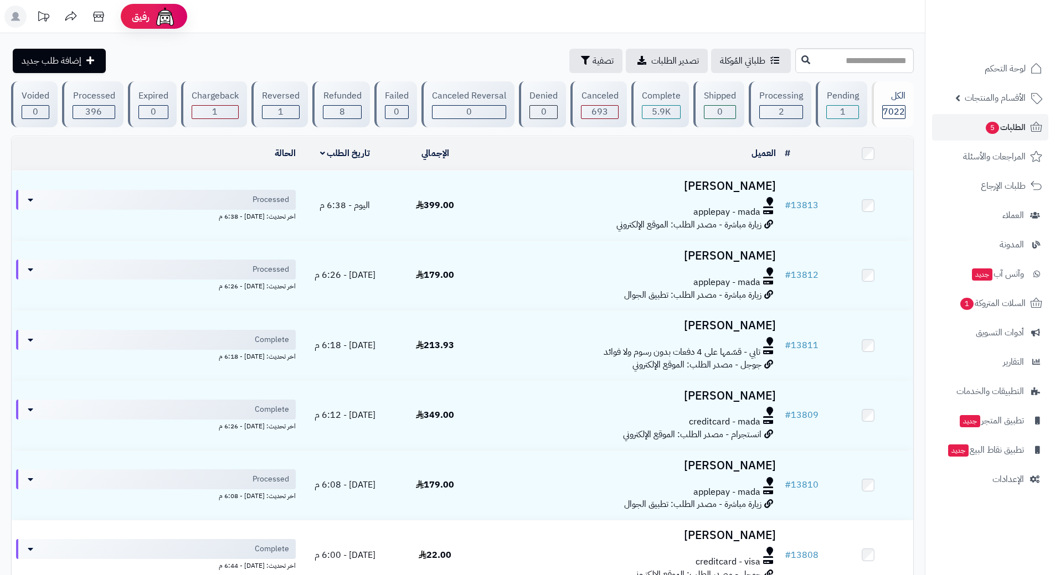
click at [795, 67] on input "*" at bounding box center [854, 60] width 118 height 25
type input "*"
click at [956, 123] on link "الطلبات 5" at bounding box center [990, 127] width 116 height 27
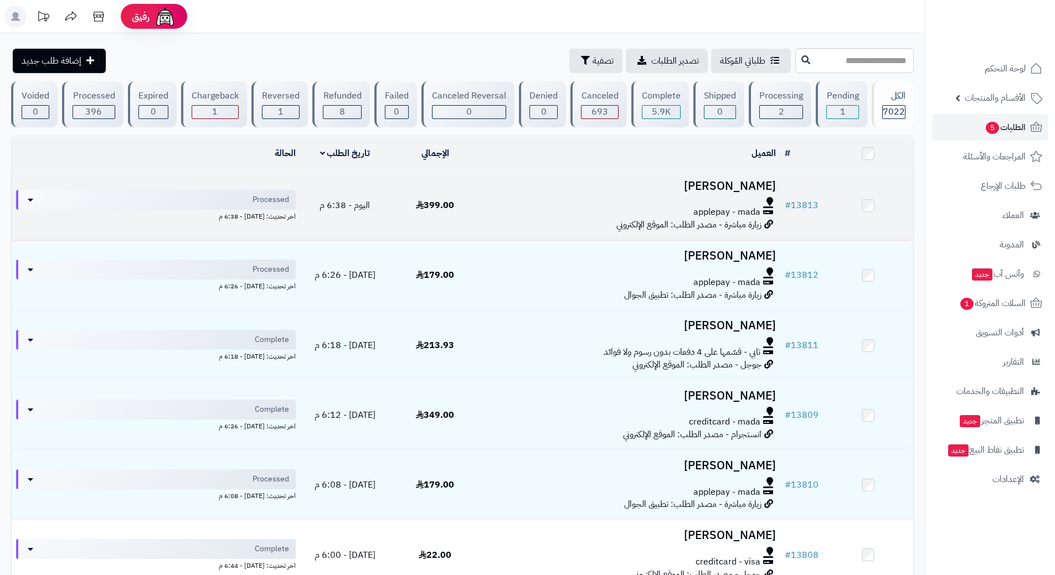
click at [565, 213] on div "applepay - mada" at bounding box center [630, 212] width 291 height 13
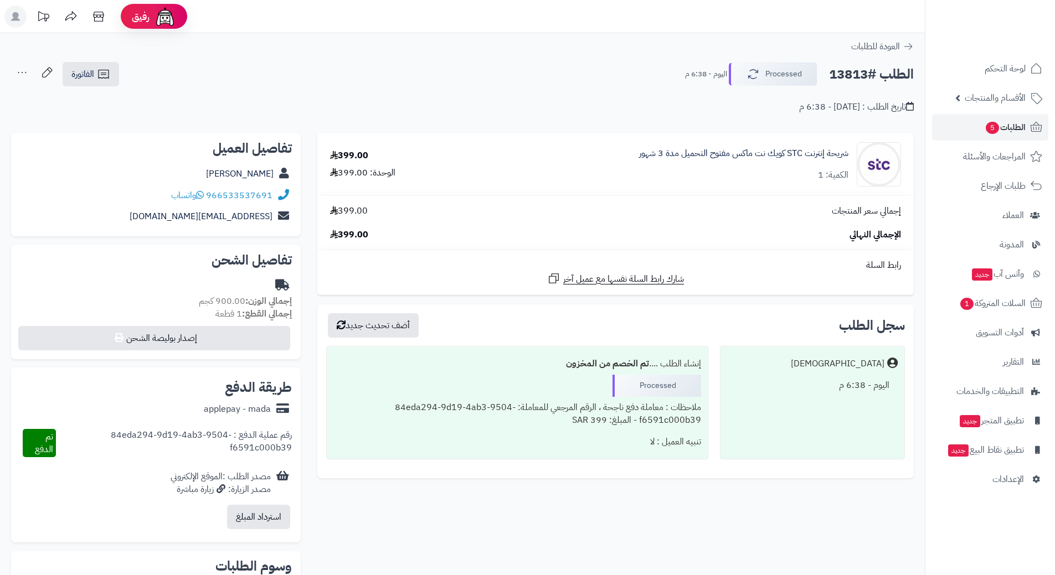
click at [862, 70] on h2 "الطلب #13813" at bounding box center [871, 74] width 85 height 23
copy div "الطلب #13813 Processed"
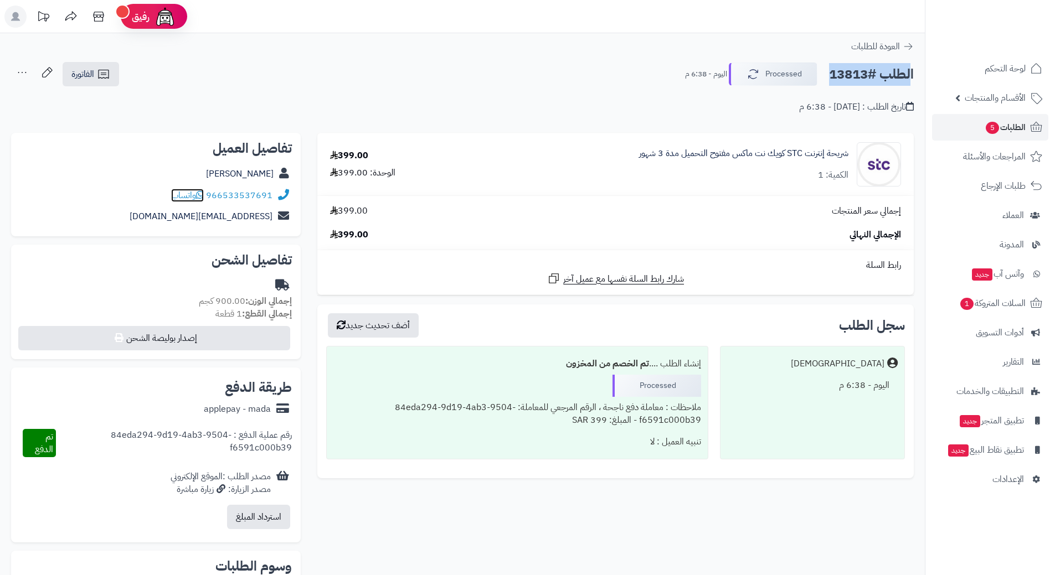
click at [192, 195] on span "واتساب" at bounding box center [187, 195] width 33 height 13
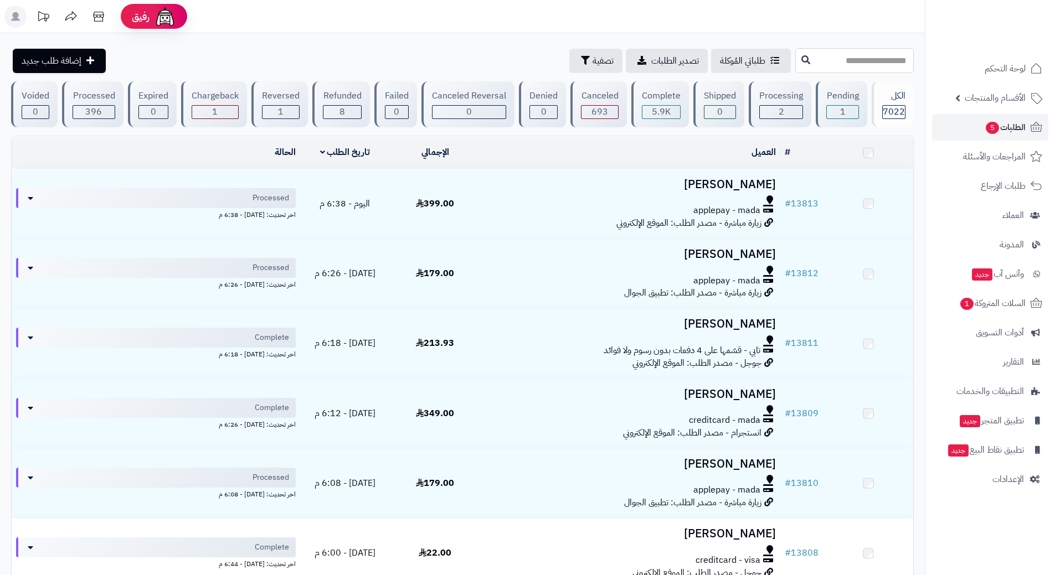
click at [824, 60] on input "text" at bounding box center [854, 60] width 118 height 25
type input "*****"
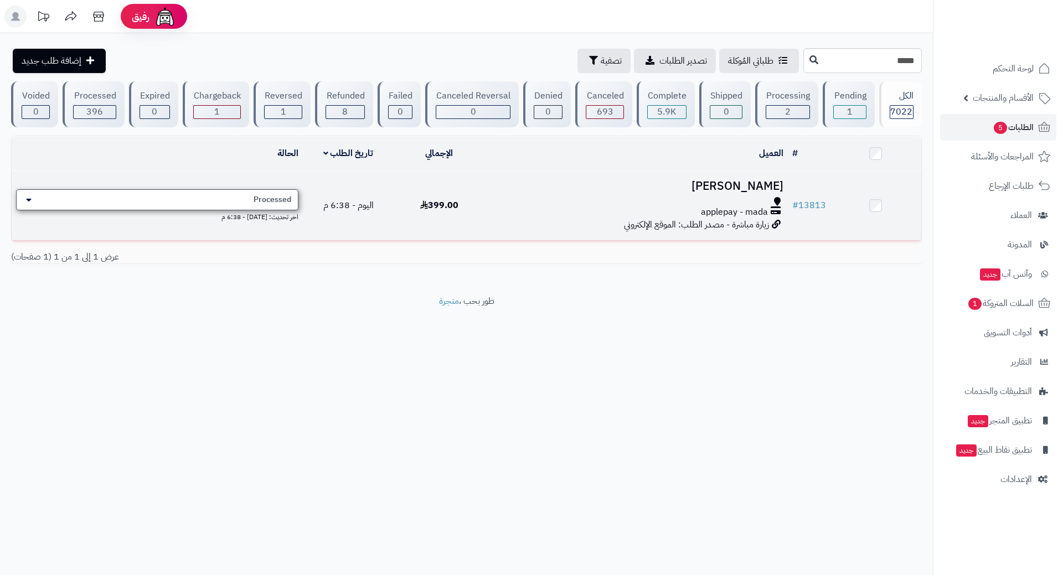
click at [280, 197] on span "Processed" at bounding box center [273, 199] width 38 height 11
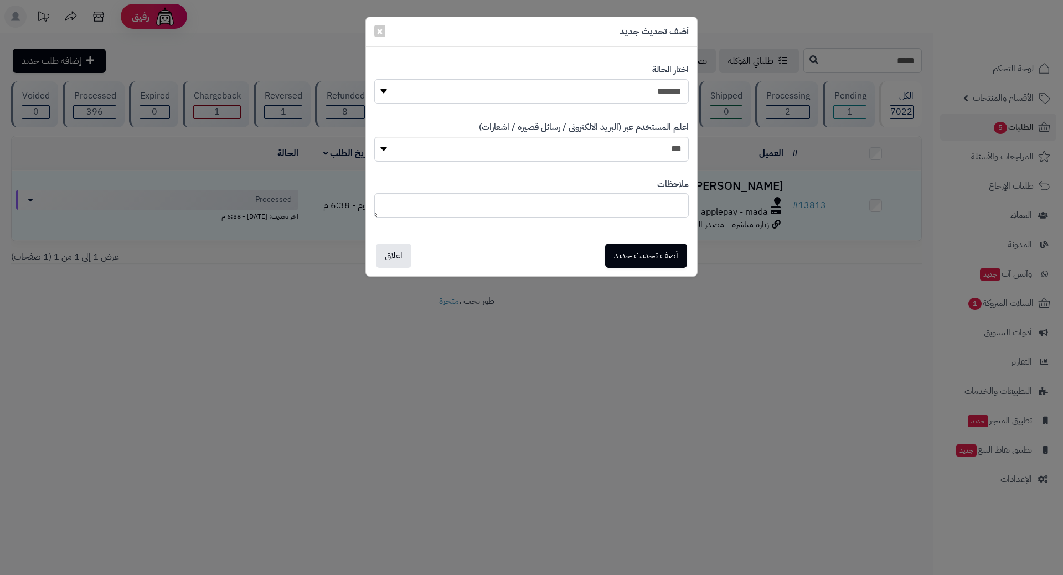
click at [465, 101] on select "**********" at bounding box center [531, 91] width 315 height 25
select select "*"
click at [374, 79] on select "**********" at bounding box center [531, 91] width 315 height 25
click at [648, 249] on button "أضف تحديث جديد" at bounding box center [646, 255] width 82 height 24
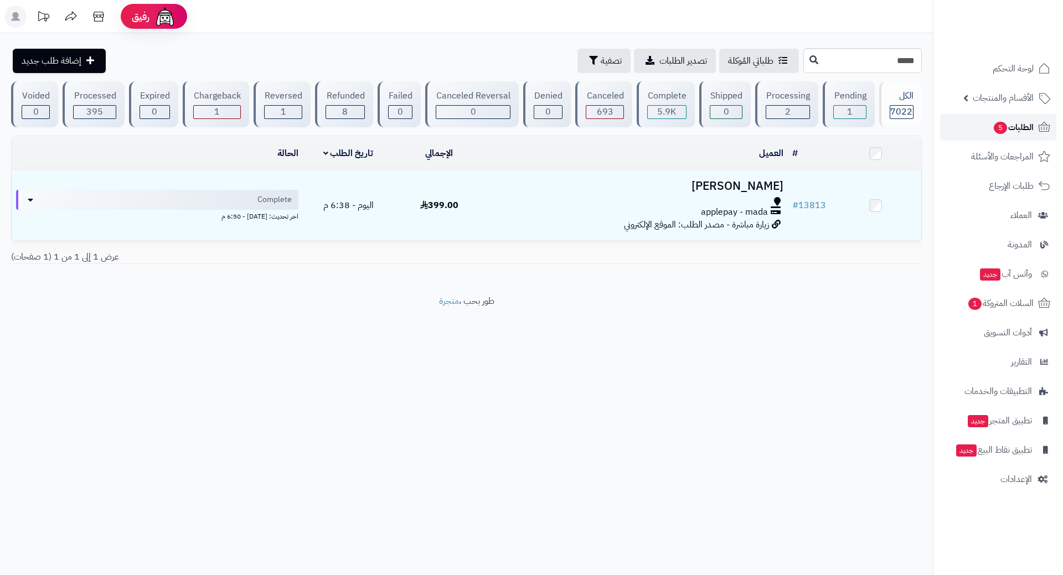
drag, startPoint x: 0, startPoint y: 0, endPoint x: 1015, endPoint y: 127, distance: 1023.0
click at [1015, 127] on span "الطلبات 5" at bounding box center [1013, 128] width 41 height 16
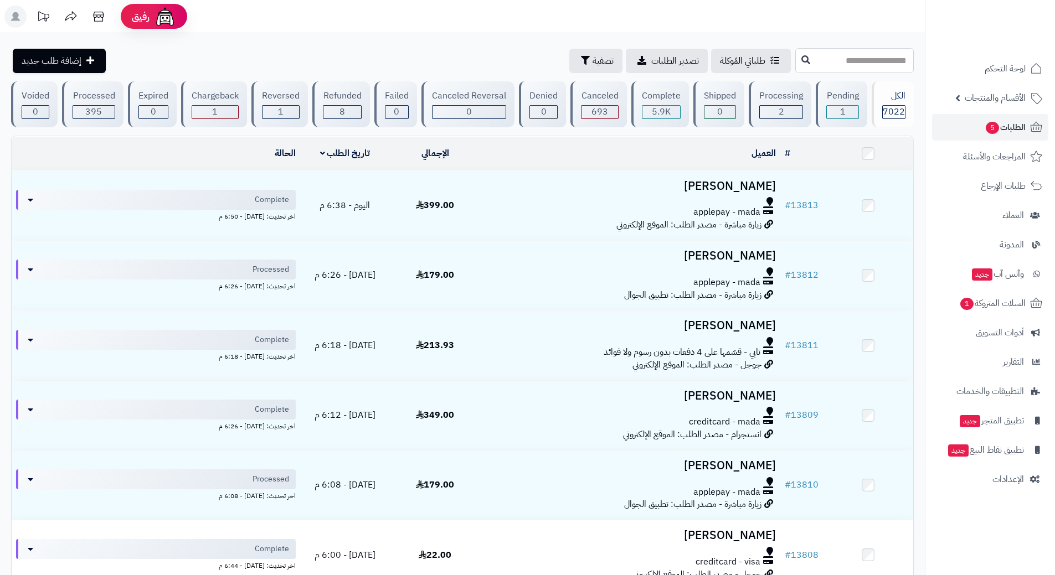
click at [817, 56] on input "text" at bounding box center [854, 60] width 118 height 25
type input "*****"
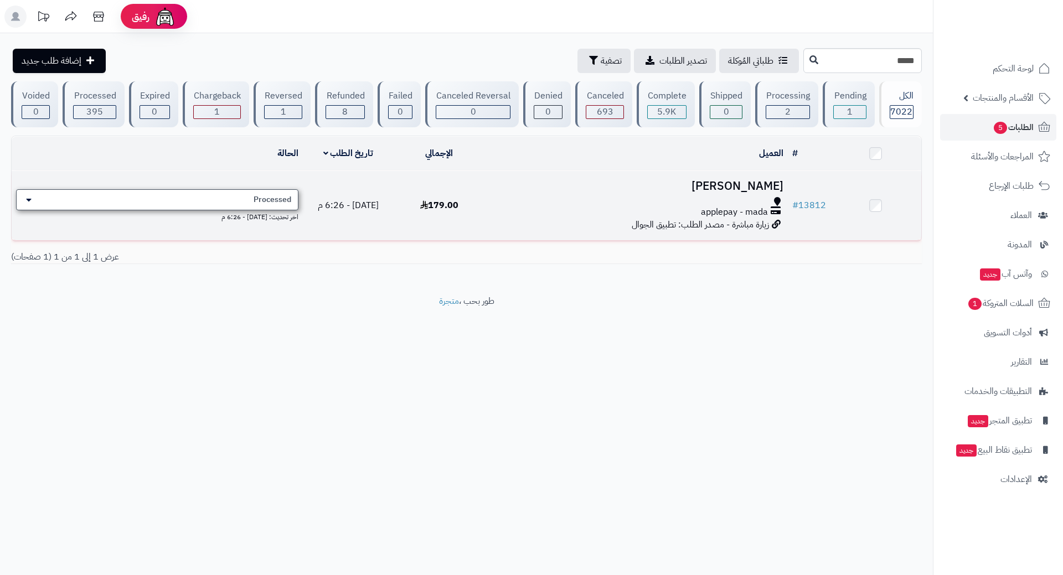
click at [196, 202] on div "Processed" at bounding box center [157, 199] width 282 height 21
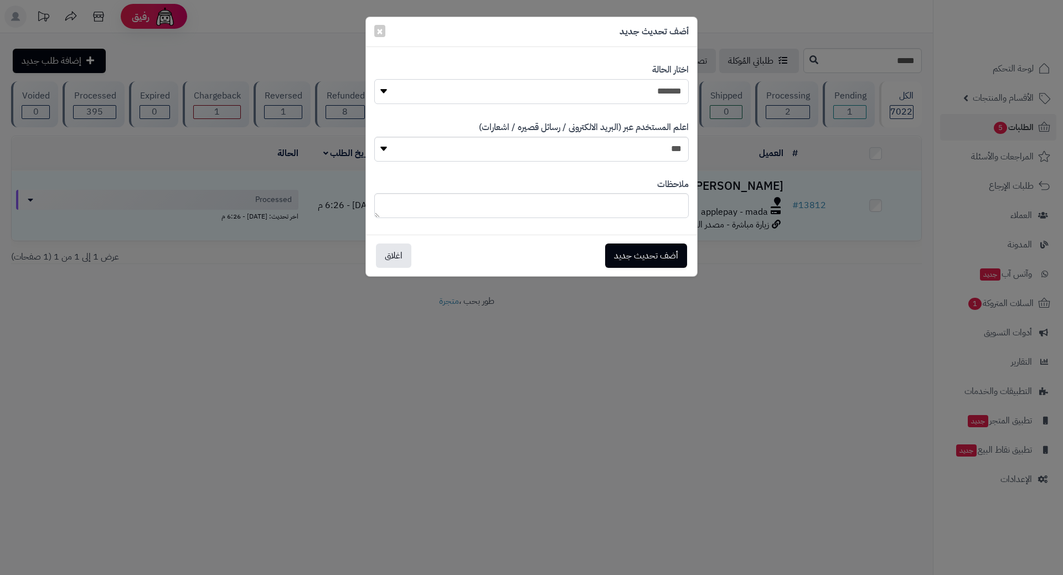
click at [561, 83] on select "**********" at bounding box center [531, 91] width 315 height 25
select select "*"
click at [374, 79] on select "**********" at bounding box center [531, 91] width 315 height 25
click at [642, 253] on button "أضف تحديث جديد" at bounding box center [646, 255] width 82 height 24
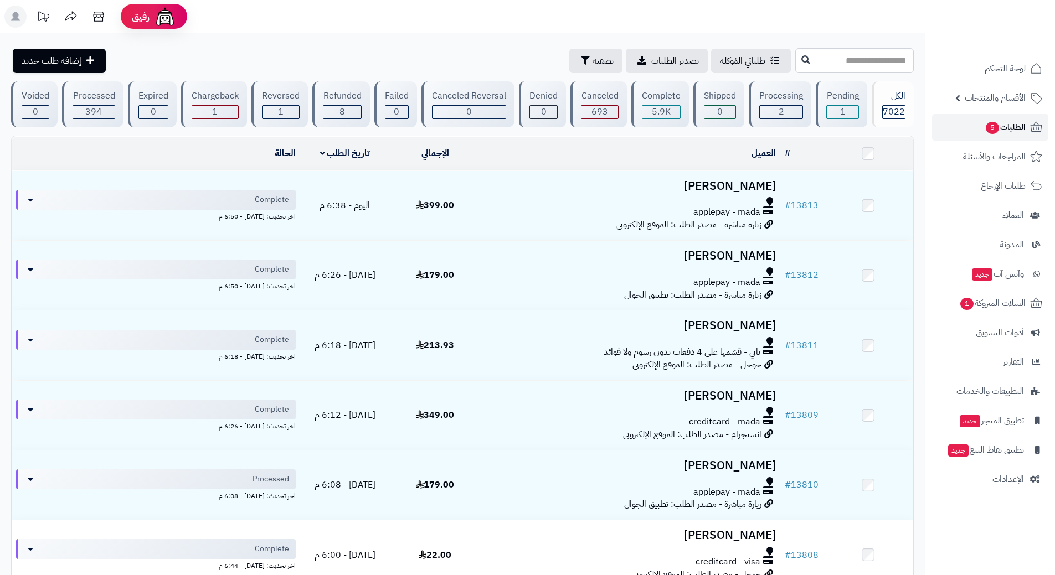
click at [981, 123] on link "الطلبات 5" at bounding box center [990, 127] width 116 height 27
click at [855, 61] on input "text" at bounding box center [854, 60] width 118 height 25
type input "*****"
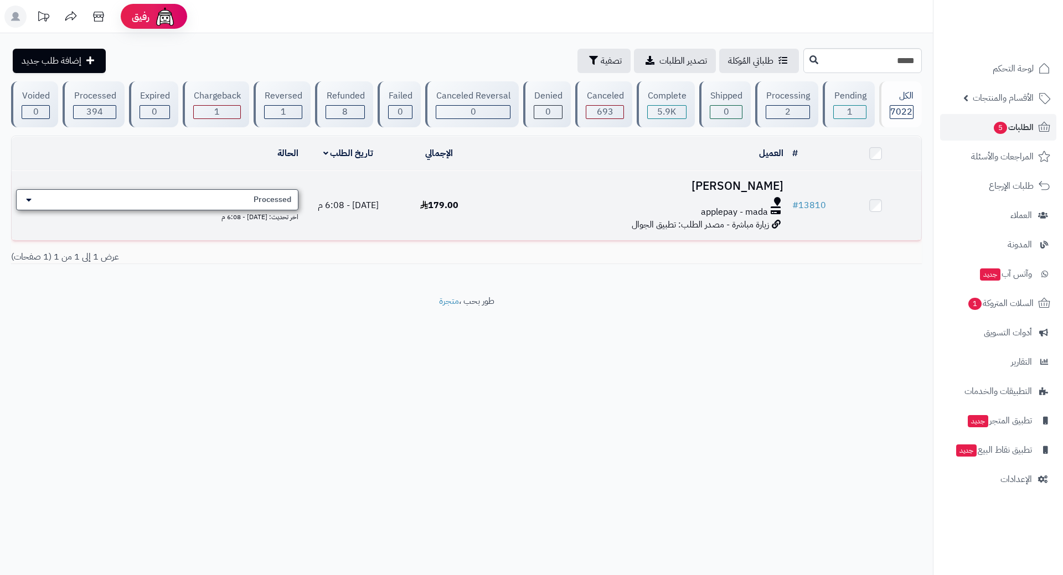
click at [248, 194] on div "Processed" at bounding box center [157, 199] width 282 height 21
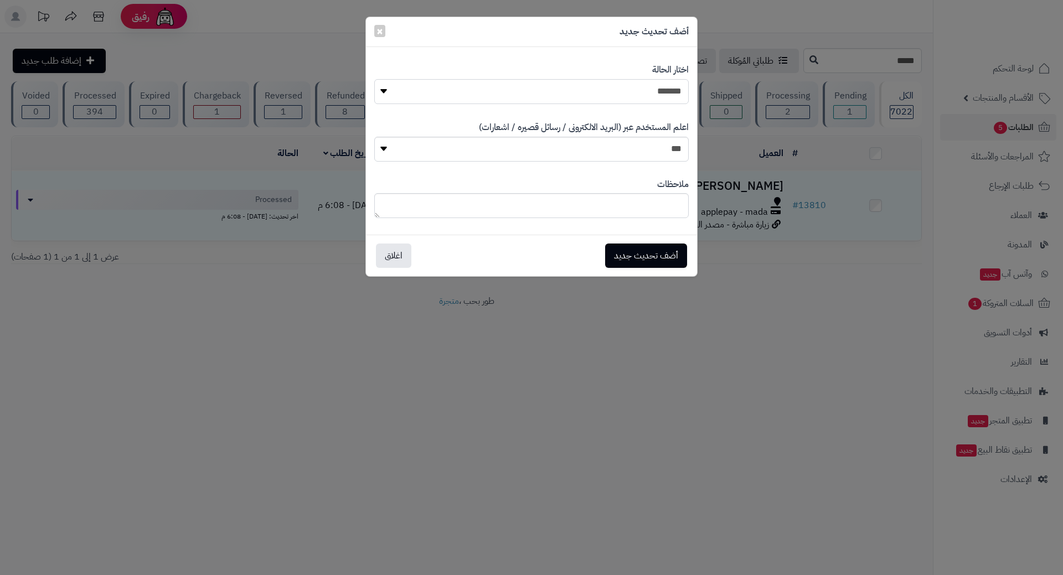
click at [575, 86] on select "**********" at bounding box center [531, 91] width 315 height 25
select select "*"
click at [374, 79] on select "**********" at bounding box center [531, 91] width 315 height 25
click at [640, 247] on button "أضف تحديث جديد" at bounding box center [646, 255] width 82 height 24
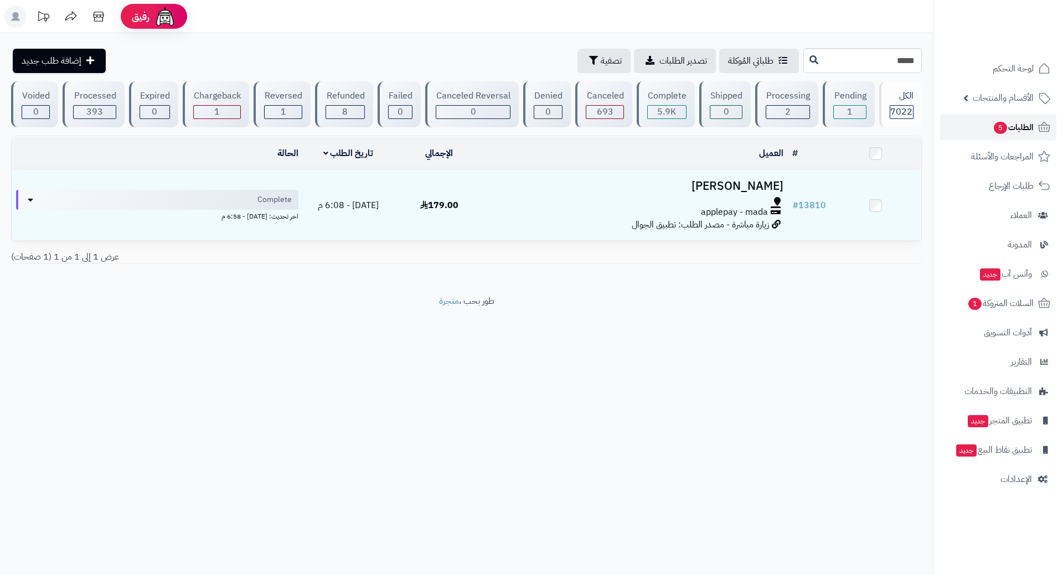
drag, startPoint x: 0, startPoint y: 0, endPoint x: 976, endPoint y: 122, distance: 983.3
click at [976, 122] on link "الطلبات 5" at bounding box center [998, 127] width 116 height 27
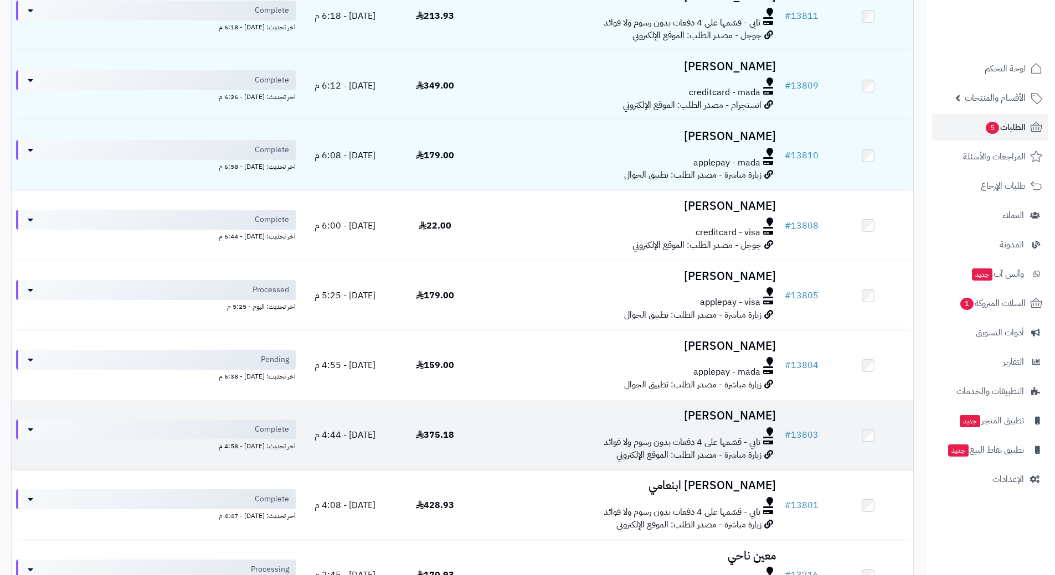
scroll to position [332, 0]
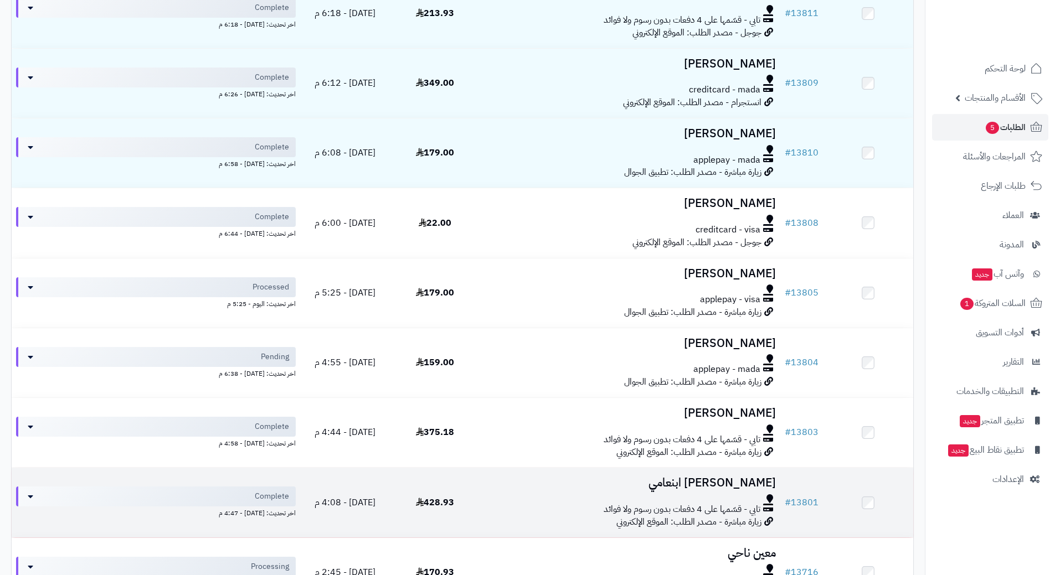
click at [576, 486] on h3 "[PERSON_NAME] ابنعامي" at bounding box center [630, 483] width 291 height 13
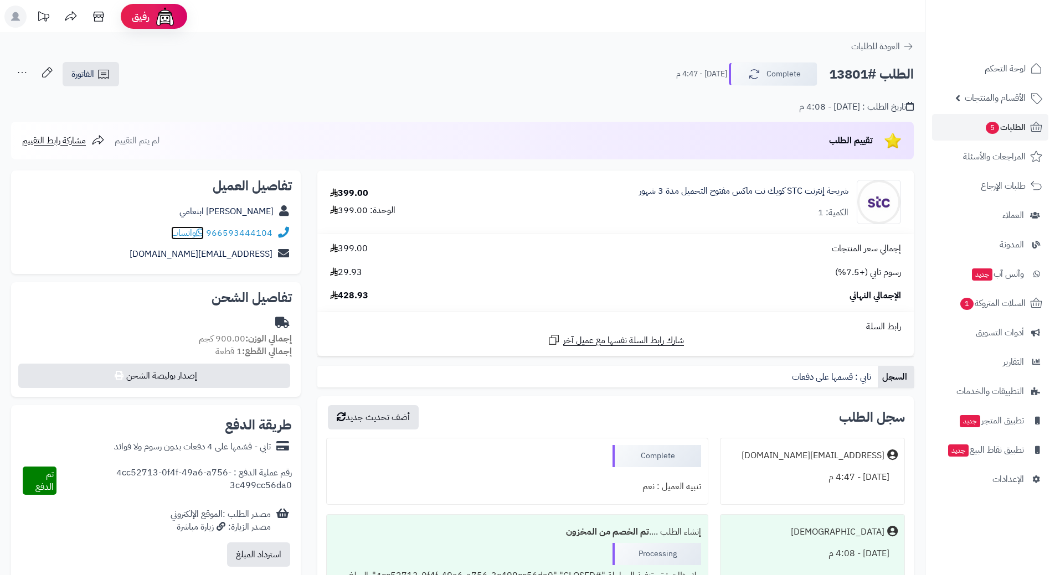
click at [203, 232] on icon at bounding box center [200, 232] width 8 height 9
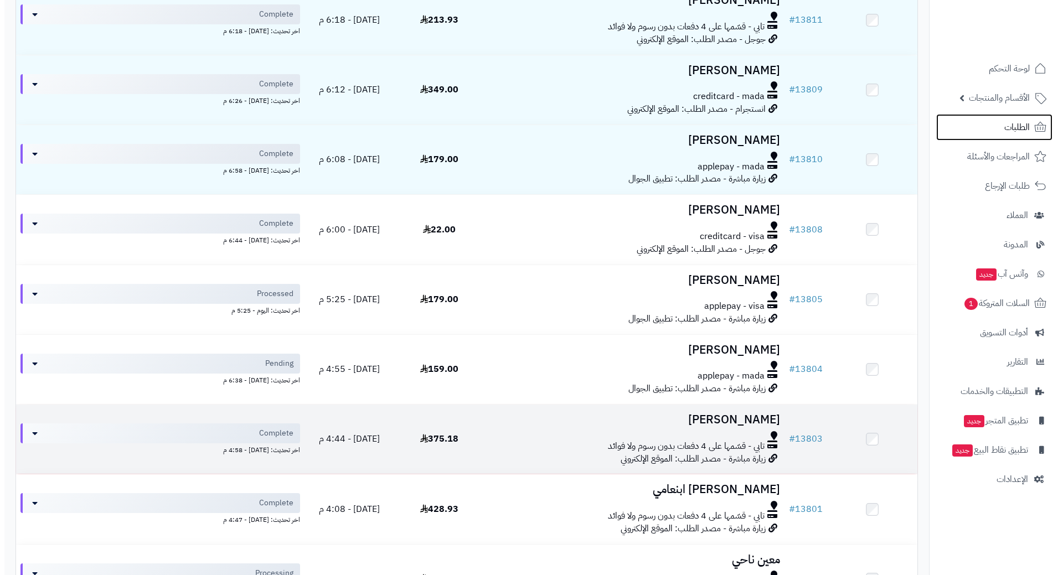
scroll to position [332, 0]
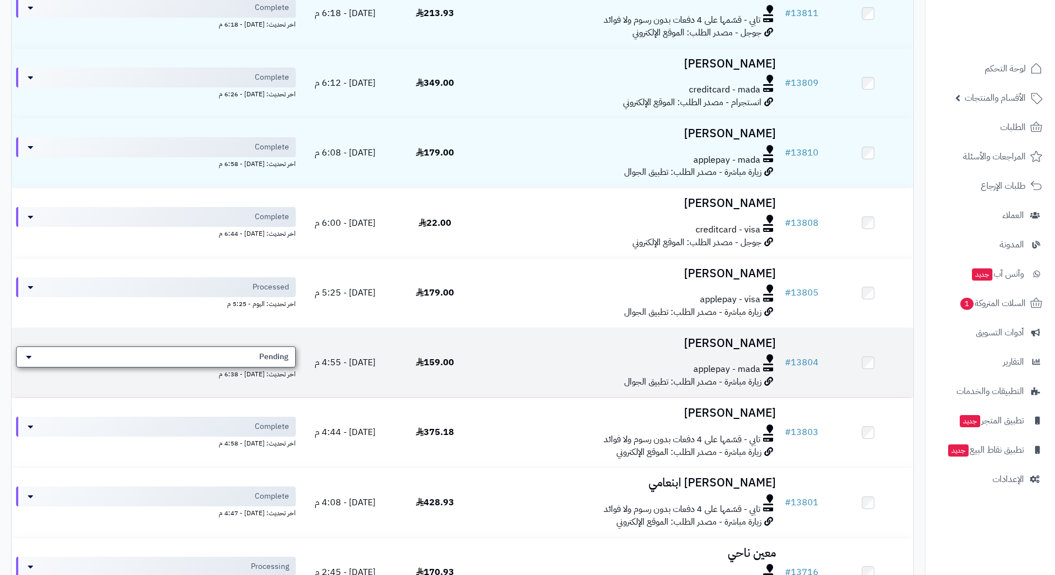
click at [247, 352] on div "Pending" at bounding box center [156, 357] width 280 height 21
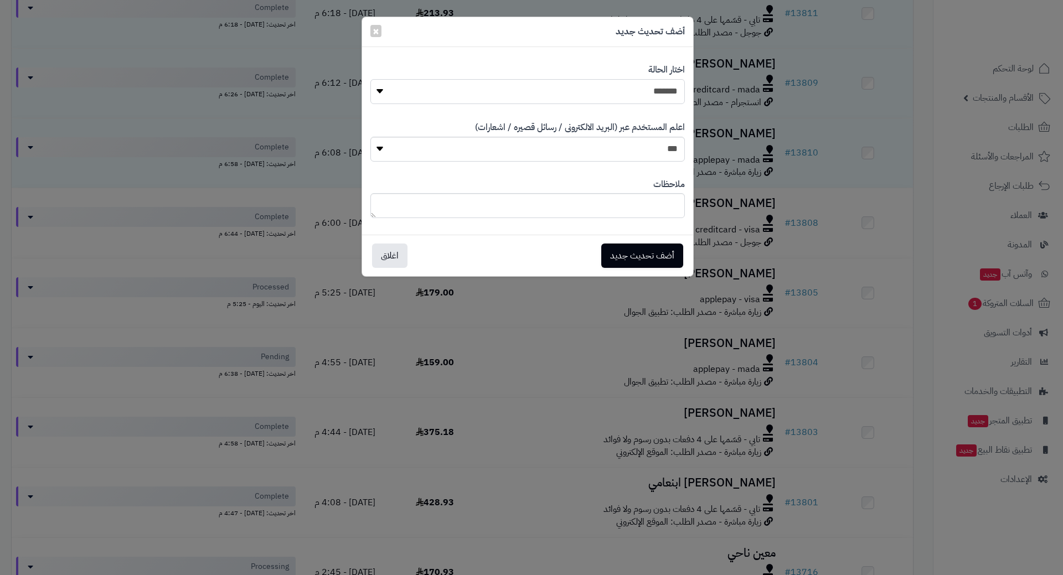
click at [553, 94] on select "**********" at bounding box center [527, 91] width 315 height 25
select select "*"
click at [370, 79] on select "**********" at bounding box center [527, 91] width 315 height 25
click at [645, 252] on button "أضف تحديث جديد" at bounding box center [642, 255] width 82 height 24
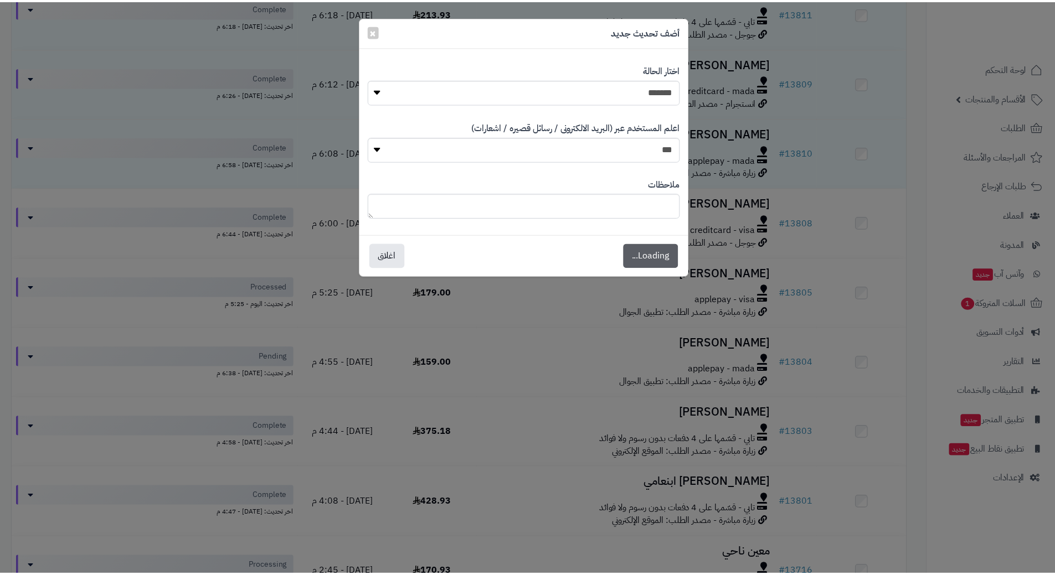
scroll to position [368, 0]
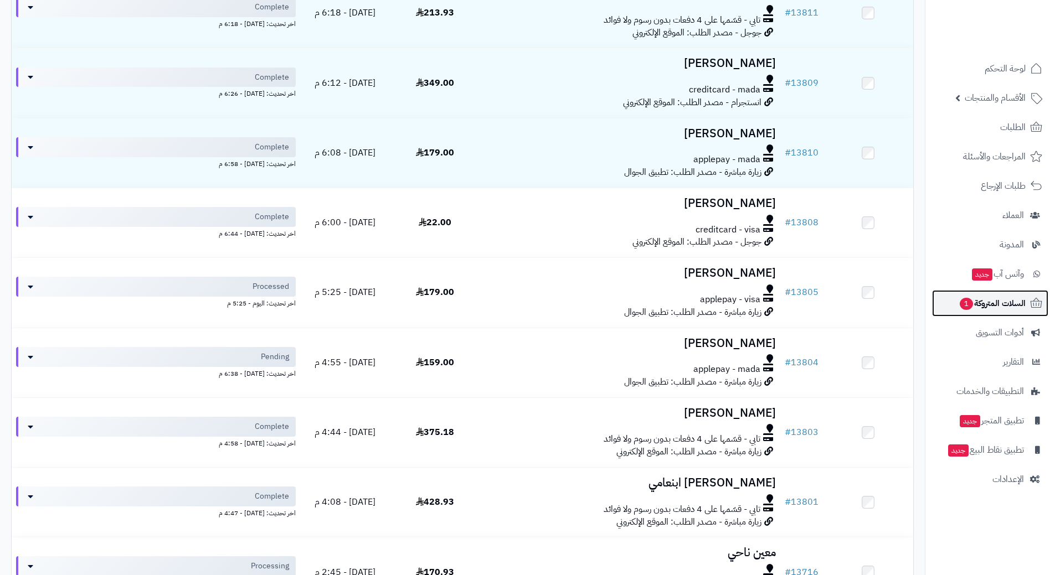
click at [978, 296] on span "السلات المتروكة 1" at bounding box center [992, 304] width 67 height 16
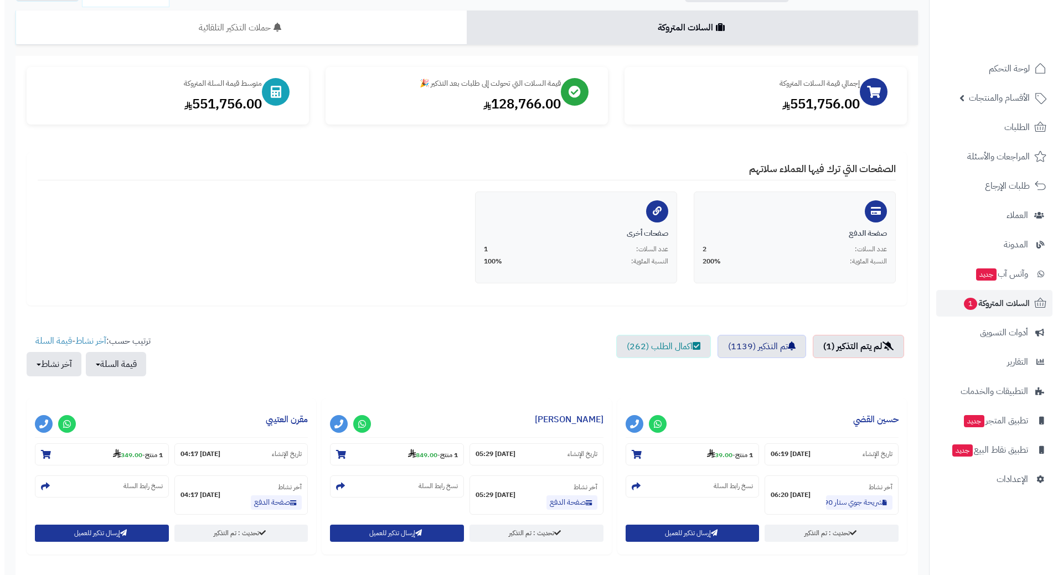
scroll to position [168, 0]
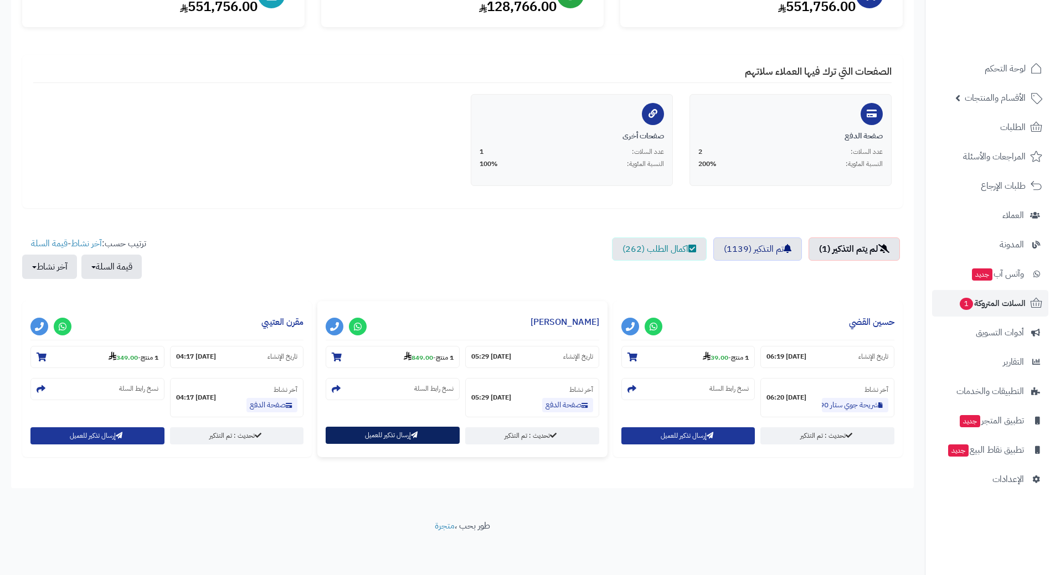
click at [411, 435] on button "إرسال تذكير للعميل" at bounding box center [393, 435] width 134 height 17
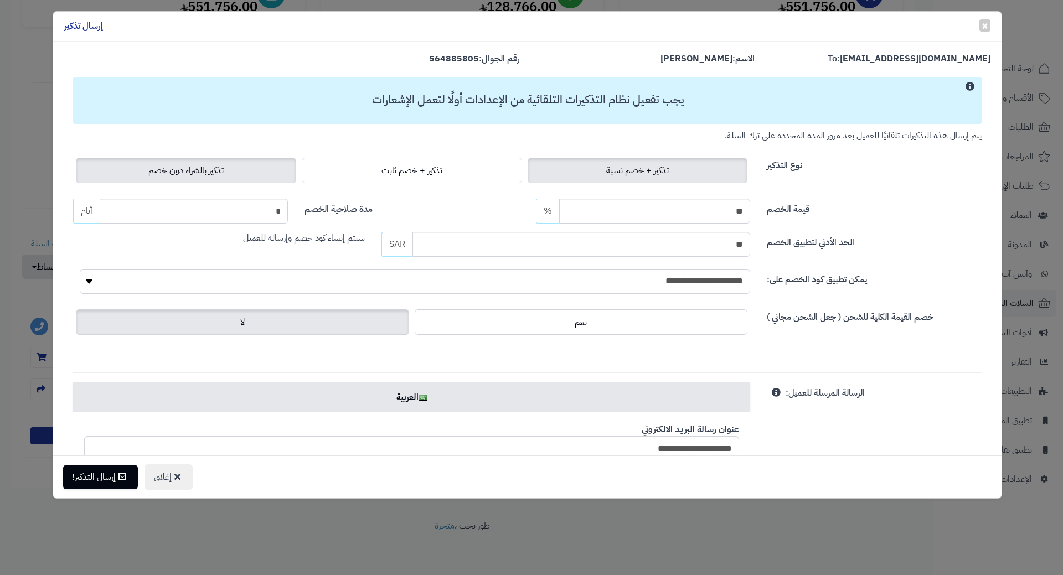
drag, startPoint x: 142, startPoint y: 174, endPoint x: 143, endPoint y: 181, distance: 6.7
click at [142, 174] on label "تذكير بالشراء دون خصم" at bounding box center [186, 170] width 220 height 25
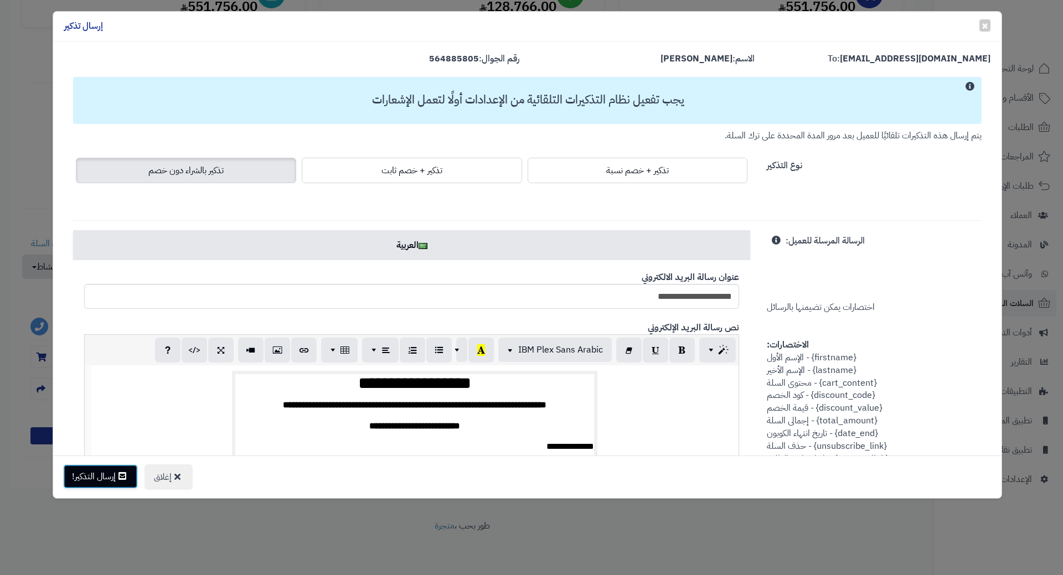
click at [121, 479] on icon at bounding box center [122, 476] width 8 height 9
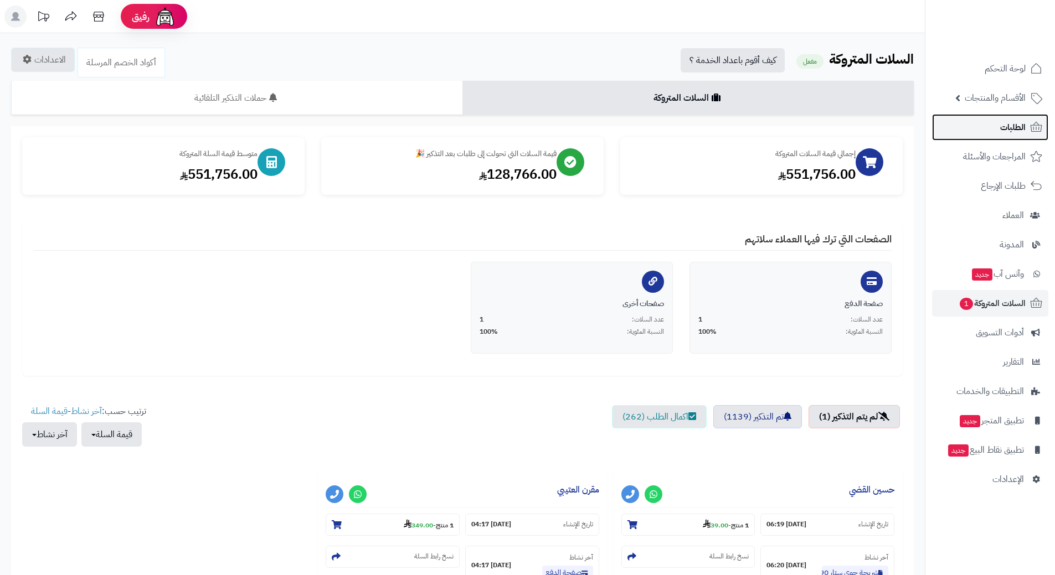
click at [991, 132] on link "الطلبات" at bounding box center [990, 127] width 116 height 27
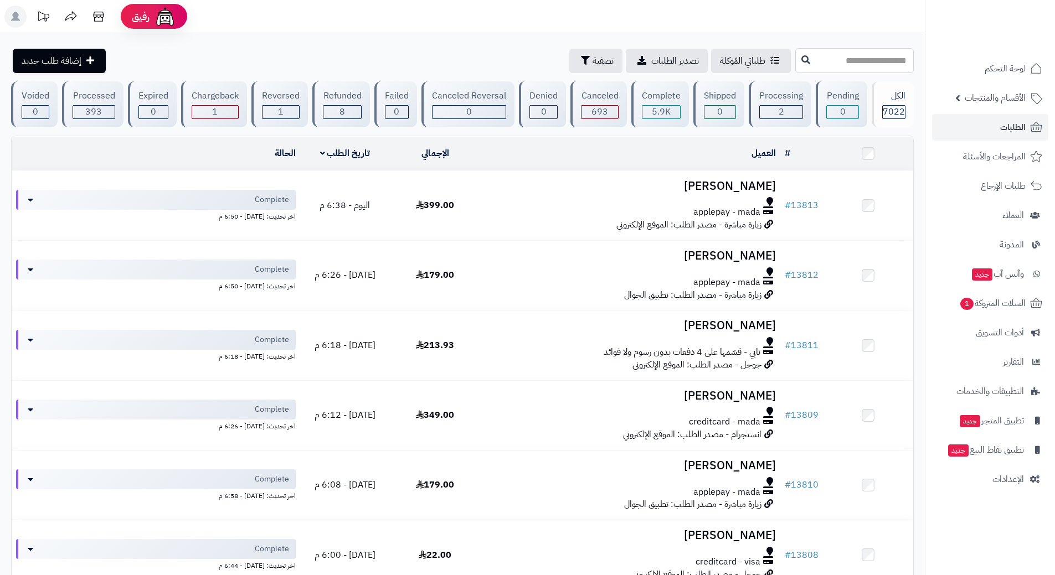
click at [828, 58] on input "text" at bounding box center [854, 60] width 118 height 25
click at [966, 89] on link "الأقسام والمنتجات" at bounding box center [990, 98] width 116 height 27
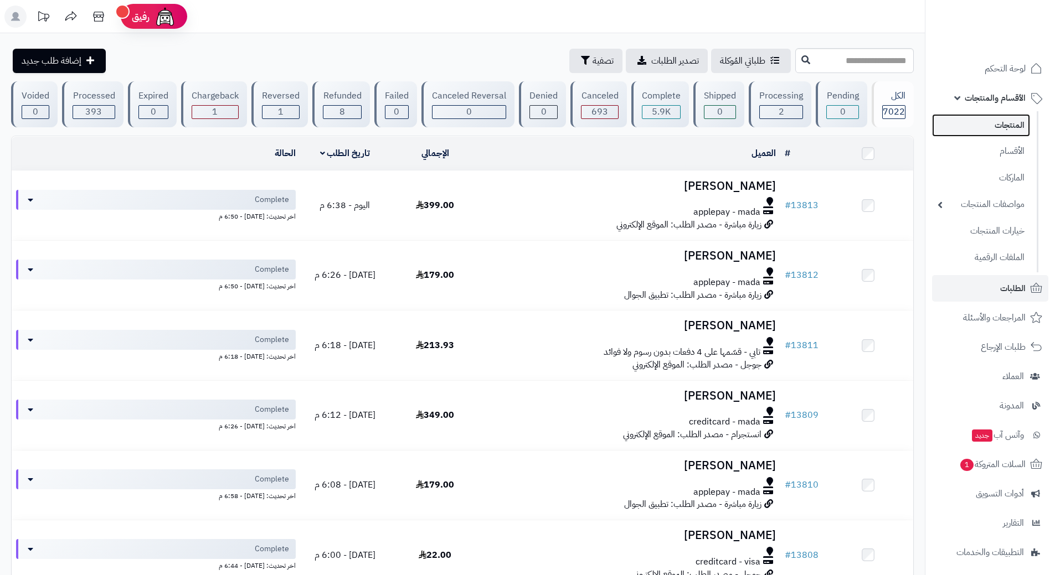
click at [985, 132] on link "المنتجات" at bounding box center [981, 125] width 98 height 23
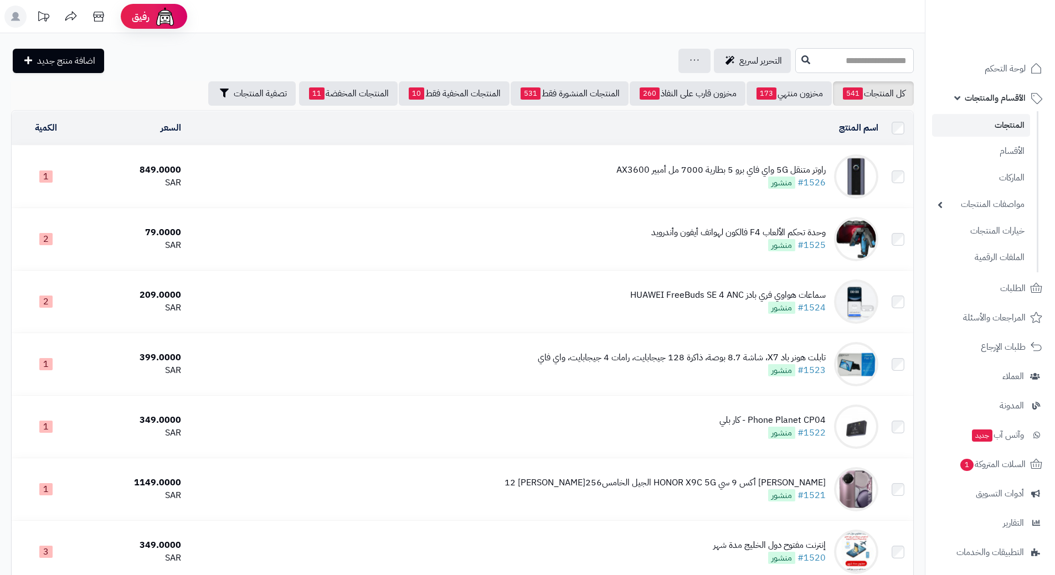
click at [822, 56] on input "text" at bounding box center [854, 60] width 118 height 25
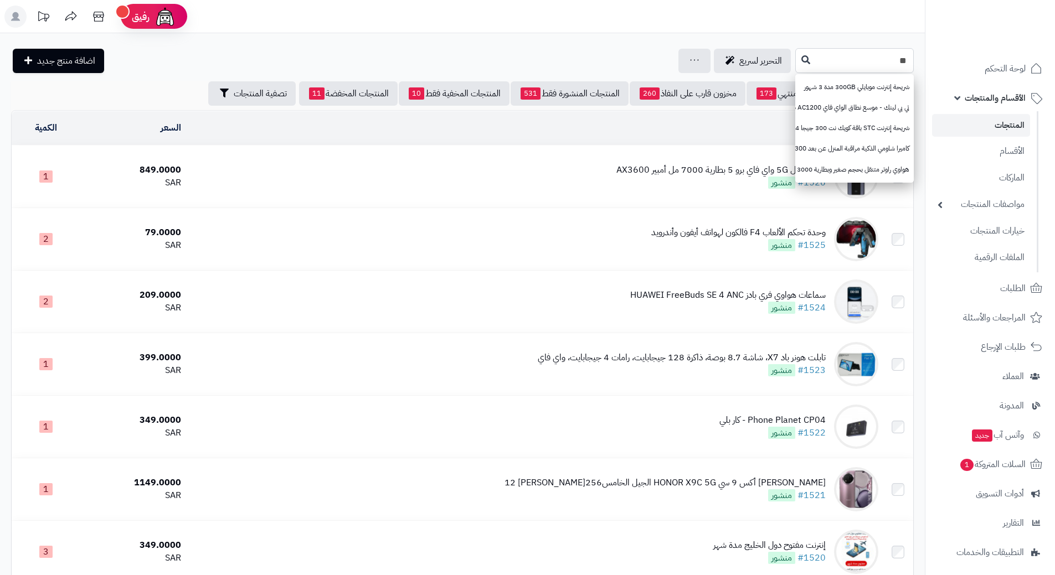
type input "*"
type input "*******"
click at [797, 59] on button at bounding box center [805, 59] width 17 height 21
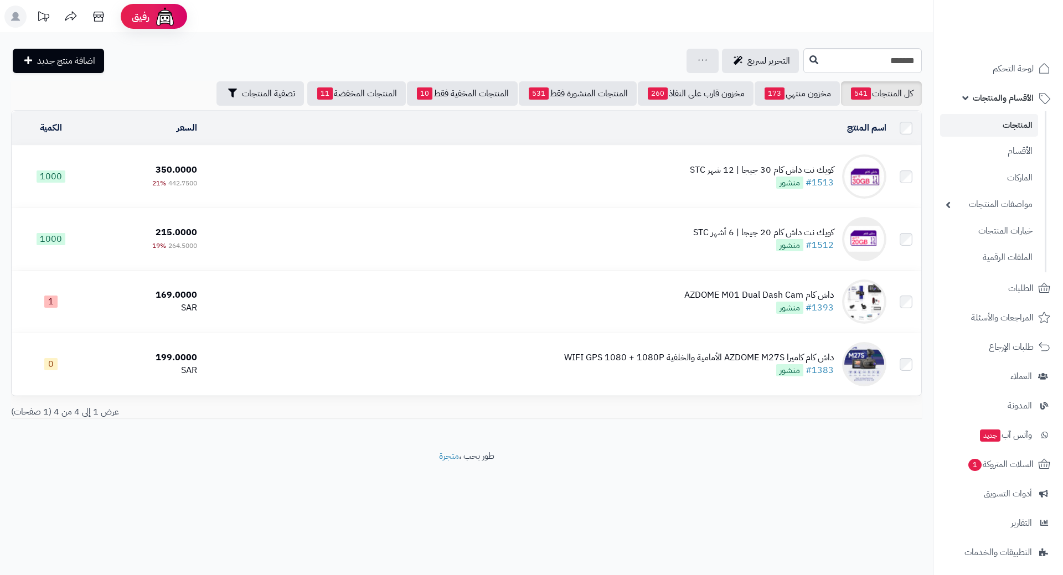
click at [346, 173] on td "كويك نت داش كام 30 جيجا | 12 شهر STC #1513 منشور" at bounding box center [546, 177] width 689 height 62
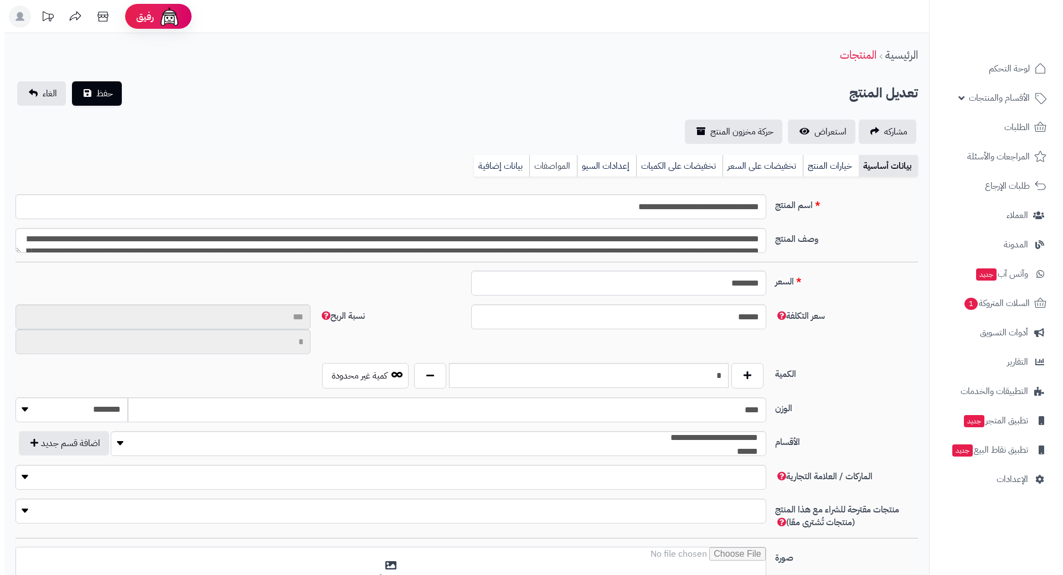
scroll to position [590, 0]
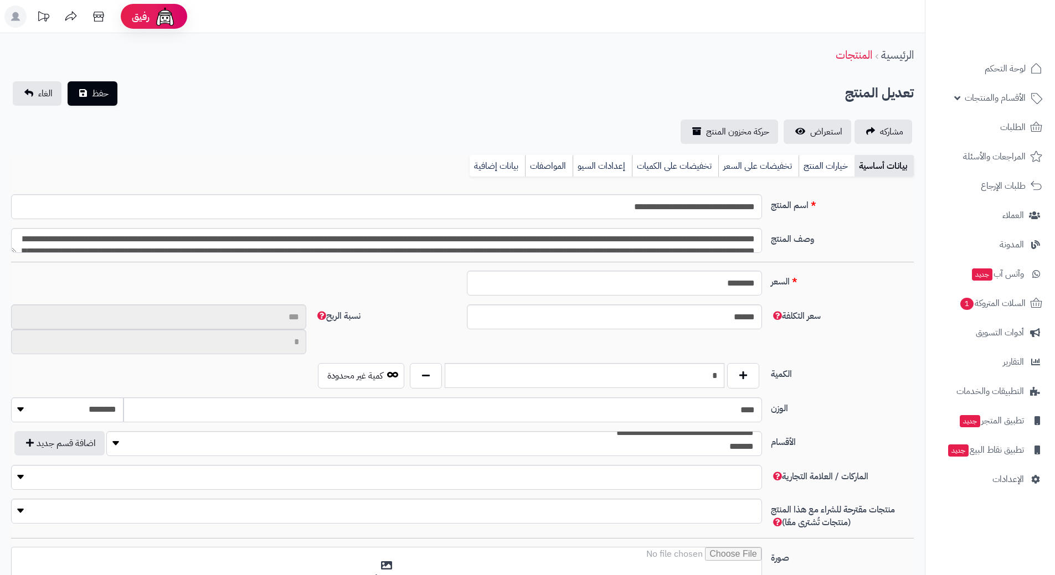
type input "**"
type input "**********"
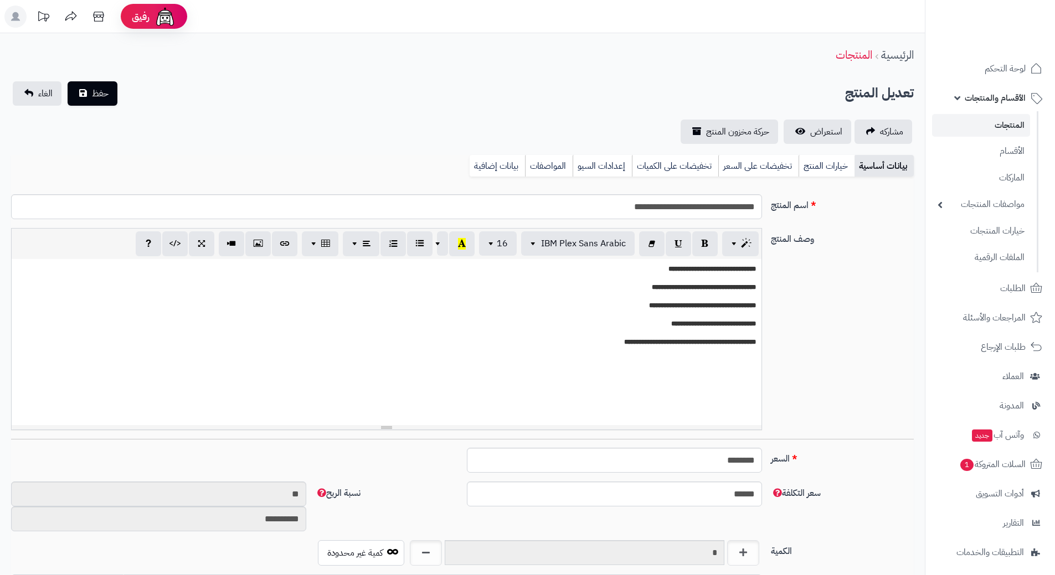
type input "******"
click at [763, 169] on link "تخفيضات على السعر" at bounding box center [758, 166] width 80 height 22
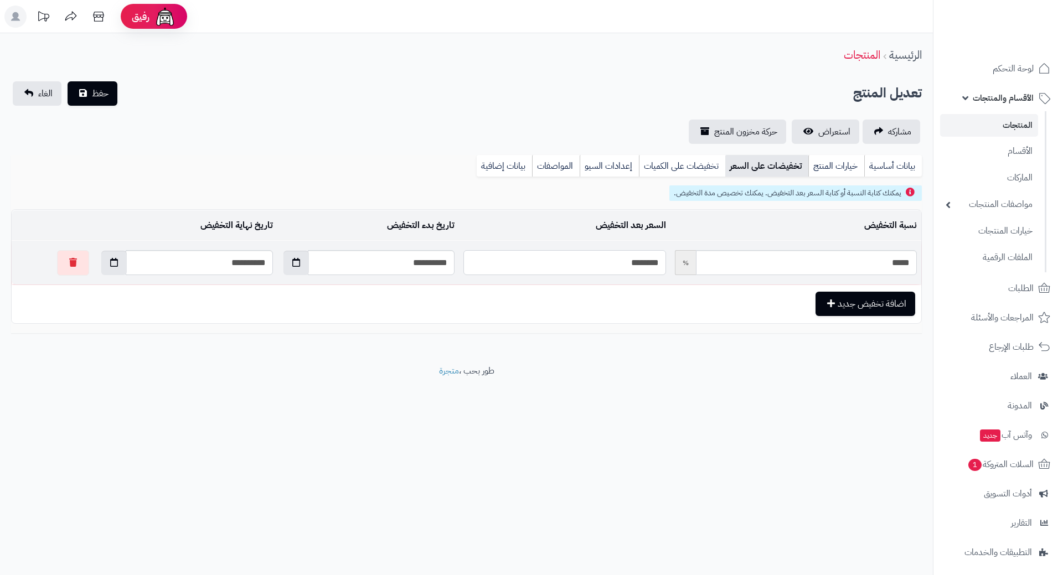
click at [616, 262] on input "********" at bounding box center [564, 262] width 202 height 25
click at [615, 262] on input "********" at bounding box center [564, 262] width 202 height 25
type input "*"
type input "*****"
type input "**"
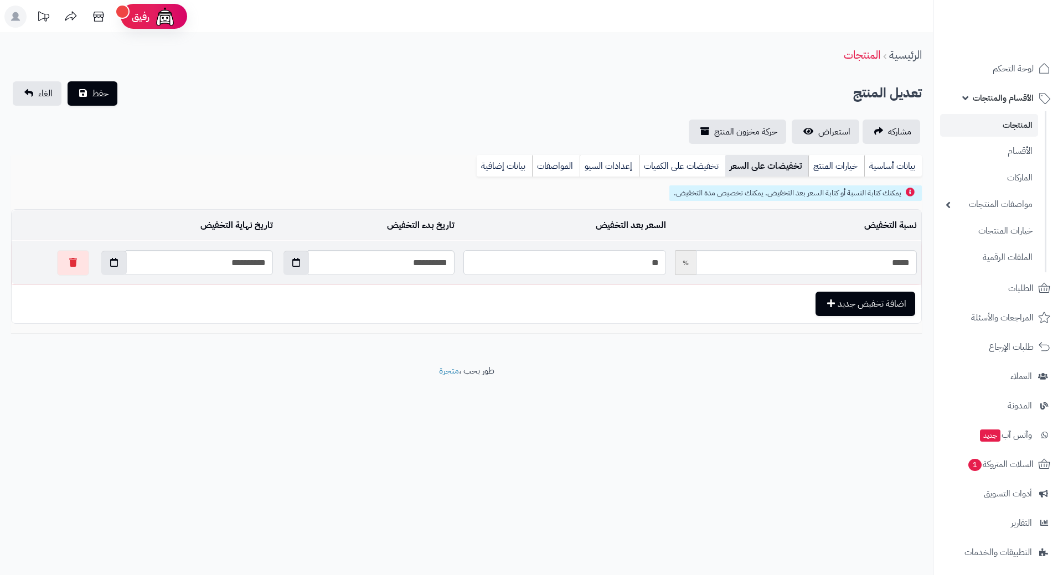
type input "*****"
type input "***"
type input "*****"
type input "***"
click at [68, 81] on button "حفظ" at bounding box center [93, 93] width 50 height 24
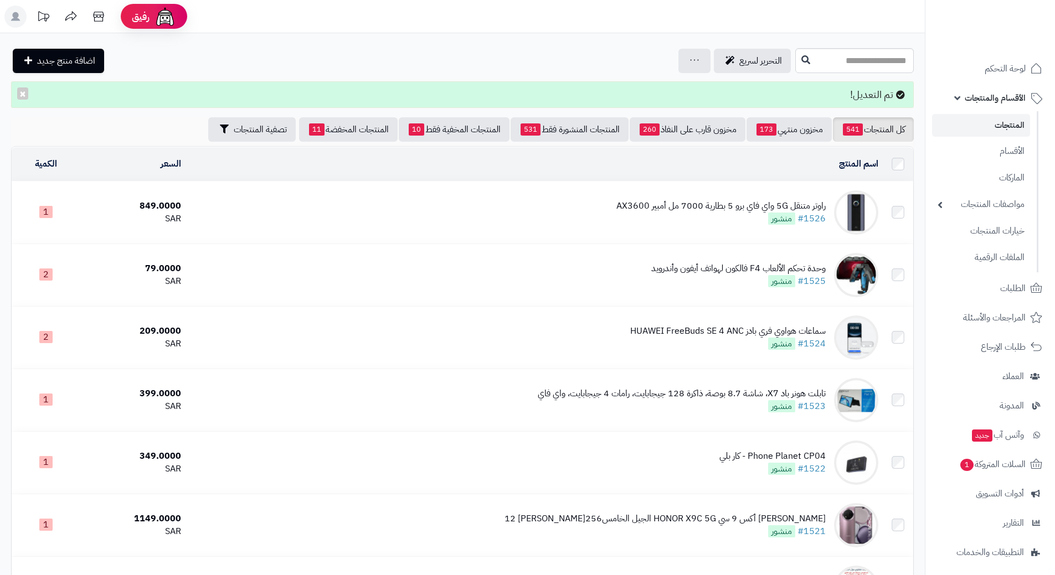
click at [980, 101] on span "الأقسام والمنتجات" at bounding box center [995, 98] width 61 height 16
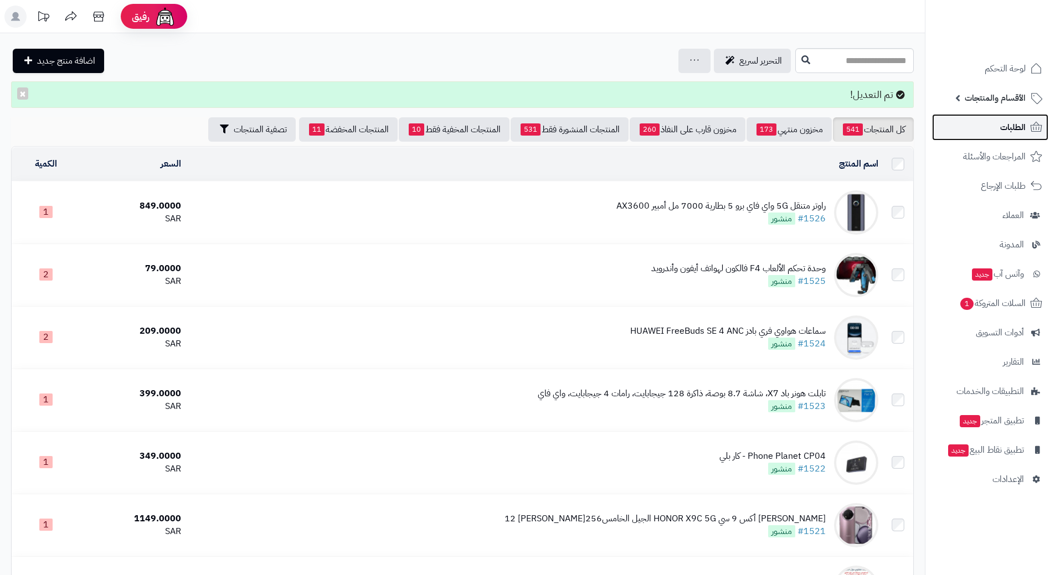
click at [980, 126] on link "الطلبات" at bounding box center [990, 127] width 116 height 27
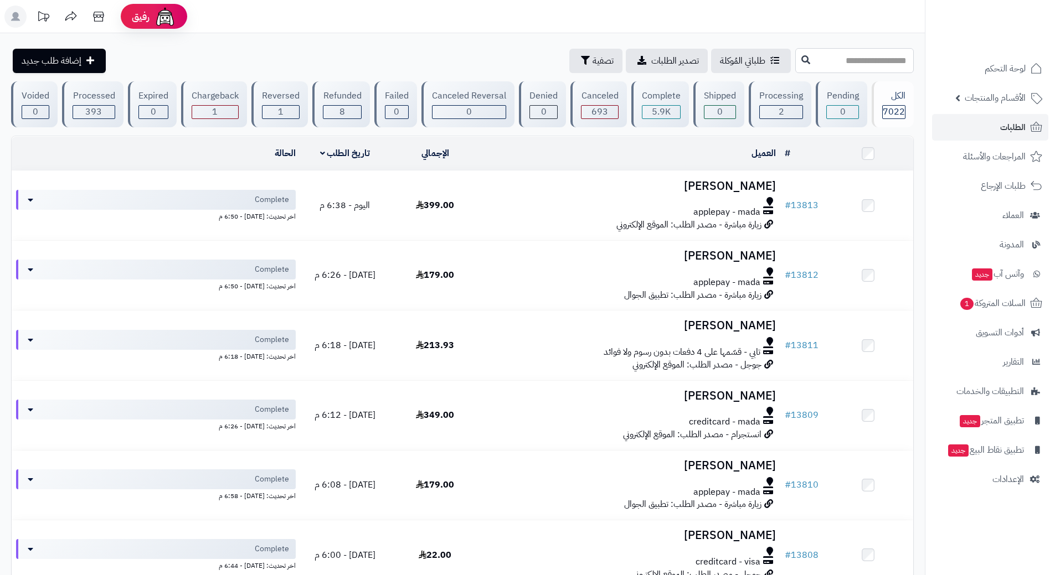
click at [819, 65] on input "text" at bounding box center [854, 60] width 118 height 25
type input "*****"
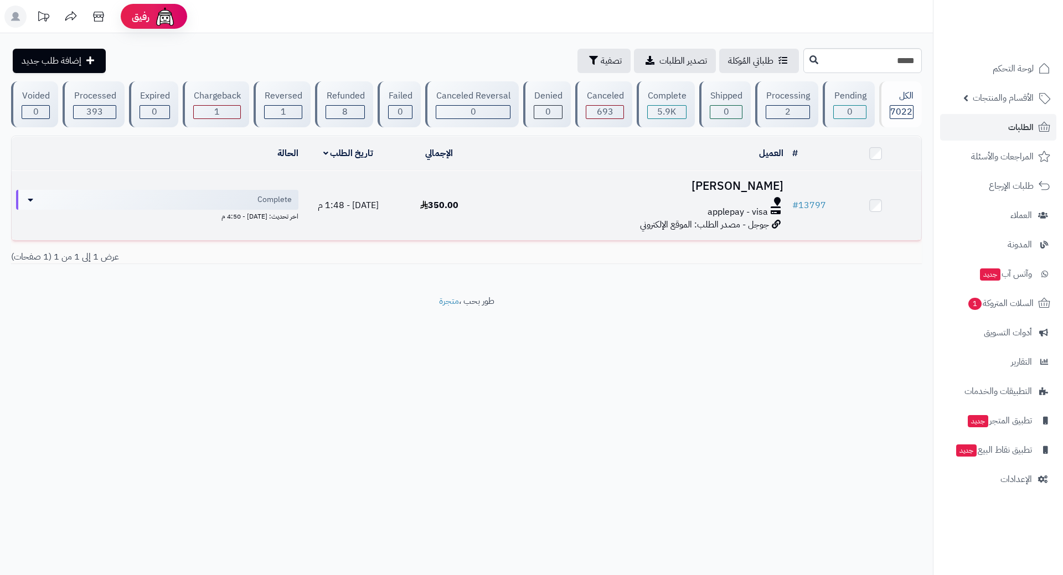
click at [550, 206] on div "applepay - visa" at bounding box center [637, 212] width 294 height 13
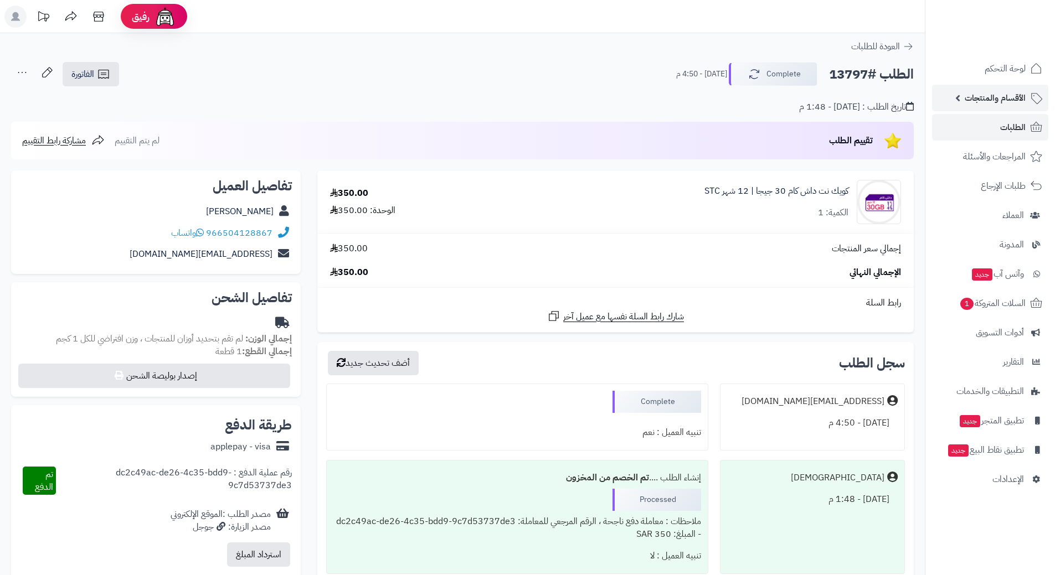
click at [981, 97] on span "الأقسام والمنتجات" at bounding box center [995, 98] width 61 height 16
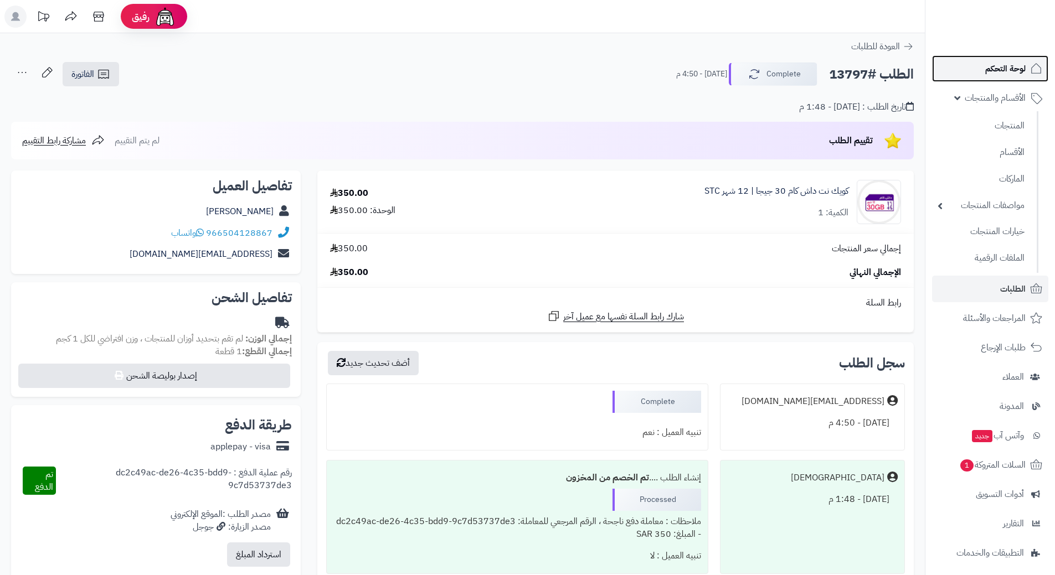
click at [1002, 67] on span "لوحة التحكم" at bounding box center [1005, 69] width 40 height 16
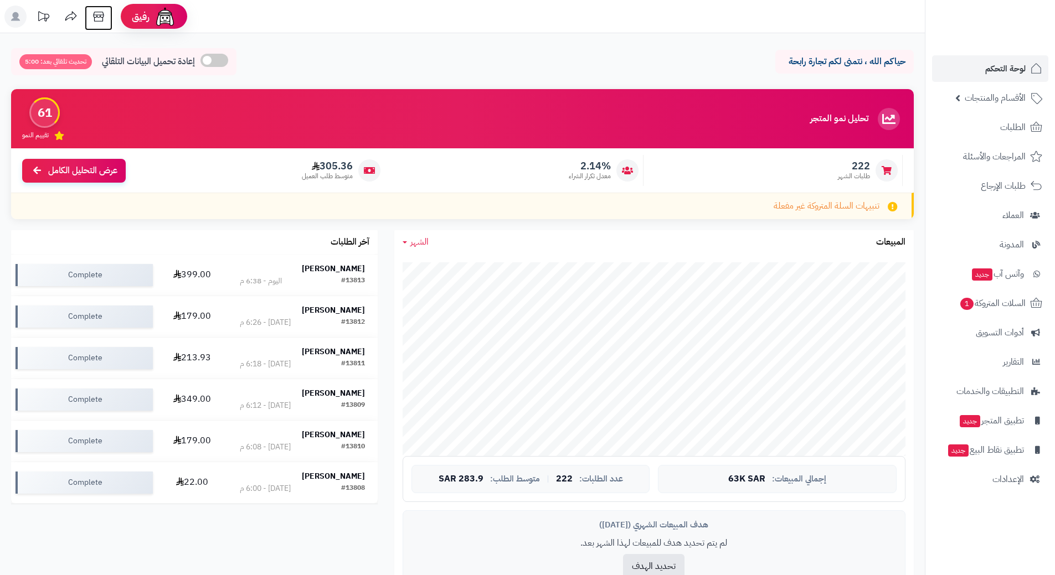
click at [106, 17] on icon at bounding box center [98, 17] width 22 height 22
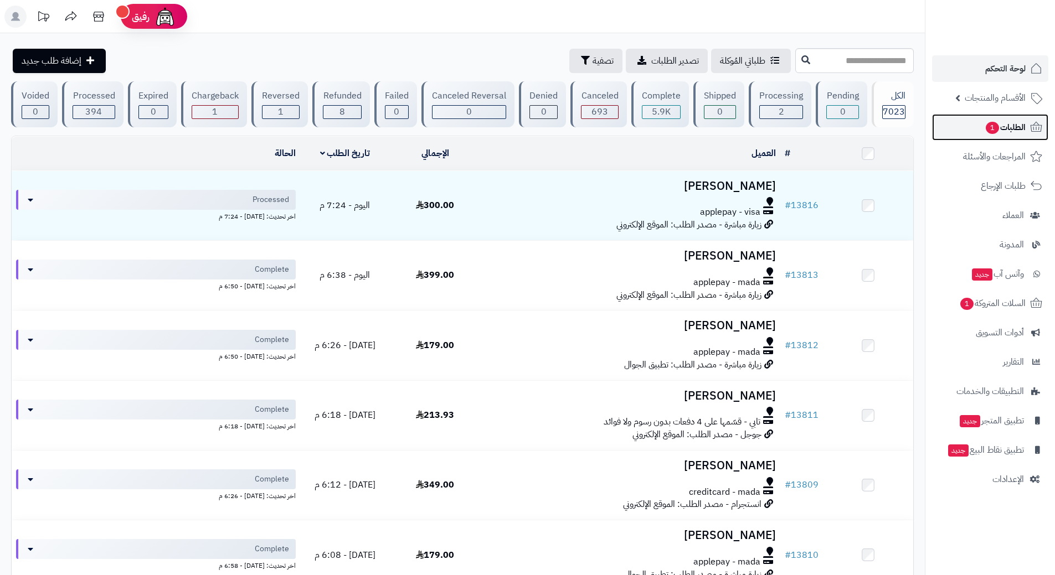
click at [985, 123] on span "الطلبات 1" at bounding box center [1005, 128] width 41 height 16
click at [975, 120] on link "الطلبات 1" at bounding box center [990, 127] width 116 height 27
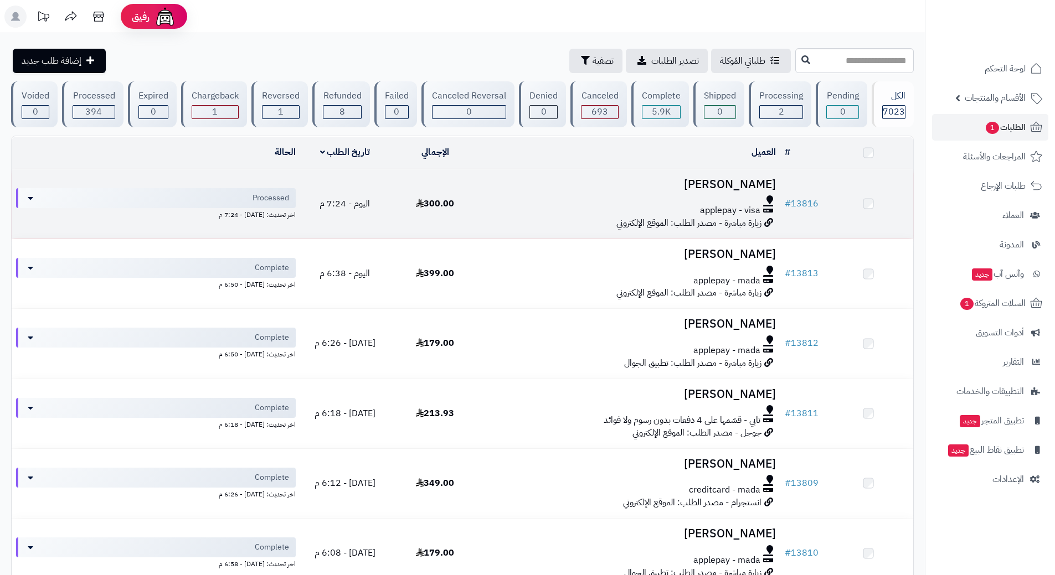
click at [482, 199] on td "[PERSON_NAME] applepay - visa زيارة مباشرة - مصدر الطلب: الموقع الإلكتروني" at bounding box center [630, 203] width 300 height 69
click at [547, 187] on h3 "[PERSON_NAME]" at bounding box center [630, 186] width 291 height 13
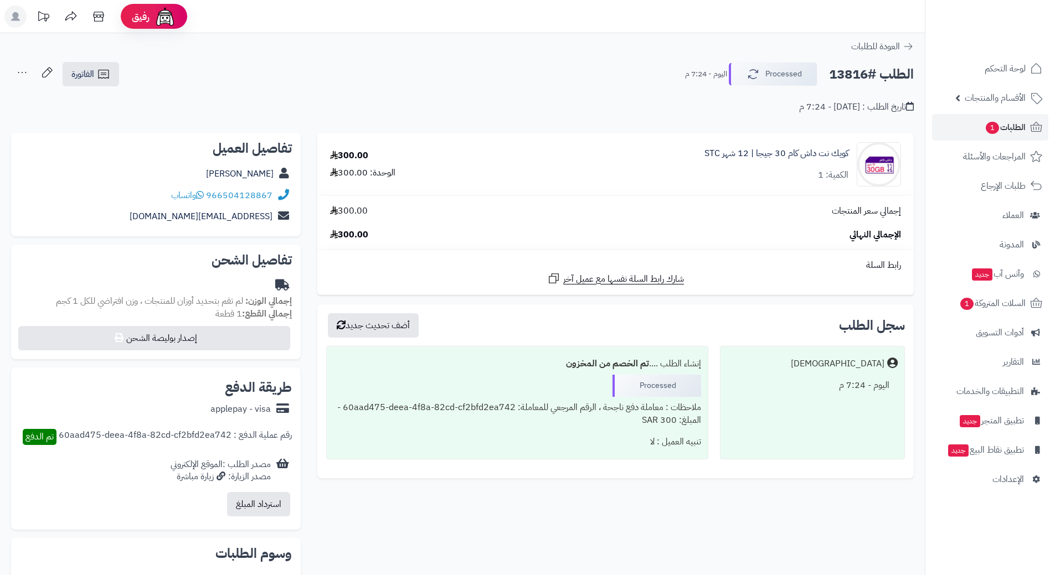
click at [869, 70] on h2 "الطلب #13816" at bounding box center [871, 74] width 85 height 23
click at [870, 70] on h2 "الطلب #13816" at bounding box center [871, 74] width 85 height 23
click at [868, 75] on h2 "الطلب #13816" at bounding box center [871, 74] width 85 height 23
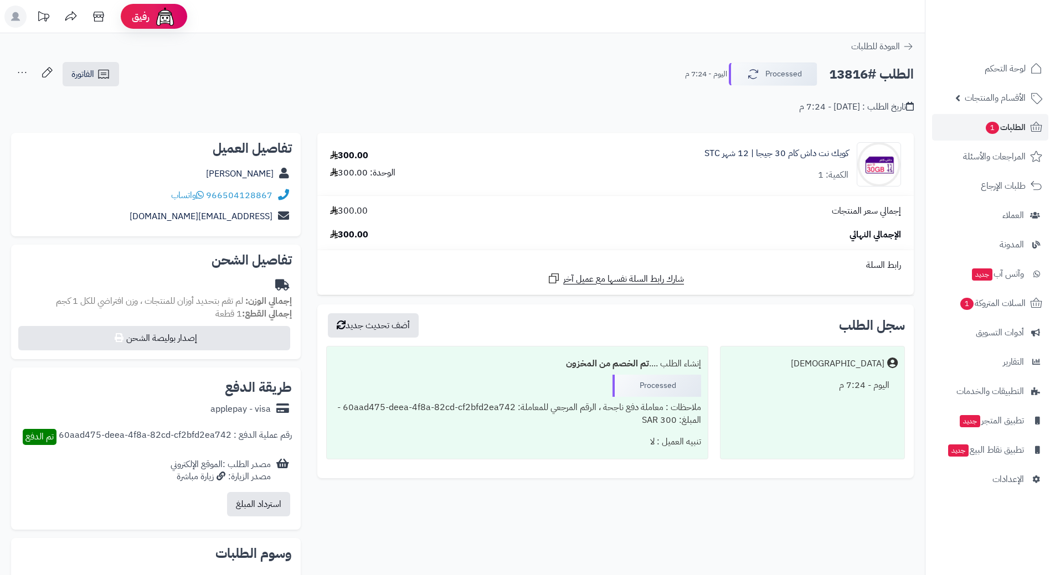
click at [868, 74] on h2 "الطلب #13816" at bounding box center [871, 74] width 85 height 23
copy div "الطلب #13816 Processed"
click at [203, 193] on icon at bounding box center [200, 194] width 8 height 9
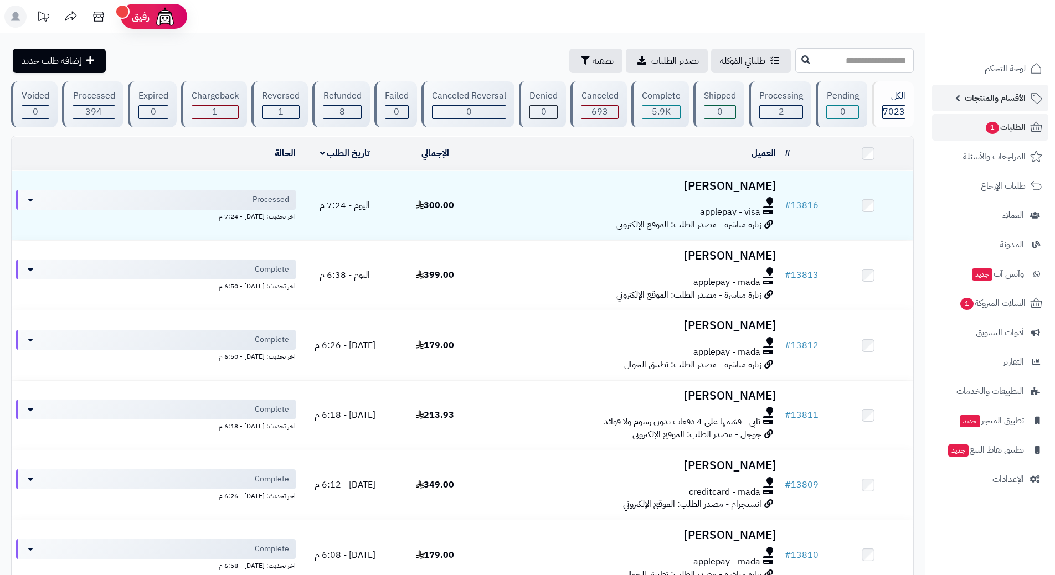
click at [978, 92] on span "الأقسام والمنتجات" at bounding box center [995, 98] width 61 height 16
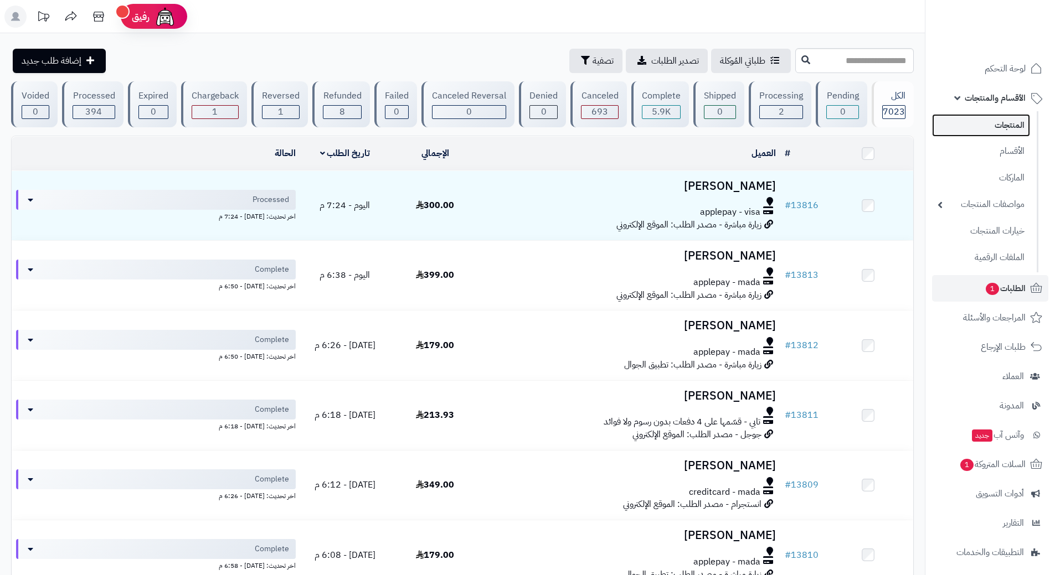
click at [992, 126] on link "المنتجات" at bounding box center [981, 125] width 98 height 23
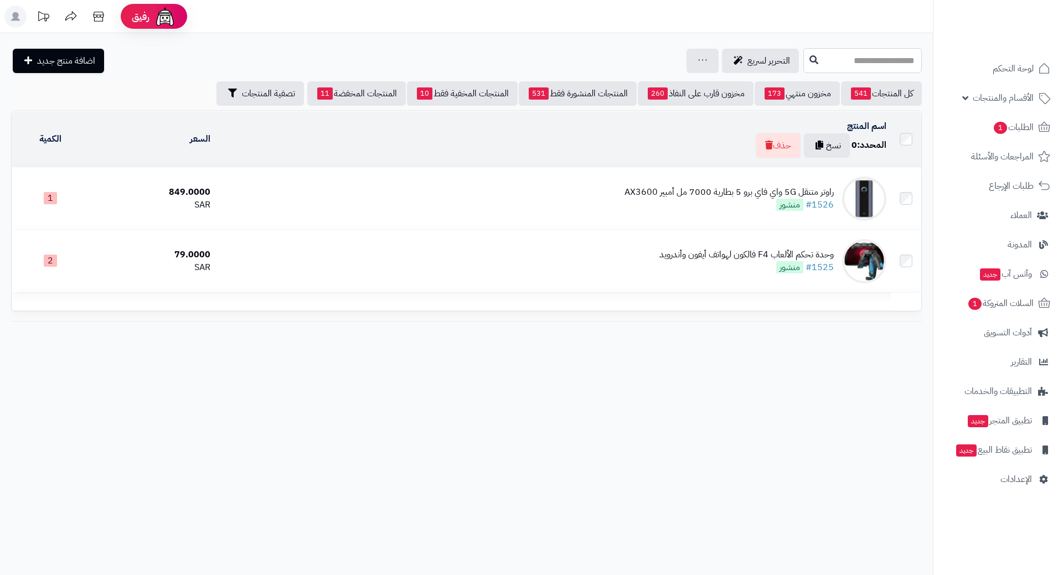
click at [819, 61] on input "text" at bounding box center [862, 60] width 118 height 25
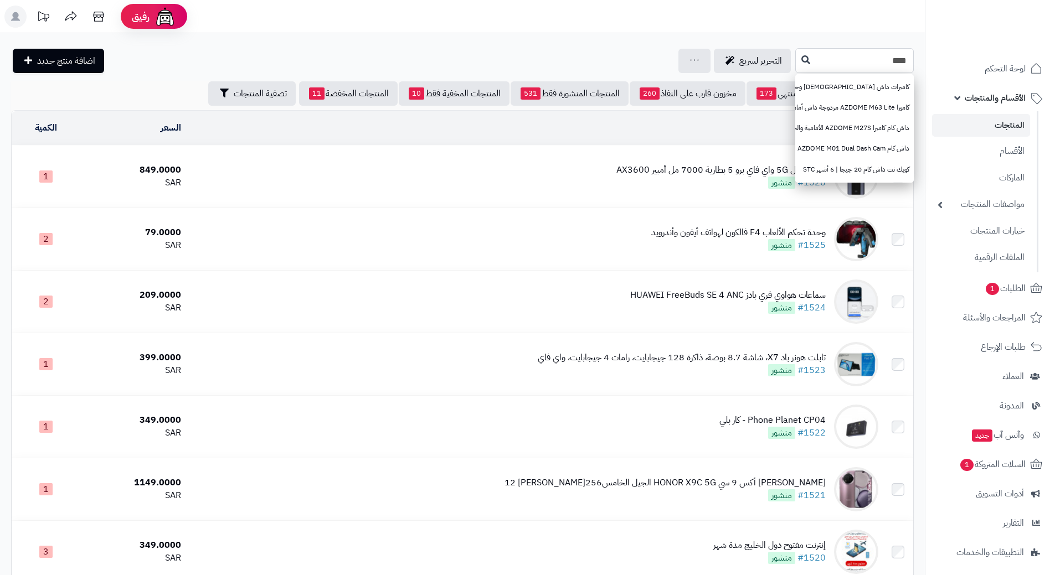
click at [795, 55] on input "***" at bounding box center [854, 60] width 118 height 25
type input "*******"
click at [801, 59] on icon at bounding box center [805, 59] width 9 height 9
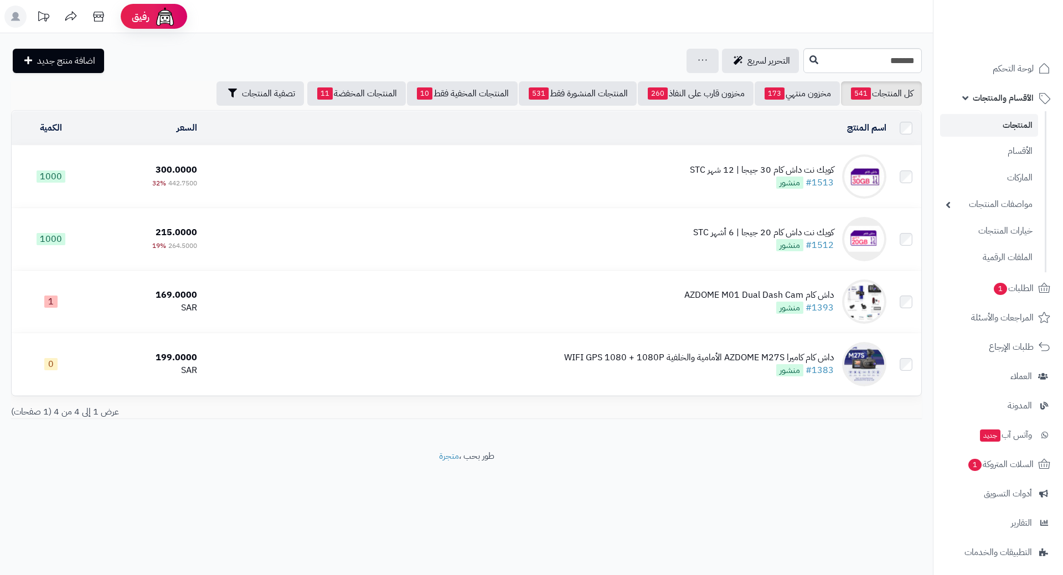
click at [382, 179] on td "كويك نت داش كام 30 جيجا | 12 شهر STC #1513 منشور" at bounding box center [546, 177] width 689 height 62
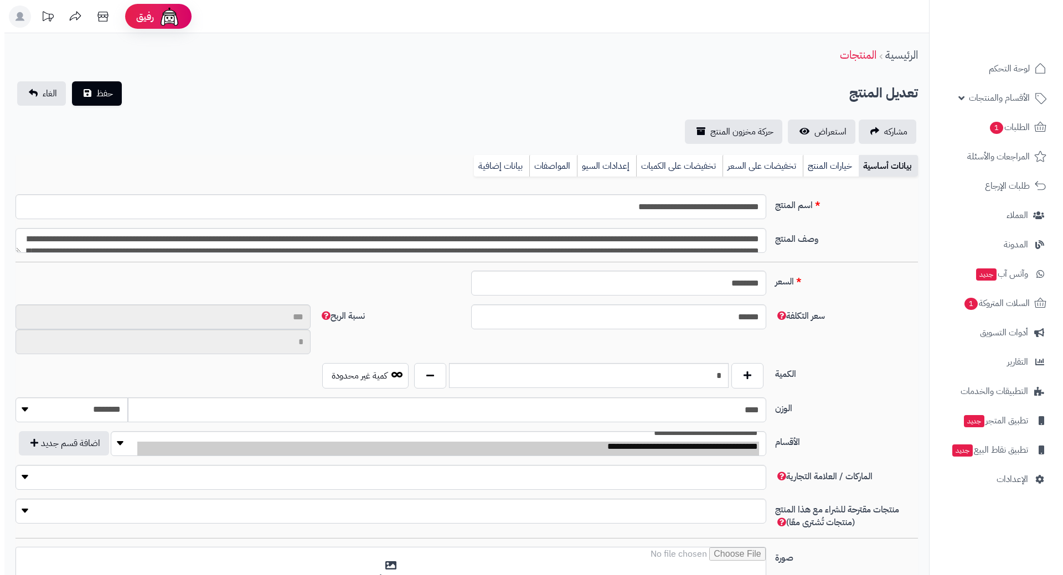
scroll to position [590, 0]
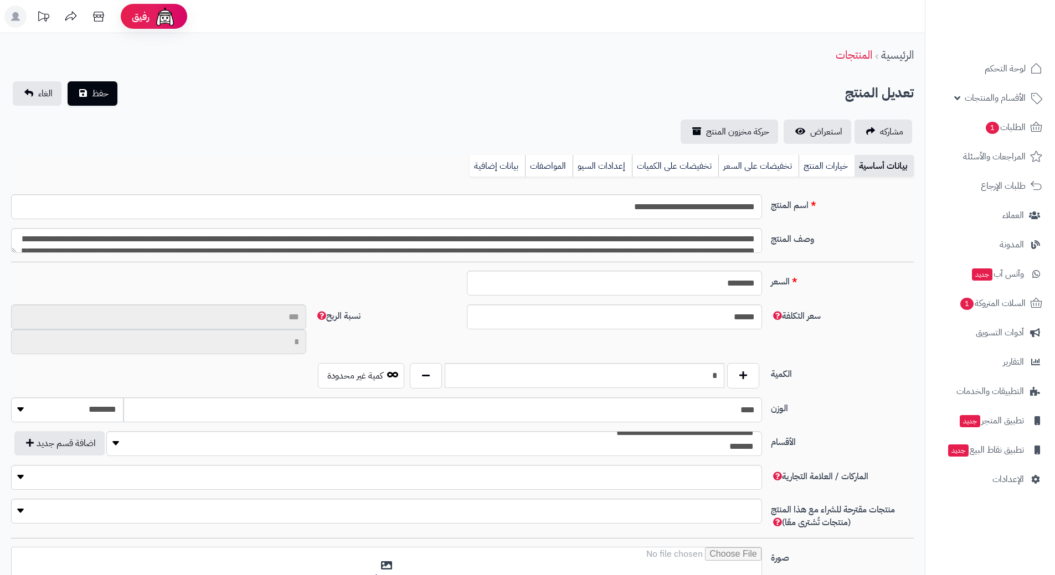
type input "**"
type input "**********"
type input "*****"
click at [743, 162] on link "تخفيضات على السعر" at bounding box center [758, 166] width 80 height 22
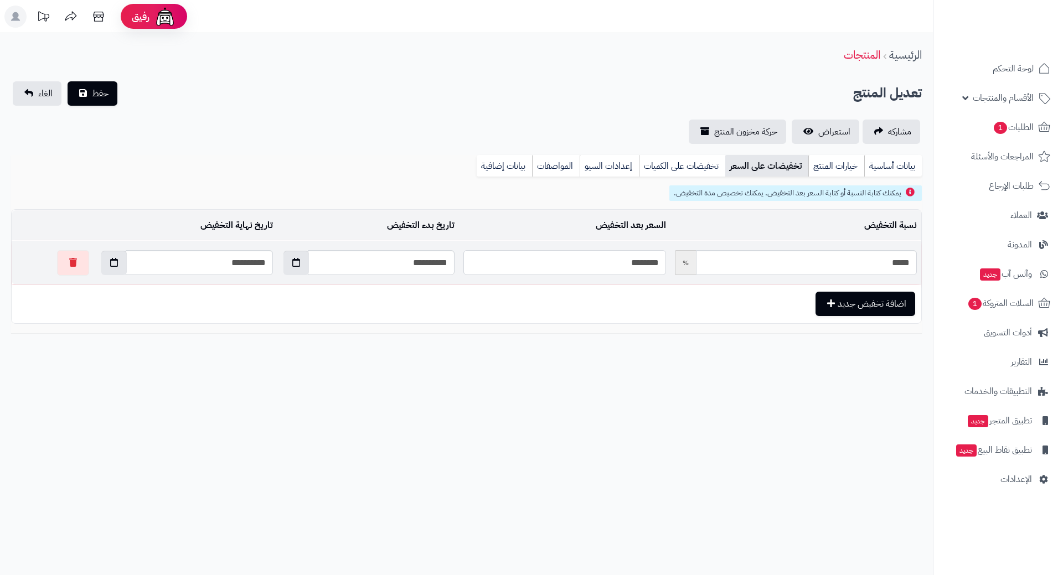
click at [622, 258] on input "********" at bounding box center [564, 262] width 202 height 25
type input "*"
type input "*****"
type input "**"
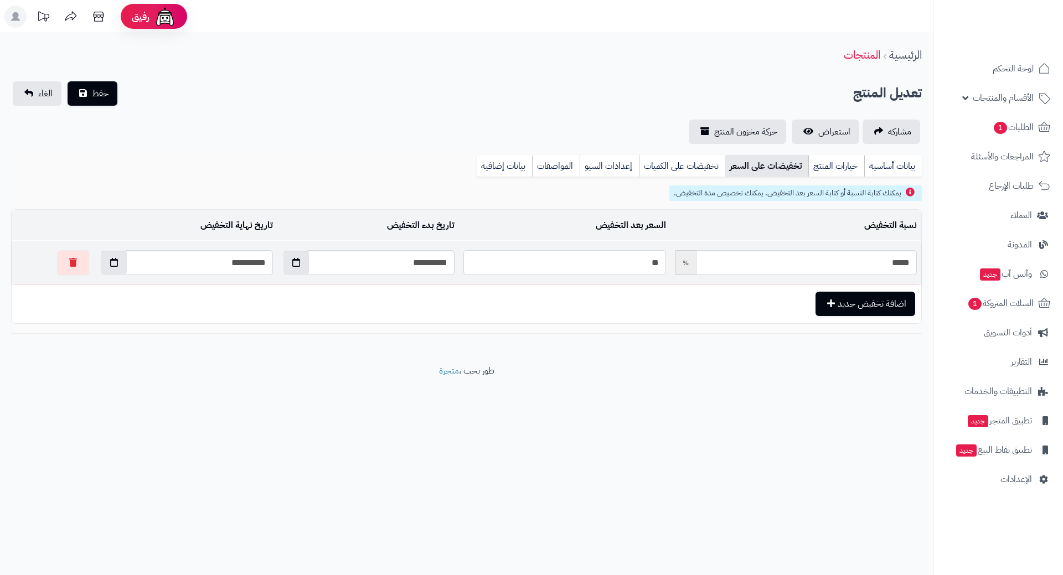
type input "*****"
type input "***"
type input "*****"
type input "***"
click at [68, 81] on button "حفظ" at bounding box center [93, 93] width 50 height 24
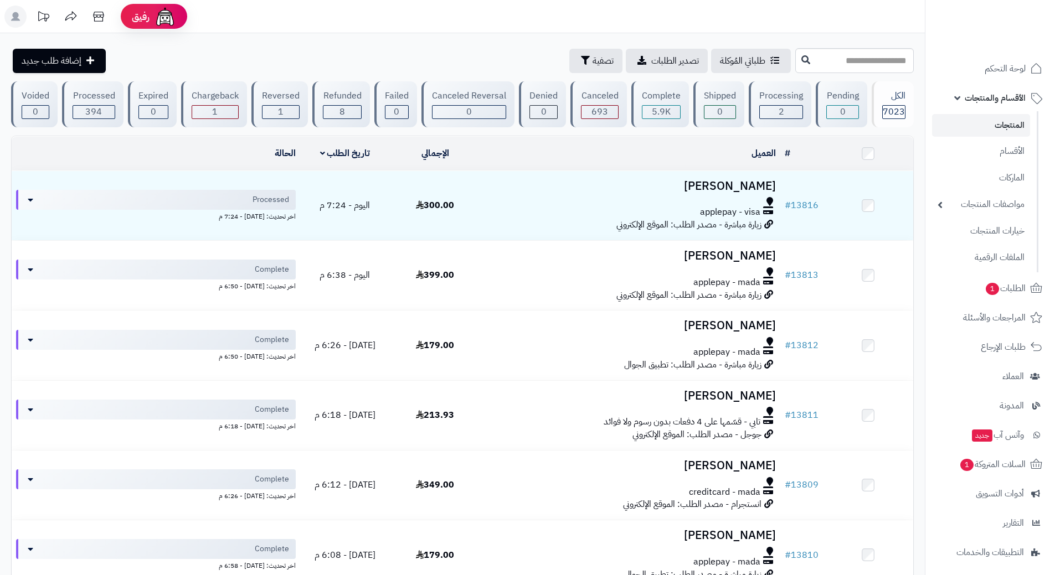
click at [970, 115] on link "المنتجات" at bounding box center [981, 125] width 98 height 23
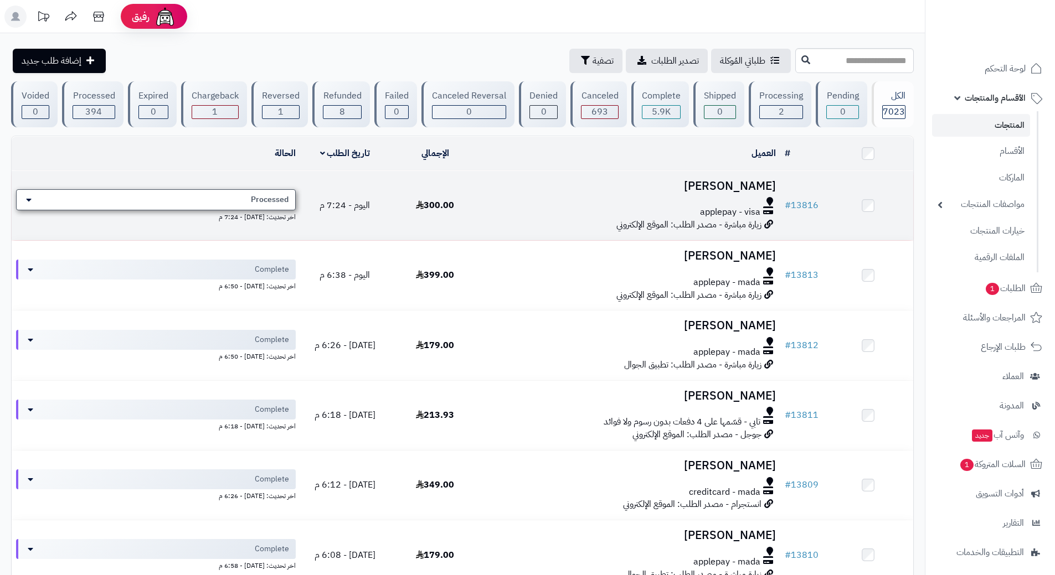
click at [267, 199] on span "Processed" at bounding box center [270, 199] width 38 height 11
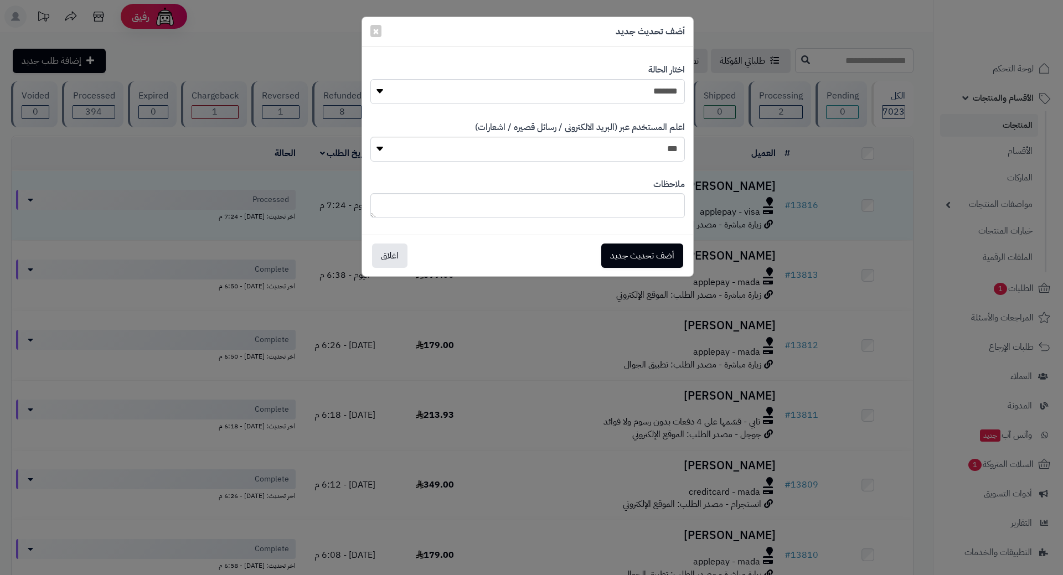
click at [599, 85] on select "**********" at bounding box center [527, 91] width 315 height 25
select select "*"
click at [370, 79] on select "**********" at bounding box center [527, 91] width 315 height 25
click at [626, 258] on button "أضف تحديث جديد" at bounding box center [642, 255] width 82 height 24
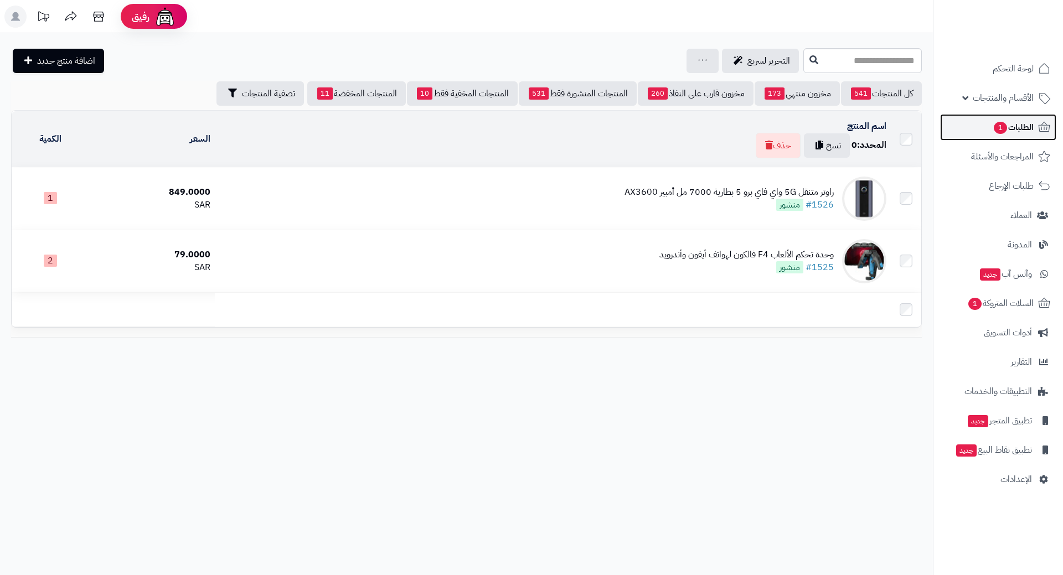
click at [990, 128] on link "الطلبات 1" at bounding box center [998, 127] width 116 height 27
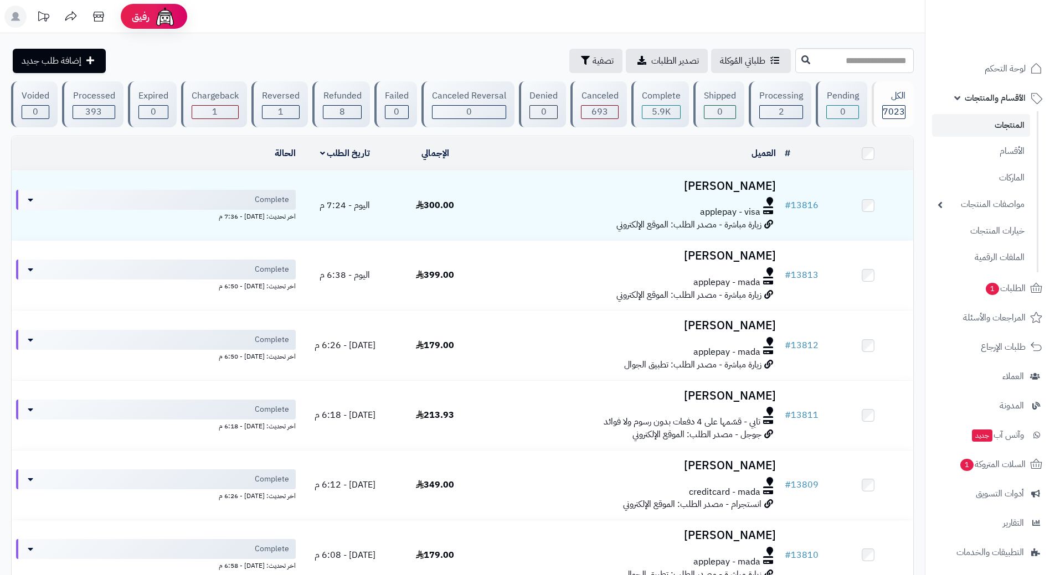
click at [980, 116] on link "المنتجات" at bounding box center [981, 125] width 98 height 23
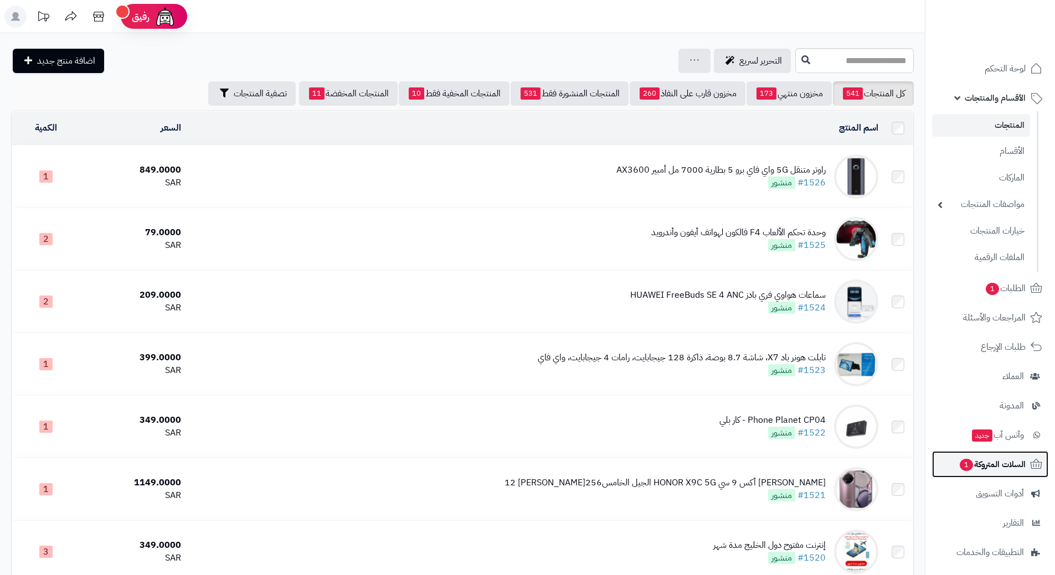
click at [963, 469] on span "1" at bounding box center [966, 465] width 13 height 12
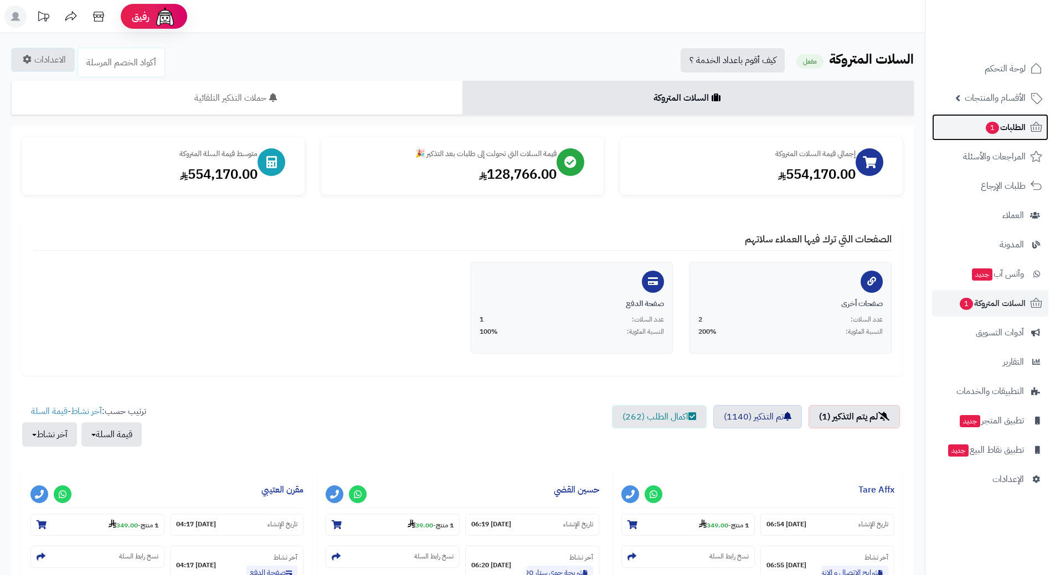
click at [959, 125] on link "الطلبات 1" at bounding box center [990, 127] width 116 height 27
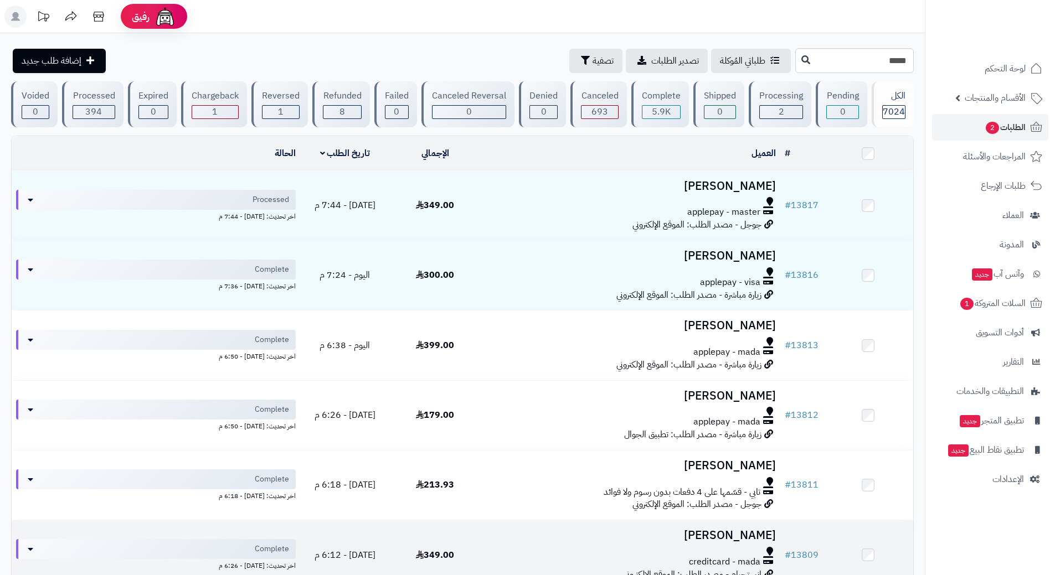
type input "*****"
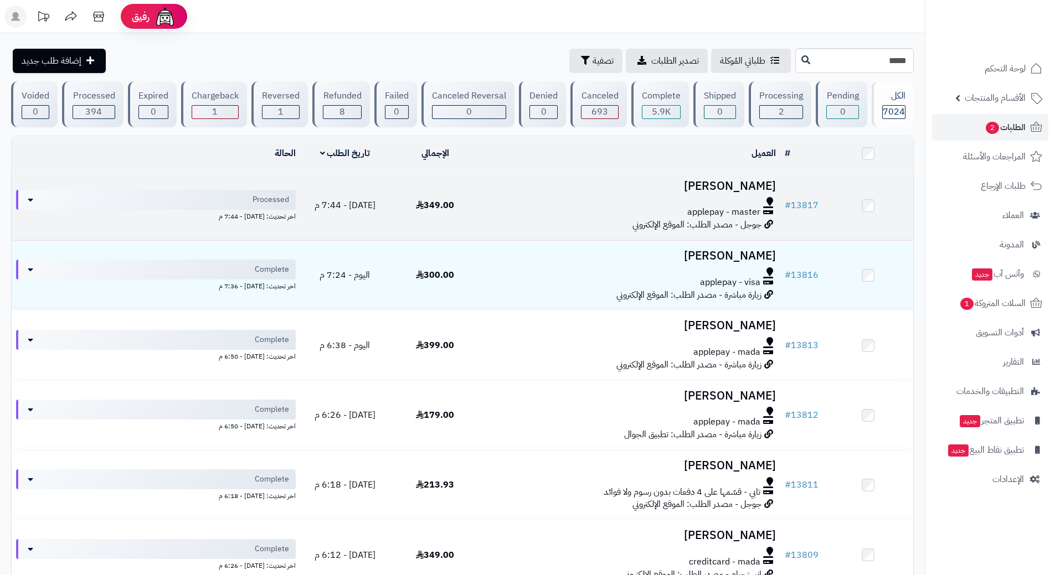
click at [508, 209] on div "applepay - master" at bounding box center [630, 212] width 291 height 13
click at [508, 208] on div "applepay - master" at bounding box center [630, 212] width 291 height 13
click at [502, 204] on div at bounding box center [630, 201] width 291 height 9
click at [502, 203] on div at bounding box center [630, 201] width 291 height 9
click at [503, 203] on div at bounding box center [630, 201] width 291 height 9
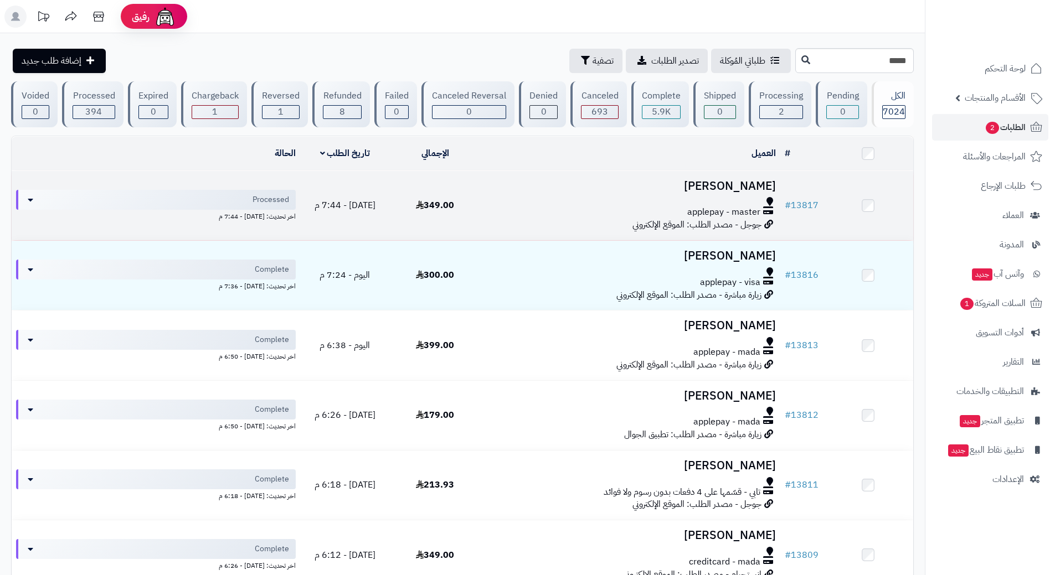
click at [504, 203] on div at bounding box center [630, 201] width 291 height 9
click at [504, 202] on div at bounding box center [630, 201] width 291 height 9
click at [507, 200] on div at bounding box center [630, 201] width 291 height 9
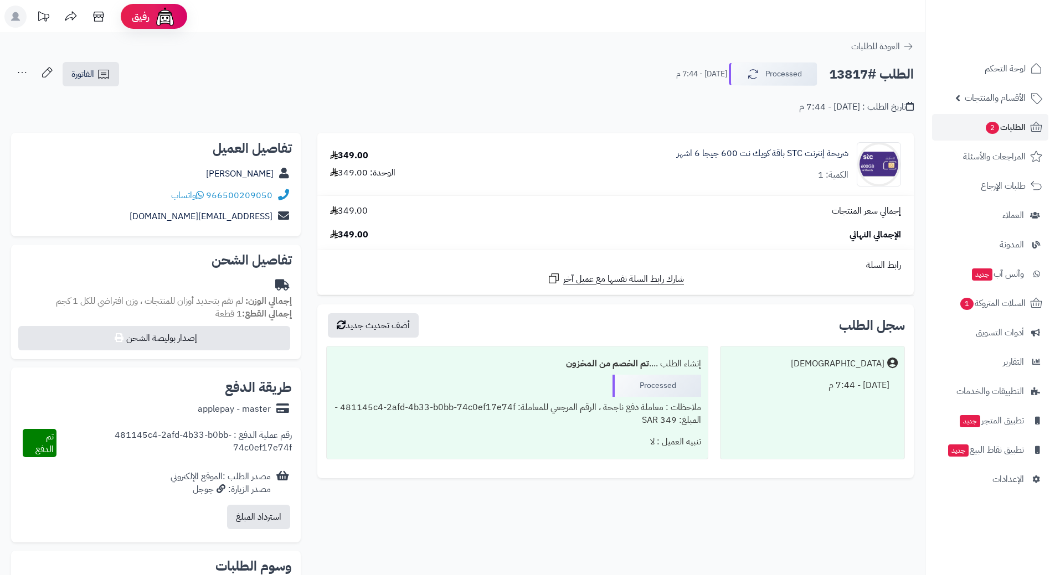
click at [850, 73] on h2 "الطلب #13817" at bounding box center [871, 74] width 85 height 23
copy div "الطلب #13817 Processed"
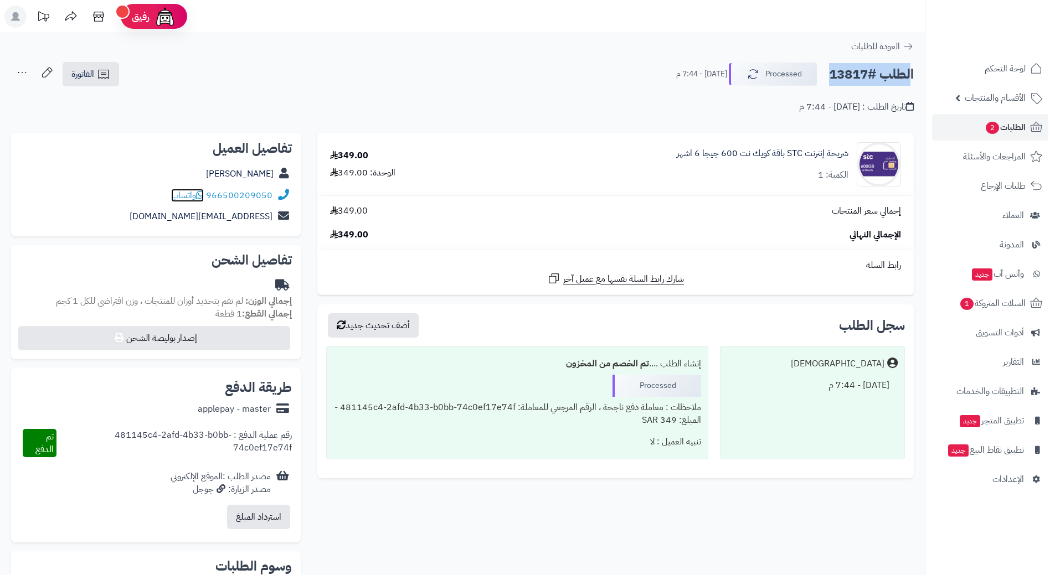
click at [204, 193] on icon at bounding box center [200, 194] width 8 height 9
click at [875, 74] on h2 "الطلب #13817" at bounding box center [871, 74] width 85 height 23
click at [875, 73] on h2 "الطلب #13817" at bounding box center [871, 74] width 85 height 23
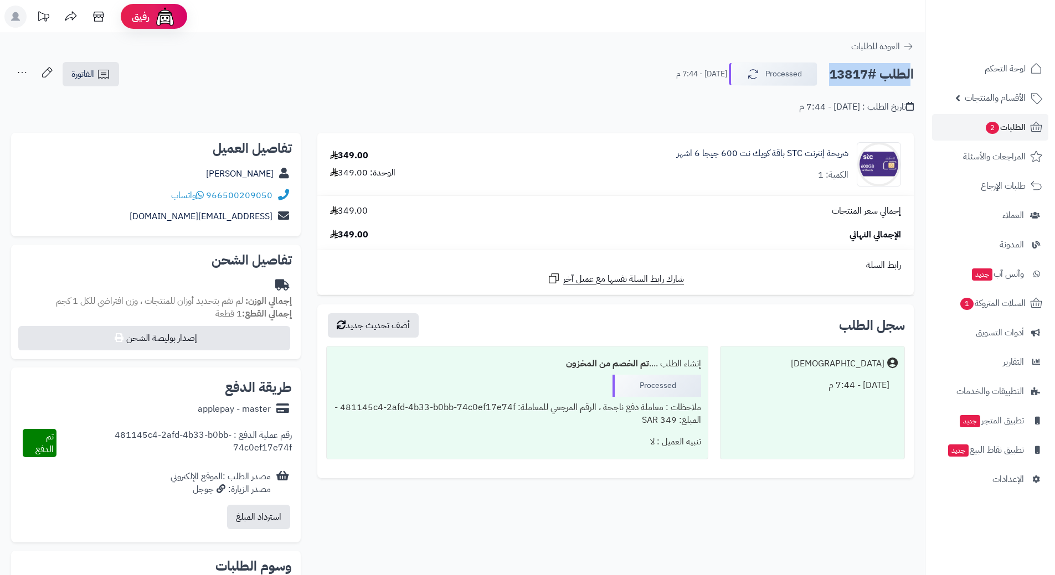
copy div "الطلب #13817 Processed"
click at [204, 195] on icon at bounding box center [200, 194] width 8 height 9
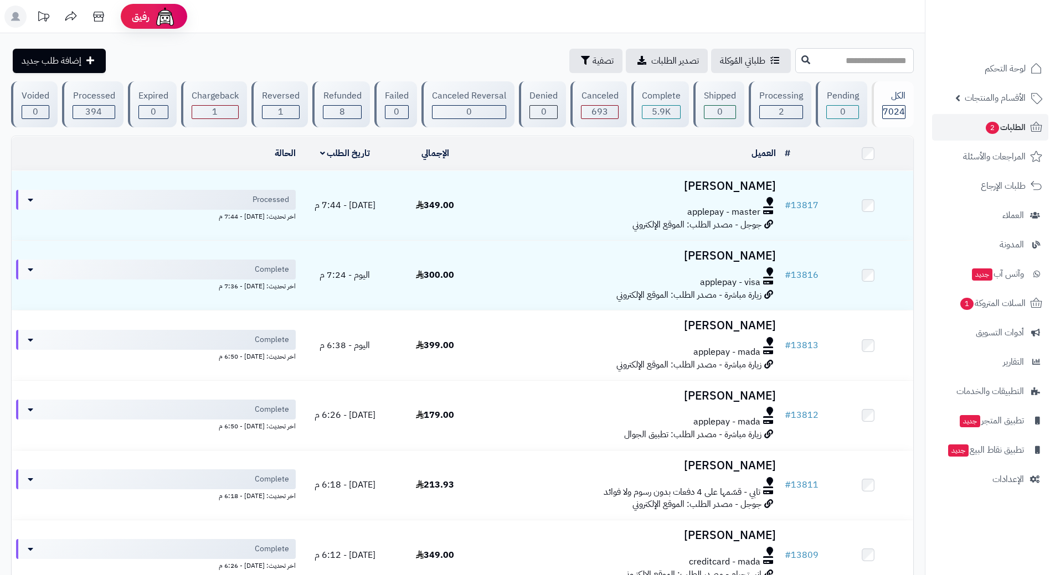
paste input "*****"
type input "*****"
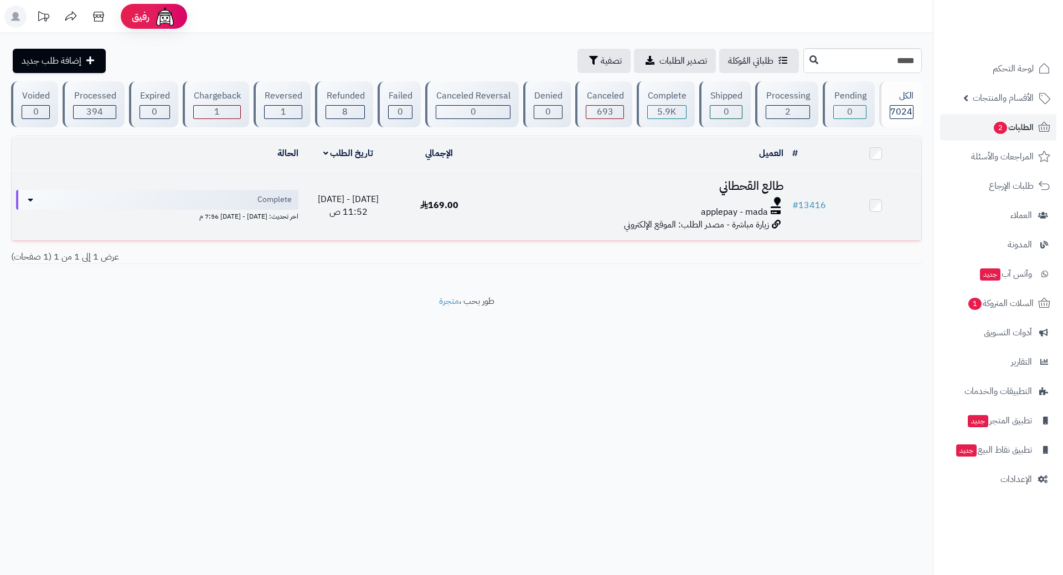
click at [508, 198] on div at bounding box center [637, 201] width 294 height 9
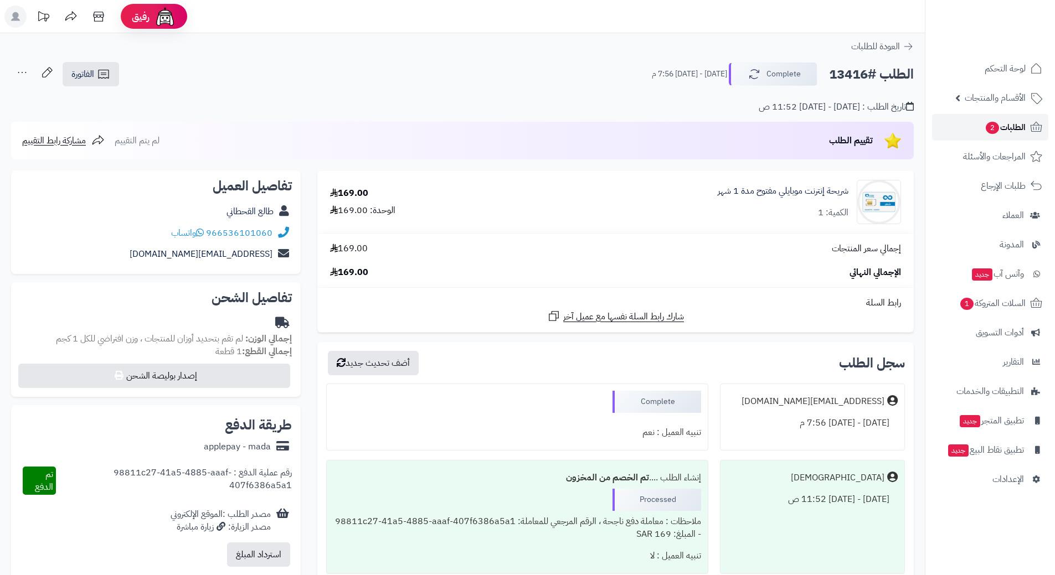
click at [992, 129] on span "2" at bounding box center [992, 128] width 13 height 12
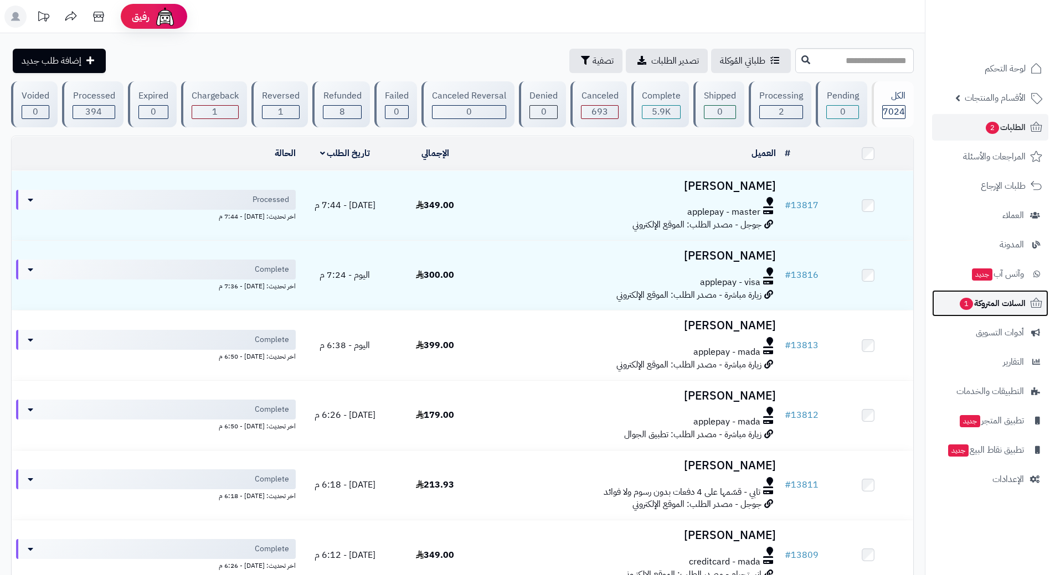
click at [982, 306] on span "السلات المتروكة 1" at bounding box center [992, 304] width 67 height 16
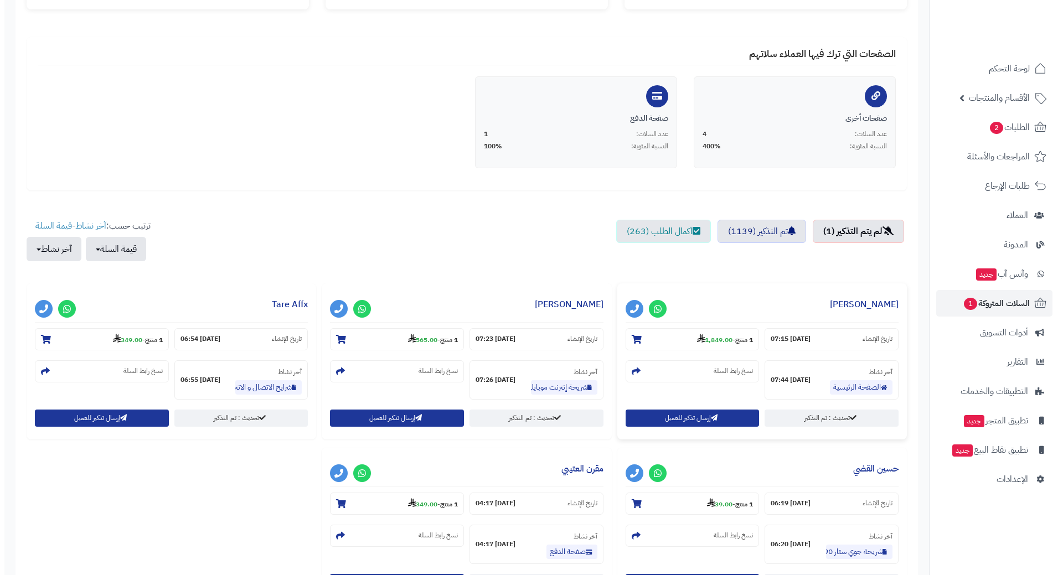
scroll to position [221, 0]
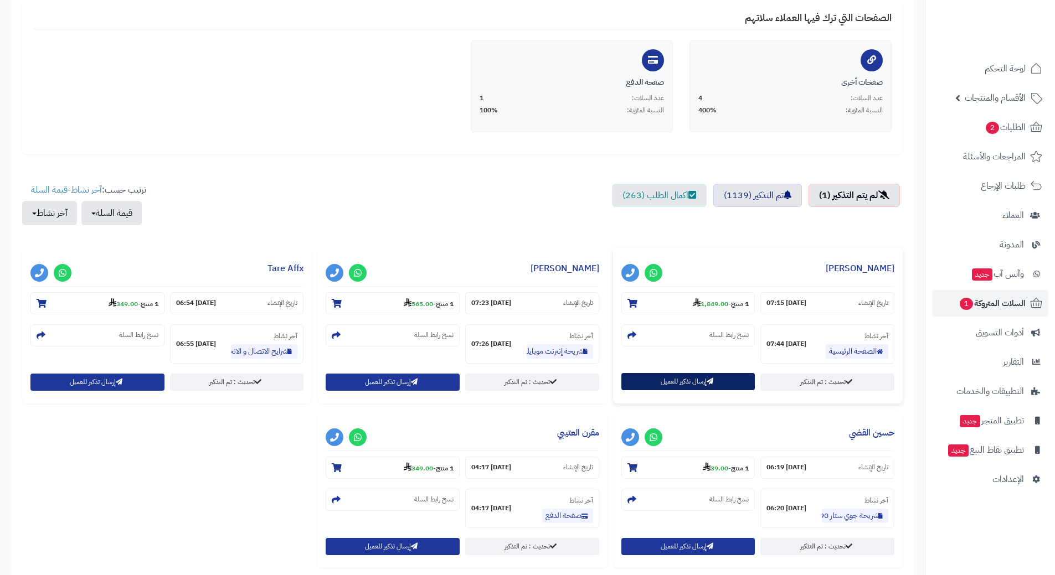
click at [663, 379] on button "إرسال تذكير للعميل" at bounding box center [688, 381] width 134 height 17
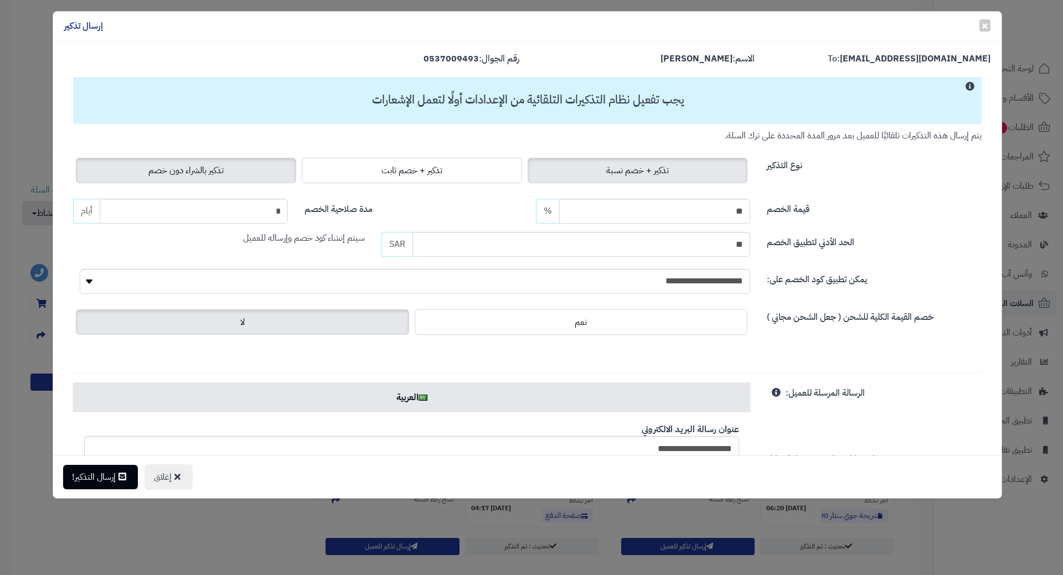
click at [247, 170] on label "تذكير بالشراء دون خصم" at bounding box center [186, 170] width 220 height 25
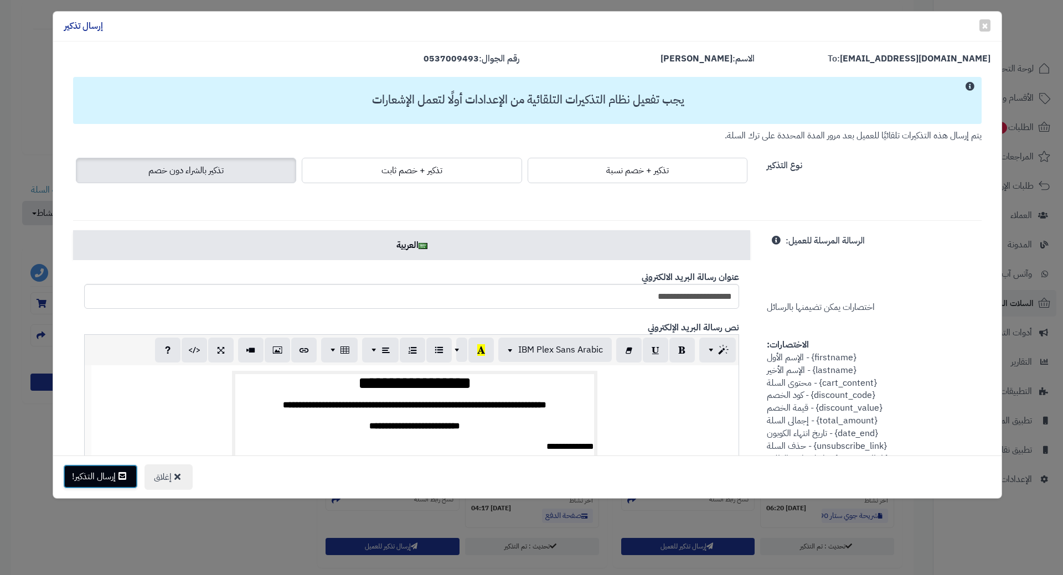
click at [81, 468] on button "إرسال التذكير!" at bounding box center [100, 477] width 75 height 24
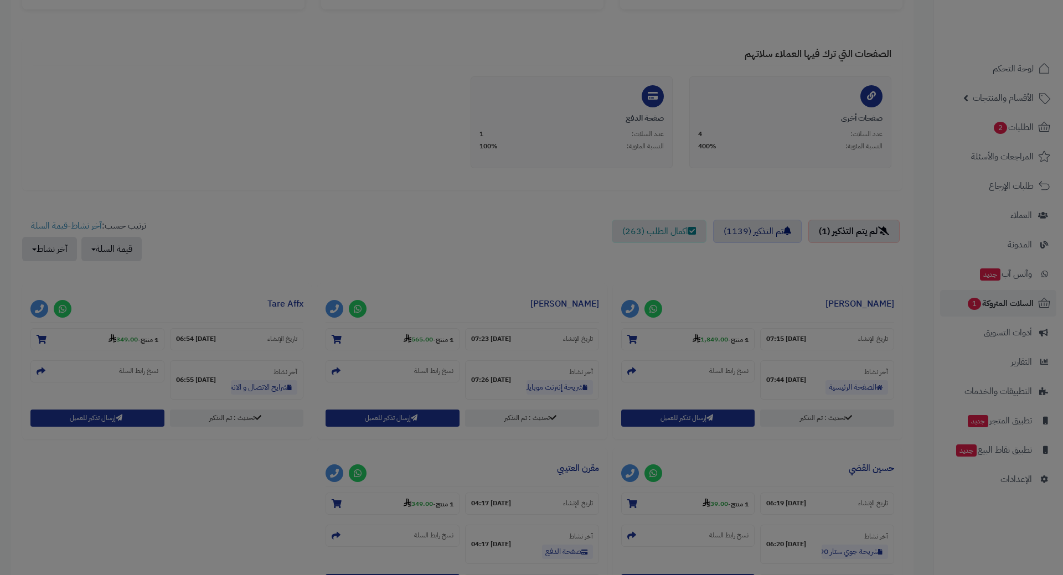
scroll to position [257, 0]
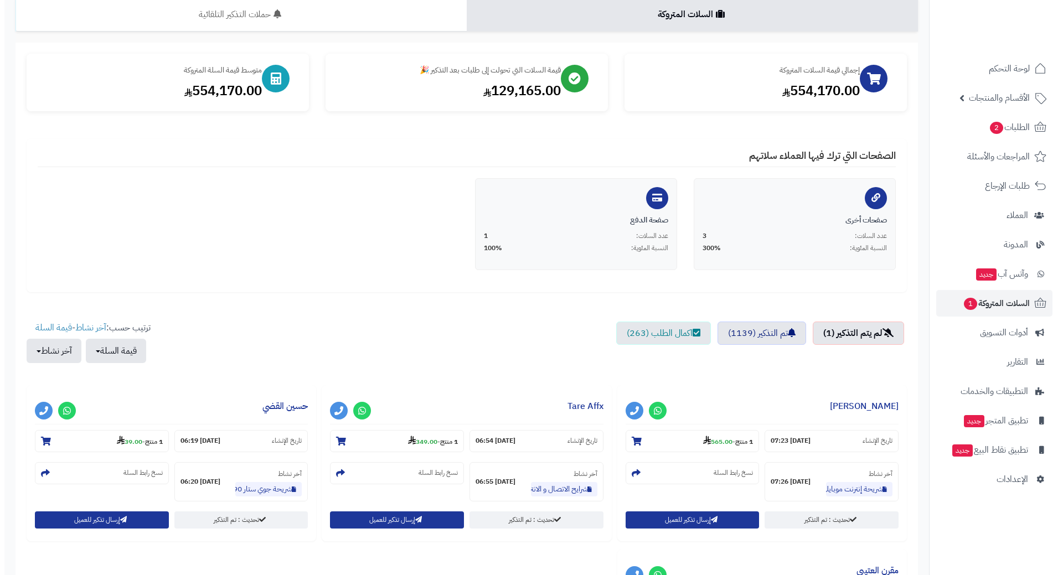
scroll to position [332, 0]
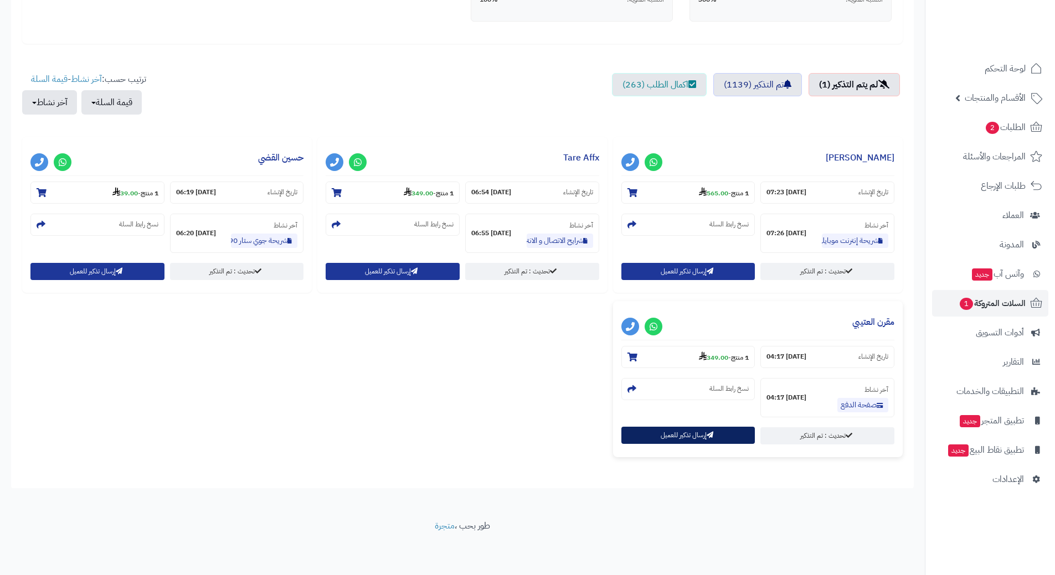
click at [649, 437] on button "إرسال تذكير للعميل" at bounding box center [688, 435] width 134 height 17
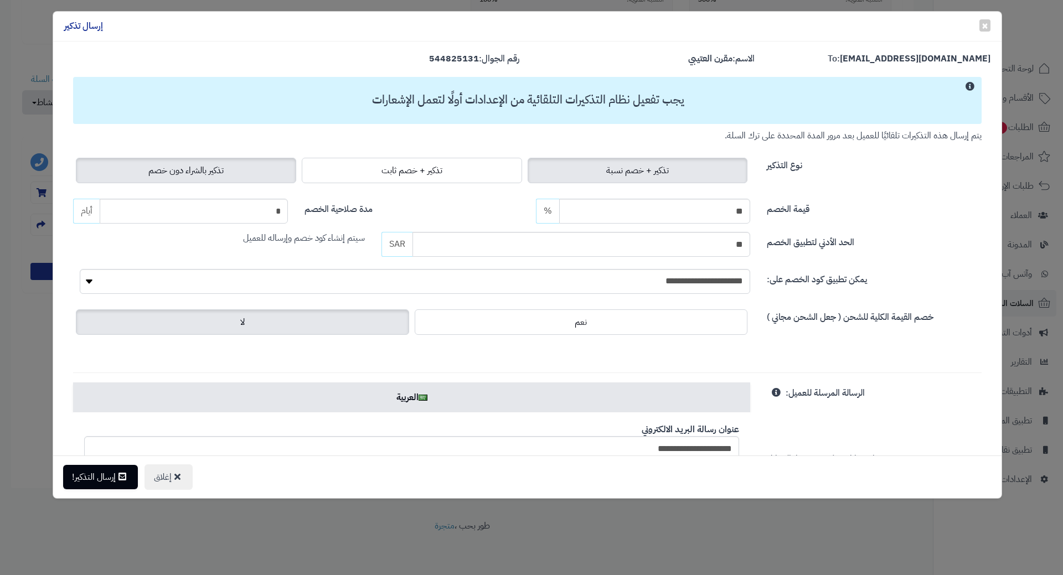
click at [150, 164] on label "تذكير بالشراء دون خصم" at bounding box center [186, 170] width 220 height 25
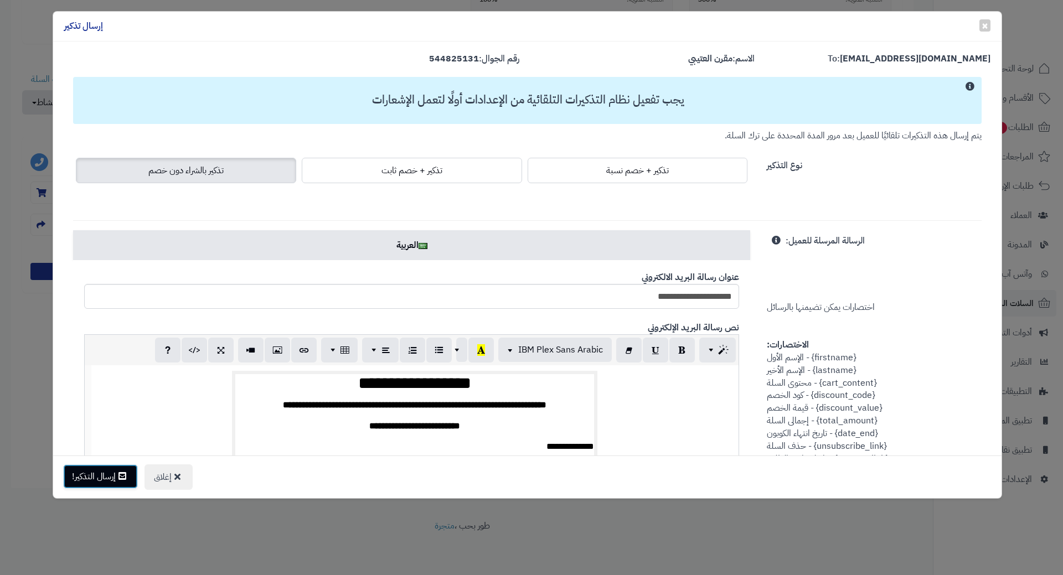
click at [91, 478] on button "إرسال التذكير!" at bounding box center [100, 477] width 75 height 24
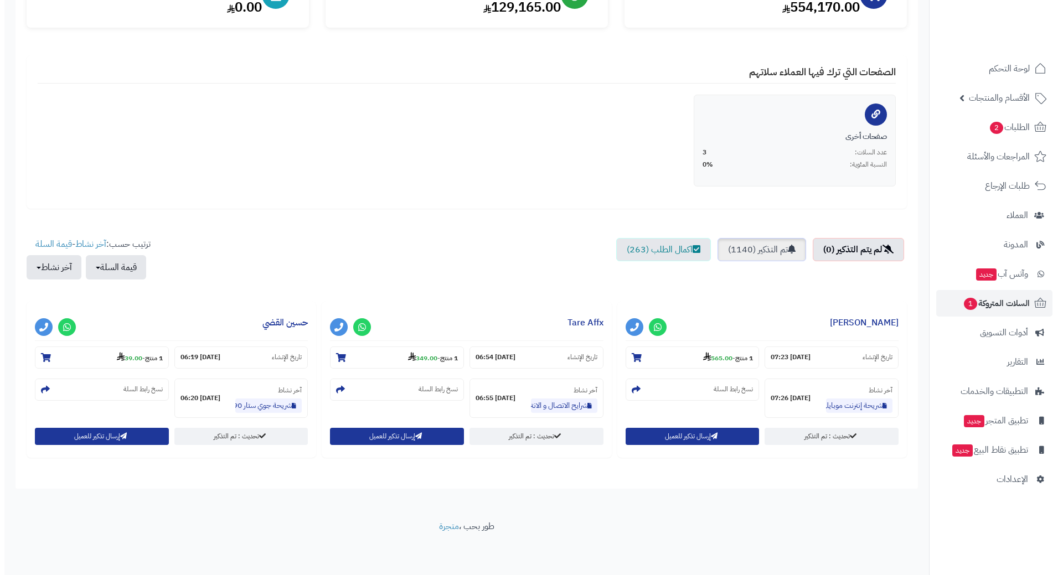
scroll to position [168, 0]
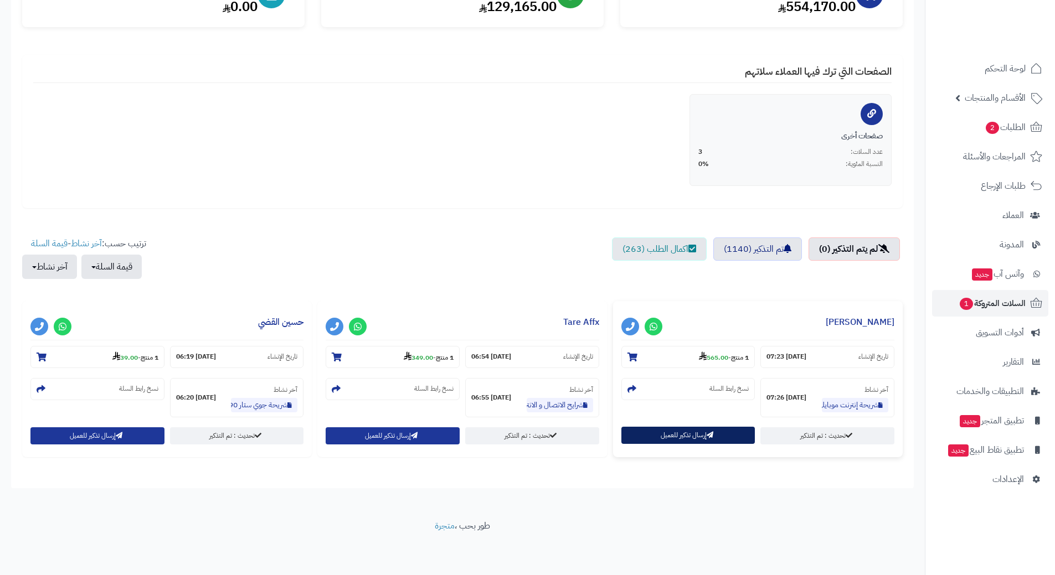
click at [691, 436] on button "إرسال تذكير للعميل" at bounding box center [688, 435] width 134 height 17
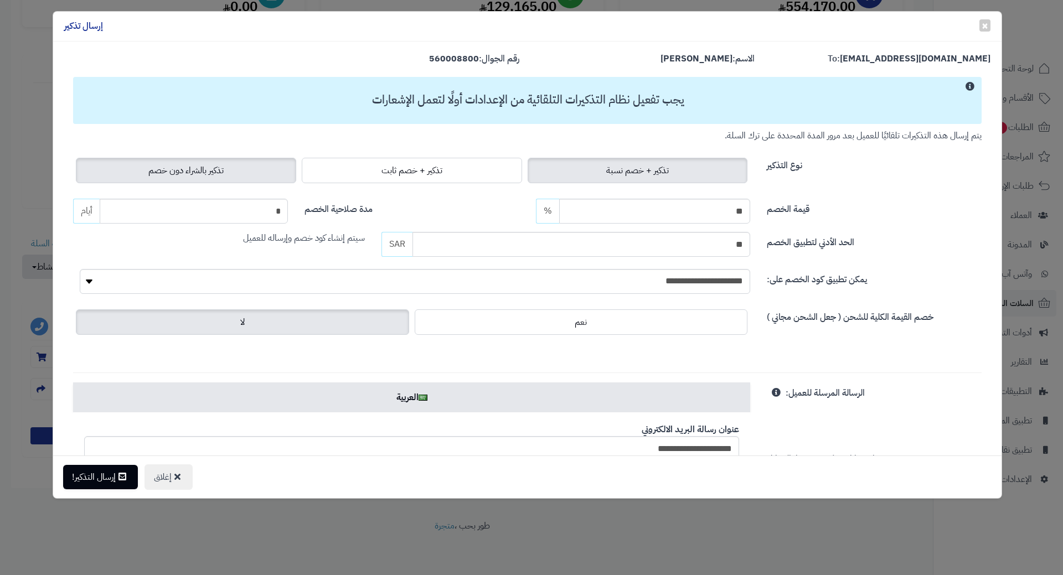
click at [215, 172] on span "تذكير بالشراء دون خصم" at bounding box center [185, 170] width 75 height 13
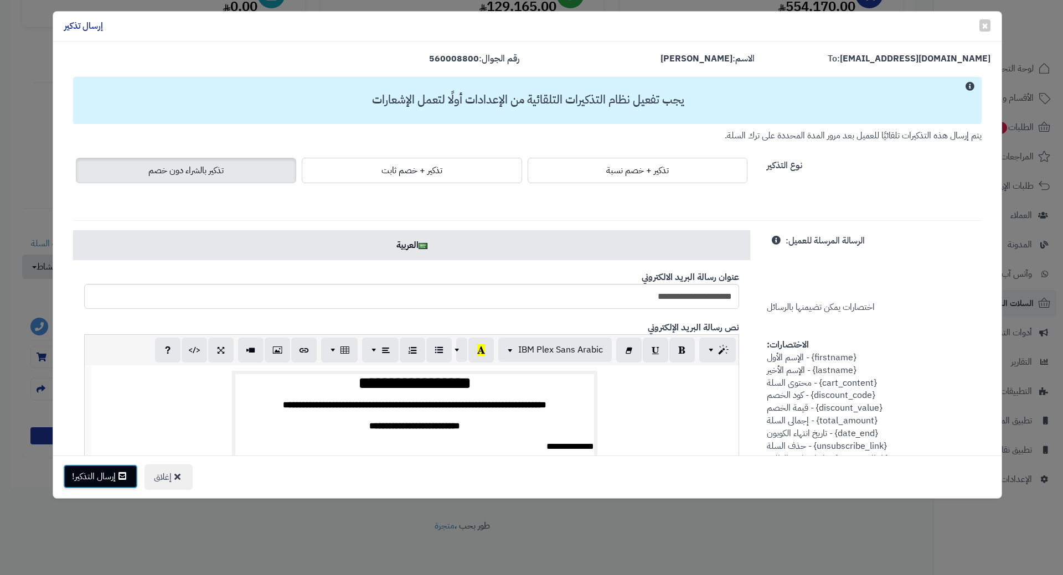
drag, startPoint x: 91, startPoint y: 485, endPoint x: 90, endPoint y: 478, distance: 7.4
click at [91, 485] on button "إرسال التذكير!" at bounding box center [100, 477] width 75 height 24
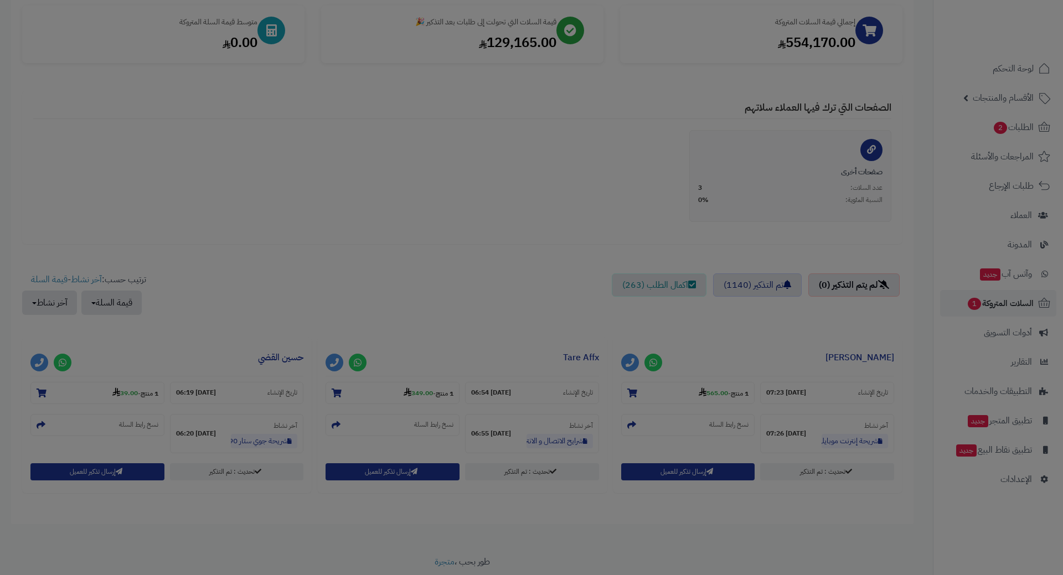
scroll to position [204, 0]
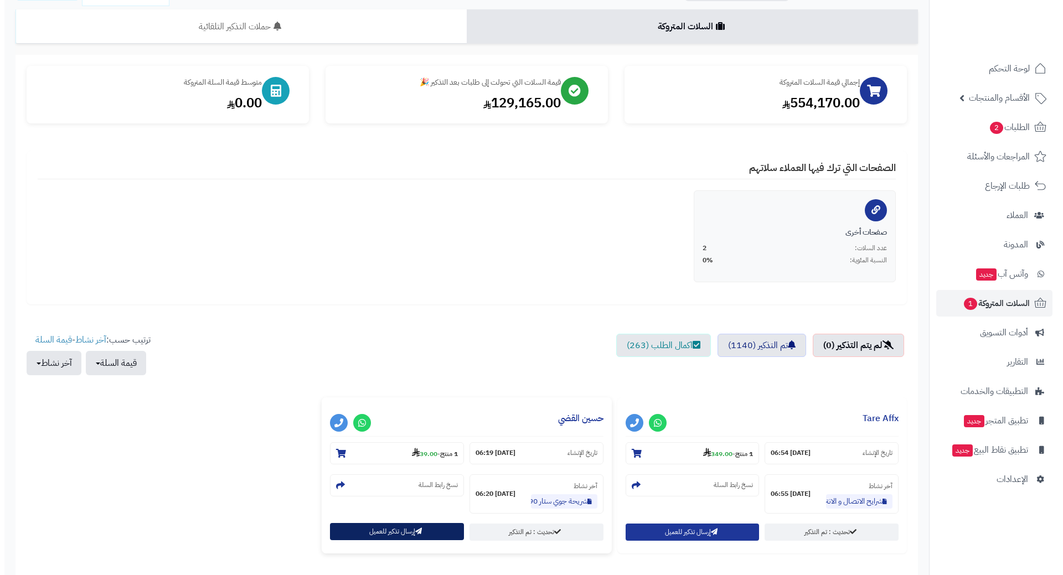
scroll to position [168, 0]
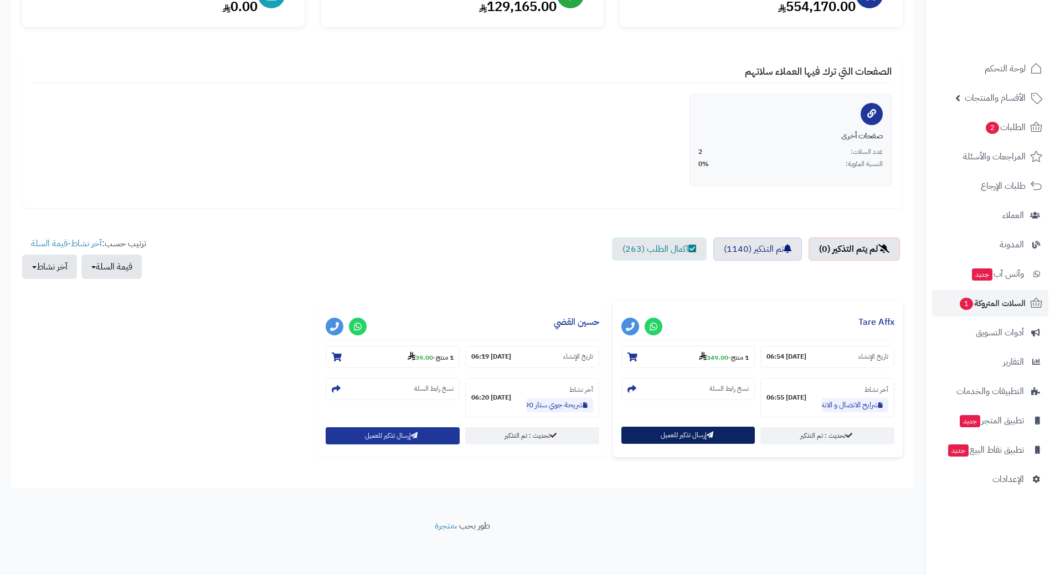
click at [686, 439] on button "إرسال تذكير للعميل" at bounding box center [688, 435] width 134 height 17
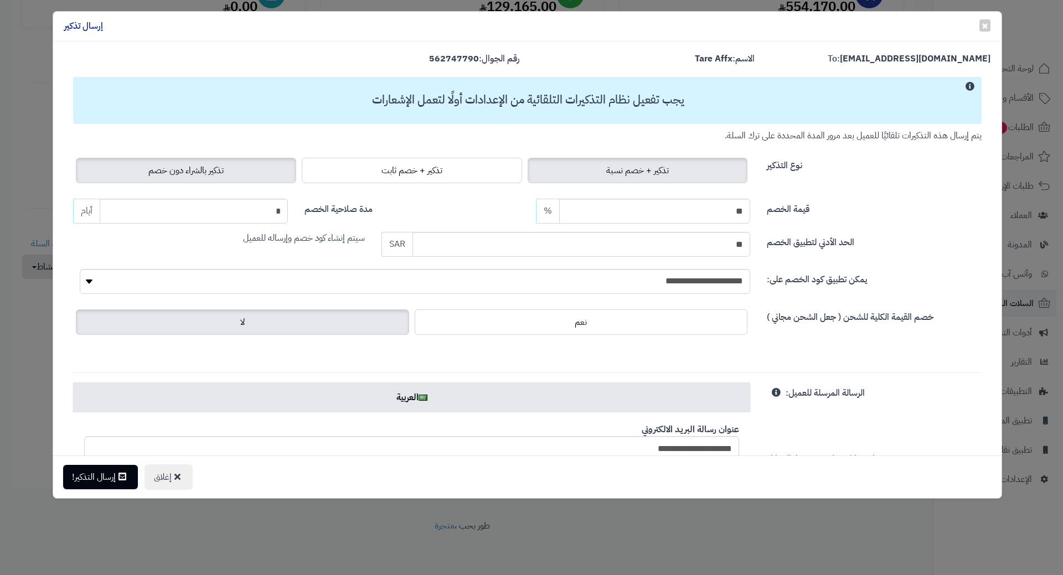
drag, startPoint x: 249, startPoint y: 163, endPoint x: 235, endPoint y: 178, distance: 20.8
click at [249, 163] on label "تذكير بالشراء دون خصم" at bounding box center [186, 170] width 220 height 25
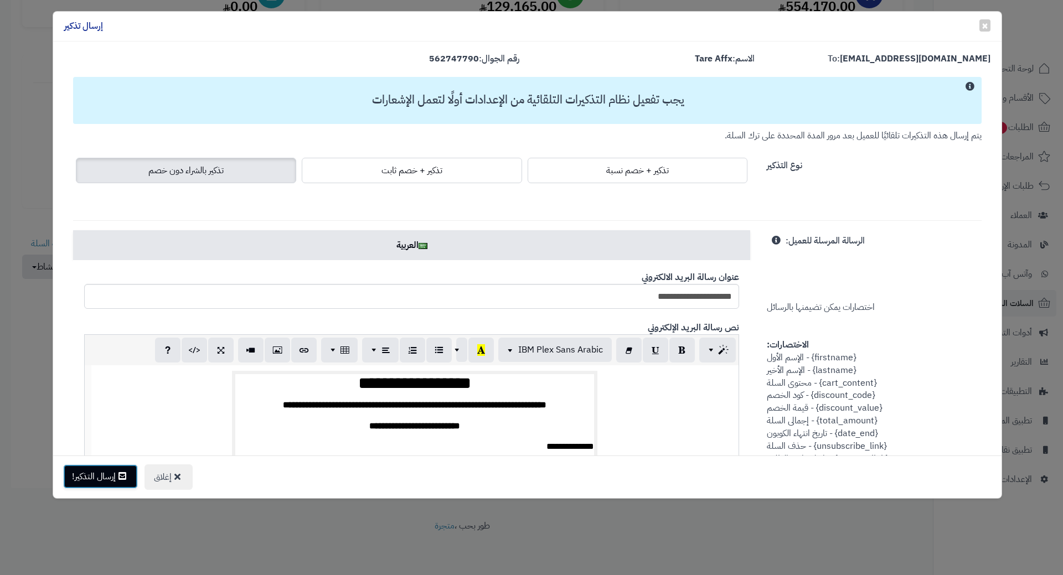
click at [101, 477] on button "إرسال التذكير!" at bounding box center [100, 477] width 75 height 24
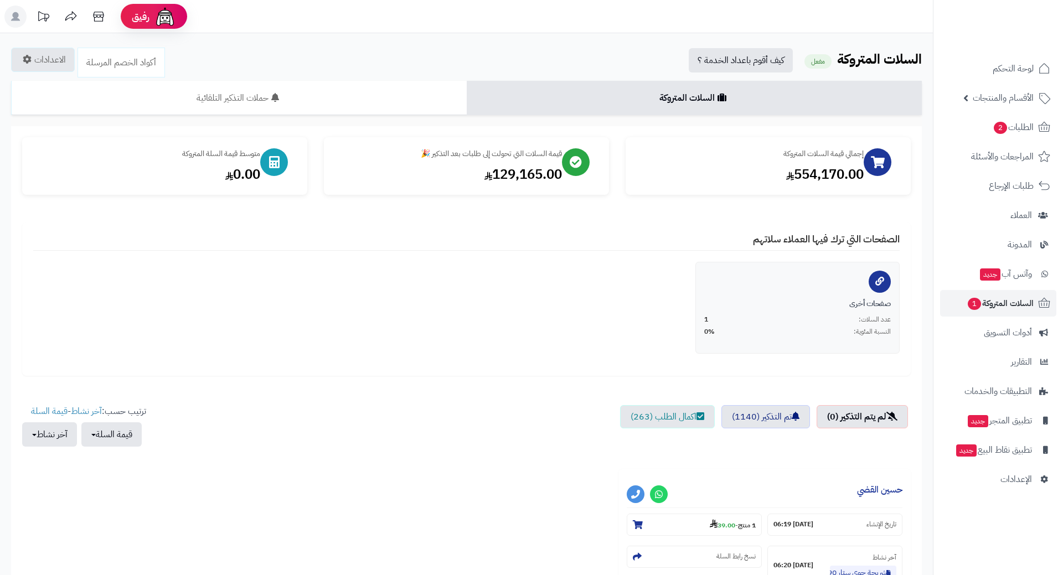
scroll to position [168, 0]
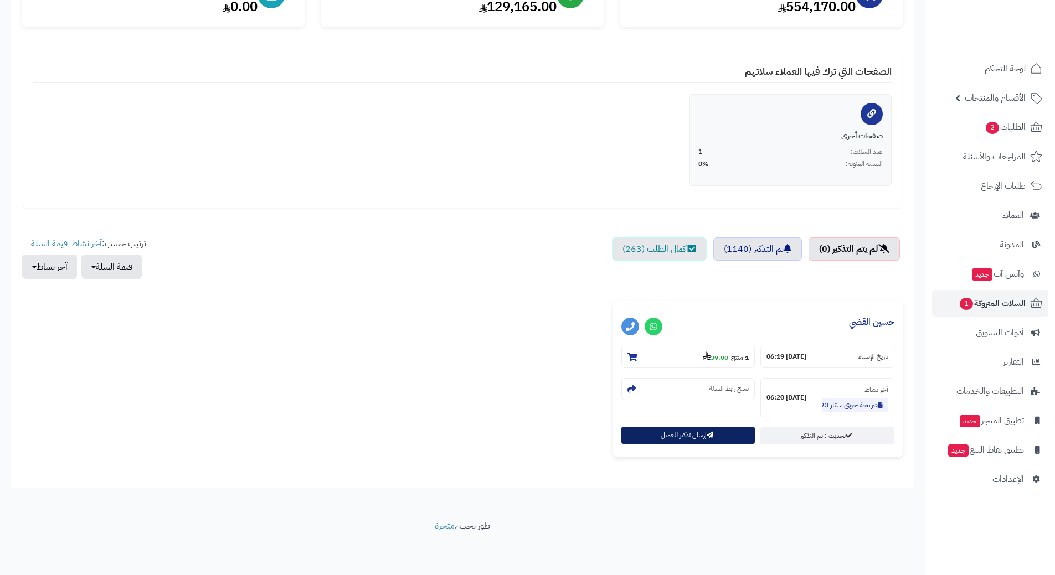
click at [656, 434] on button "إرسال تذكير للعميل" at bounding box center [688, 435] width 134 height 17
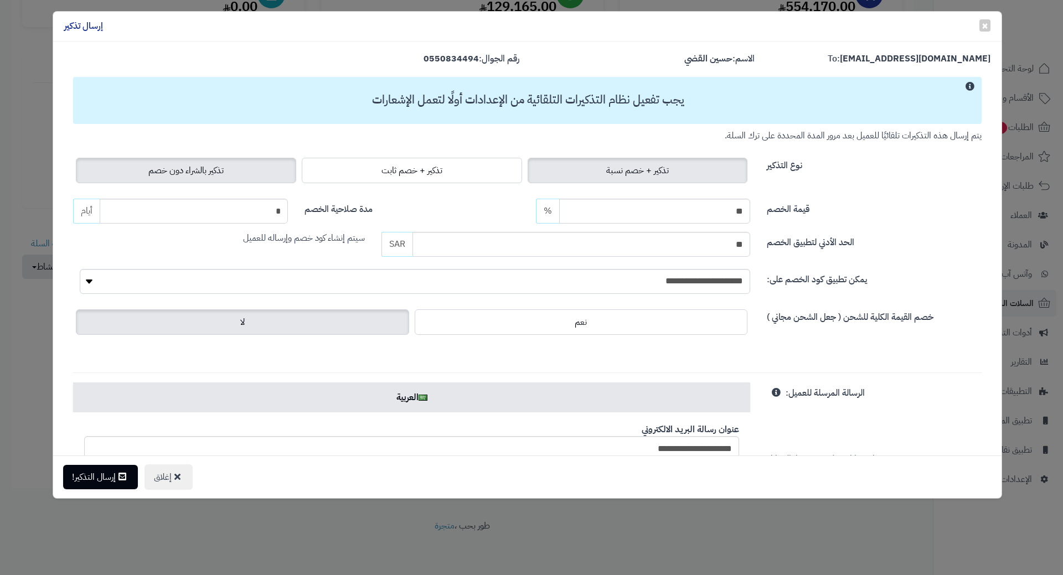
click at [227, 181] on label "تذكير بالشراء دون خصم" at bounding box center [186, 170] width 220 height 25
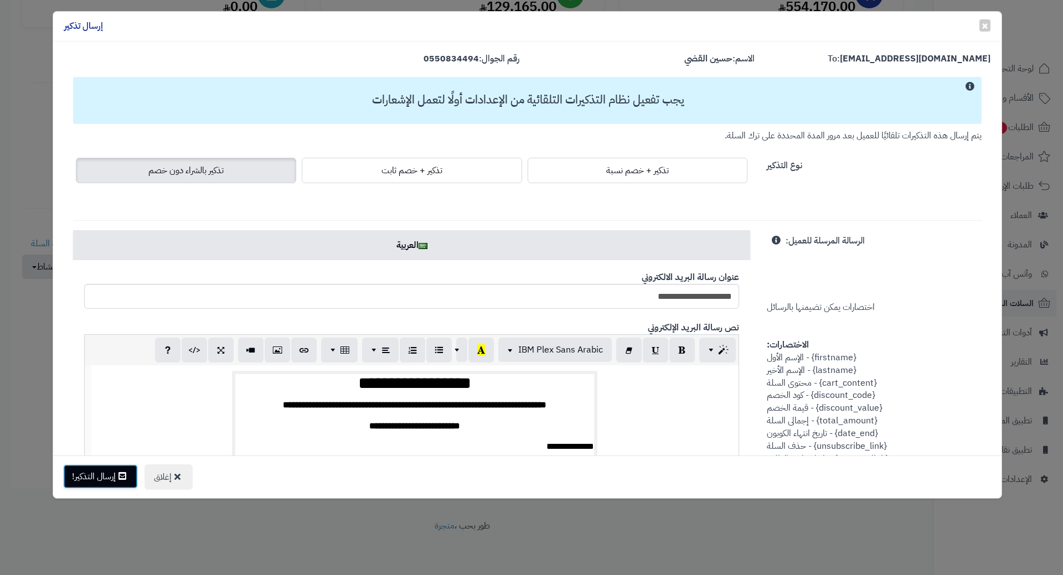
drag, startPoint x: 87, startPoint y: 476, endPoint x: 91, endPoint y: 471, distance: 5.9
click at [87, 476] on button "إرسال التذكير!" at bounding box center [100, 477] width 75 height 24
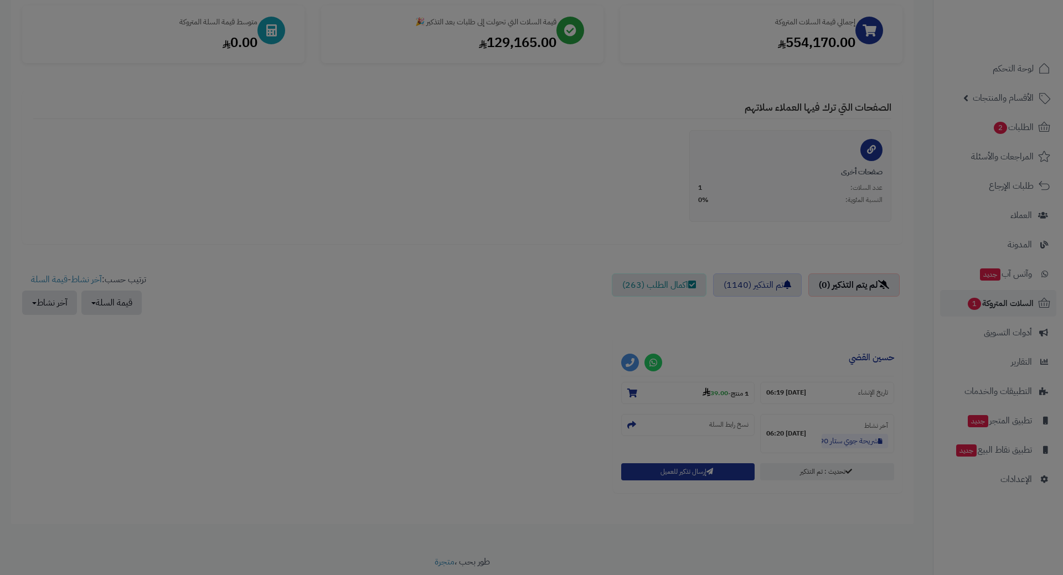
scroll to position [204, 0]
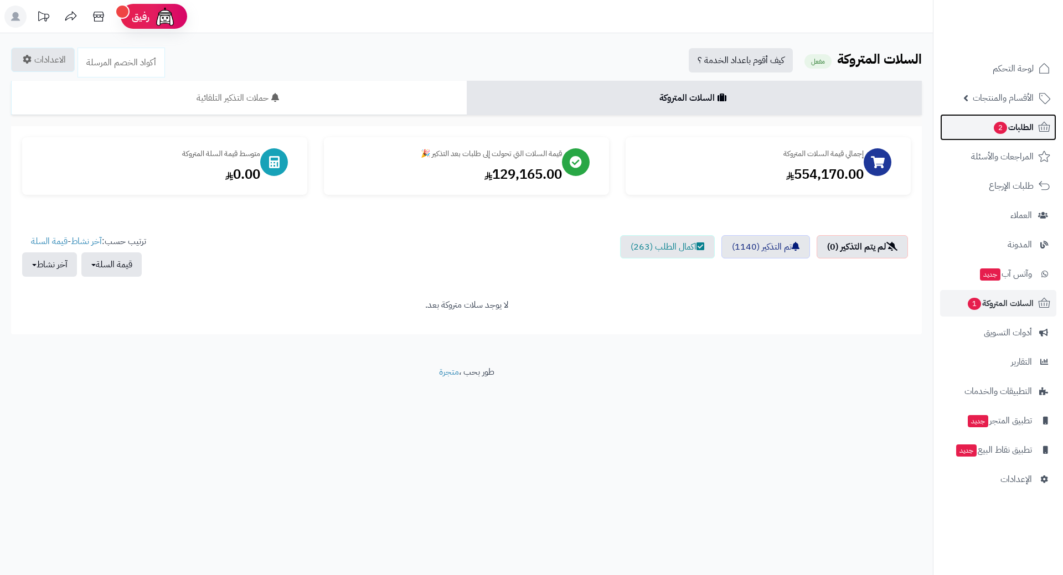
click at [982, 125] on link "الطلبات 2" at bounding box center [998, 127] width 116 height 27
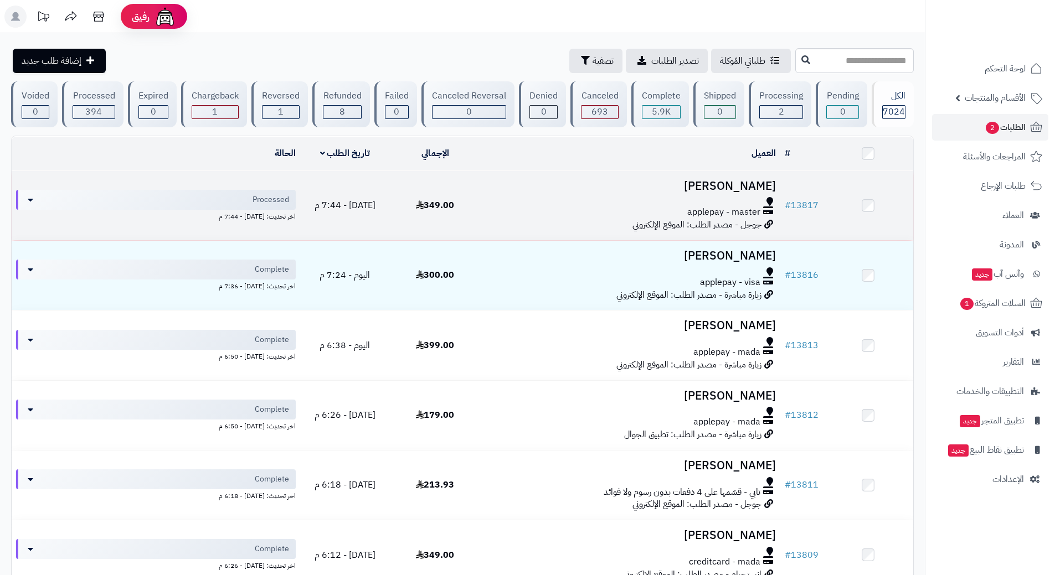
click at [497, 199] on div at bounding box center [630, 201] width 291 height 9
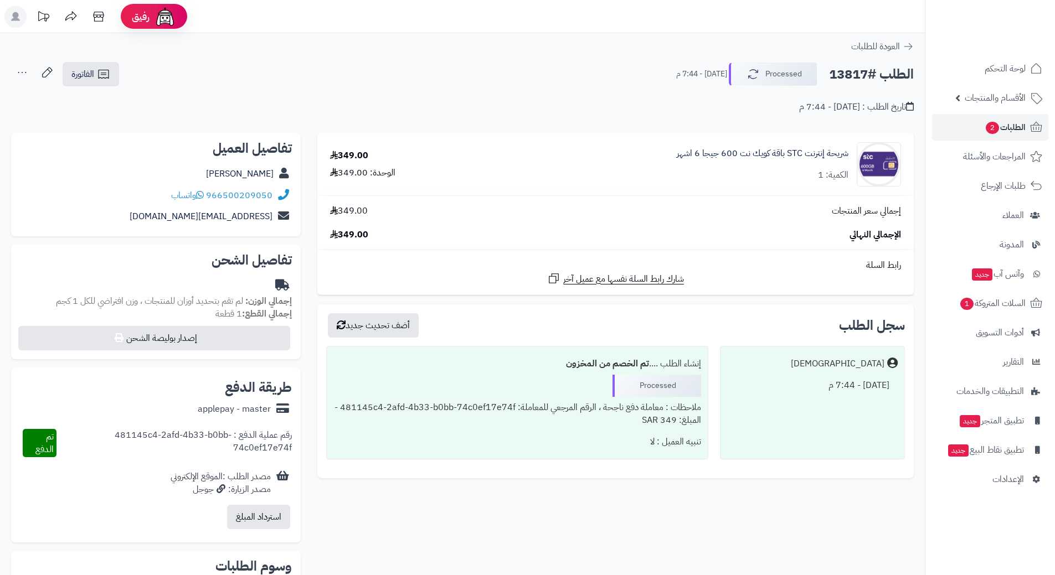
click at [852, 74] on h2 "الطلب #13817" at bounding box center [871, 74] width 85 height 23
copy div "الطلب #13817 Processed"
click at [202, 195] on icon at bounding box center [200, 194] width 8 height 9
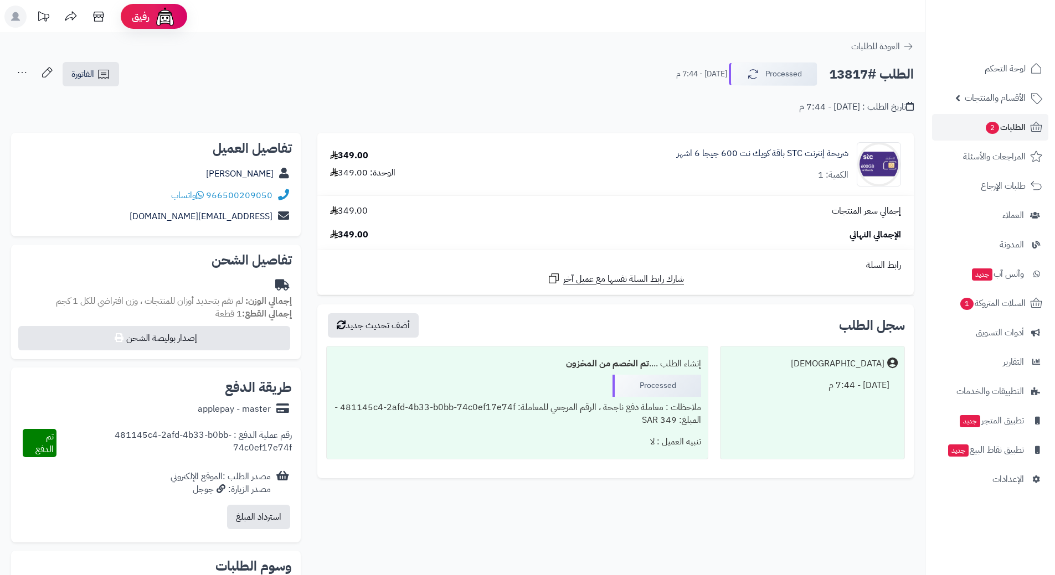
click at [869, 75] on h2 "الطلب #13817" at bounding box center [871, 74] width 85 height 23
click at [869, 74] on h2 "الطلب #13817" at bounding box center [871, 74] width 85 height 23
copy div "الطلب #13817 Processed"
click at [200, 196] on icon at bounding box center [200, 194] width 8 height 9
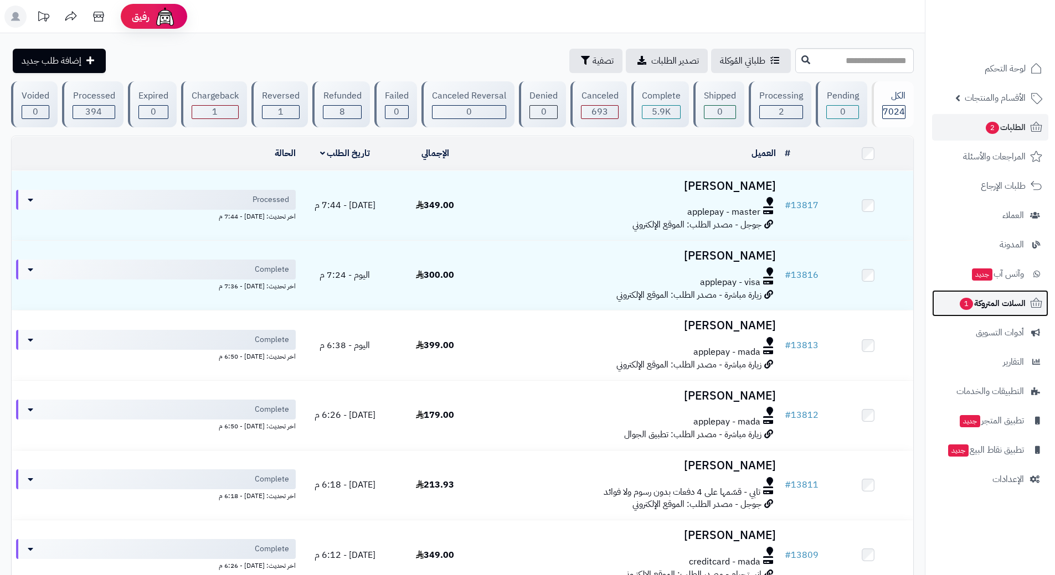
click at [966, 301] on span "1" at bounding box center [966, 304] width 13 height 12
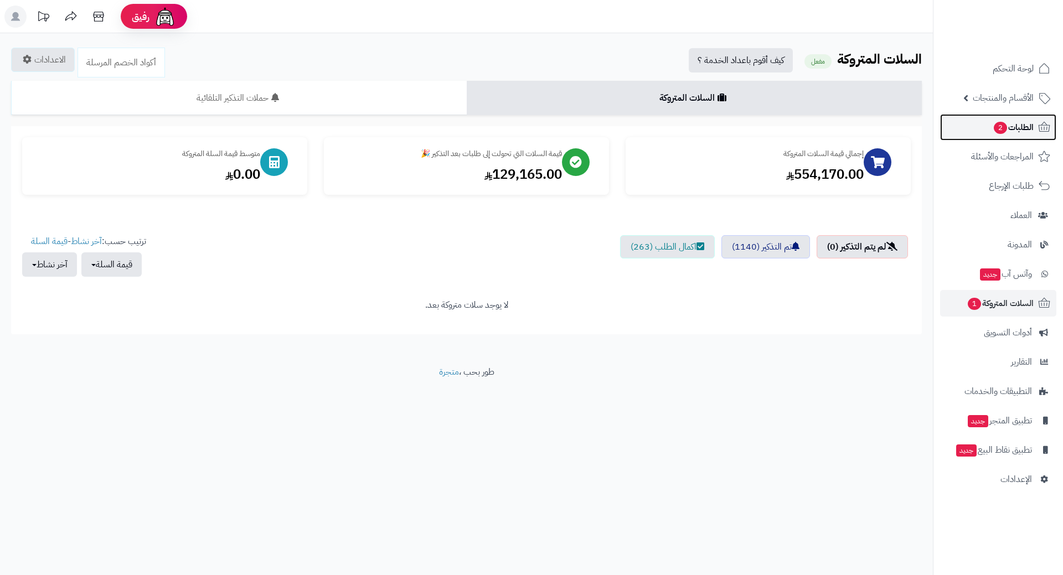
click at [977, 122] on link "الطلبات 2" at bounding box center [998, 127] width 116 height 27
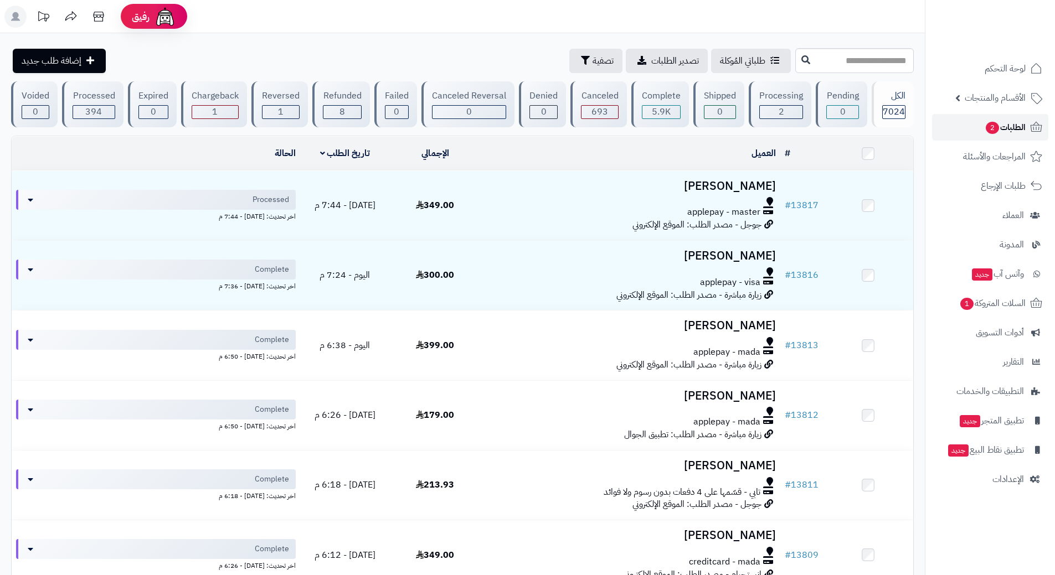
click at [968, 128] on link "الطلبات 2" at bounding box center [990, 127] width 116 height 27
click at [837, 58] on input "text" at bounding box center [854, 60] width 118 height 25
type input "*****"
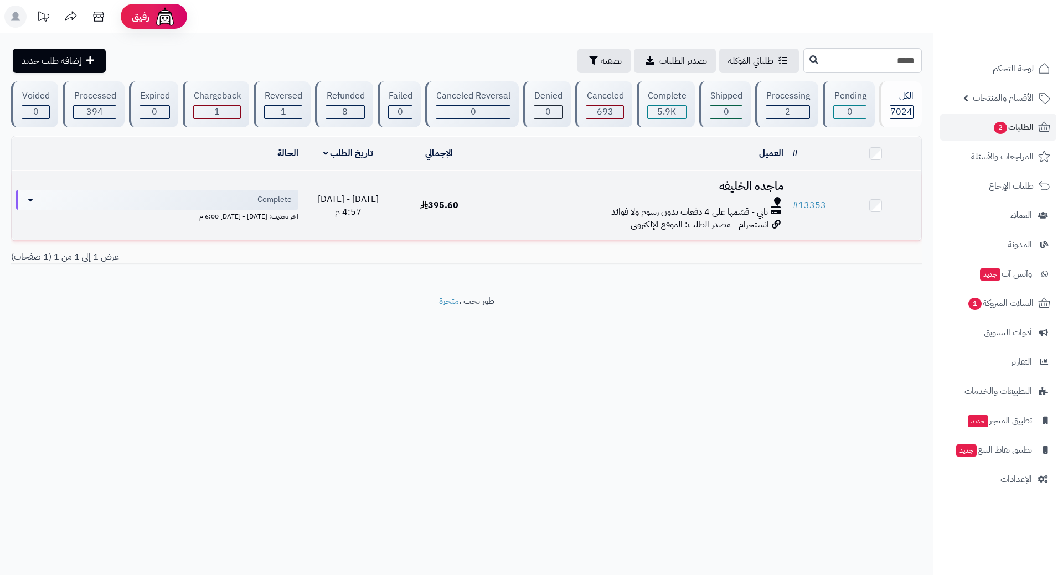
click at [530, 201] on div at bounding box center [637, 201] width 294 height 9
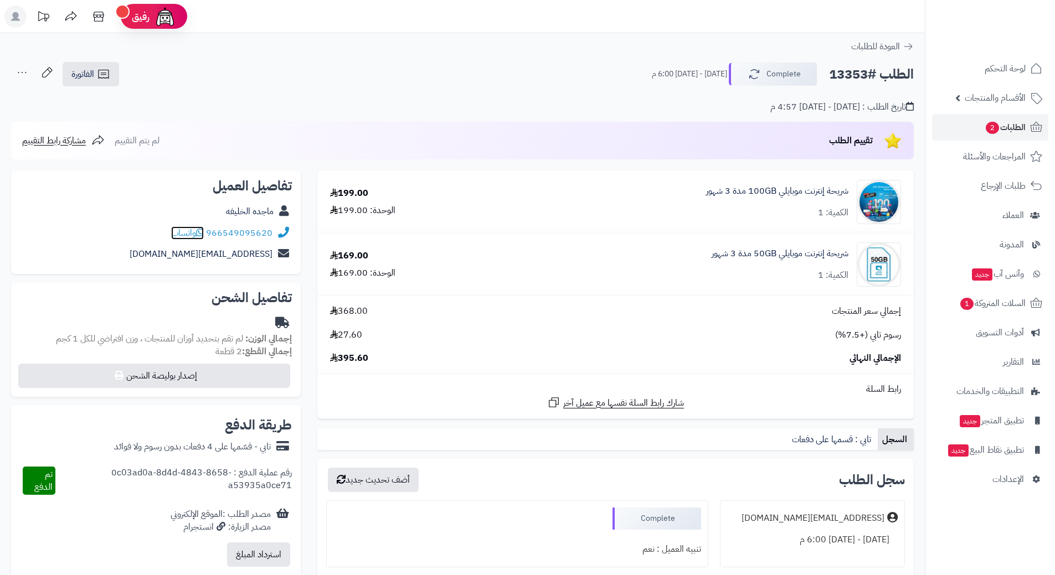
click at [203, 231] on icon at bounding box center [200, 232] width 8 height 9
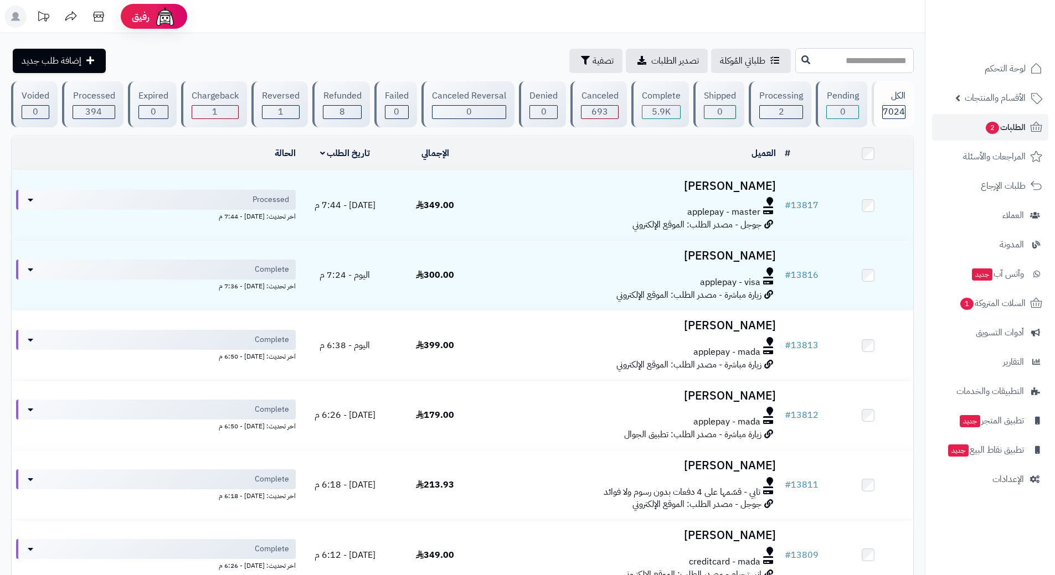
click at [795, 55] on input "text" at bounding box center [854, 60] width 118 height 25
type input "*****"
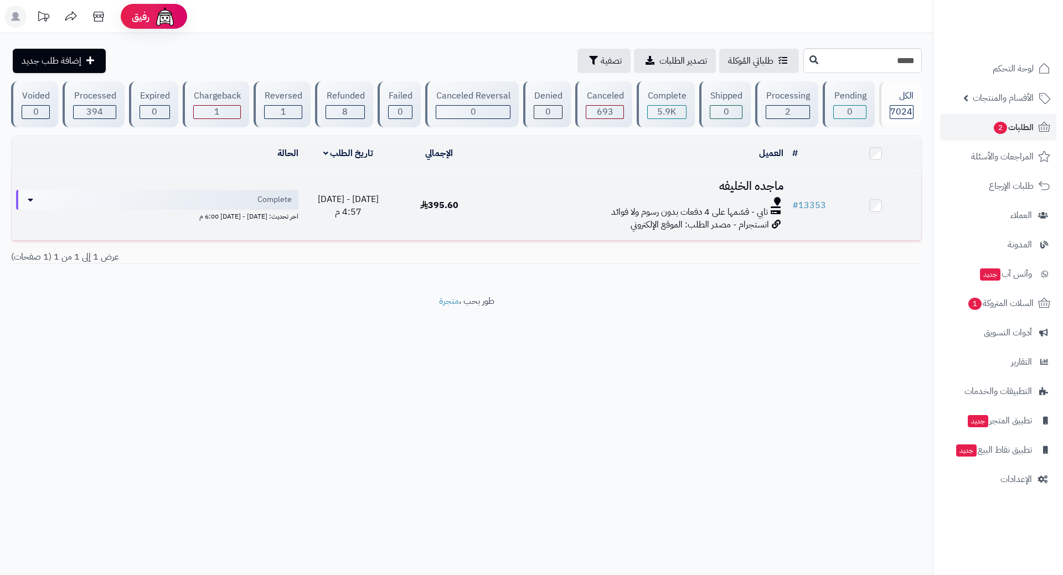
click at [554, 207] on div "تابي - قسّمها على 4 دفعات بدون رسوم ولا فوائد" at bounding box center [637, 212] width 294 height 13
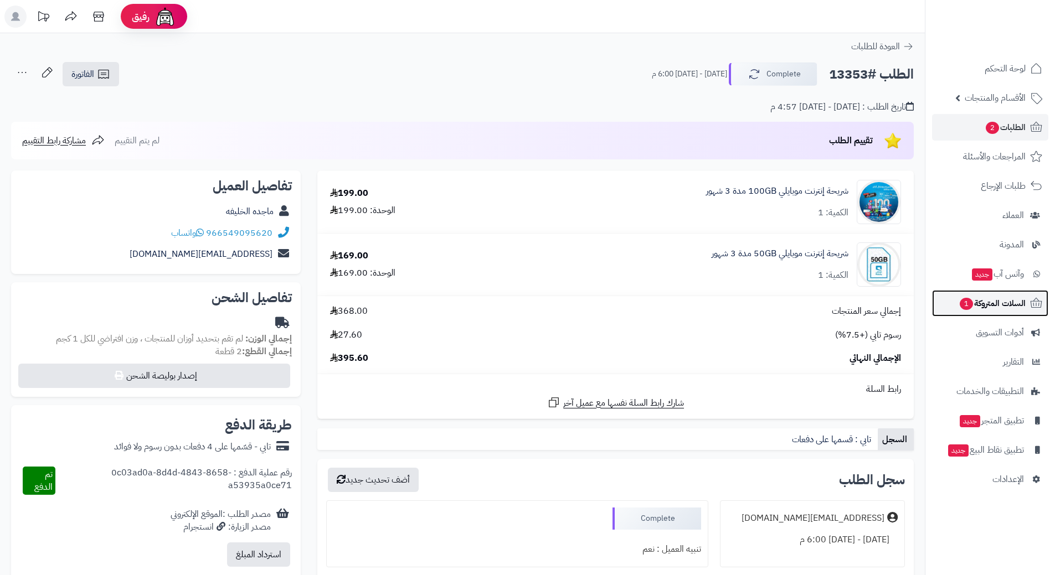
click at [960, 299] on span "1" at bounding box center [967, 304] width 14 height 13
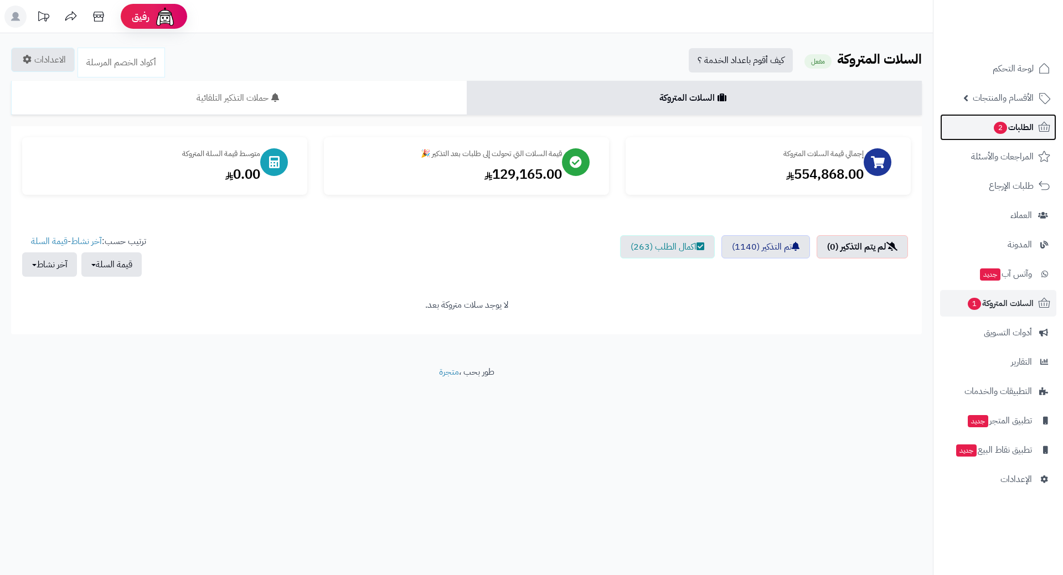
click at [976, 122] on link "الطلبات 2" at bounding box center [998, 127] width 116 height 27
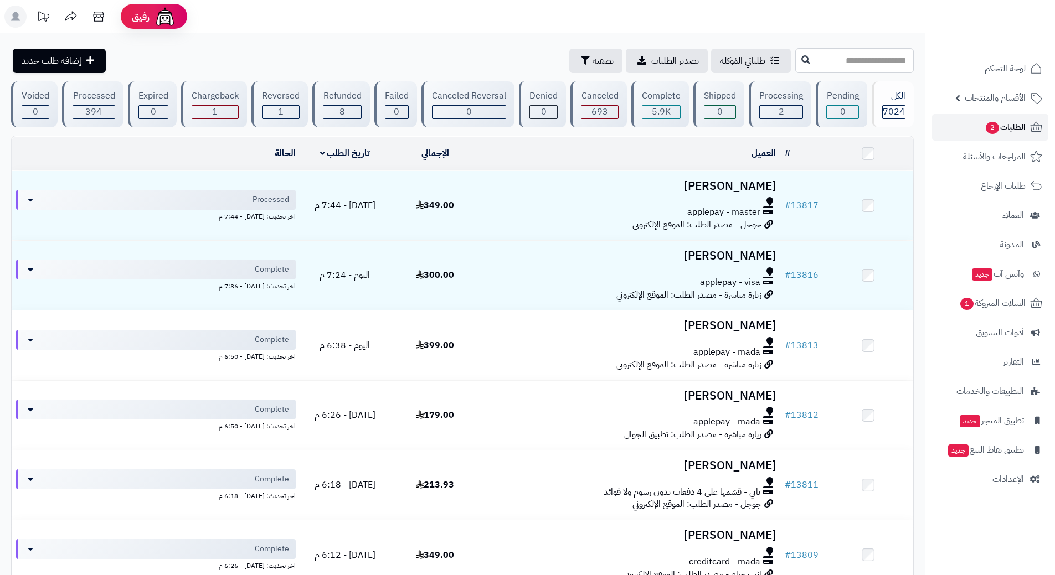
click at [939, 126] on link "الطلبات 2" at bounding box center [990, 127] width 116 height 27
click at [812, 60] on input "text" at bounding box center [854, 60] width 118 height 25
type input "*****"
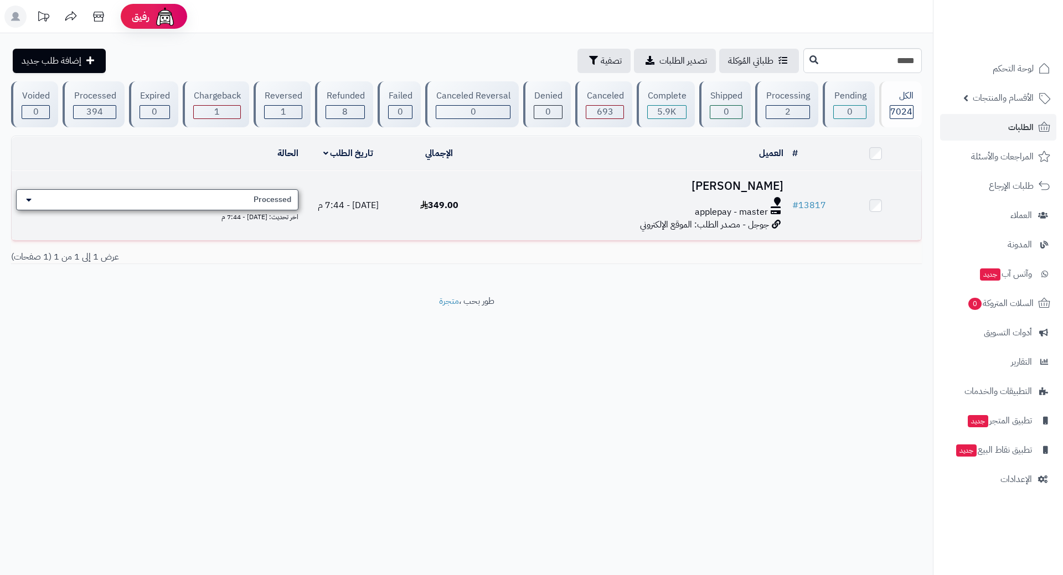
click at [229, 194] on div "Processed" at bounding box center [157, 199] width 282 height 21
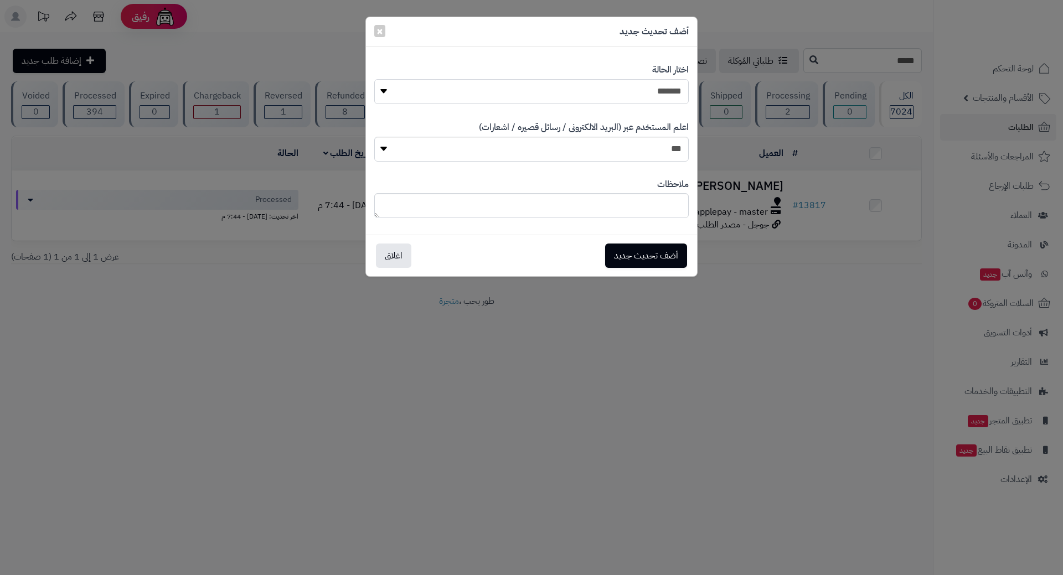
click at [646, 94] on select "**********" at bounding box center [531, 91] width 315 height 25
select select "*"
click at [374, 79] on select "**********" at bounding box center [531, 91] width 315 height 25
drag, startPoint x: 639, startPoint y: 240, endPoint x: 636, endPoint y: 247, distance: 7.7
click at [639, 240] on div "أضف تحديث جديد اغلاق" at bounding box center [531, 256] width 331 height 42
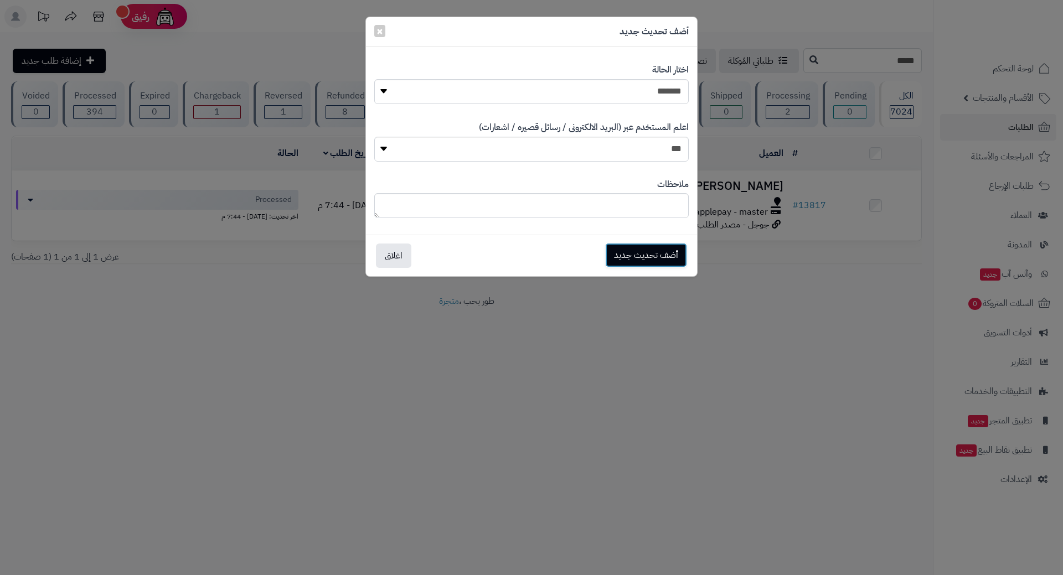
click at [636, 247] on button "أضف تحديث جديد" at bounding box center [646, 255] width 82 height 24
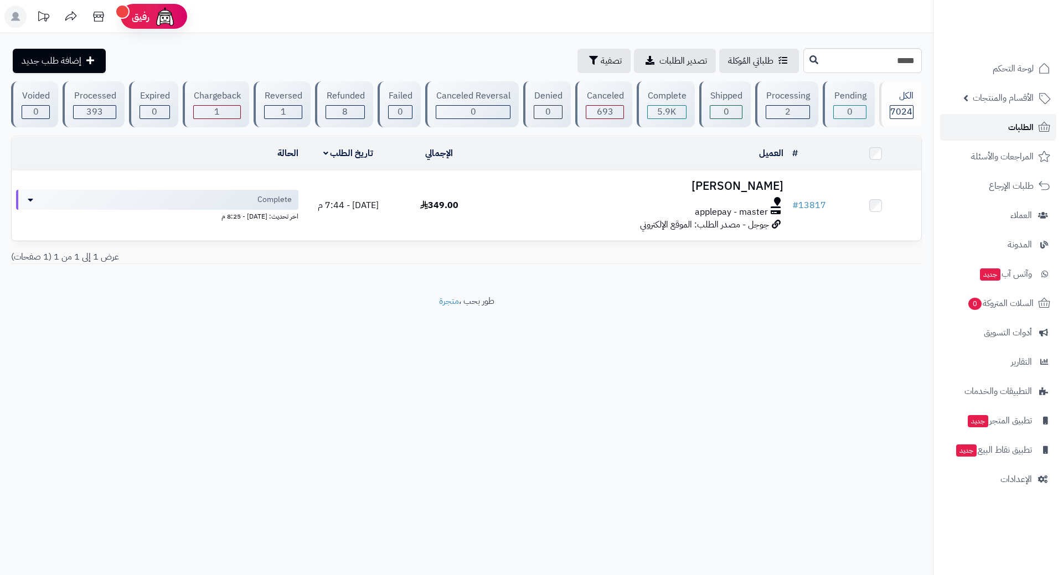
click at [973, 120] on link "الطلبات" at bounding box center [998, 127] width 116 height 27
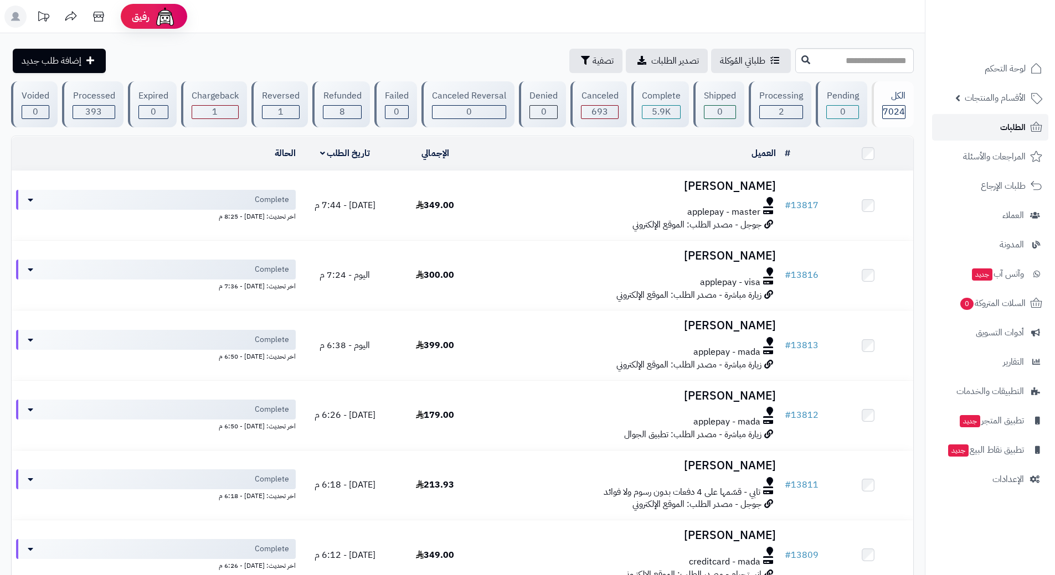
click at [993, 122] on link "الطلبات" at bounding box center [990, 127] width 116 height 27
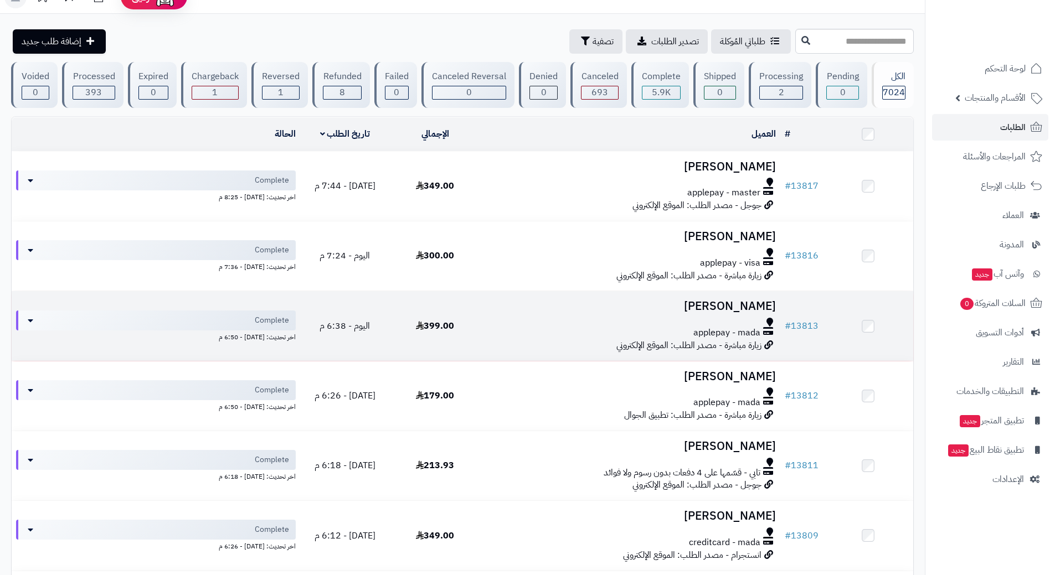
drag, startPoint x: 493, startPoint y: 345, endPoint x: 496, endPoint y: 339, distance: 6.5
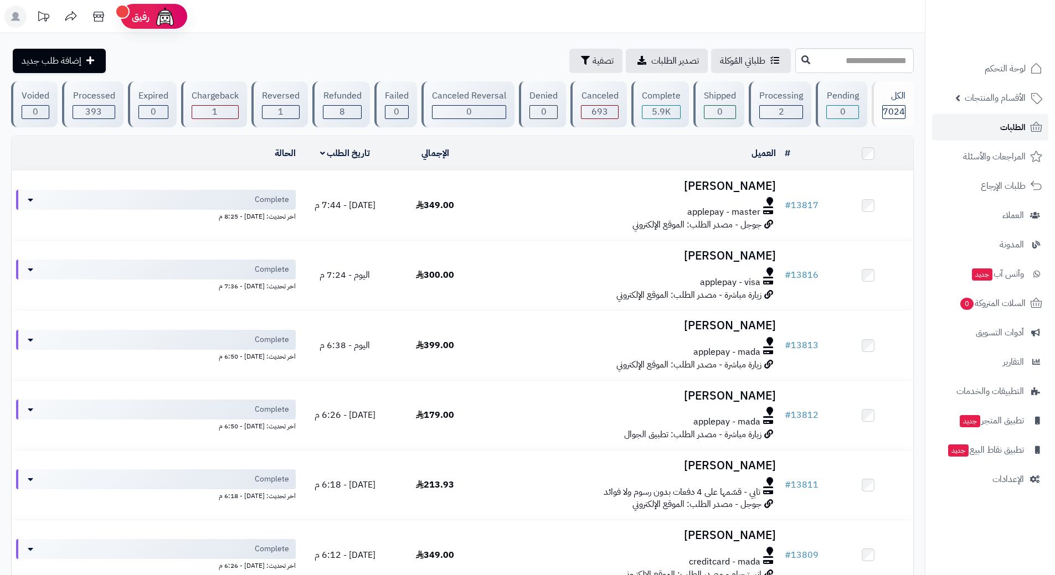
click at [968, 125] on link "الطلبات" at bounding box center [990, 127] width 116 height 27
click at [978, 128] on link "الطلبات" at bounding box center [990, 127] width 116 height 27
click at [982, 306] on span "السلات المتروكة 0" at bounding box center [992, 304] width 67 height 16
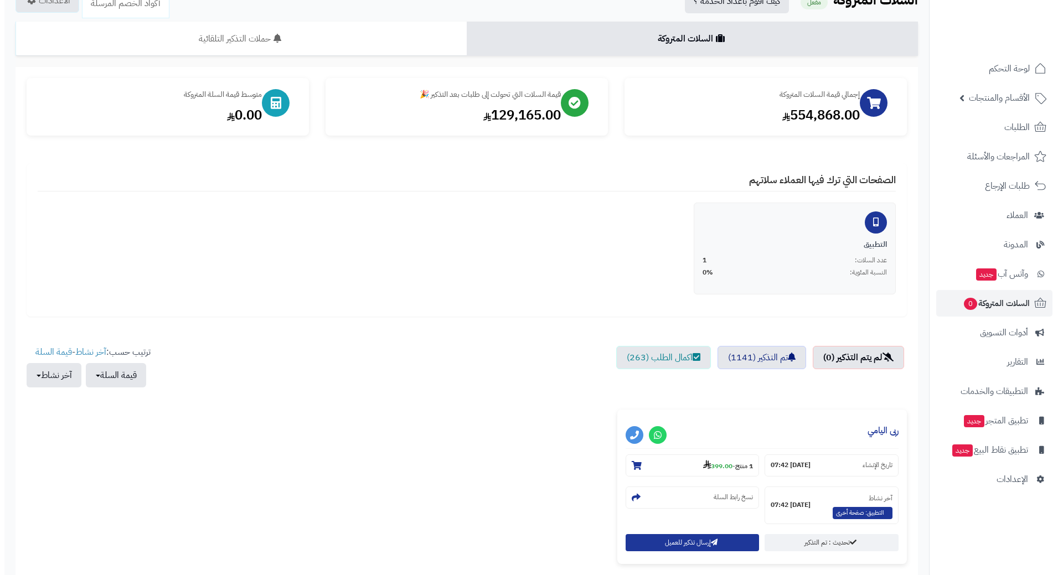
scroll to position [166, 0]
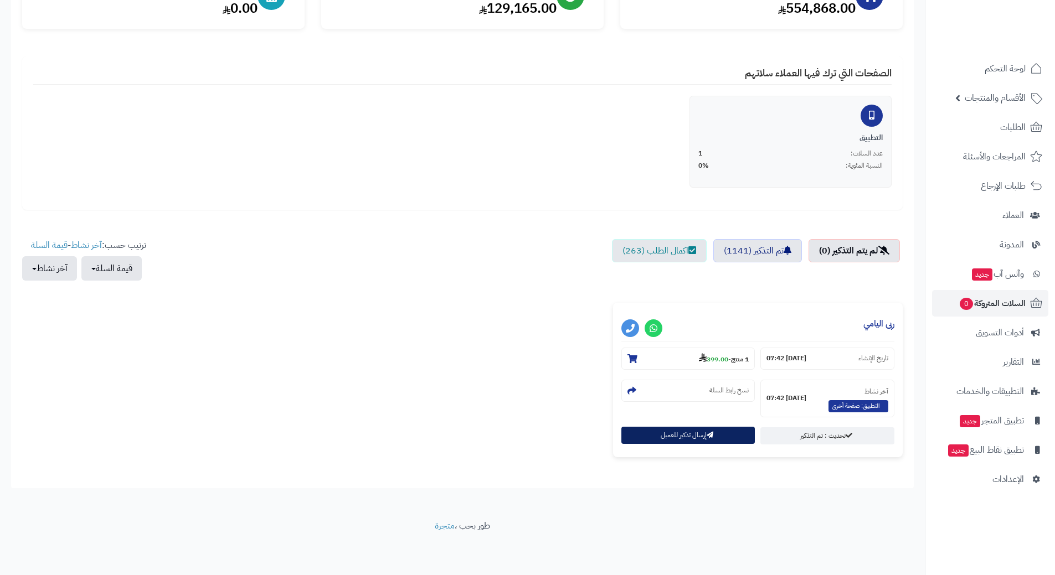
click at [703, 438] on button "إرسال تذكير للعميل" at bounding box center [688, 435] width 134 height 17
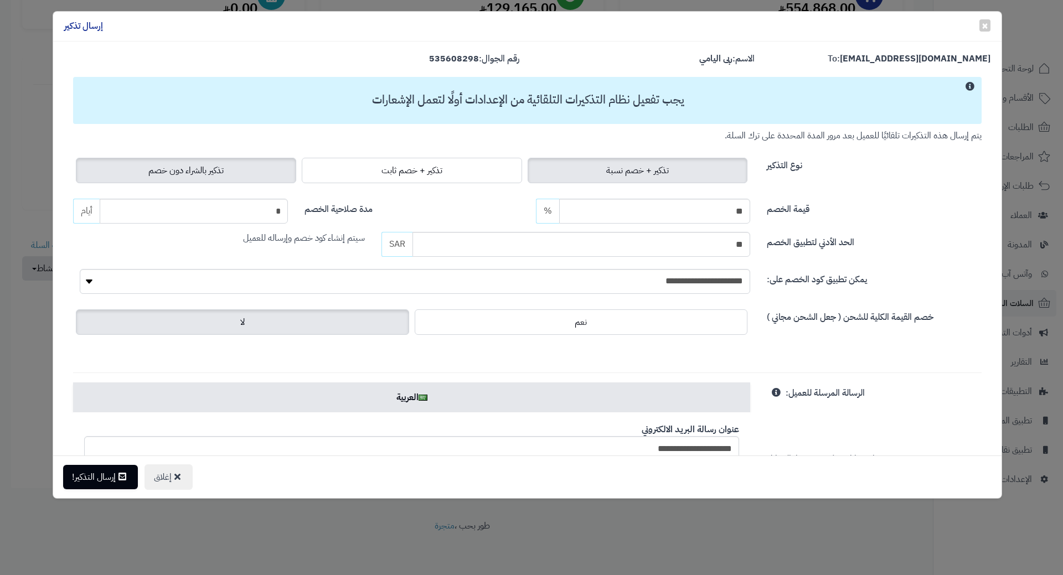
drag, startPoint x: 200, startPoint y: 167, endPoint x: 195, endPoint y: 177, distance: 11.1
click at [200, 167] on span "تذكير بالشراء دون خصم" at bounding box center [185, 170] width 75 height 13
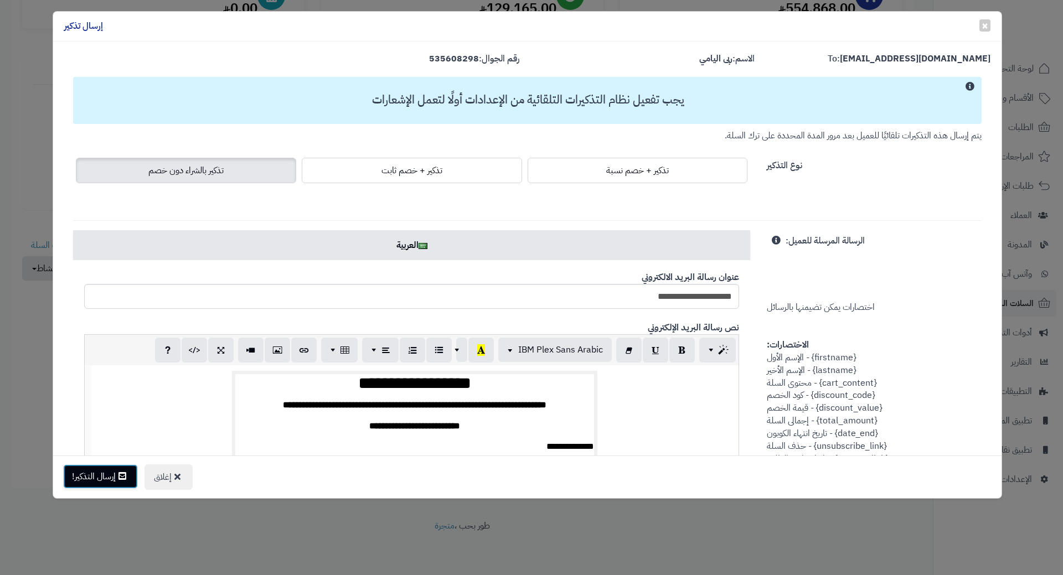
click at [105, 476] on button "إرسال التذكير!" at bounding box center [100, 477] width 75 height 24
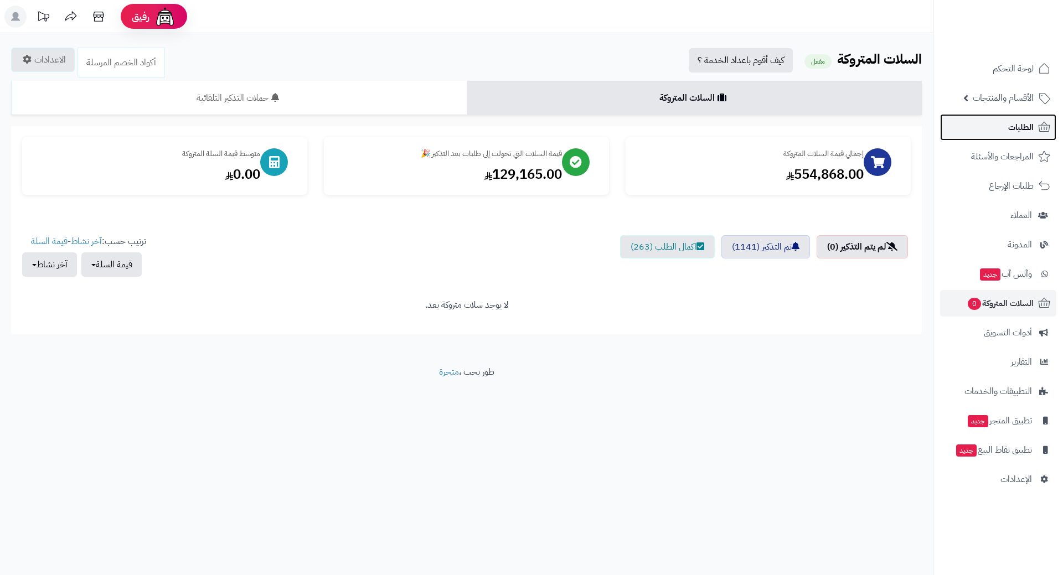
click at [1009, 122] on span "الطلبات" at bounding box center [1020, 128] width 25 height 16
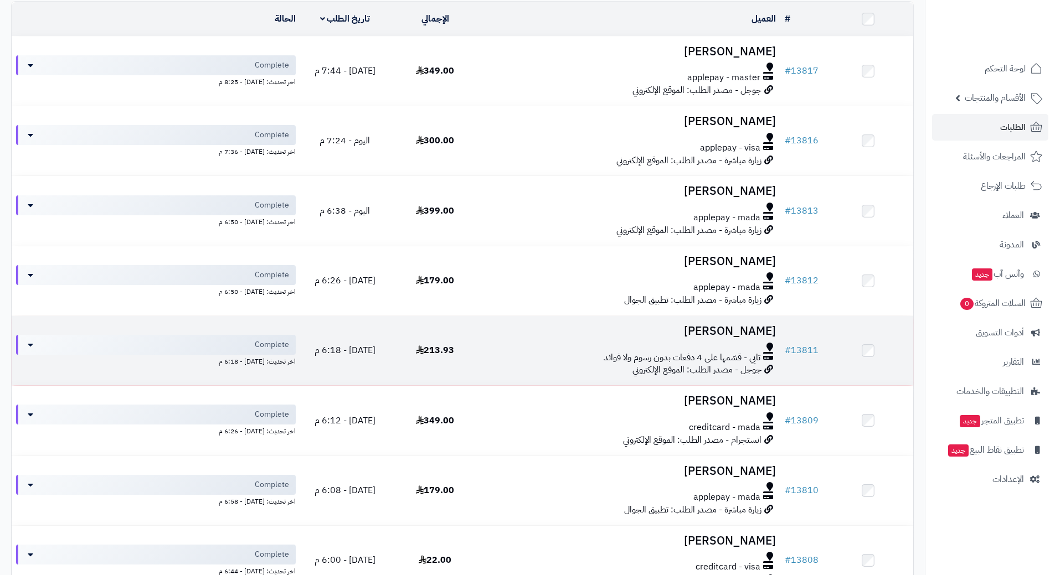
scroll to position [166, 0]
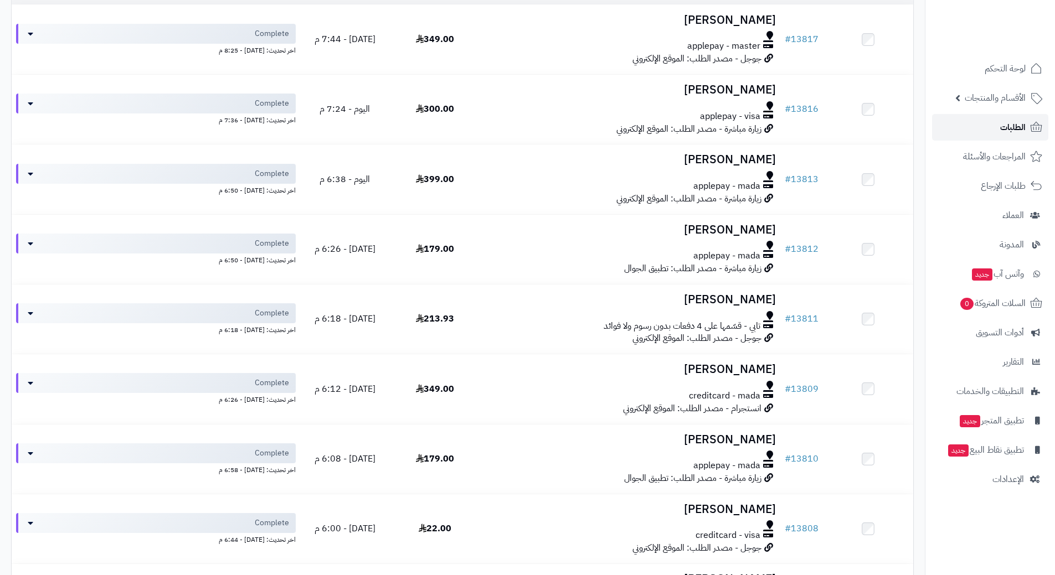
click at [961, 130] on link "الطلبات" at bounding box center [990, 127] width 116 height 27
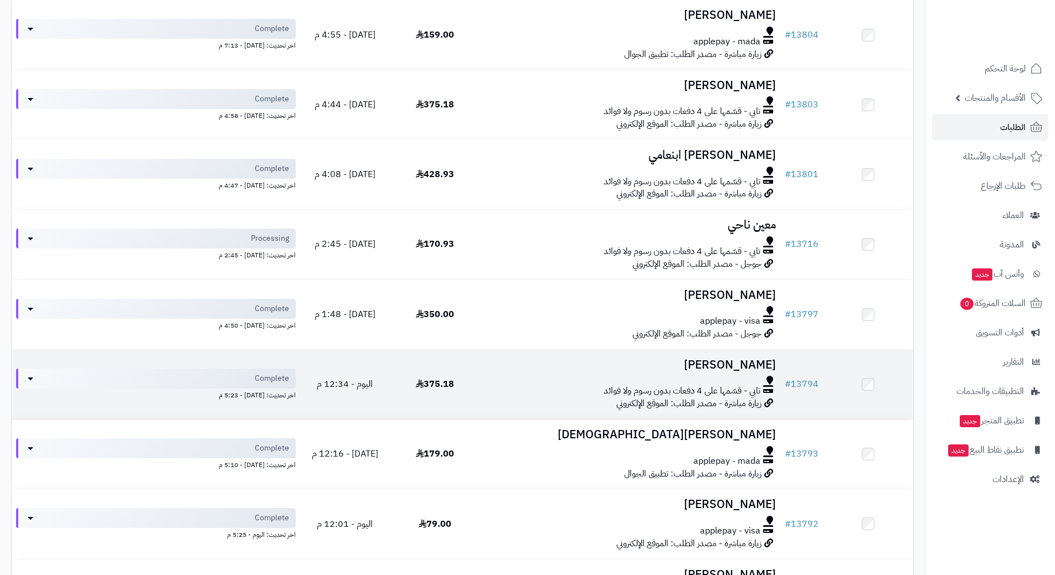
scroll to position [781, 0]
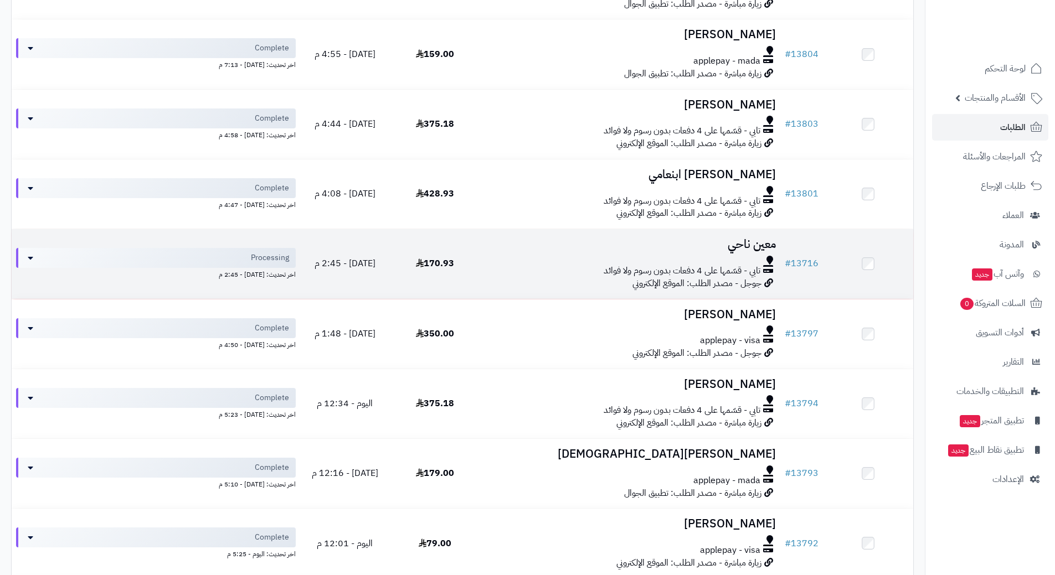
click at [513, 246] on h3 "معين ناحي" at bounding box center [630, 244] width 291 height 13
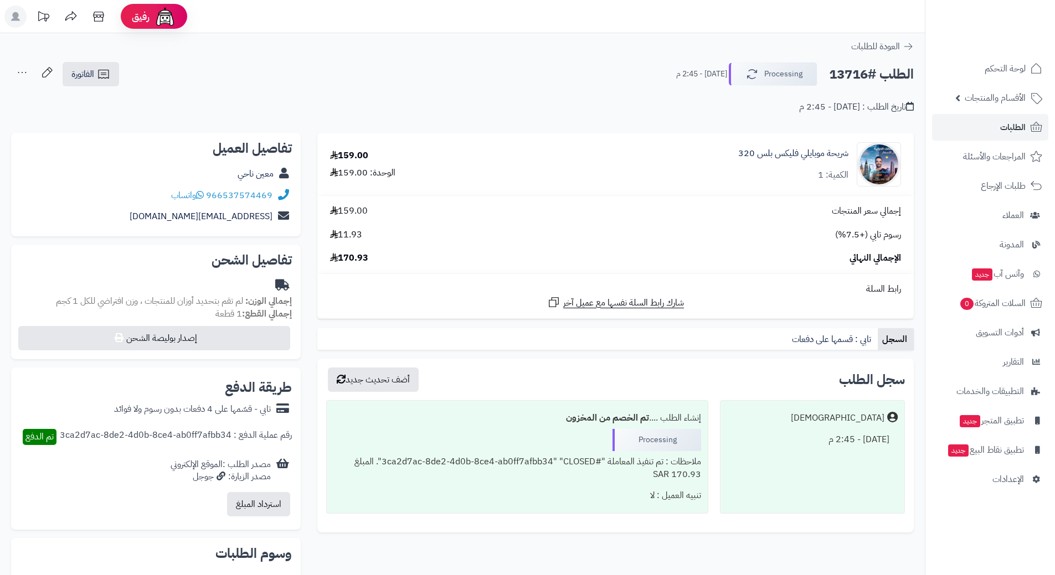
click at [863, 75] on h2 "الطلب #13716" at bounding box center [871, 74] width 85 height 23
copy div "الطلب #13716 Processing"
click at [203, 194] on icon at bounding box center [200, 194] width 8 height 9
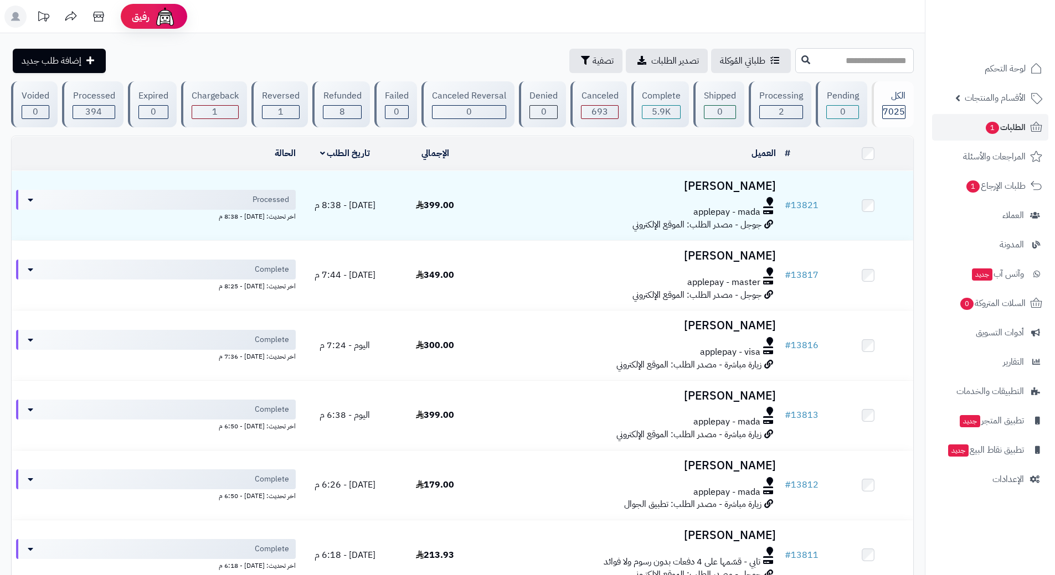
paste input "*****"
type input "*****"
click at [797, 61] on button at bounding box center [805, 59] width 17 height 21
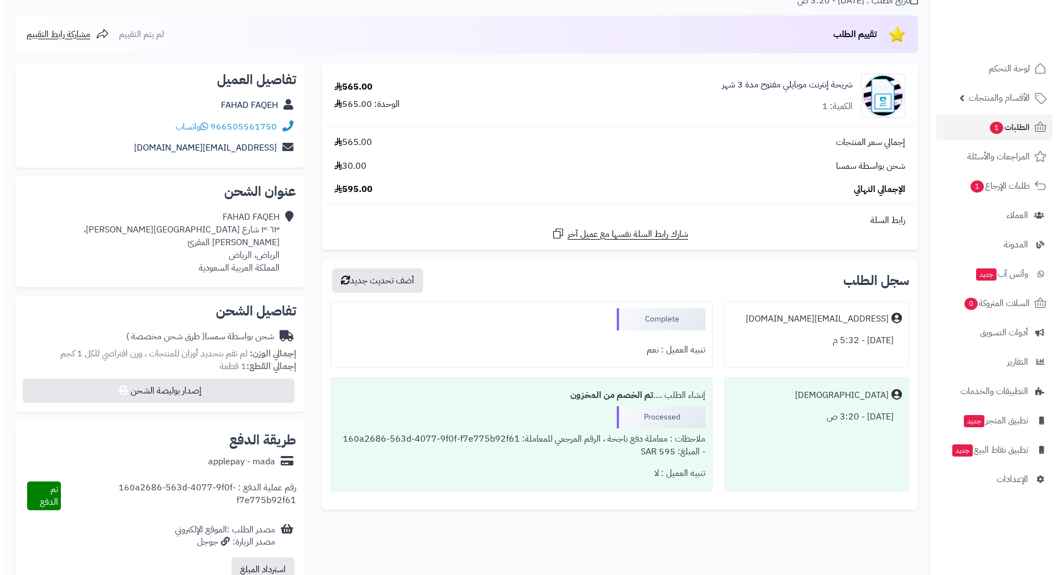
scroll to position [111, 0]
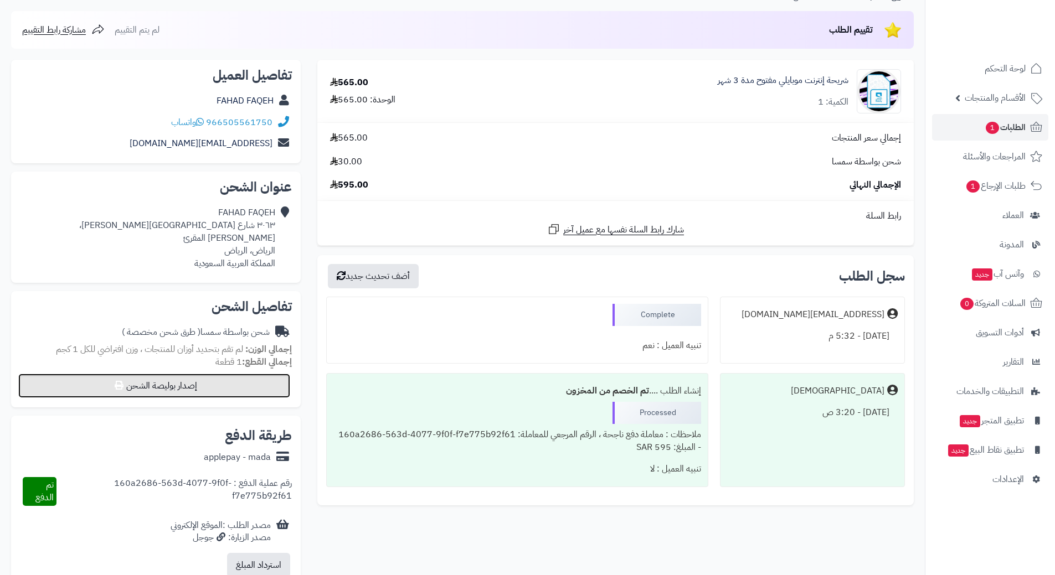
click at [180, 374] on button "إصدار بوليصة الشحن" at bounding box center [154, 386] width 272 height 24
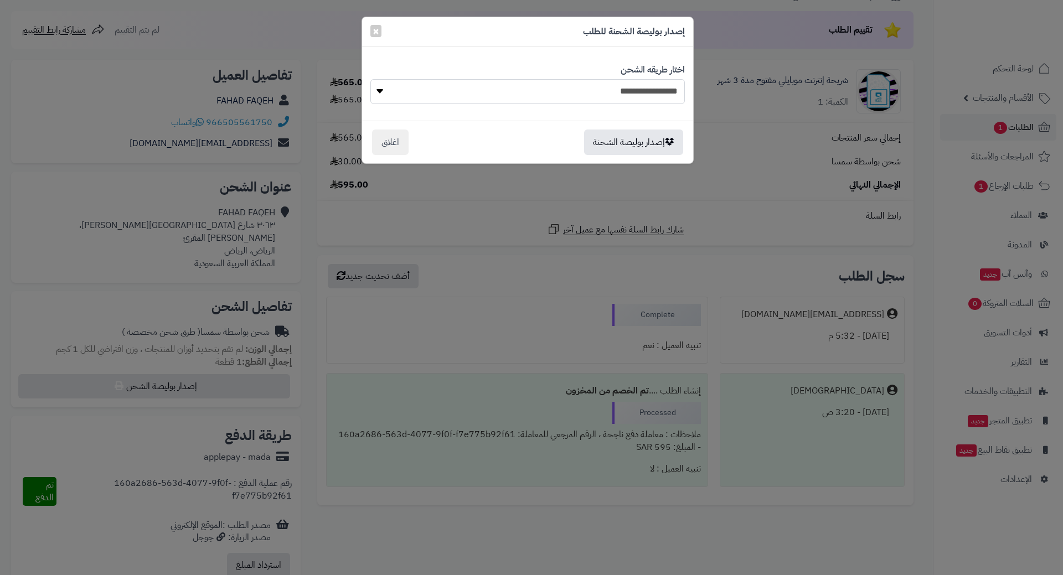
click at [404, 91] on select "**********" at bounding box center [527, 91] width 315 height 25
select select "****"
click at [370, 79] on select "**********" at bounding box center [527, 91] width 315 height 25
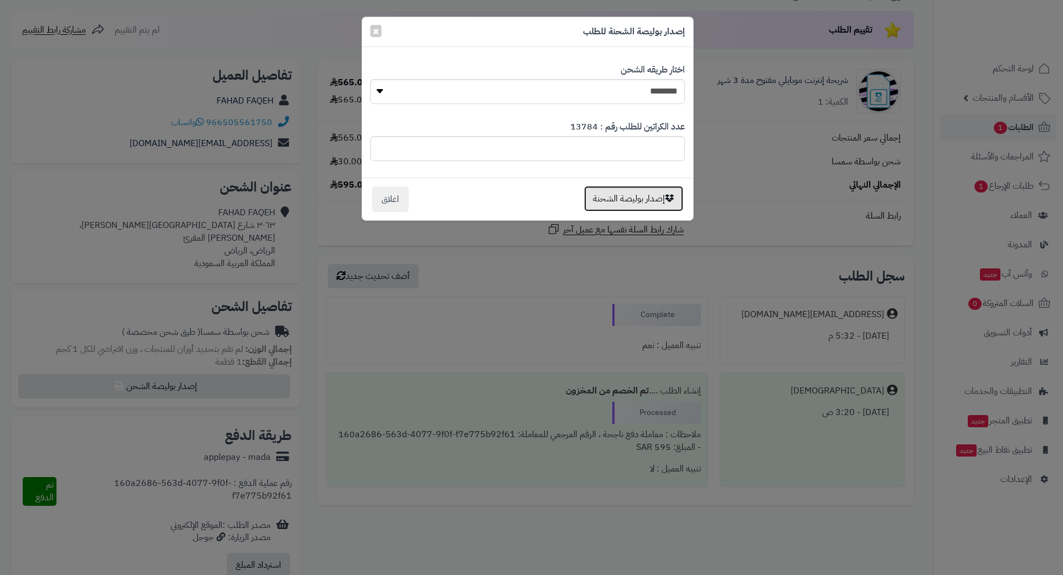
click at [636, 194] on button "إصدار بوليصة الشحنة" at bounding box center [633, 198] width 99 height 25
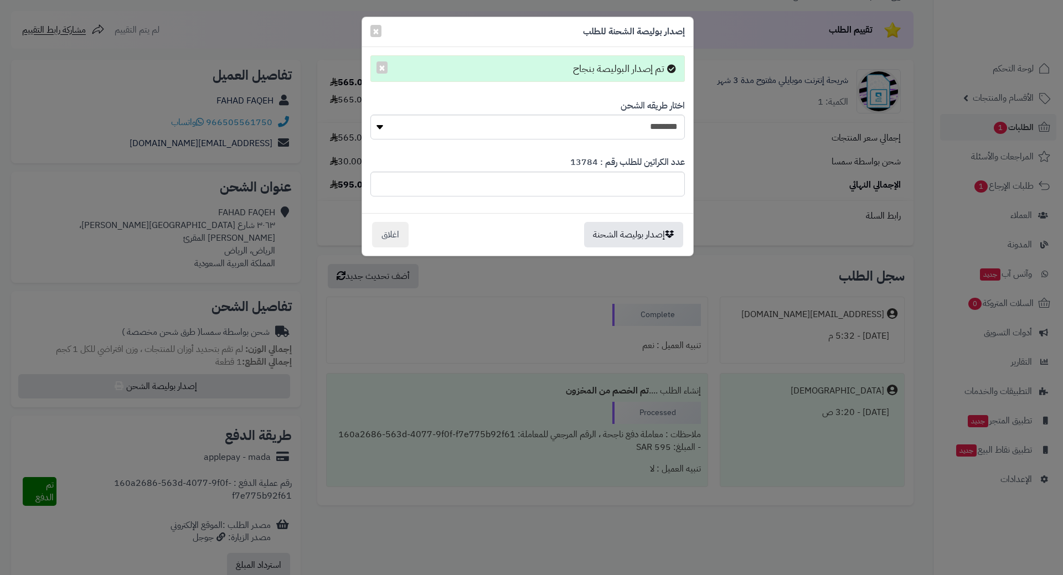
click at [234, 419] on div "**********" at bounding box center [531, 287] width 1063 height 575
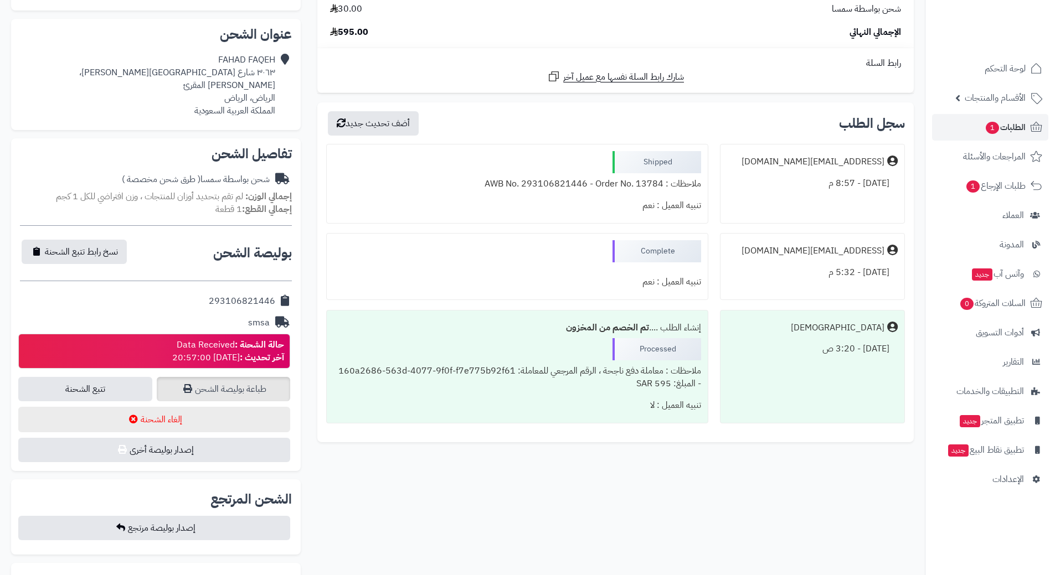
scroll to position [273, 0]
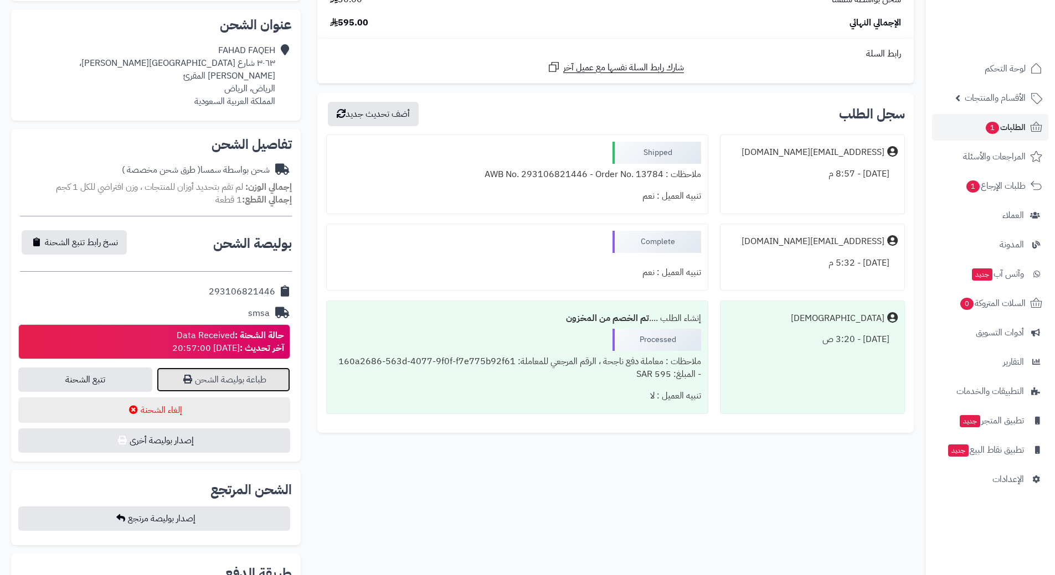
click at [245, 368] on link "طباعة بوليصة الشحن" at bounding box center [224, 380] width 134 height 24
click at [973, 119] on link "الطلبات 1" at bounding box center [990, 127] width 116 height 27
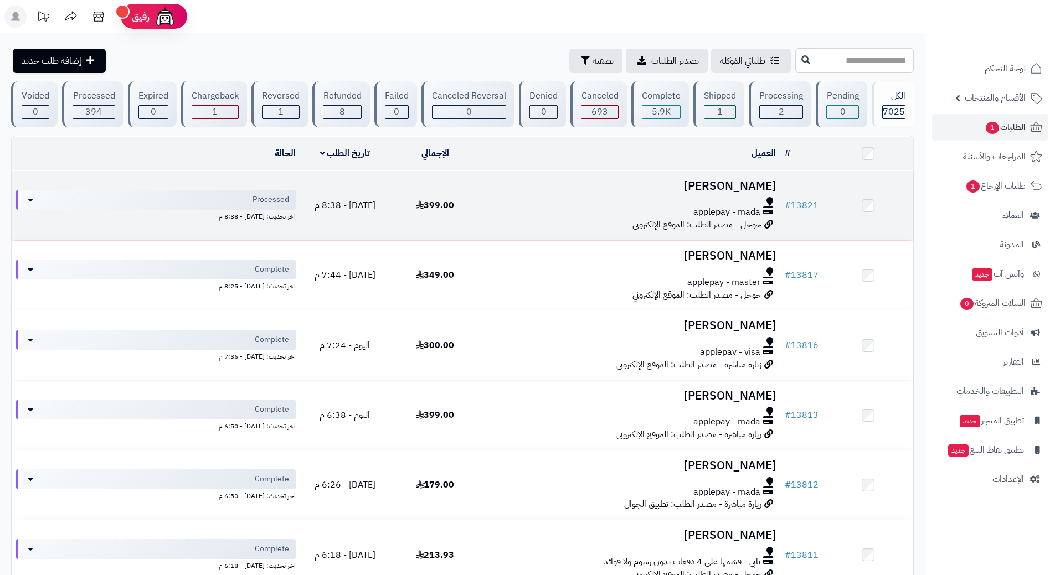
click at [532, 199] on div at bounding box center [630, 201] width 291 height 9
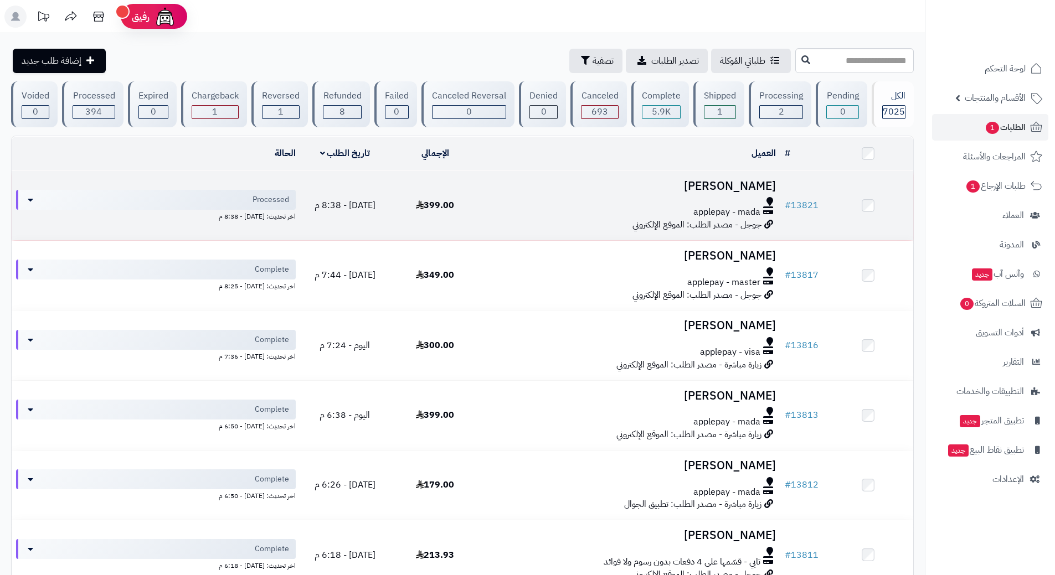
click at [532, 199] on div at bounding box center [630, 201] width 291 height 9
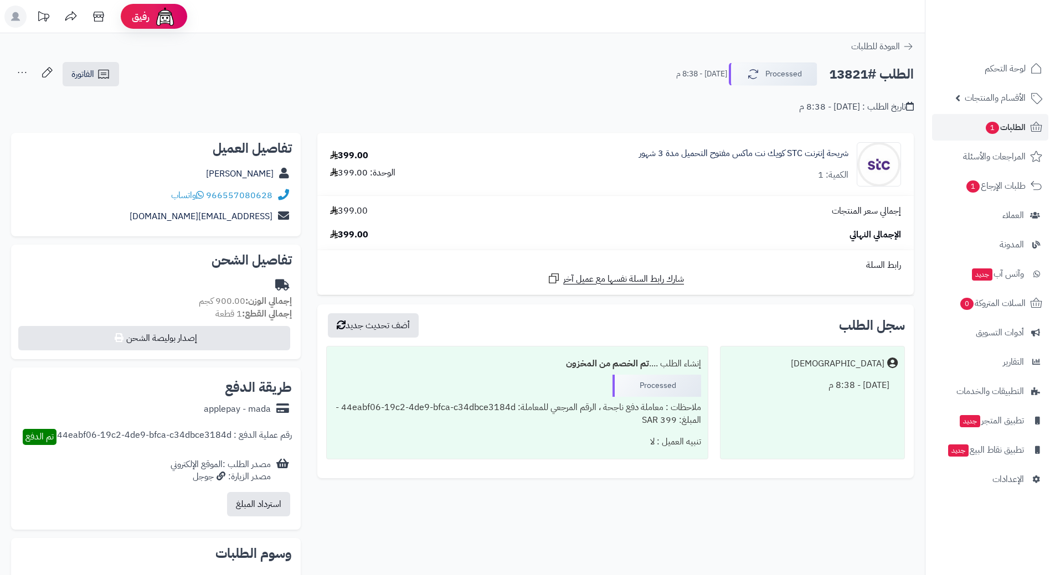
click at [881, 78] on h2 "الطلب #13821" at bounding box center [871, 74] width 85 height 23
copy div "الطلب #13821 Processed"
click at [204, 193] on icon at bounding box center [200, 194] width 8 height 9
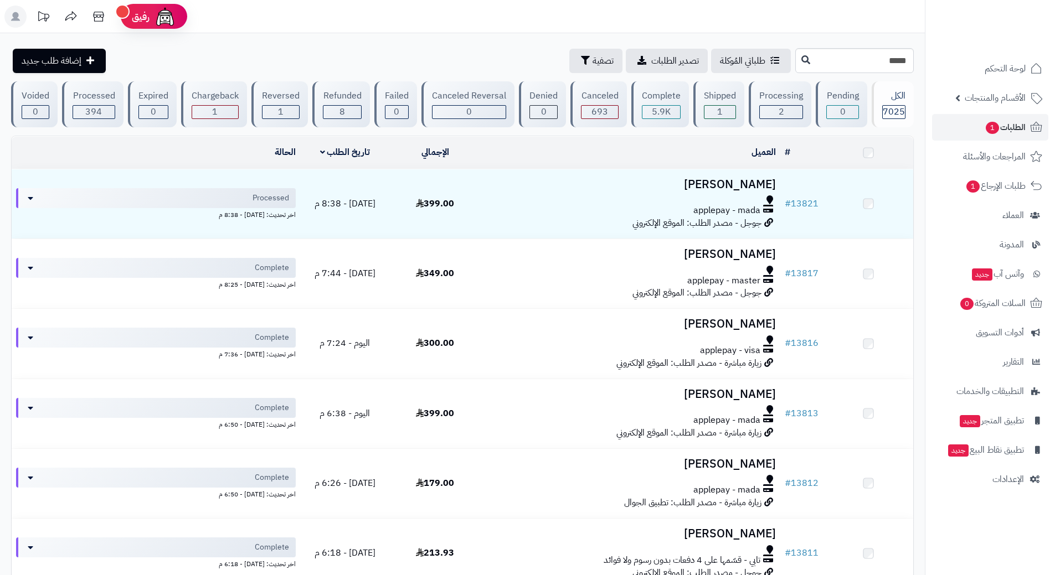
type input "*****"
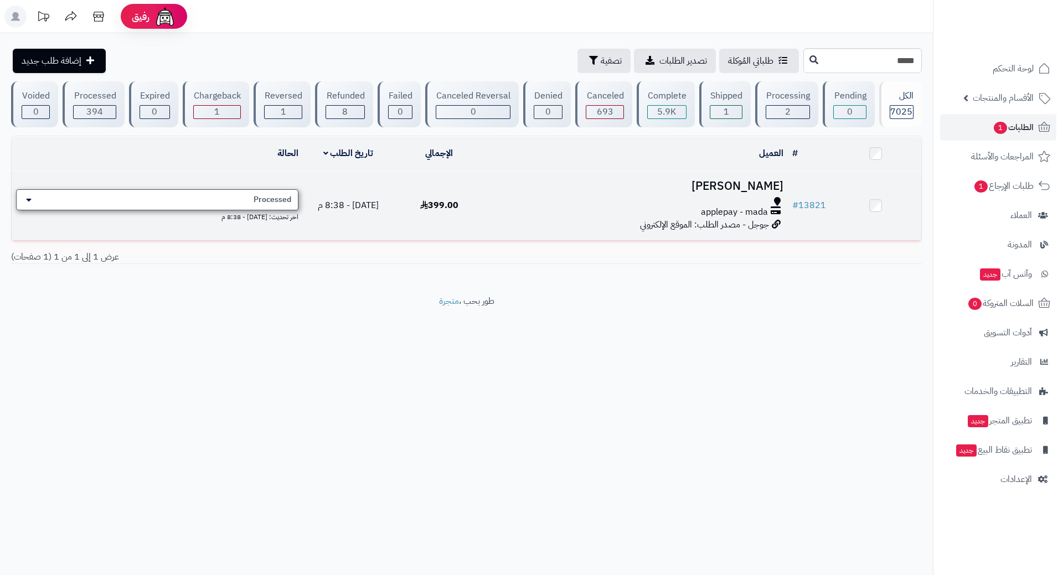
click at [235, 202] on div "Processed" at bounding box center [157, 199] width 282 height 21
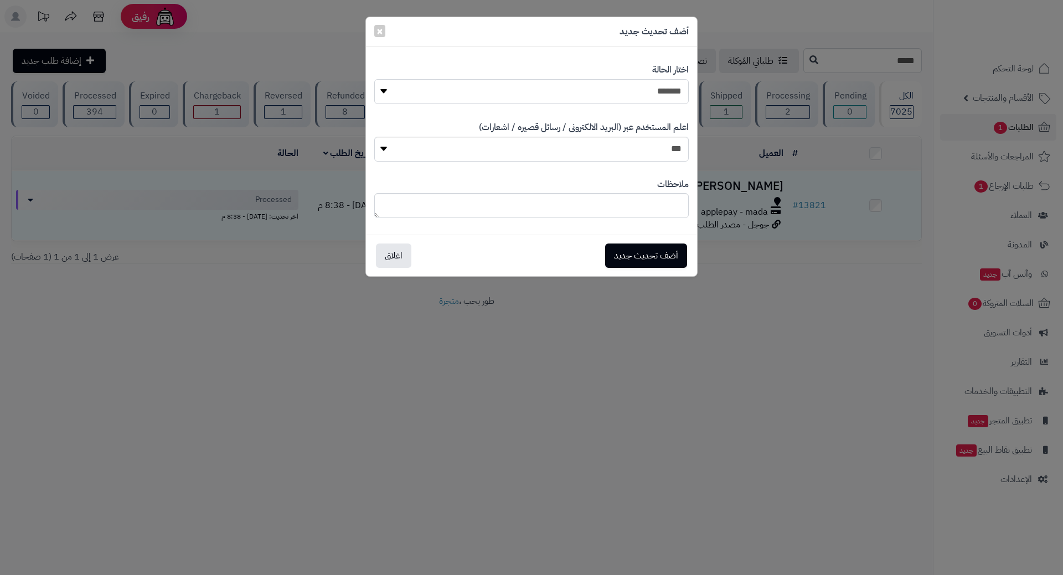
click at [626, 90] on select "**********" at bounding box center [531, 91] width 315 height 25
select select "*"
click at [374, 79] on select "**********" at bounding box center [531, 91] width 315 height 25
click at [637, 243] on div "أضف تحديث جديد اغلاق" at bounding box center [531, 256] width 331 height 42
drag, startPoint x: 656, startPoint y: 248, endPoint x: 522, endPoint y: 251, distance: 133.5
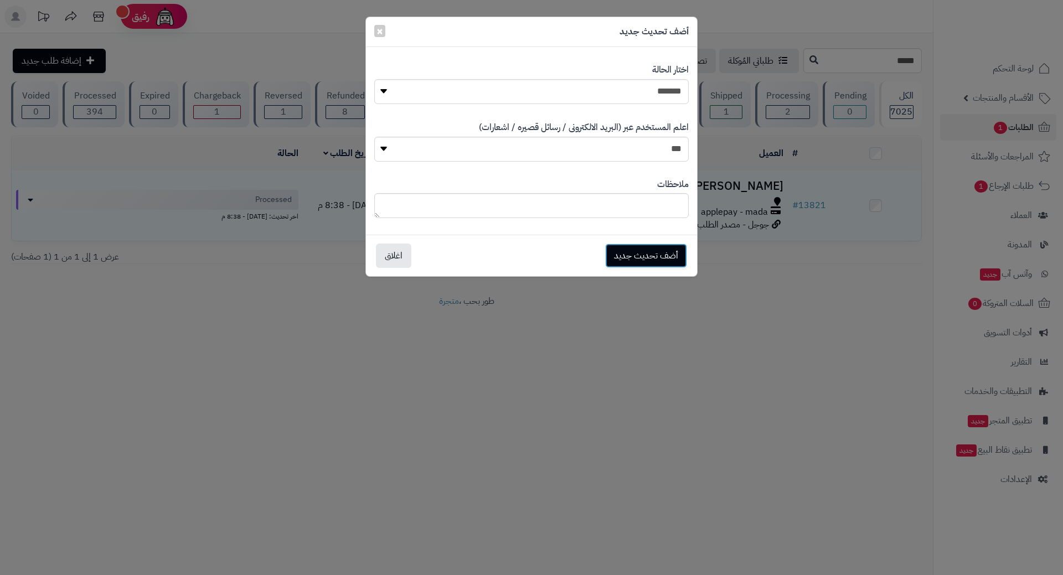
click at [655, 248] on button "أضف تحديث جديد" at bounding box center [646, 256] width 82 height 24
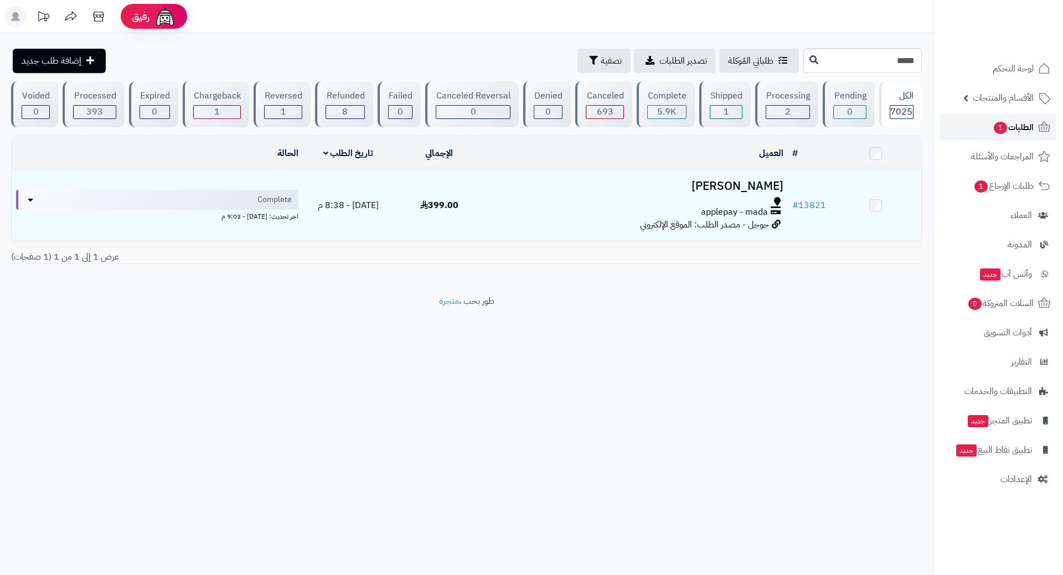
click at [990, 127] on link "الطلبات 1" at bounding box center [998, 127] width 116 height 27
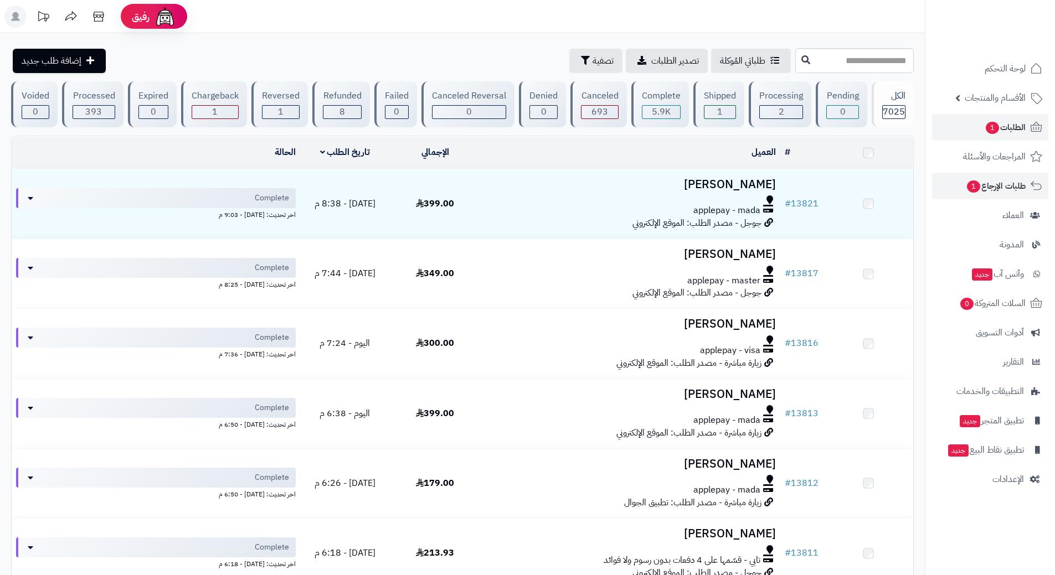
click at [962, 187] on link "طلبات الإرجاع 1" at bounding box center [990, 186] width 116 height 27
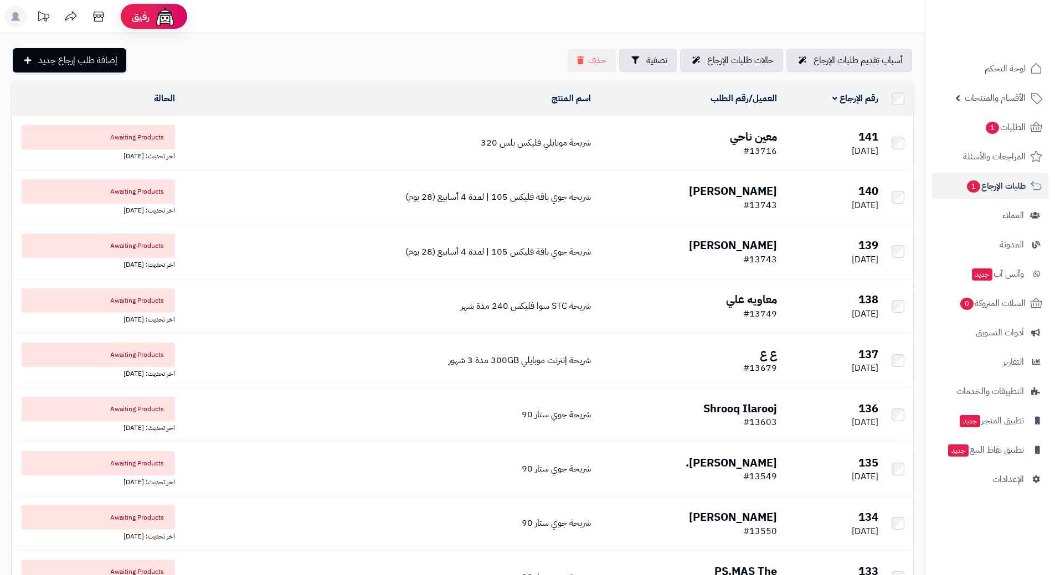
click at [669, 138] on td "معين ناحي #13716" at bounding box center [688, 143] width 186 height 54
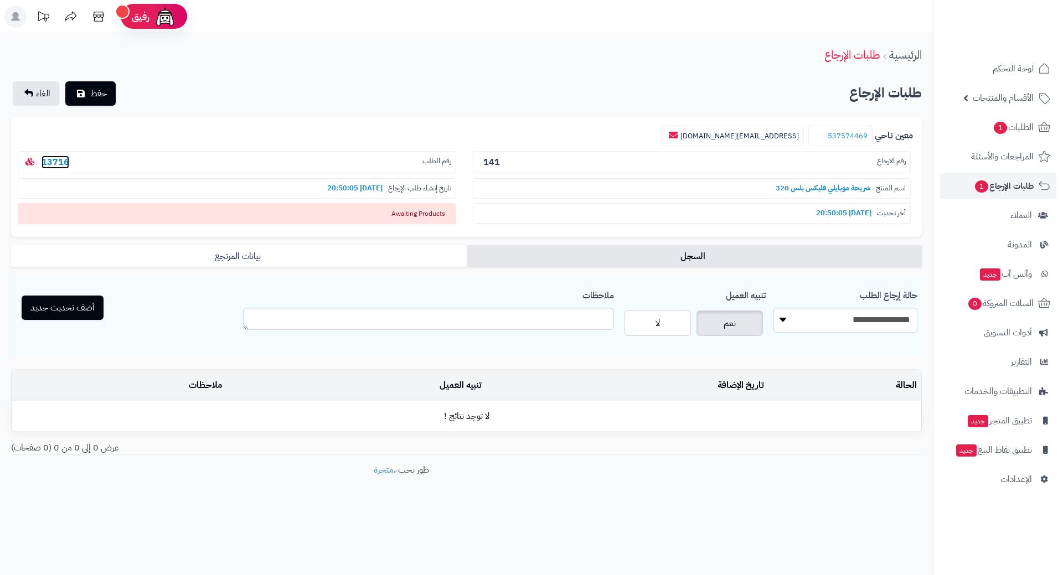
click at [61, 156] on link "13716" at bounding box center [56, 162] width 28 height 13
click at [58, 161] on link "13716" at bounding box center [56, 162] width 28 height 13
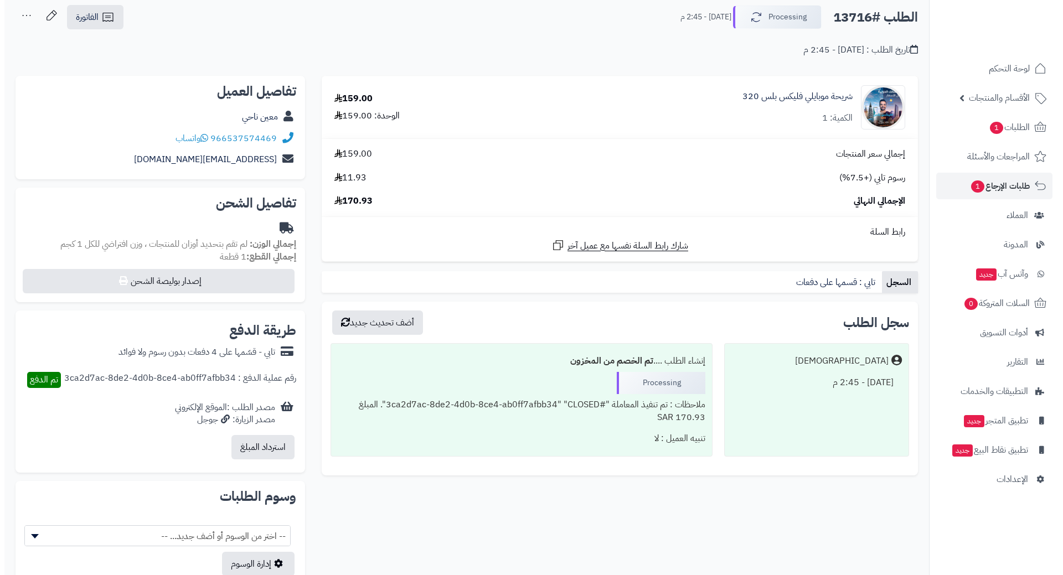
scroll to position [158, 0]
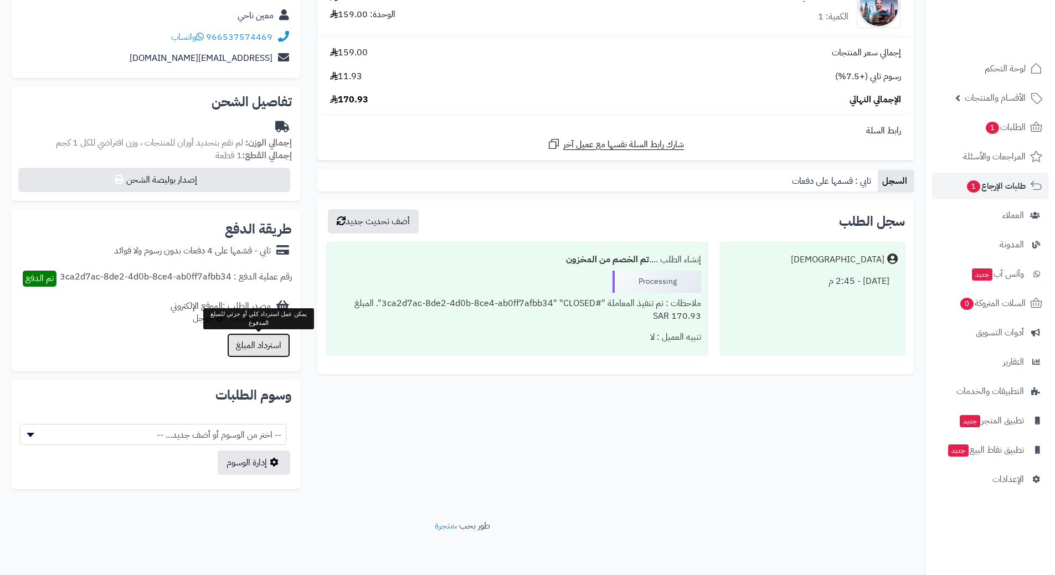
click at [266, 343] on button "استرداد المبلغ" at bounding box center [258, 345] width 63 height 24
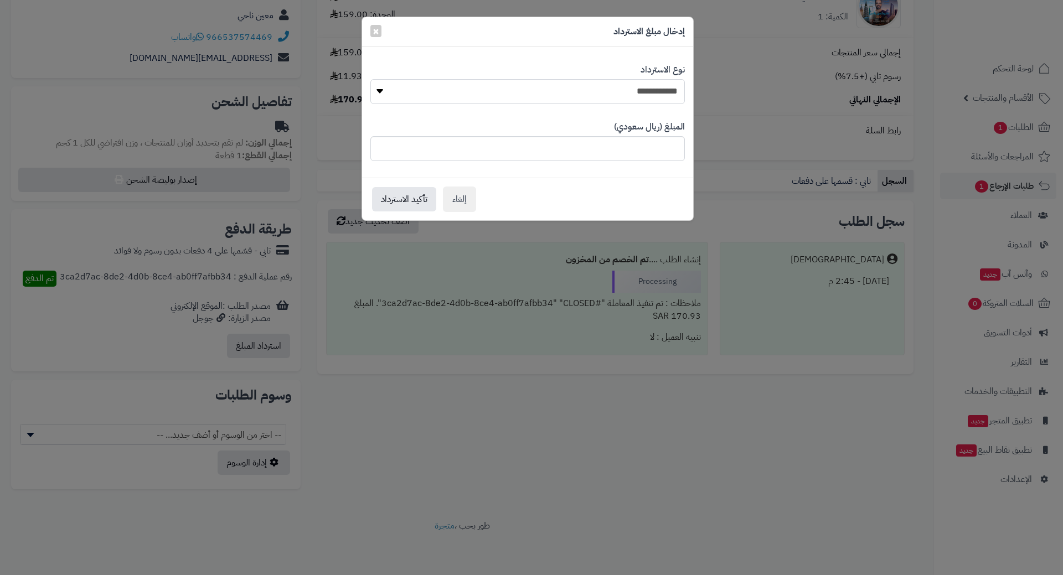
click at [455, 95] on select "**********" at bounding box center [527, 91] width 315 height 25
click at [370, 79] on select "**********" at bounding box center [527, 91] width 315 height 25
click at [393, 203] on button "تأكيد الاسترداد" at bounding box center [404, 199] width 64 height 24
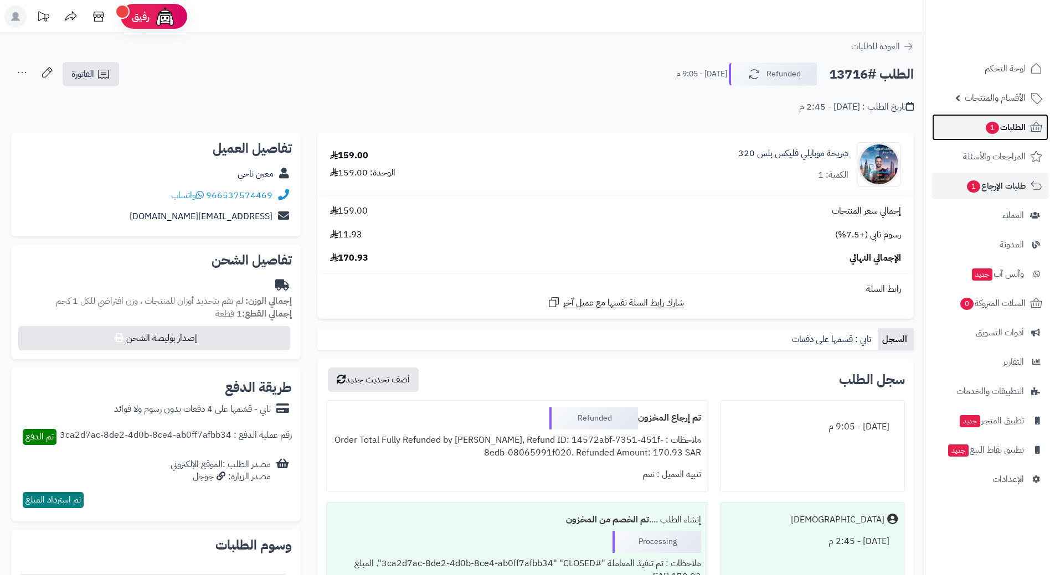
click at [989, 134] on span "1" at bounding box center [992, 128] width 13 height 12
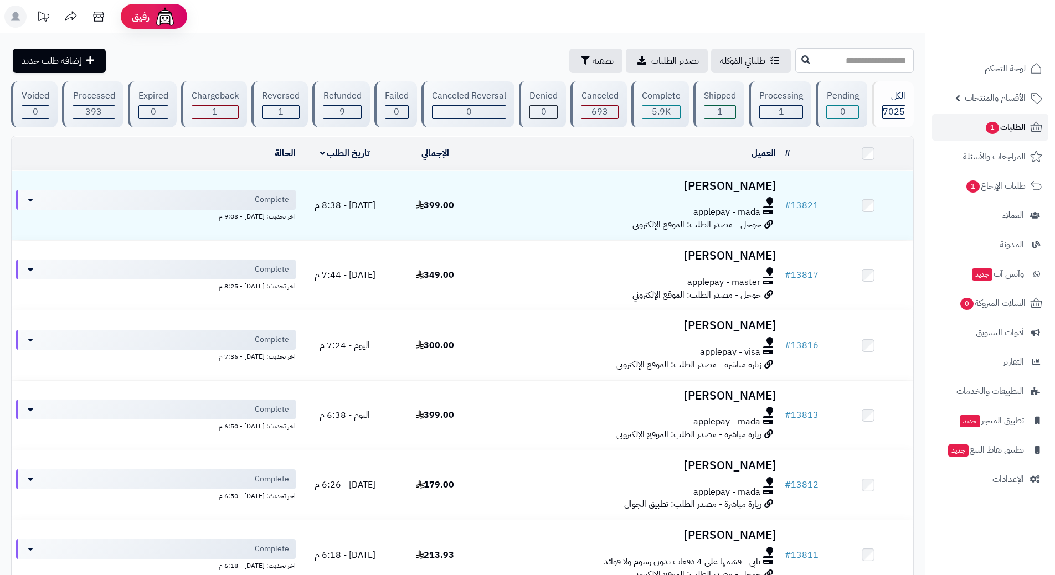
click at [975, 121] on link "الطلبات 1" at bounding box center [990, 127] width 116 height 27
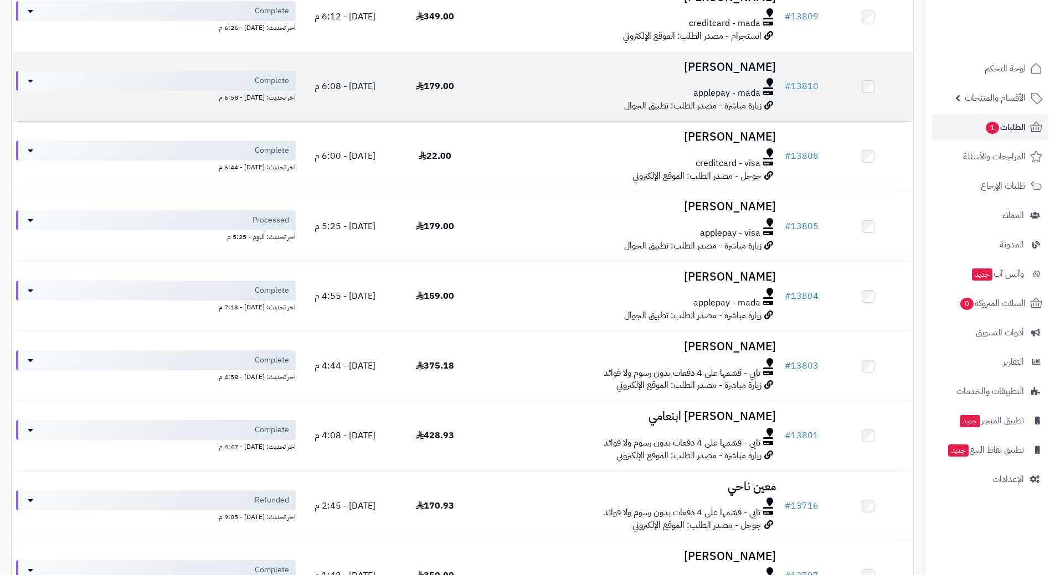
scroll to position [609, 0]
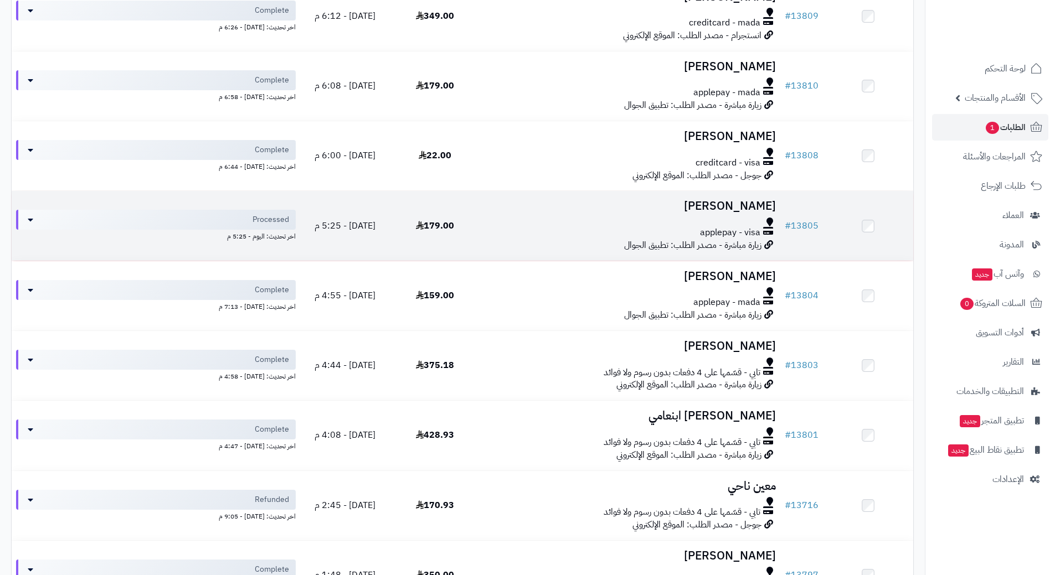
click at [525, 213] on td "[PERSON_NAME] applepay - visa زيارة مباشرة - مصدر الطلب: تطبيق الجوال" at bounding box center [630, 225] width 300 height 69
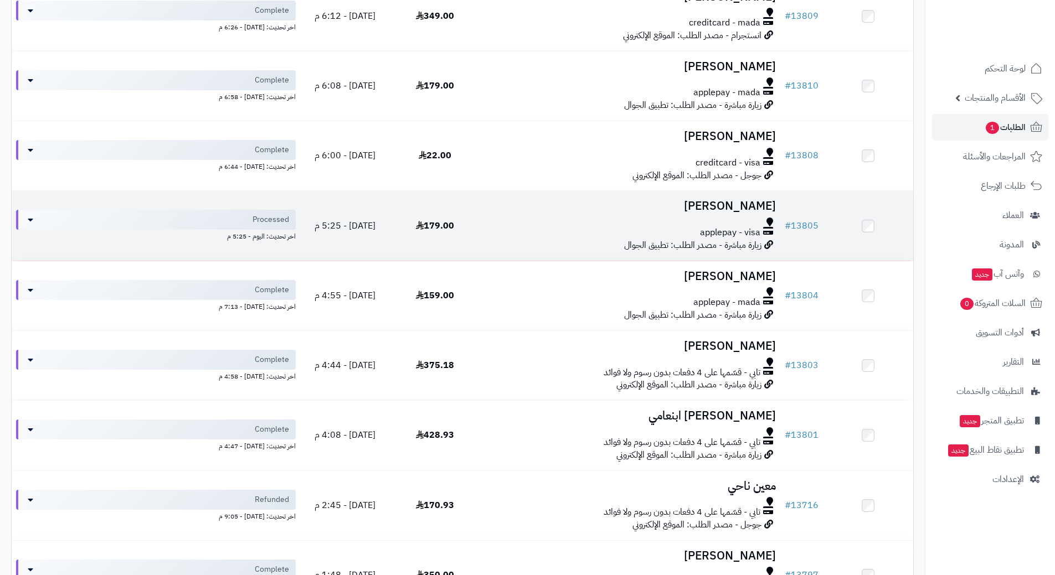
click at [525, 213] on td "[PERSON_NAME] applepay - visa زيارة مباشرة - مصدر الطلب: تطبيق الجوال" at bounding box center [630, 225] width 300 height 69
click at [525, 212] on td "[PERSON_NAME] applepay - visa زيارة مباشرة - مصدر الطلب: تطبيق الجوال" at bounding box center [630, 225] width 300 height 69
click at [526, 212] on td "[PERSON_NAME] applepay - visa زيارة مباشرة - مصدر الطلب: تطبيق الجوال" at bounding box center [630, 225] width 300 height 69
click at [527, 211] on h3 "[PERSON_NAME]" at bounding box center [630, 206] width 291 height 13
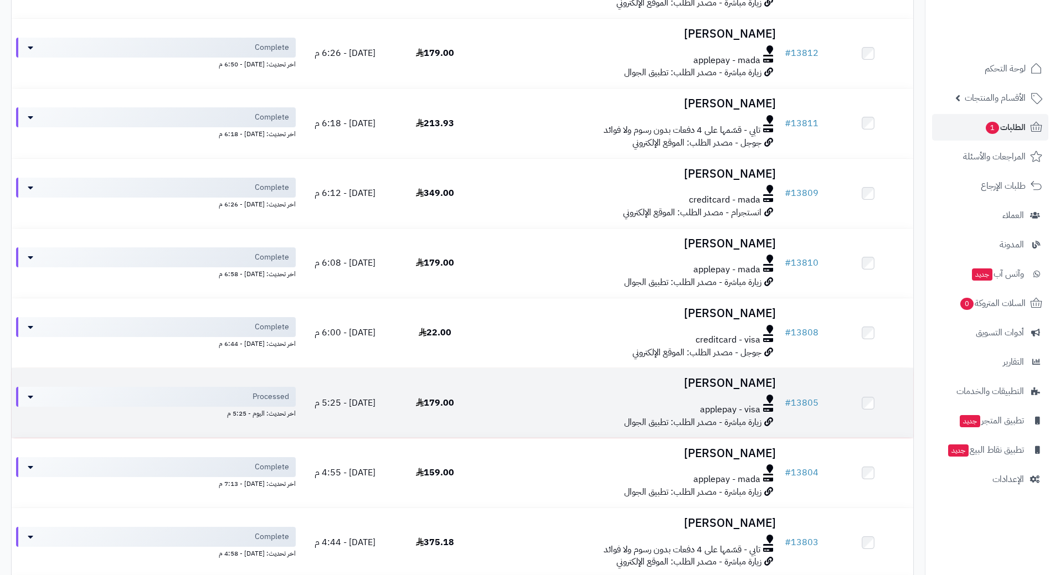
scroll to position [498, 0]
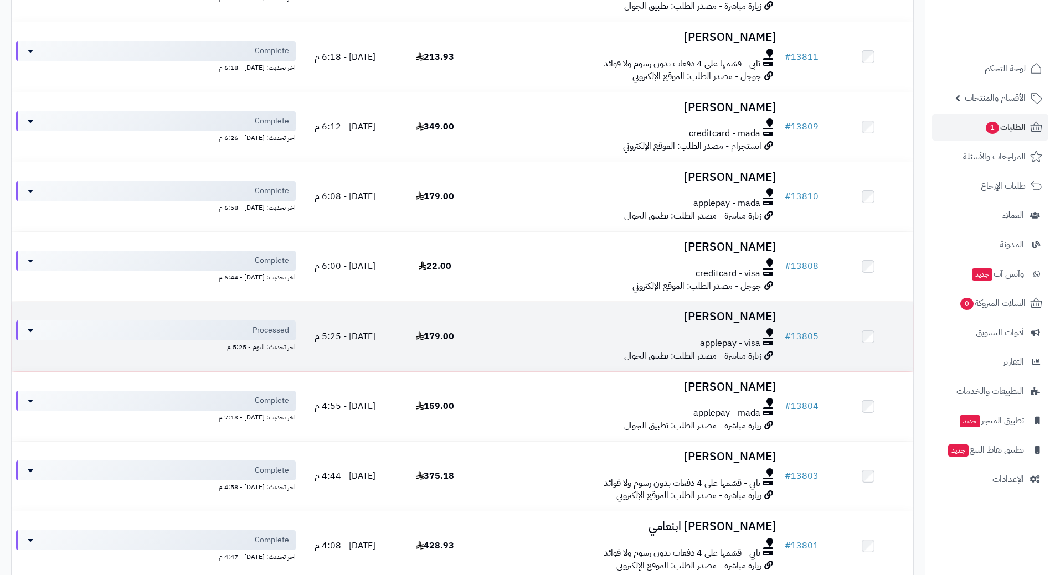
click at [535, 316] on h3 "[PERSON_NAME]" at bounding box center [630, 317] width 291 height 13
